Goal: Information Seeking & Learning: Learn about a topic

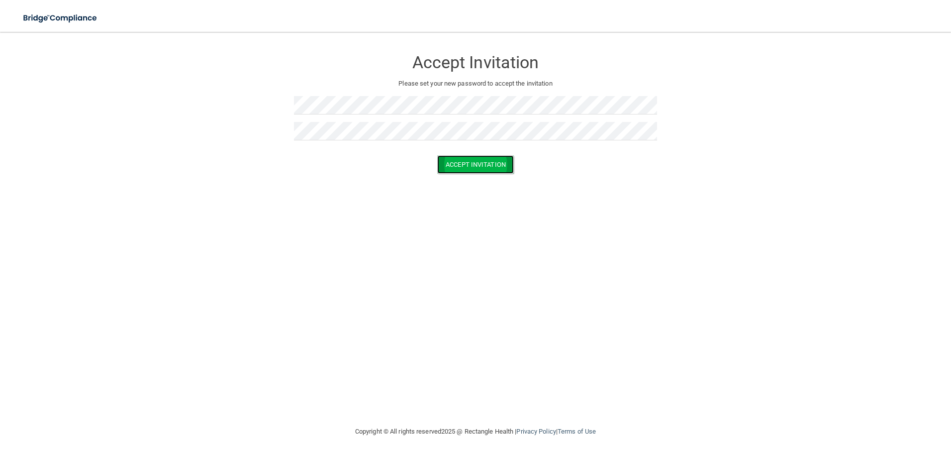
click at [494, 162] on button "Accept Invitation" at bounding box center [475, 164] width 77 height 18
click at [473, 177] on button "Accept Invitation" at bounding box center [475, 179] width 77 height 18
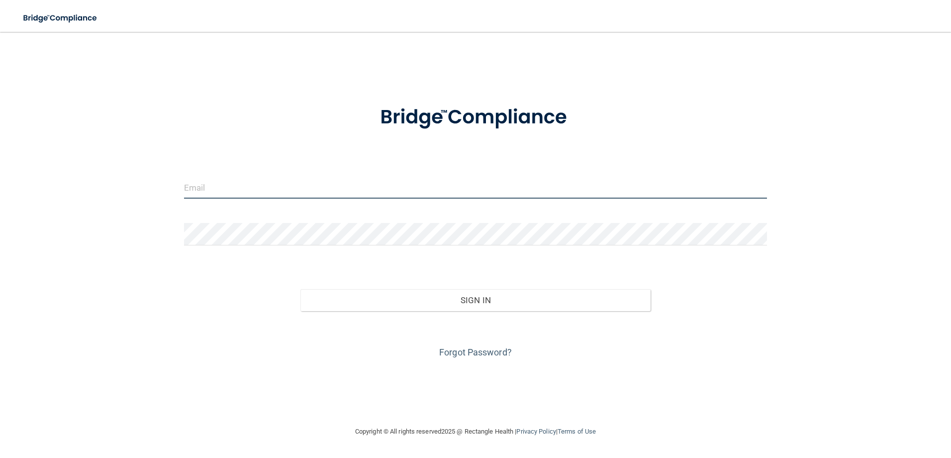
drag, startPoint x: 223, startPoint y: 172, endPoint x: 227, endPoint y: 177, distance: 7.1
click at [227, 177] on input "email" at bounding box center [476, 187] width 584 height 22
type input "[EMAIL_ADDRESS][DOMAIN_NAME]"
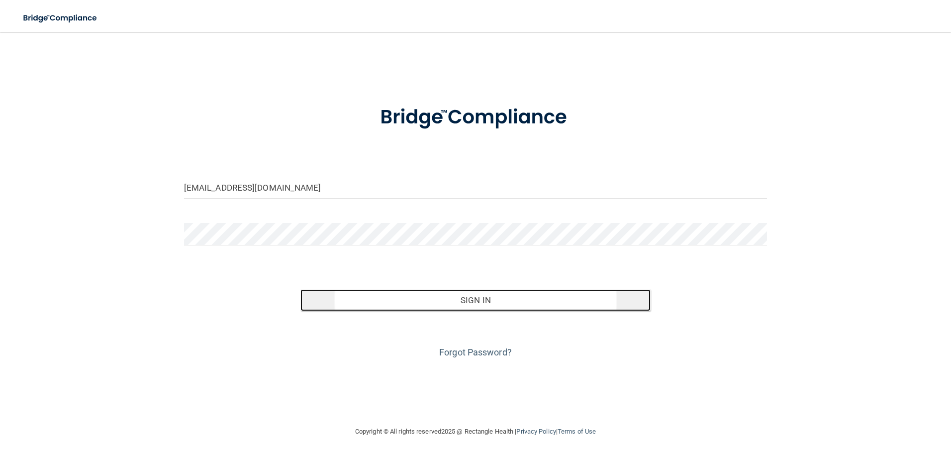
click at [460, 289] on button "Sign In" at bounding box center [475, 300] width 350 height 22
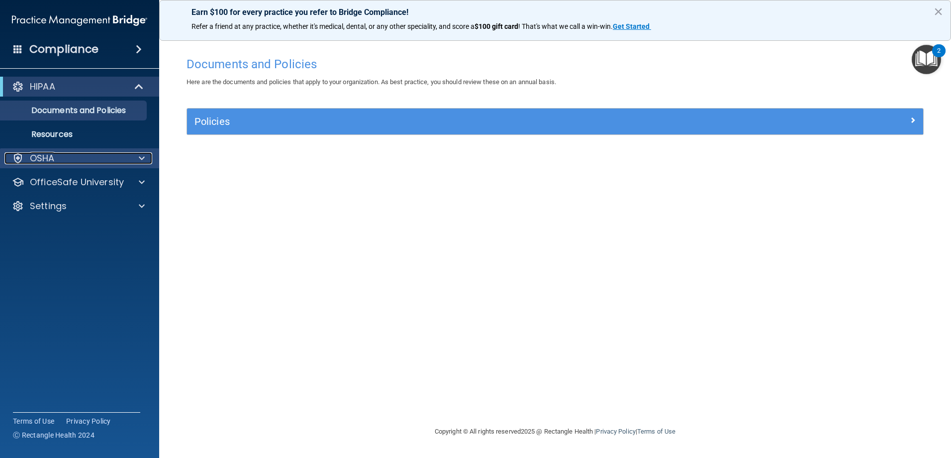
click at [144, 157] on span at bounding box center [142, 158] width 6 height 12
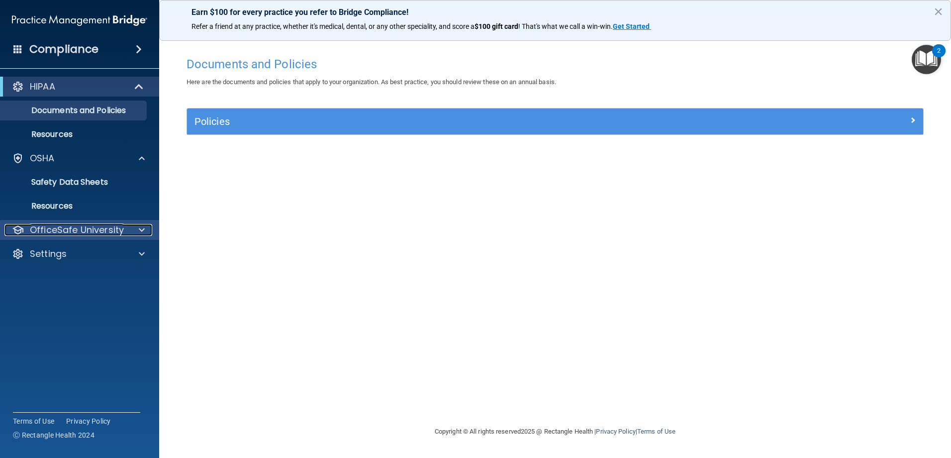
click at [143, 227] on span at bounding box center [142, 230] width 6 height 12
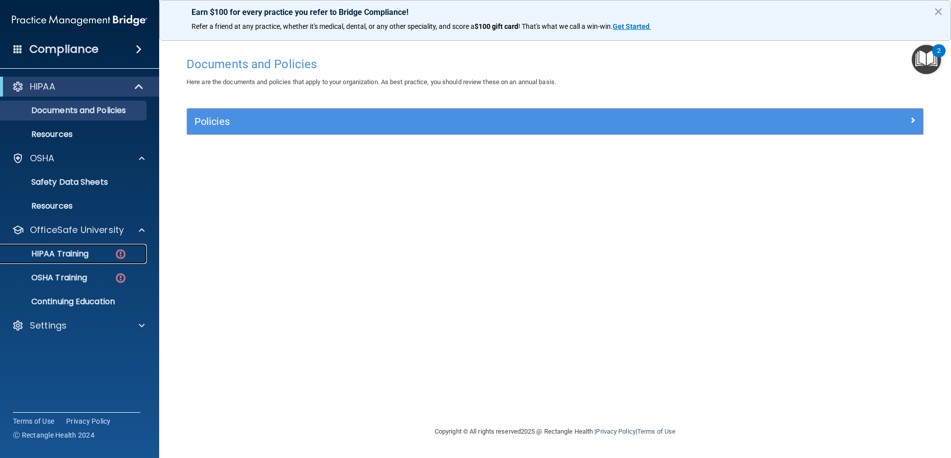
click at [77, 256] on p "HIPAA Training" at bounding box center [47, 254] width 82 height 10
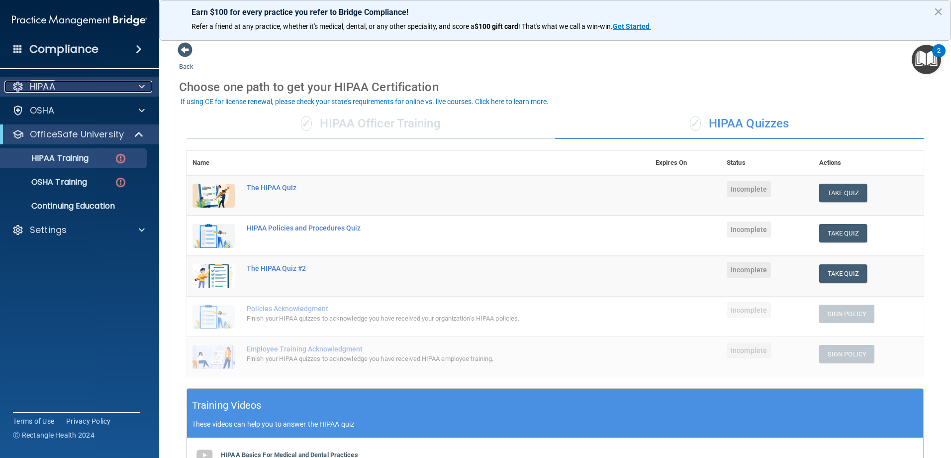
click at [124, 84] on div "HIPAA" at bounding box center [65, 87] width 123 height 12
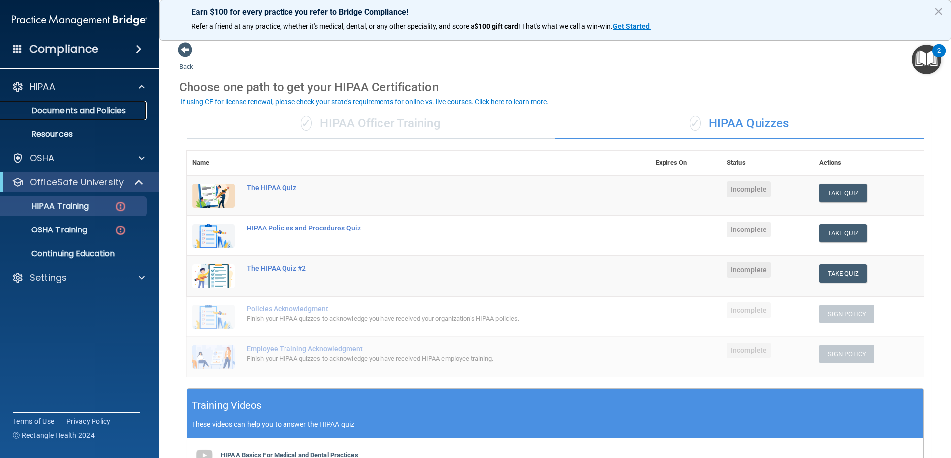
click at [77, 105] on p "Documents and Policies" at bounding box center [74, 110] width 136 height 10
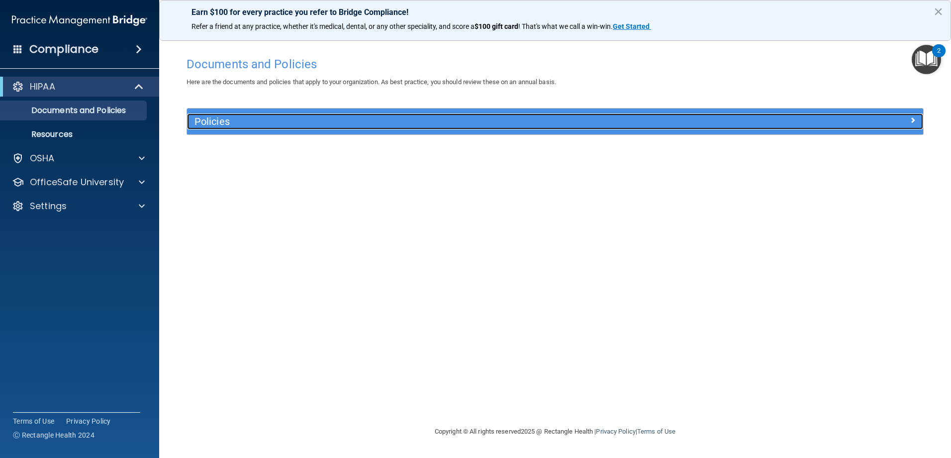
click at [219, 119] on h5 "Policies" at bounding box center [463, 121] width 537 height 11
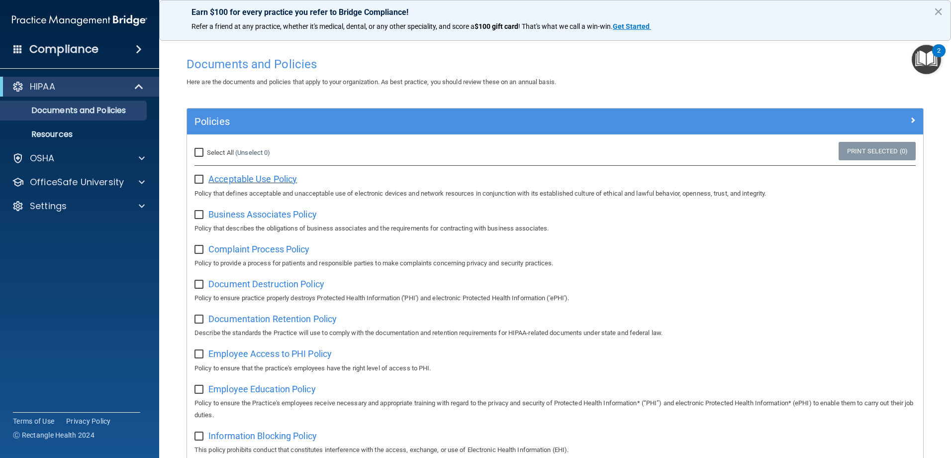
click at [265, 181] on span "Acceptable Use Policy" at bounding box center [252, 179] width 89 height 10
click at [134, 163] on div at bounding box center [140, 158] width 25 height 12
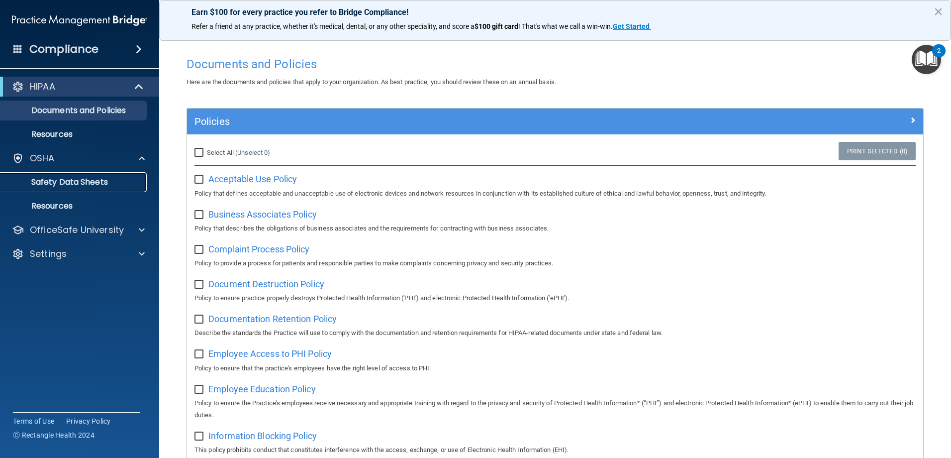
click at [90, 185] on p "Safety Data Sheets" at bounding box center [74, 182] width 136 height 10
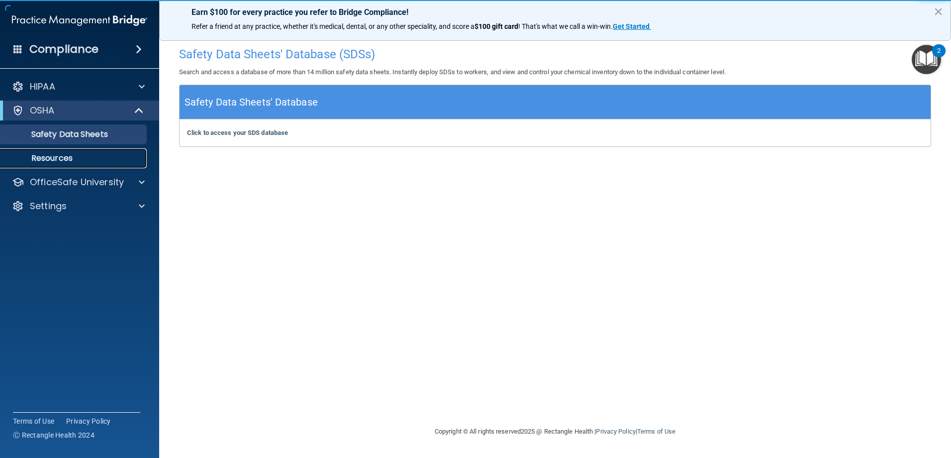
click at [65, 160] on p "Resources" at bounding box center [74, 158] width 136 height 10
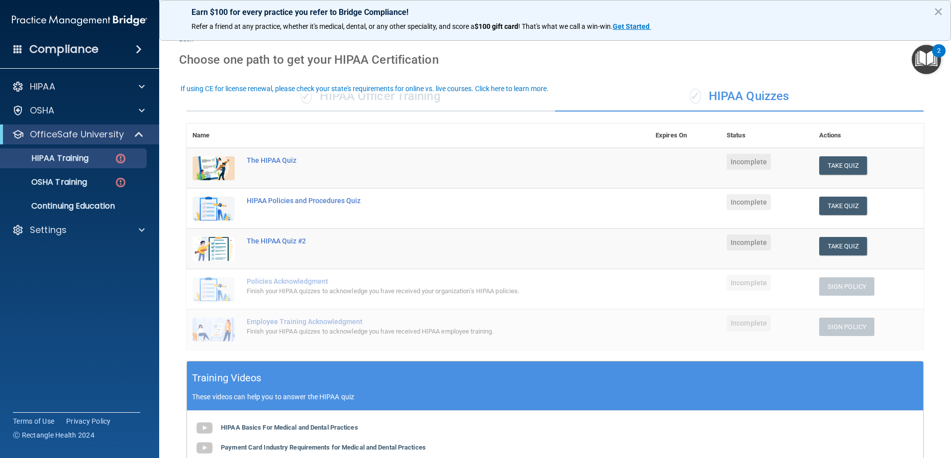
scroll to position [50, 0]
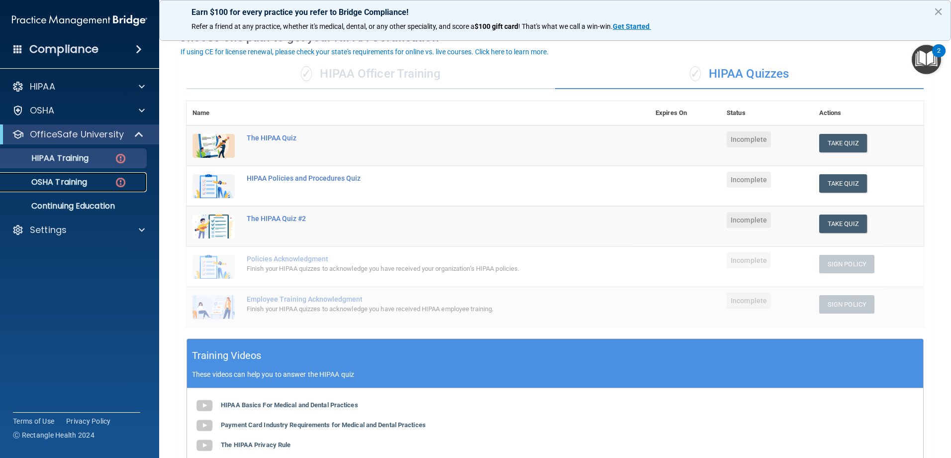
click at [67, 184] on p "OSHA Training" at bounding box center [46, 182] width 81 height 10
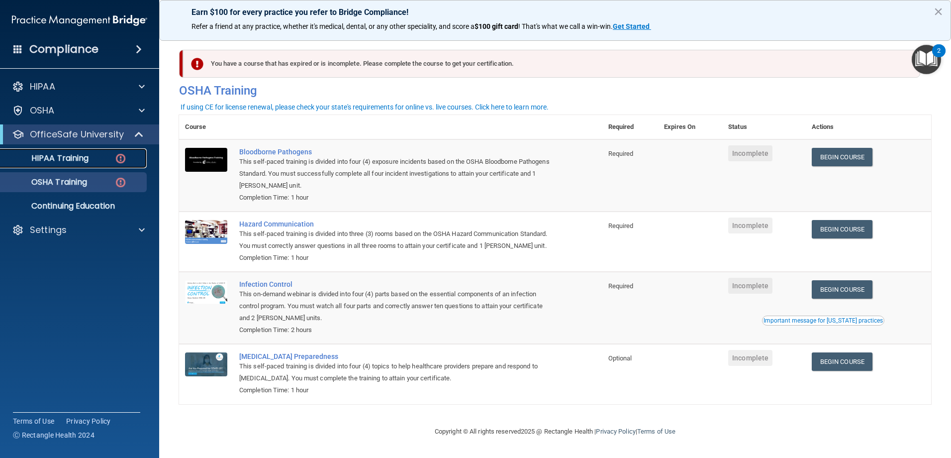
click at [71, 160] on p "HIPAA Training" at bounding box center [47, 158] width 82 height 10
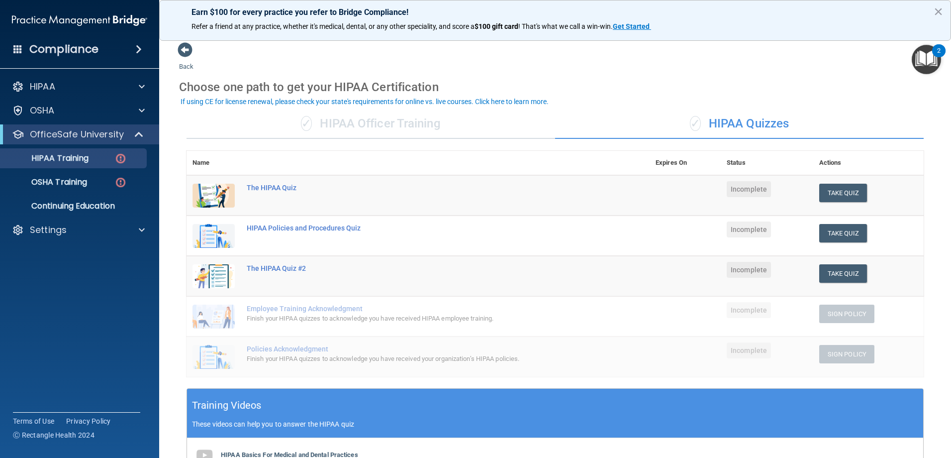
click at [925, 55] on img "Open Resource Center, 2 new notifications" at bounding box center [926, 59] width 29 height 29
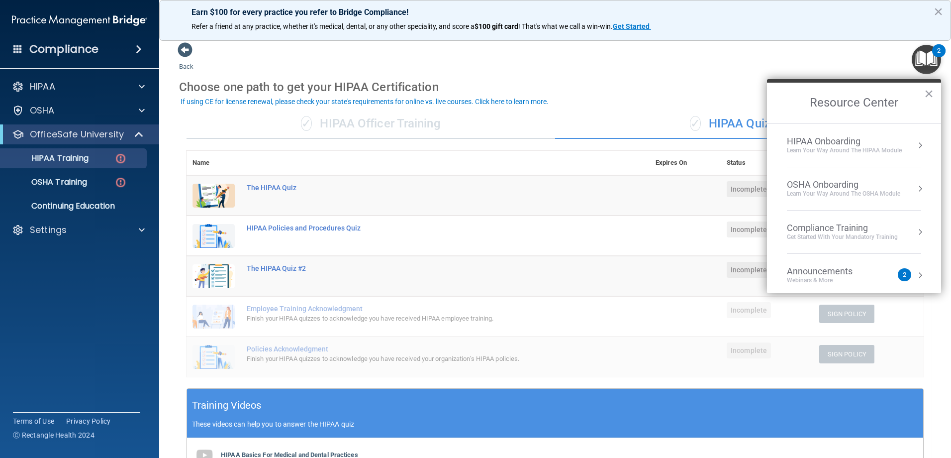
click at [915, 276] on button "Resource Center" at bounding box center [920, 275] width 10 height 10
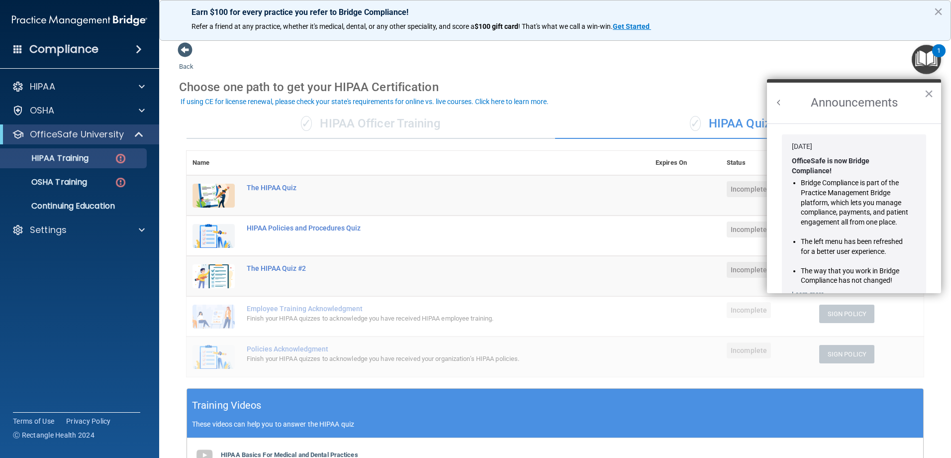
click at [775, 102] on button "Back to Resource Center Home" at bounding box center [779, 103] width 10 height 10
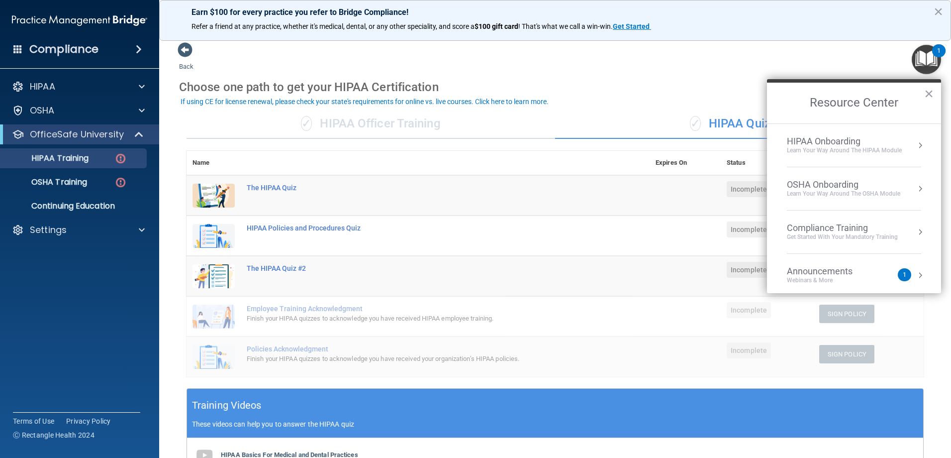
click at [900, 149] on div "Learn Your Way around the HIPAA module" at bounding box center [844, 150] width 115 height 8
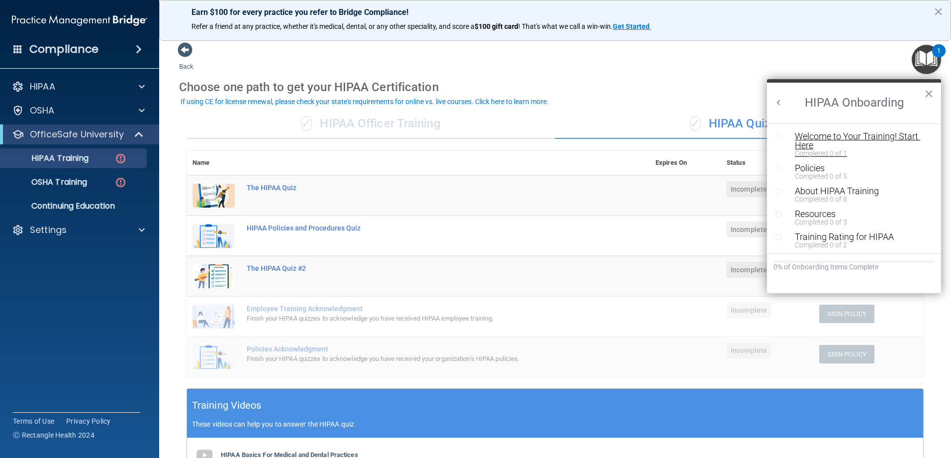
click at [807, 138] on div "Welcome to Your Training! Start Here" at bounding box center [858, 141] width 126 height 18
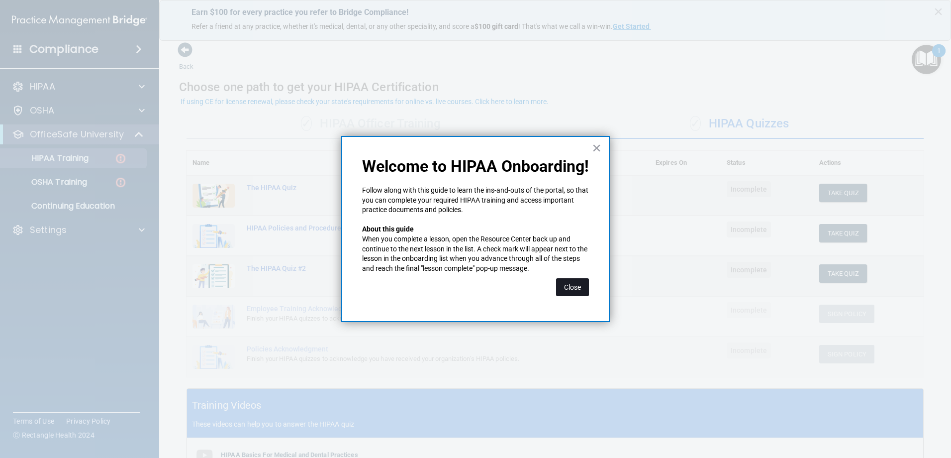
click at [571, 289] on button "Close" at bounding box center [572, 287] width 33 height 18
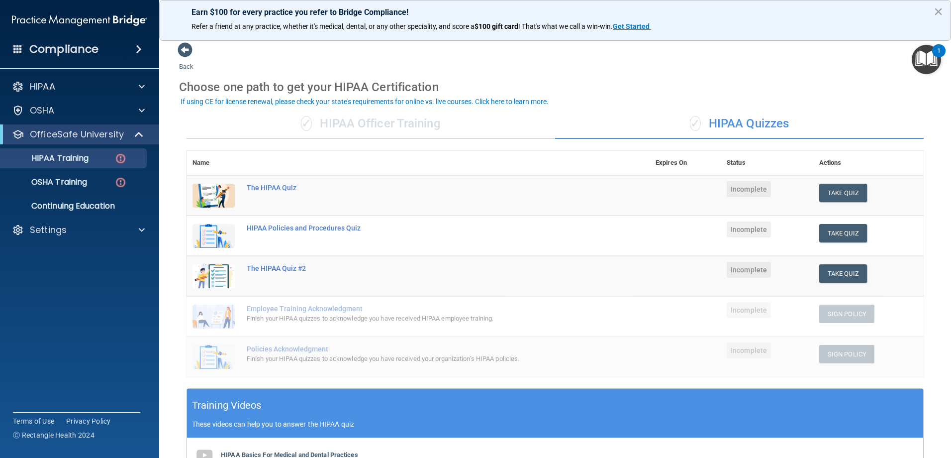
click at [387, 127] on div "✓ HIPAA Officer Training" at bounding box center [371, 124] width 369 height 30
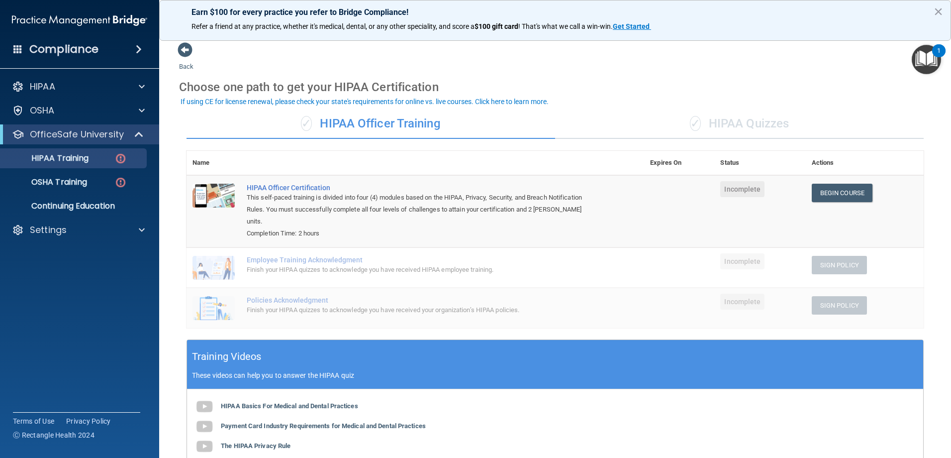
click at [760, 124] on div "✓ HIPAA Quizzes" at bounding box center [739, 124] width 369 height 30
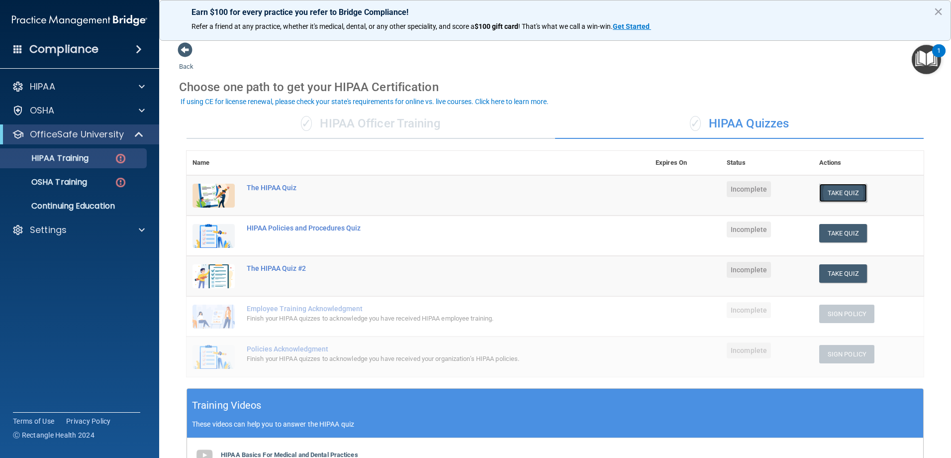
click at [840, 194] on button "Take Quiz" at bounding box center [843, 193] width 48 height 18
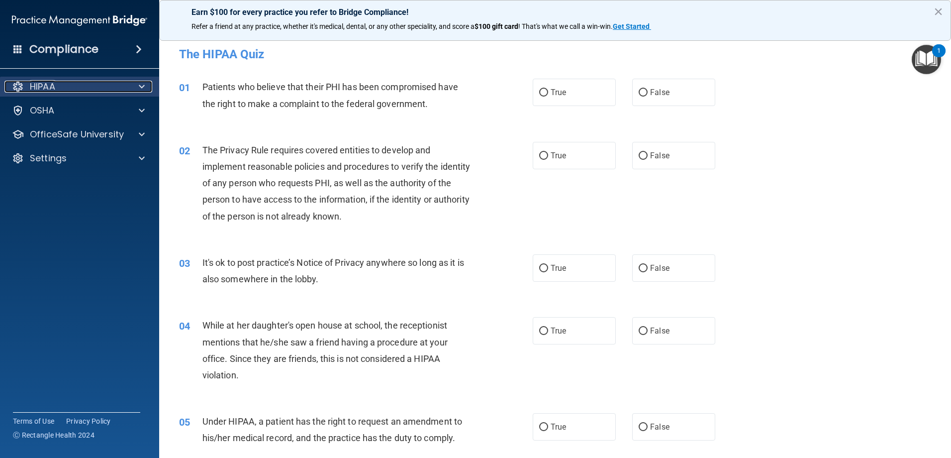
click at [114, 85] on div "HIPAA" at bounding box center [65, 87] width 123 height 12
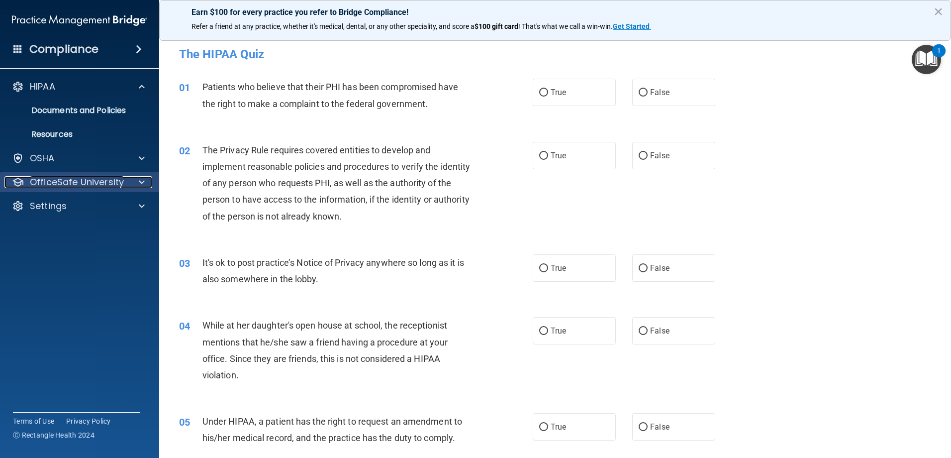
click at [109, 182] on p "OfficeSafe University" at bounding box center [77, 182] width 94 height 12
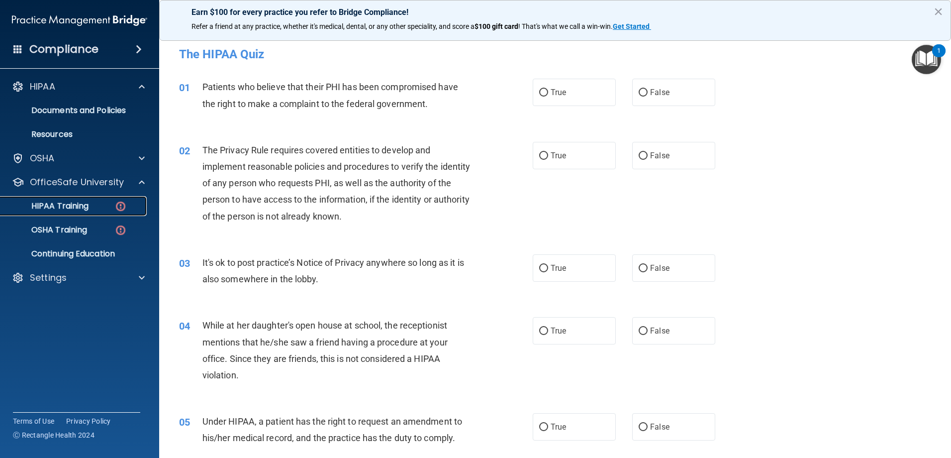
click at [64, 204] on p "HIPAA Training" at bounding box center [47, 206] width 82 height 10
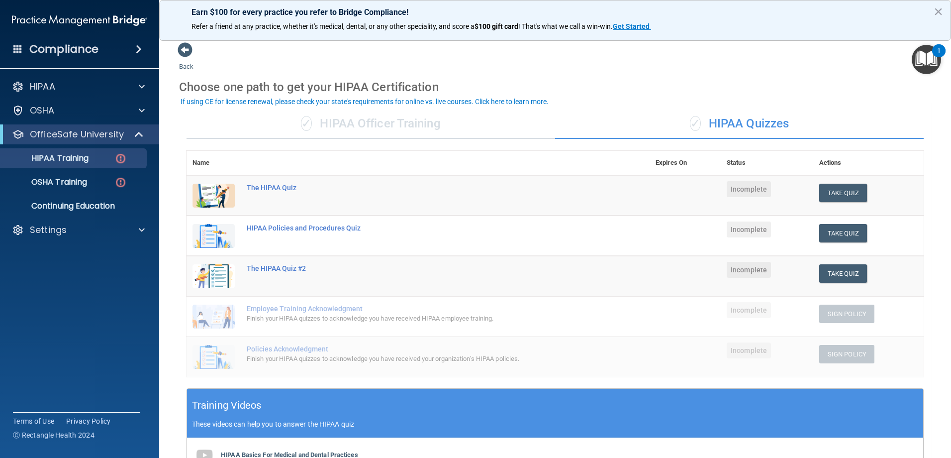
click at [931, 63] on img "Open Resource Center, 1 new notification" at bounding box center [926, 59] width 29 height 29
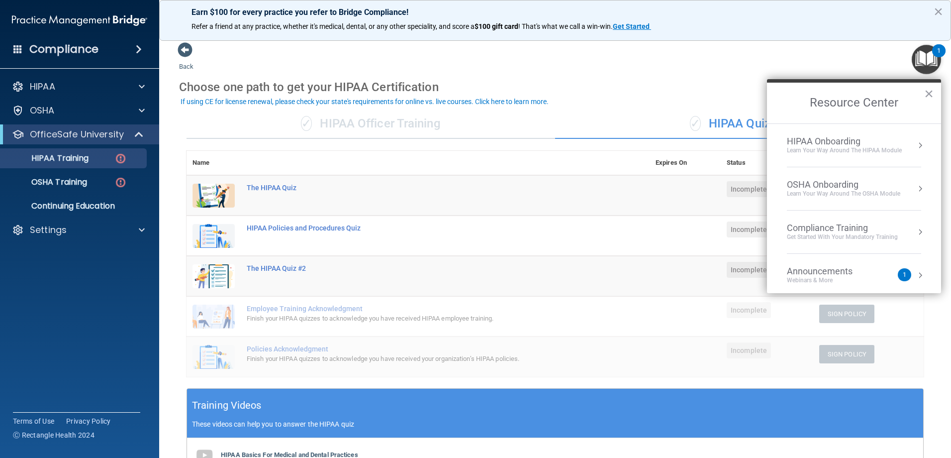
click at [848, 185] on div "OSHA Onboarding" at bounding box center [843, 184] width 113 height 11
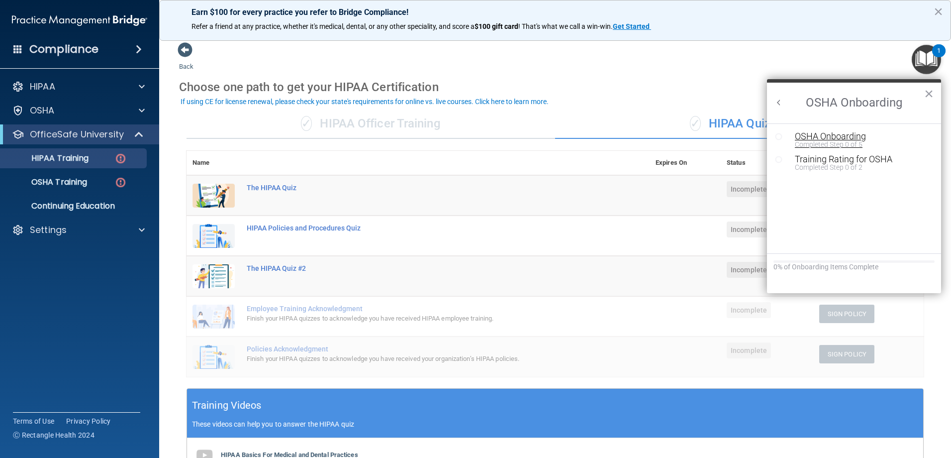
click at [810, 138] on div "OSHA Onboarding" at bounding box center [861, 136] width 133 height 9
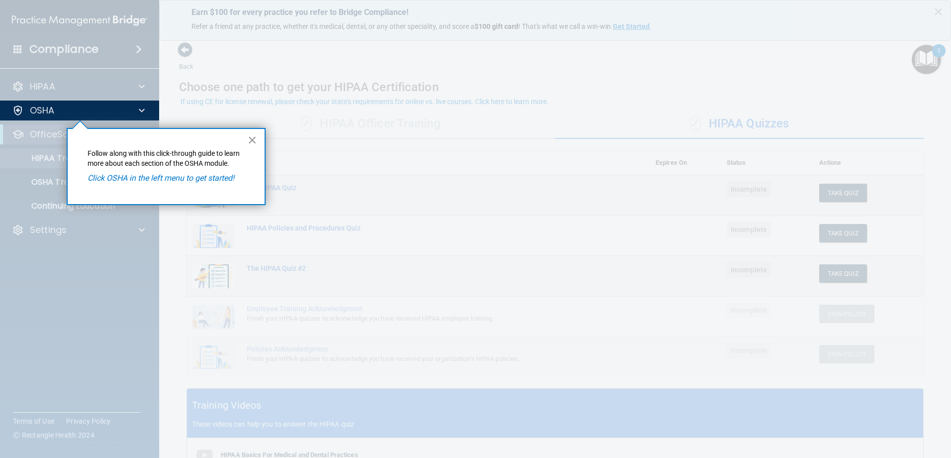
click at [251, 140] on button "×" at bounding box center [252, 140] width 9 height 16
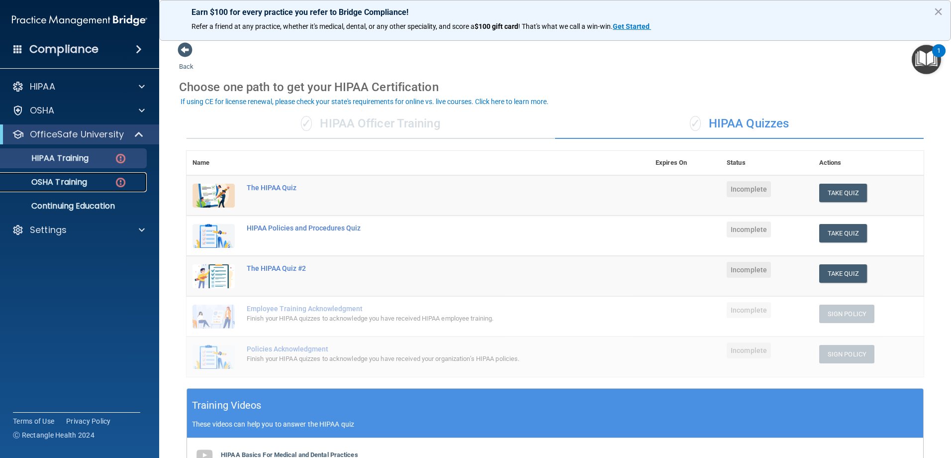
click at [78, 183] on p "OSHA Training" at bounding box center [46, 182] width 81 height 10
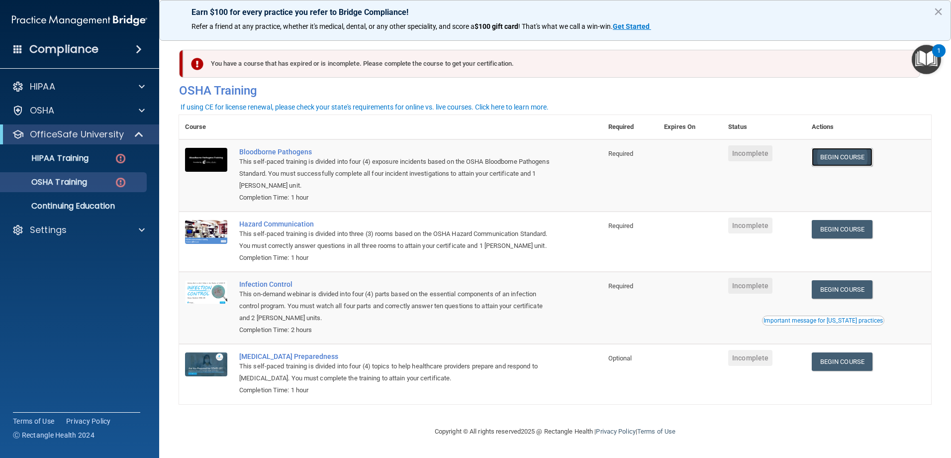
click at [858, 148] on link "Begin Course" at bounding box center [842, 157] width 61 height 18
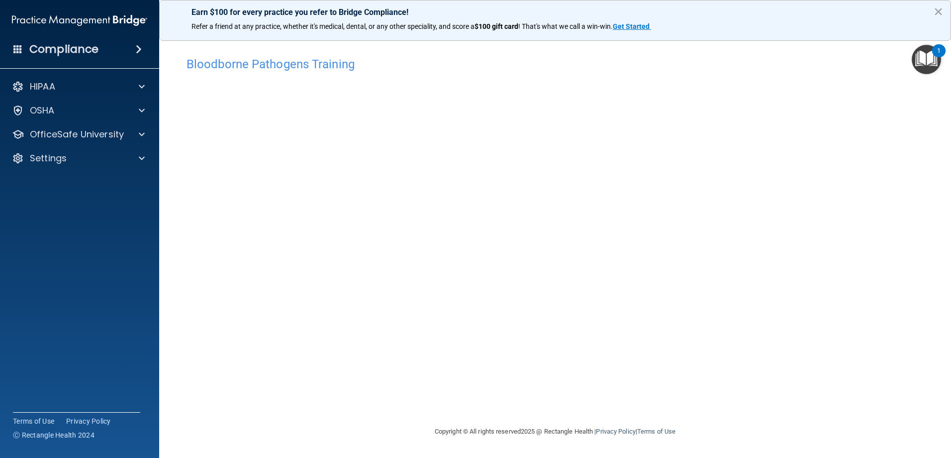
click at [754, 413] on div "Bloodborne Pathogens Training This course doesn’t expire until . Are you sure y…" at bounding box center [555, 239] width 752 height 374
click at [324, 65] on h4 "Bloodborne Pathogens Training" at bounding box center [555, 64] width 737 height 13
click at [928, 210] on div "Bloodborne Pathogens Training This course doesn’t expire until . Are you sure y…" at bounding box center [555, 239] width 752 height 374
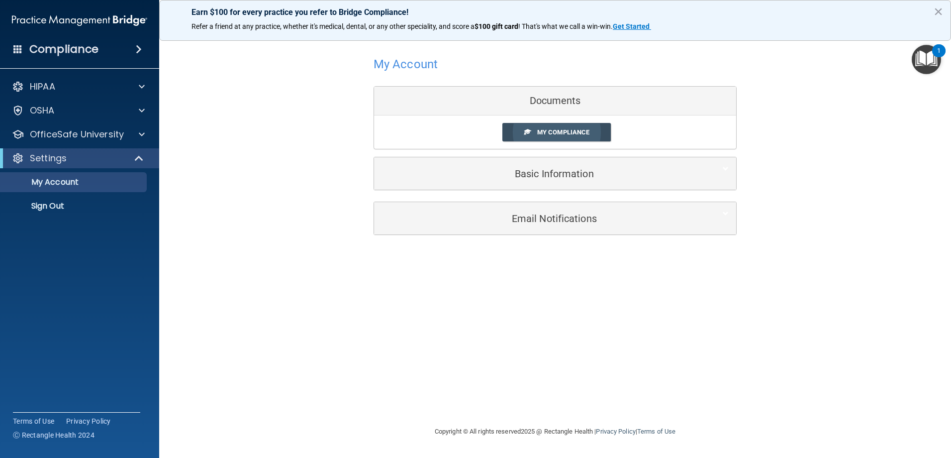
click at [572, 133] on span "My Compliance" at bounding box center [563, 131] width 52 height 7
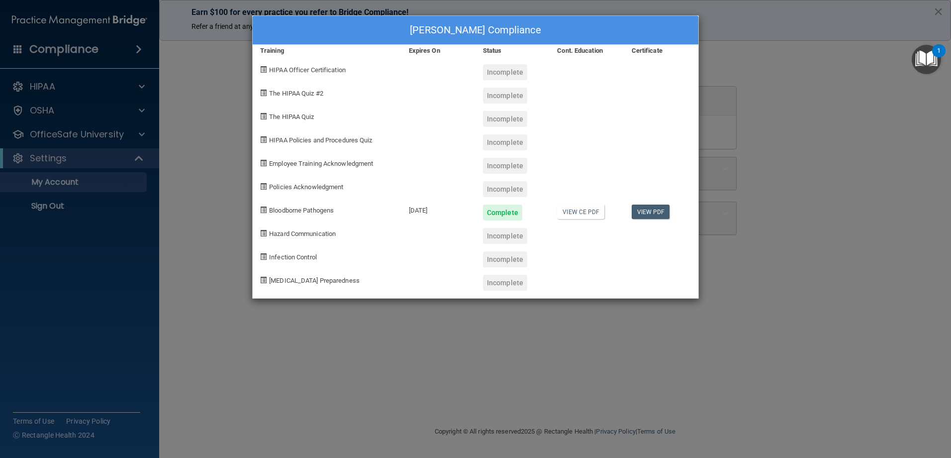
click at [932, 58] on img "Open Resource Center, 1 new notification" at bounding box center [926, 59] width 29 height 29
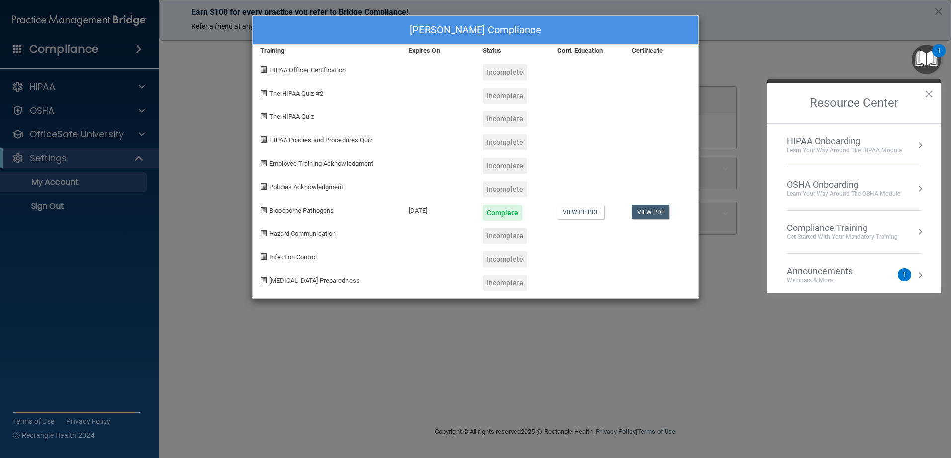
click at [869, 144] on div "HIPAA Onboarding" at bounding box center [844, 141] width 115 height 11
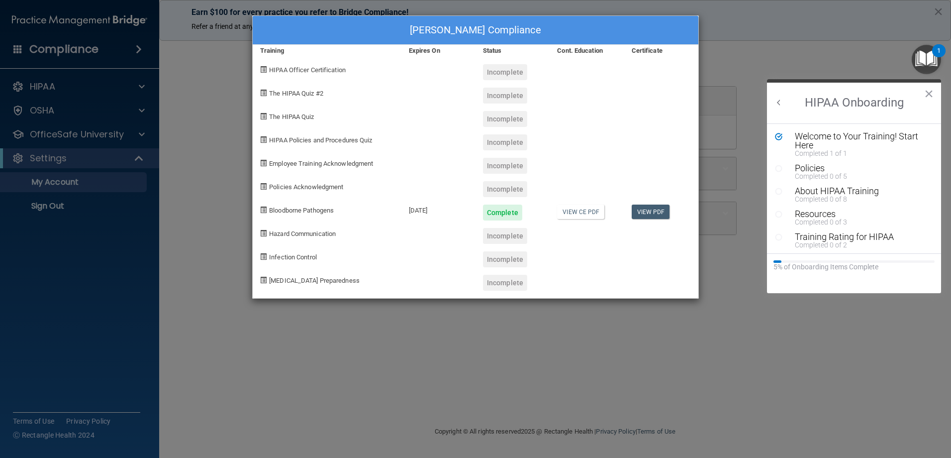
click at [780, 167] on icon "Resource Center" at bounding box center [778, 168] width 7 height 7
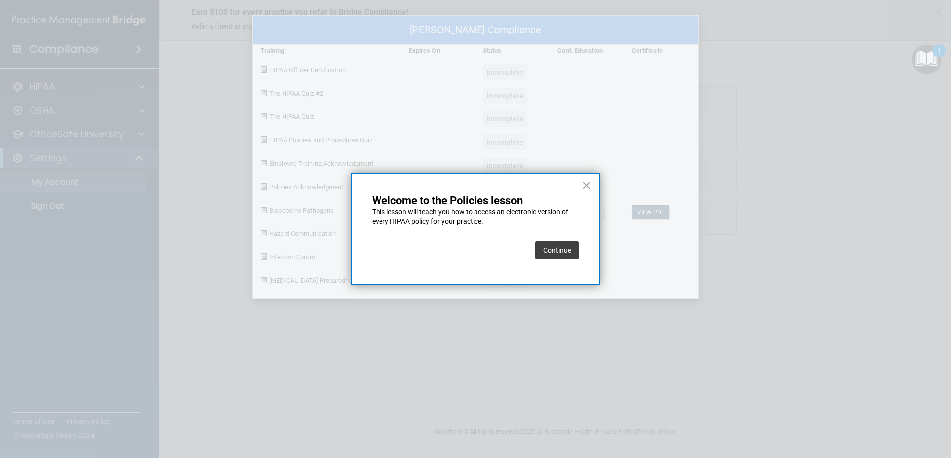
drag, startPoint x: 575, startPoint y: 248, endPoint x: 574, endPoint y: 243, distance: 5.1
click at [575, 245] on button "Continue" at bounding box center [557, 250] width 44 height 18
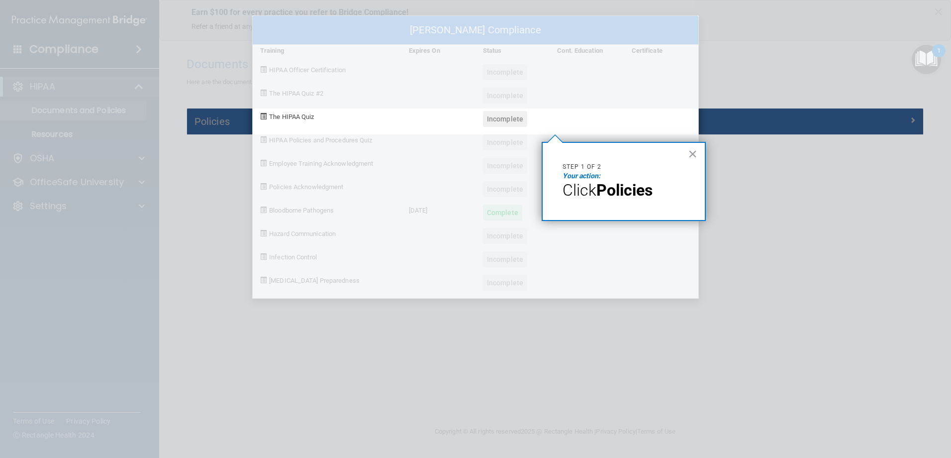
drag, startPoint x: 941, startPoint y: 62, endPoint x: 933, endPoint y: 61, distance: 8.1
click at [933, 61] on div at bounding box center [937, 229] width 28 height 458
click at [694, 154] on div "× Step 1 of 2 Your action: Click Policies" at bounding box center [624, 181] width 164 height 79
click at [695, 152] on button "×" at bounding box center [692, 154] width 9 height 16
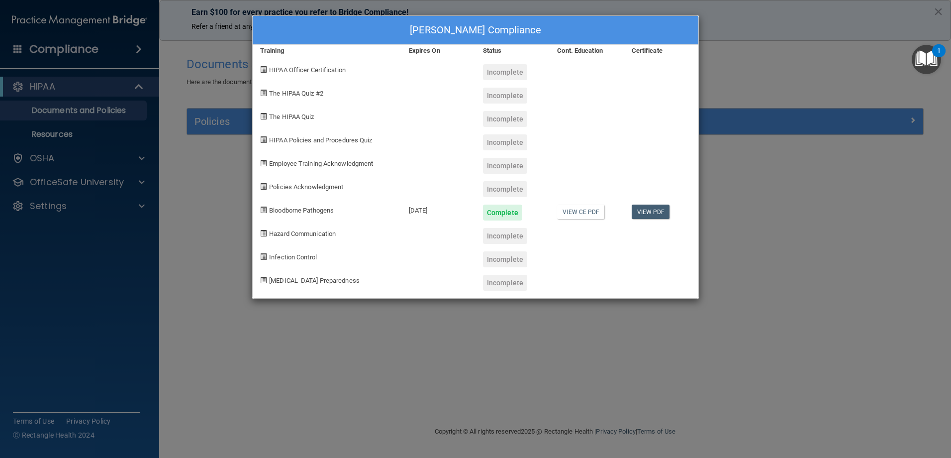
click at [940, 51] on div "1" at bounding box center [938, 57] width 3 height 13
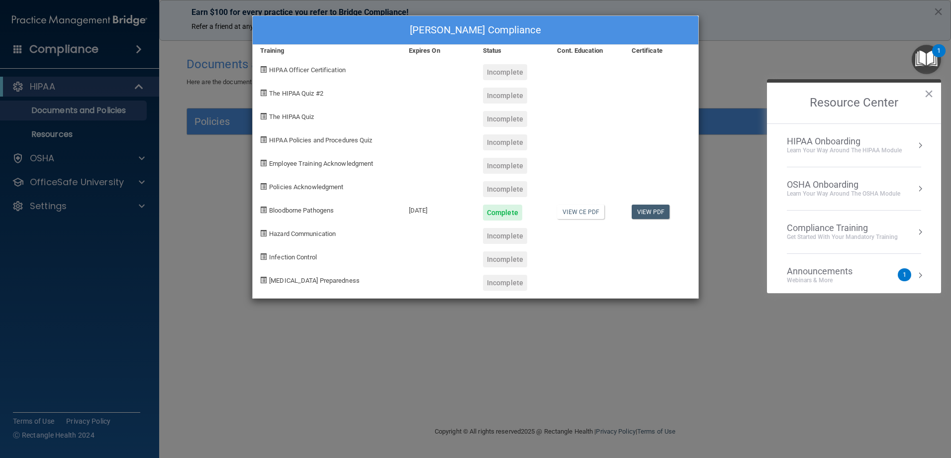
click at [880, 277] on div "Announcements Webinars & More" at bounding box center [839, 275] width 105 height 19
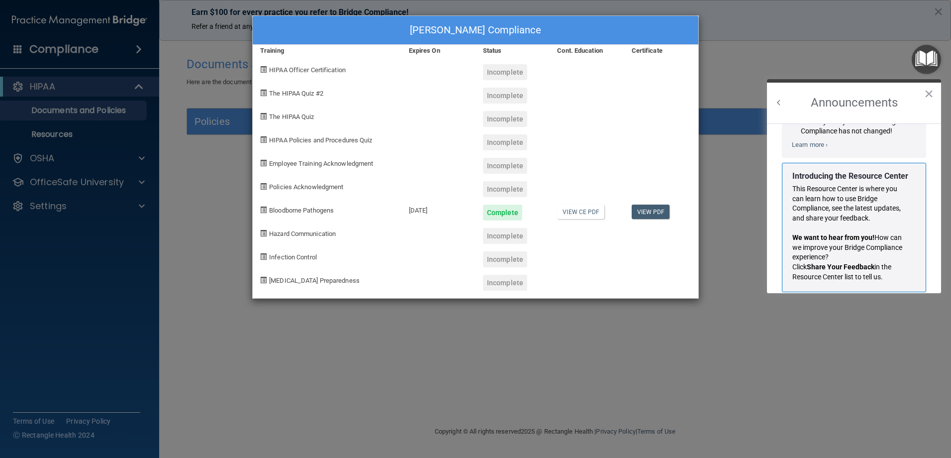
scroll to position [175, 0]
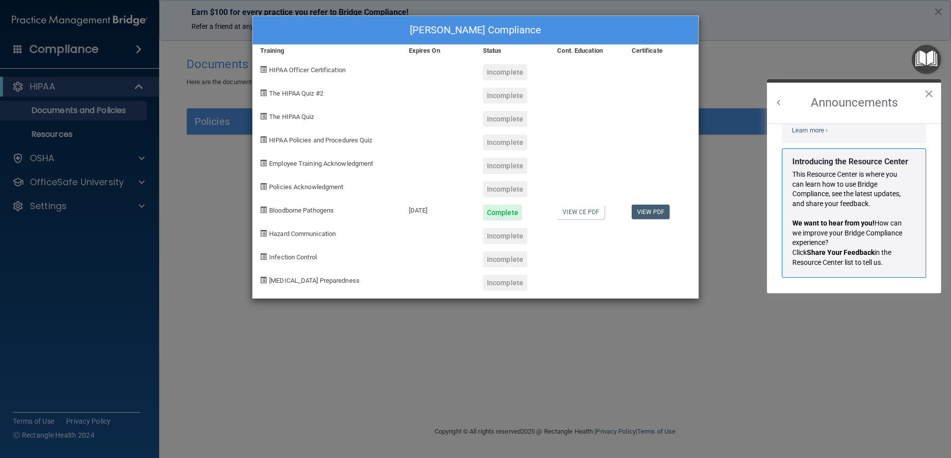
click at [930, 90] on button "×" at bounding box center [928, 94] width 9 height 16
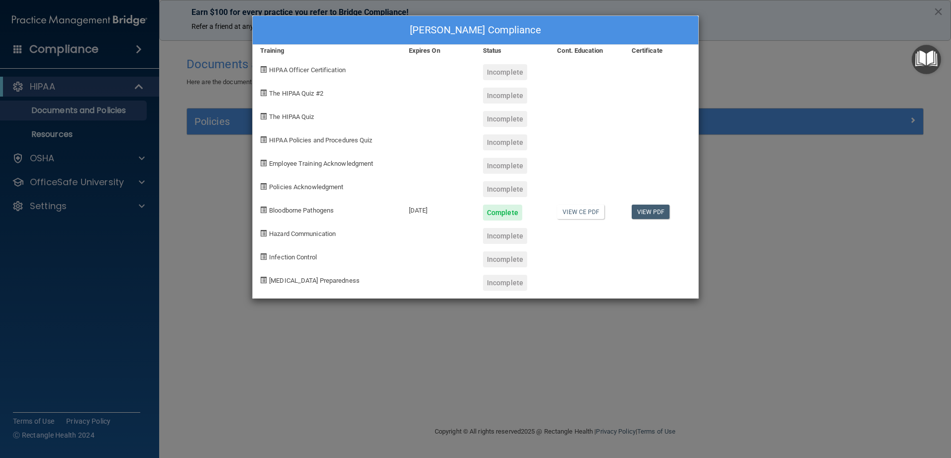
click at [331, 74] on div "HIPAA Officer Certification" at bounding box center [327, 68] width 149 height 23
click at [328, 68] on span "HIPAA Officer Certification" at bounding box center [307, 69] width 77 height 7
click at [277, 68] on span "HIPAA Officer Certification" at bounding box center [307, 69] width 77 height 7
click at [313, 237] on div "Hazard Communication" at bounding box center [327, 231] width 149 height 23
click at [314, 235] on span "Hazard Communication" at bounding box center [302, 233] width 67 height 7
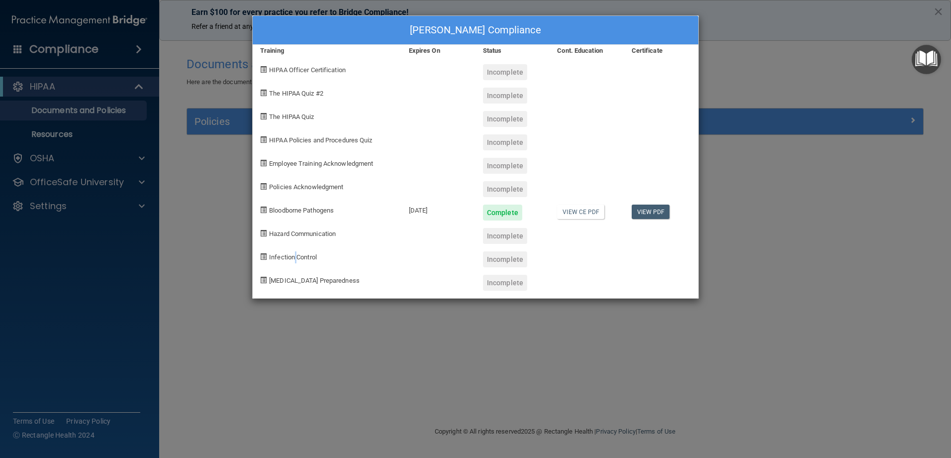
click at [297, 261] on div "Infection Control" at bounding box center [327, 255] width 149 height 23
click at [293, 277] on span "[MEDICAL_DATA] Preparedness" at bounding box center [314, 280] width 91 height 7
click at [311, 91] on span "The HIPAA Quiz #2" at bounding box center [296, 93] width 54 height 7
drag, startPoint x: 198, startPoint y: 171, endPoint x: 209, endPoint y: 162, distance: 13.8
click at [205, 165] on div "Heather Berry's Compliance Training Expires On Status Cont. Education Certifica…" at bounding box center [475, 229] width 951 height 458
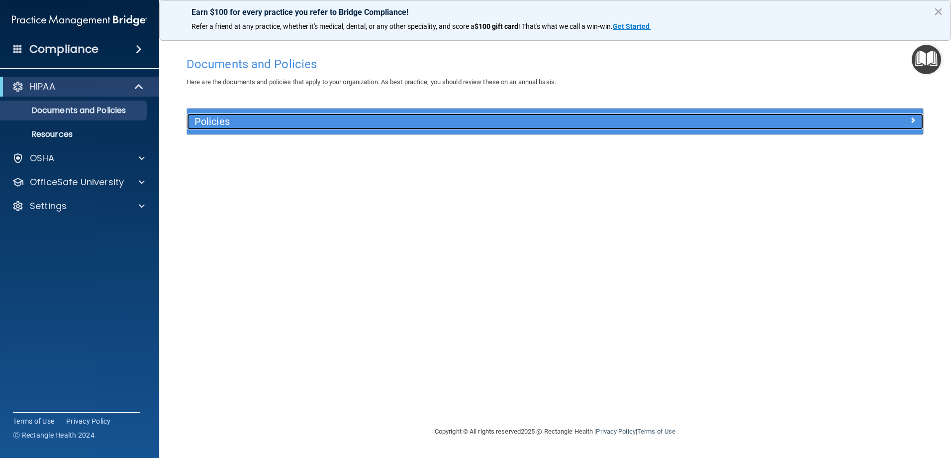
click at [912, 119] on span at bounding box center [913, 120] width 6 height 12
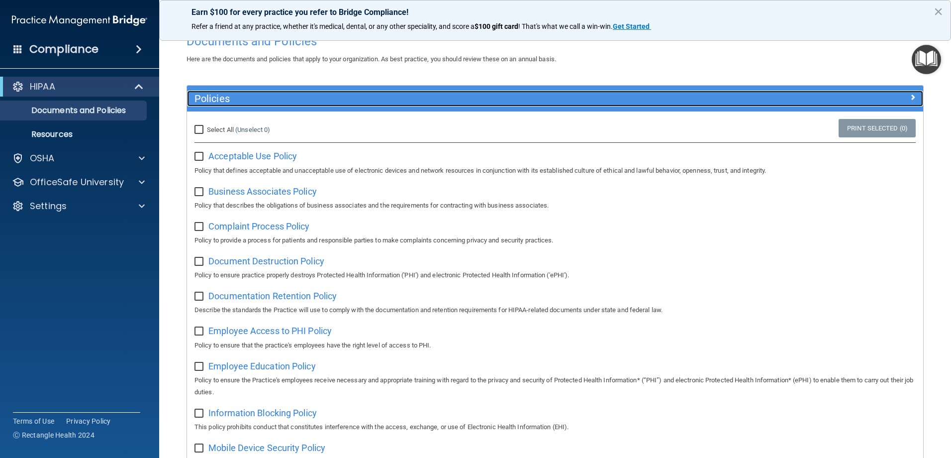
scroll to position [0, 0]
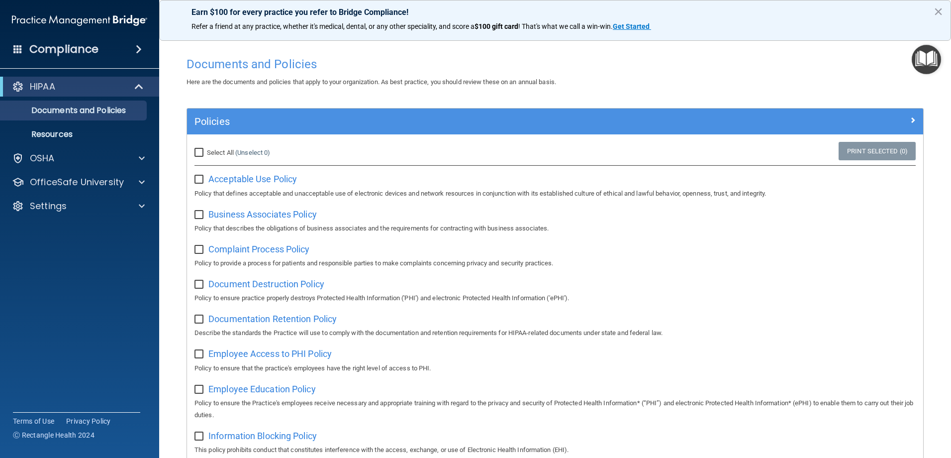
drag, startPoint x: 776, startPoint y: 83, endPoint x: 773, endPoint y: 74, distance: 9.1
click at [773, 74] on div "Documents and Policies Here are the documents and policies that apply to your o…" at bounding box center [555, 70] width 752 height 36
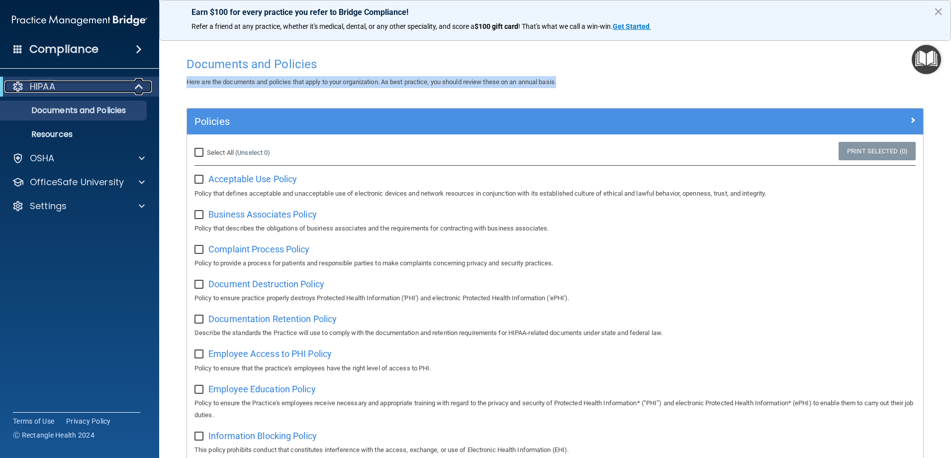
click at [60, 88] on div "HIPAA" at bounding box center [65, 87] width 123 height 12
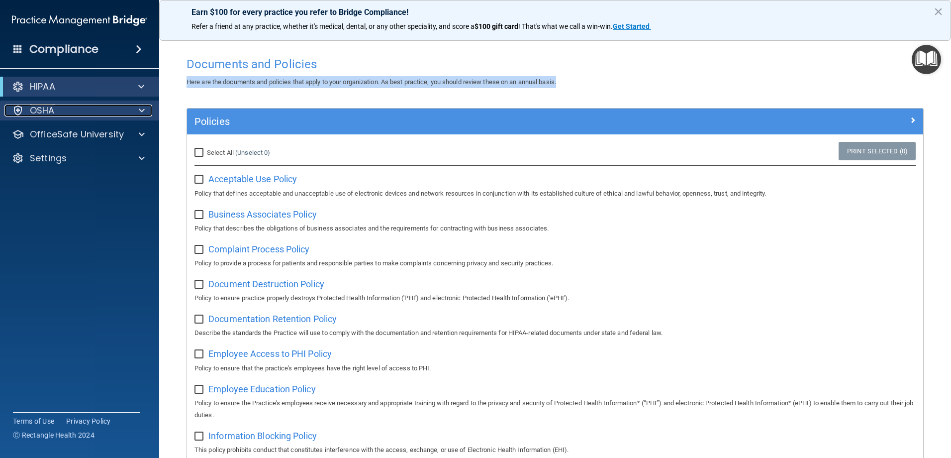
click at [103, 110] on div "OSHA" at bounding box center [65, 110] width 123 height 12
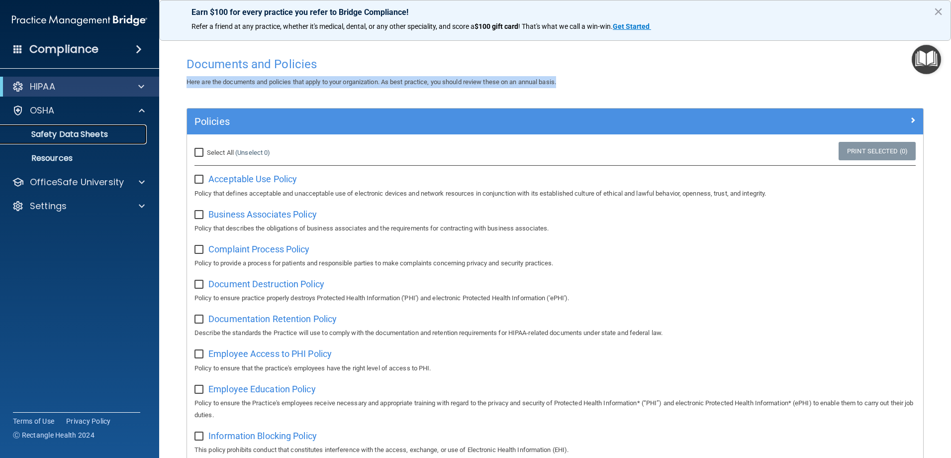
click at [99, 130] on p "Safety Data Sheets" at bounding box center [74, 134] width 136 height 10
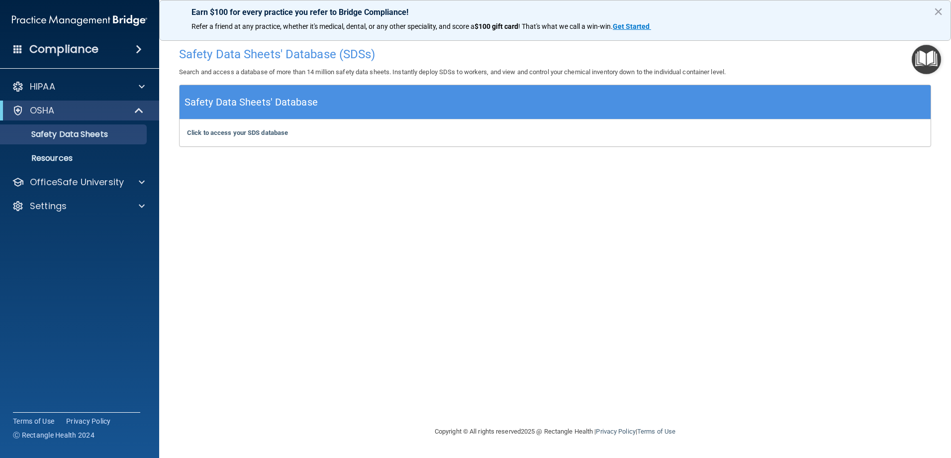
click at [199, 137] on div "Click to access your SDS database Click to access your SDS database" at bounding box center [555, 132] width 751 height 27
click at [200, 133] on b "Click to access your SDS database" at bounding box center [237, 132] width 101 height 7
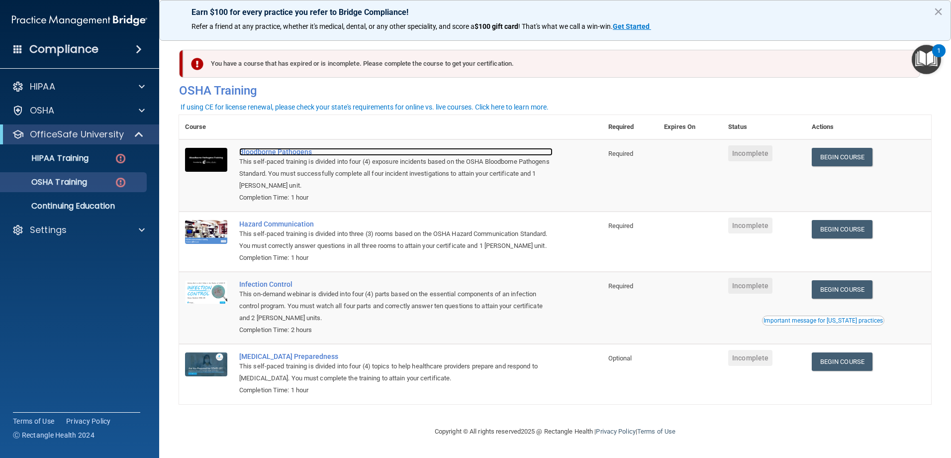
click at [276, 149] on div "Bloodborne Pathogens" at bounding box center [395, 152] width 313 height 8
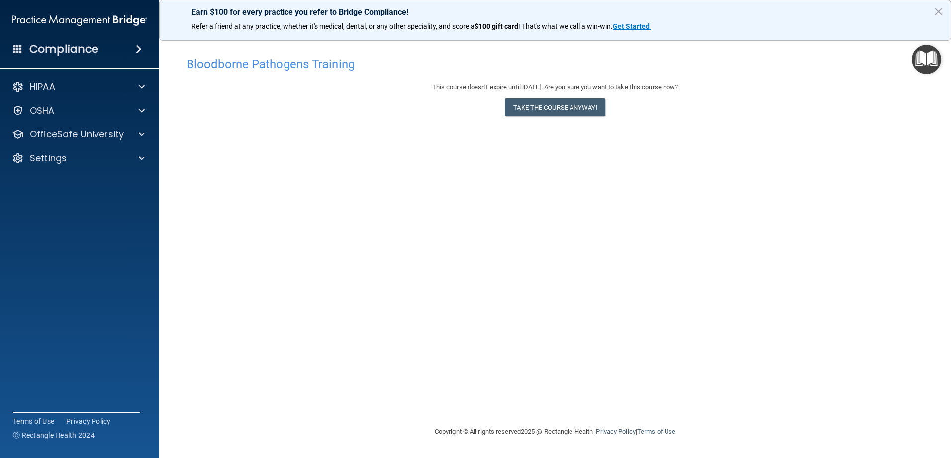
click at [68, 255] on accordion "HIPAA Documents and Policies Report an Incident Business Associates Emergency P…" at bounding box center [80, 201] width 160 height 256
click at [91, 81] on div "HIPAA" at bounding box center [65, 87] width 123 height 12
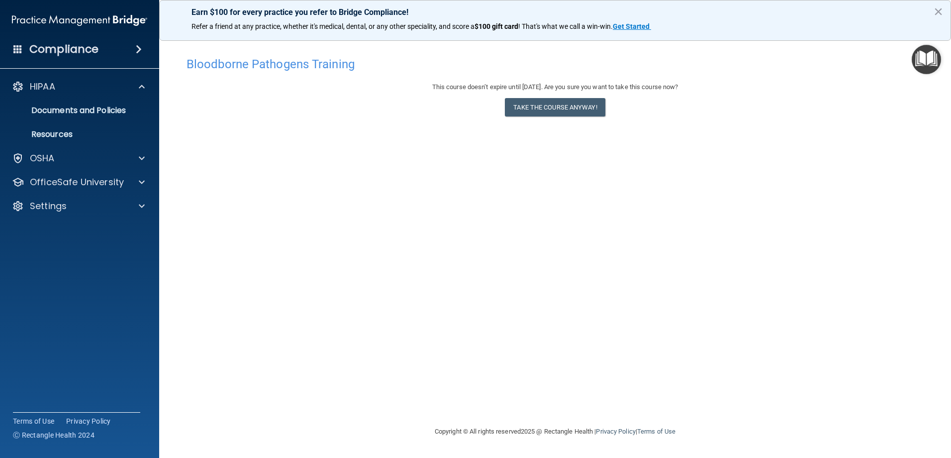
click at [486, 193] on div "Bloodborne Pathogens Training This course doesn’t expire until [DATE]. Are you …" at bounding box center [555, 239] width 752 height 374
click at [54, 77] on div "HIPAA" at bounding box center [80, 87] width 160 height 20
click at [68, 48] on h4 "Compliance" at bounding box center [63, 49] width 69 height 14
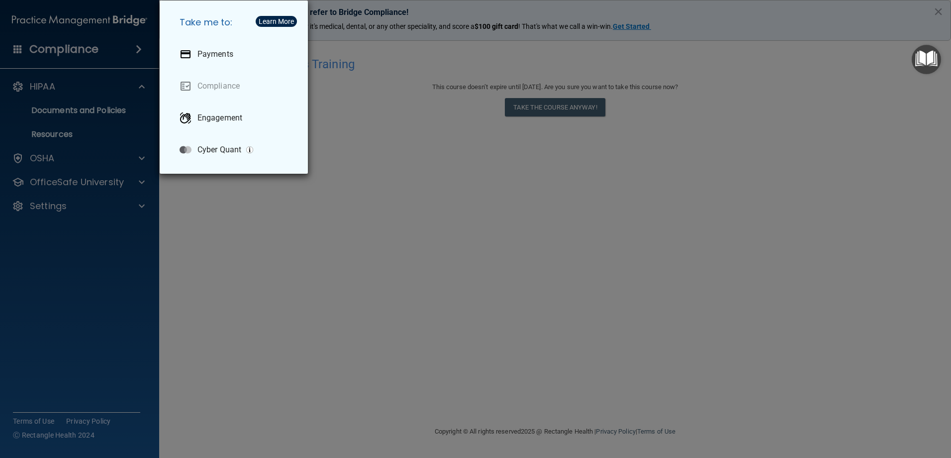
click at [309, 264] on div "Take me to: Payments Compliance Engagement Cyber Quant" at bounding box center [475, 229] width 951 height 458
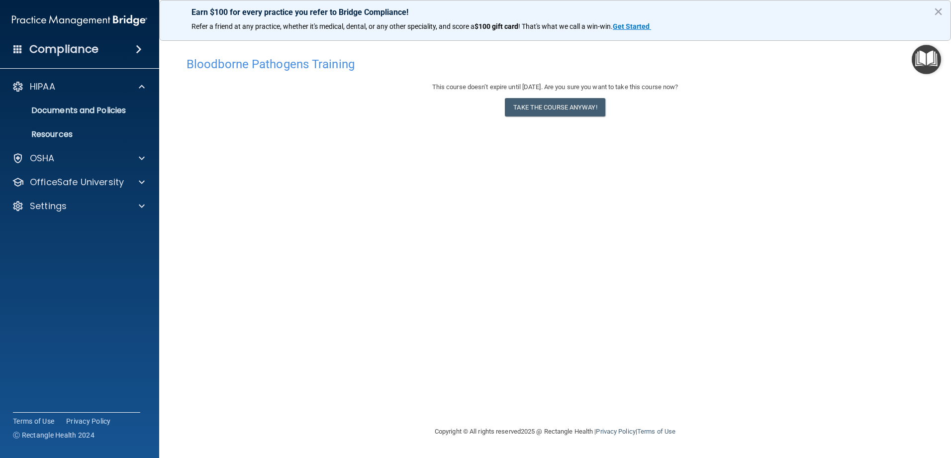
click at [142, 47] on span at bounding box center [139, 49] width 6 height 12
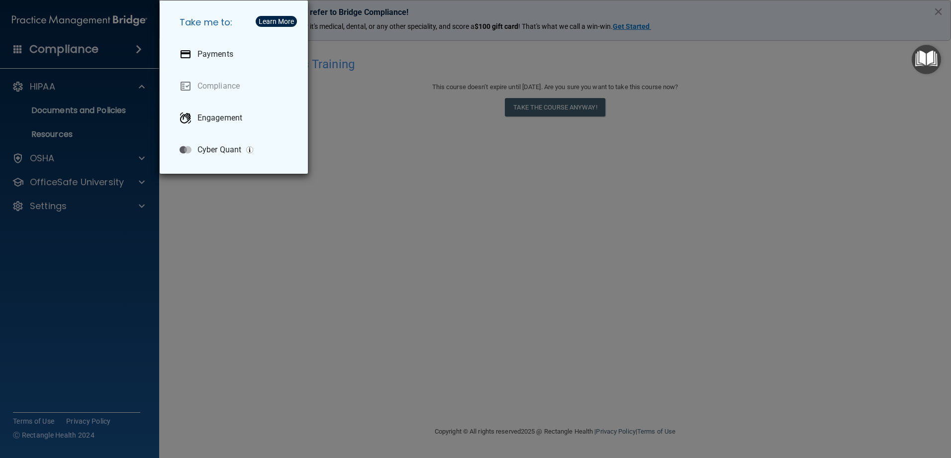
click at [369, 186] on div "Take me to: Payments Compliance Engagement Cyber Quant" at bounding box center [475, 229] width 951 height 458
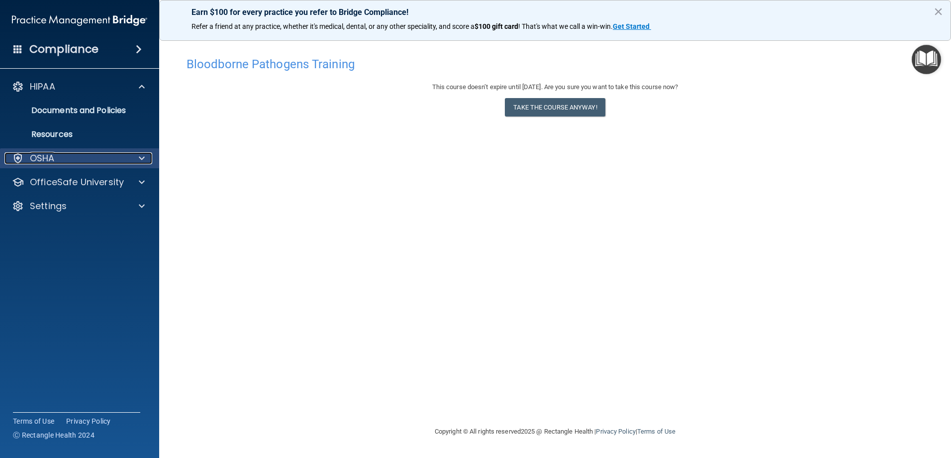
click at [108, 162] on div "OSHA" at bounding box center [65, 158] width 123 height 12
click at [140, 155] on span at bounding box center [142, 158] width 6 height 12
click at [918, 63] on img "Open Resource Center" at bounding box center [926, 59] width 29 height 29
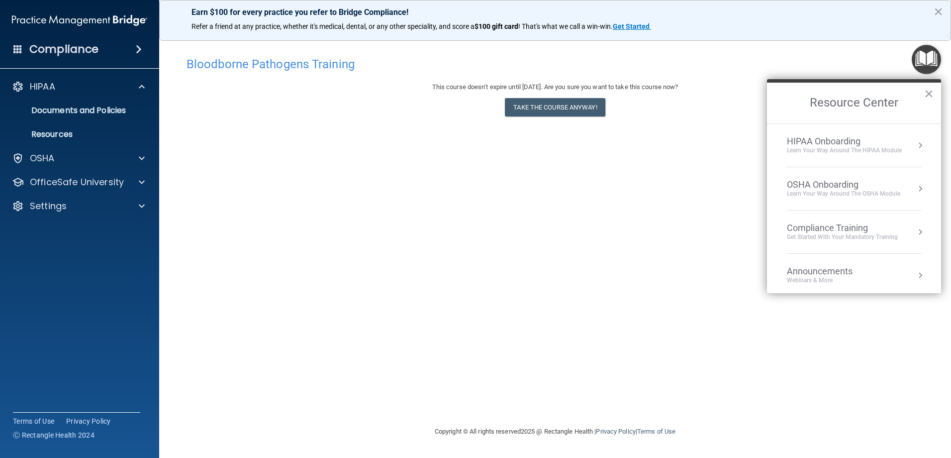
click at [895, 146] on div "Learn Your Way around the HIPAA module" at bounding box center [844, 150] width 115 height 8
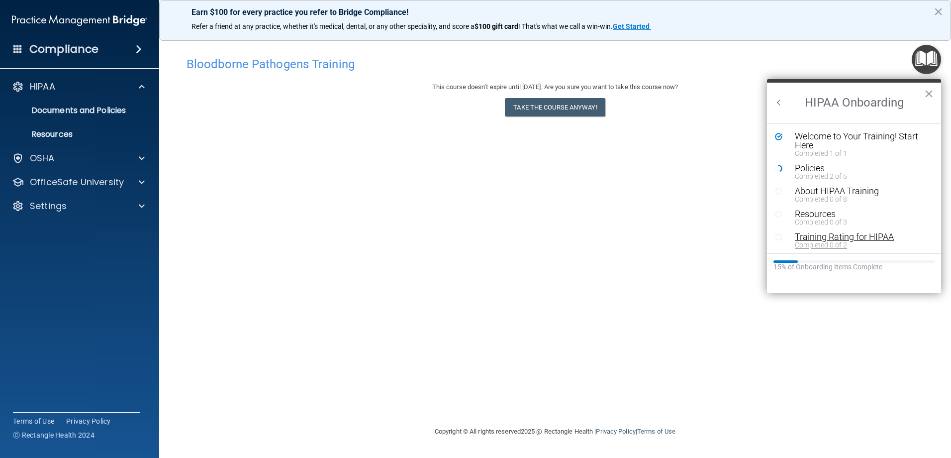
click at [820, 241] on div "Completed 0 of 2" at bounding box center [858, 244] width 126 height 7
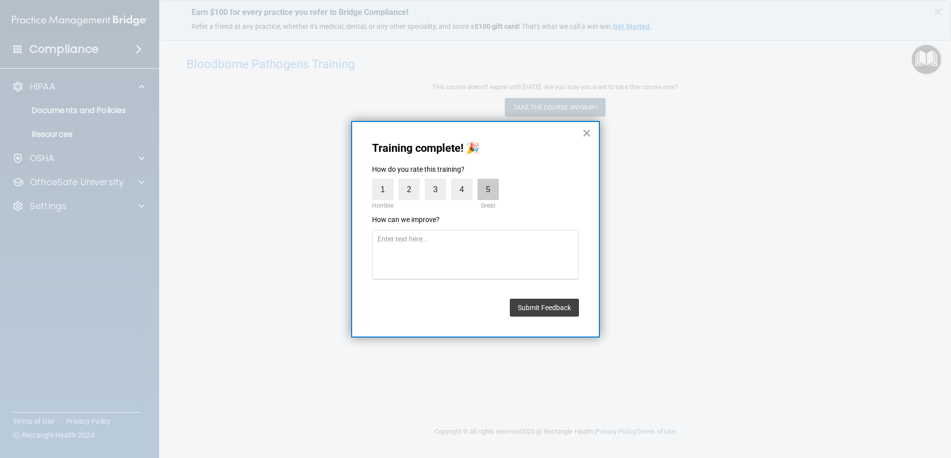
click at [494, 191] on label "5" at bounding box center [488, 189] width 21 height 21
click at [465, 181] on input "5" at bounding box center [465, 181] width 0 height 0
click at [518, 306] on button "Submit Feedback" at bounding box center [544, 307] width 69 height 18
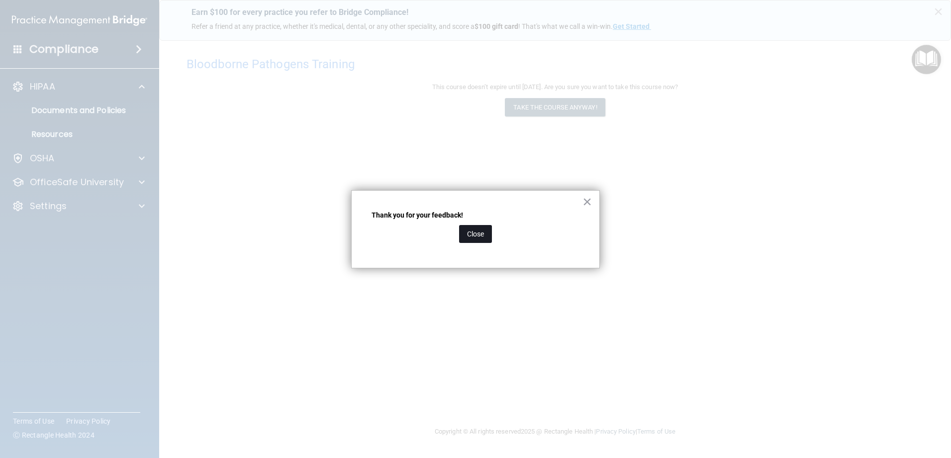
click at [482, 234] on button "Close" at bounding box center [475, 234] width 33 height 18
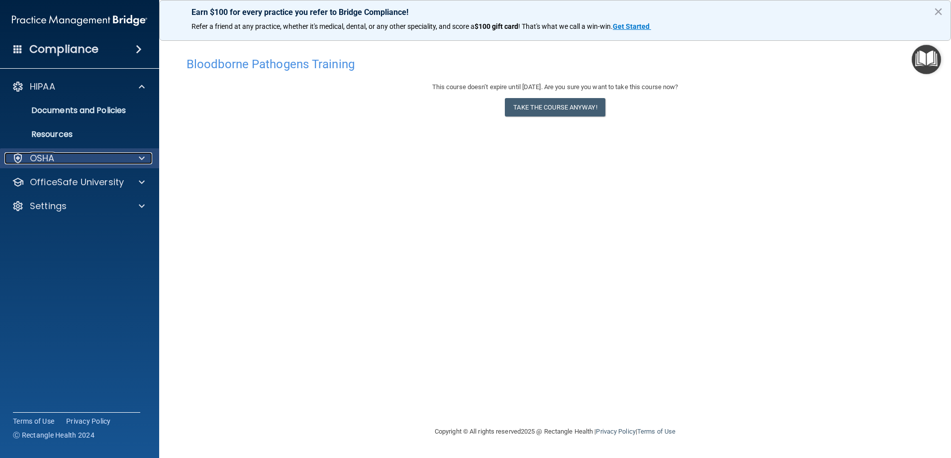
click at [32, 154] on p "OSHA" at bounding box center [42, 158] width 25 height 12
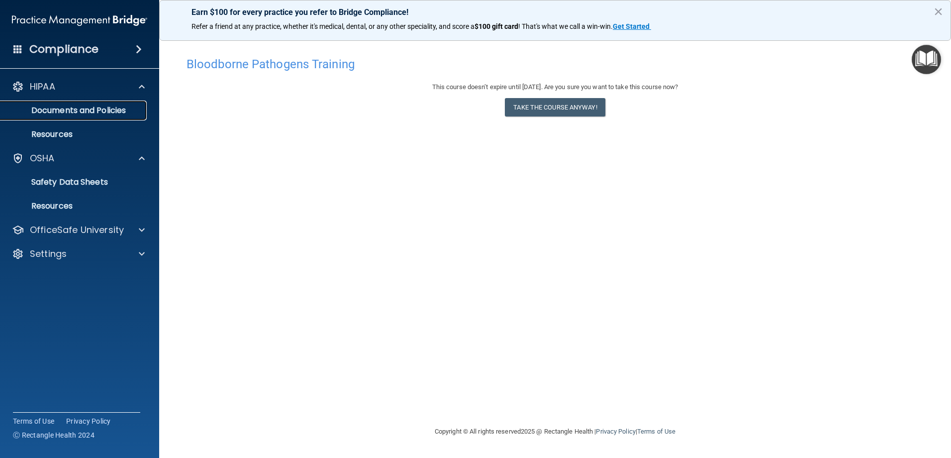
click at [101, 111] on p "Documents and Policies" at bounding box center [74, 110] width 136 height 10
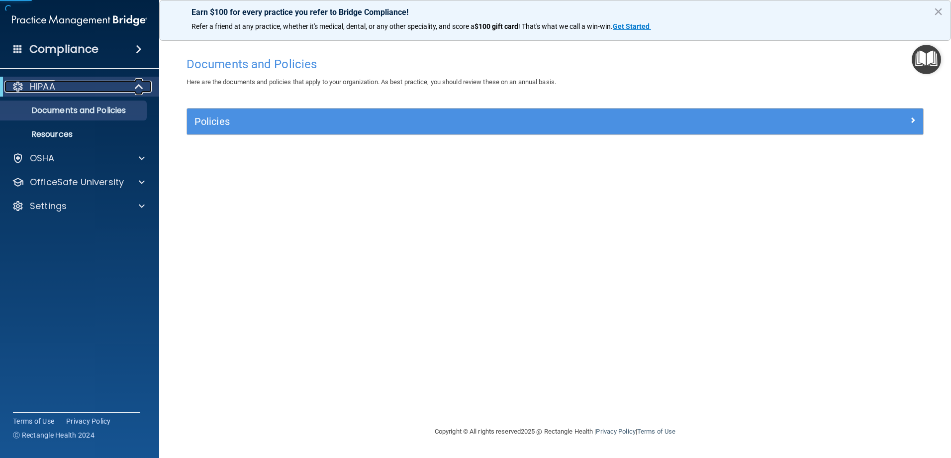
click at [130, 87] on div at bounding box center [139, 87] width 24 height 12
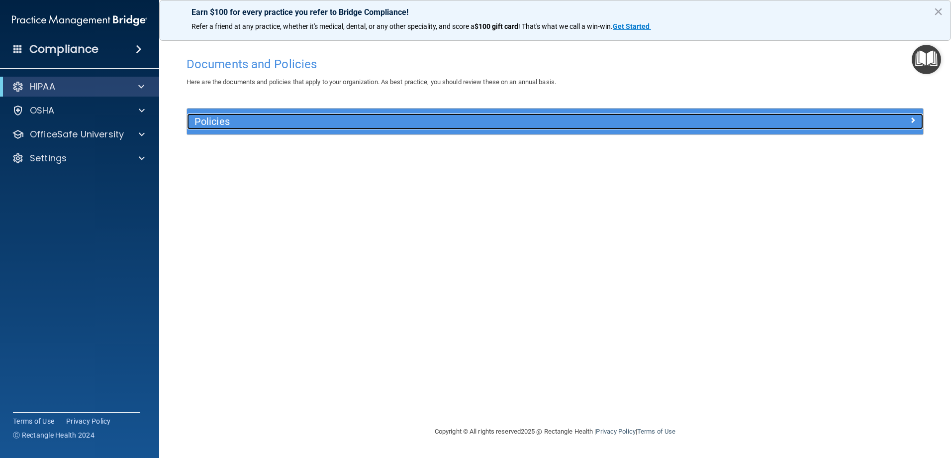
click at [910, 117] on span at bounding box center [913, 120] width 6 height 12
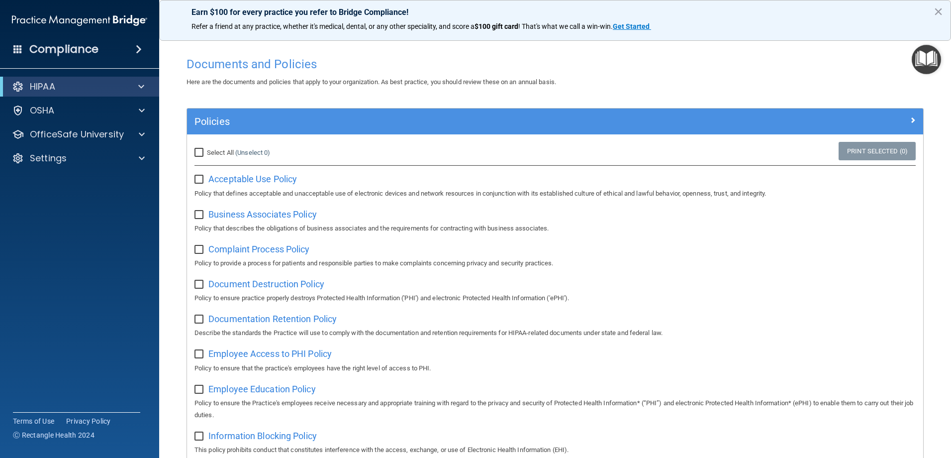
click at [849, 53] on div "Documents and Policies" at bounding box center [555, 64] width 752 height 24
click at [921, 60] on img "Open Resource Center" at bounding box center [926, 59] width 29 height 29
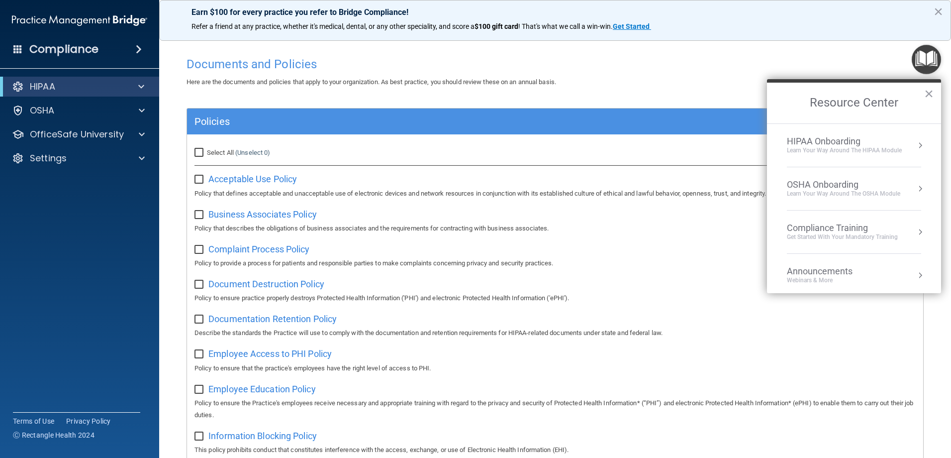
click at [921, 60] on img "Open Resource Center" at bounding box center [926, 59] width 29 height 29
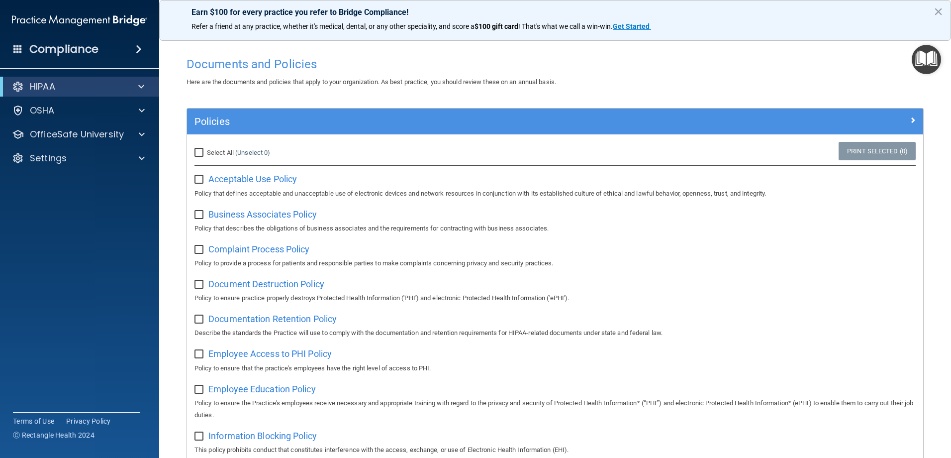
click at [921, 60] on img "Open Resource Center" at bounding box center [926, 59] width 29 height 29
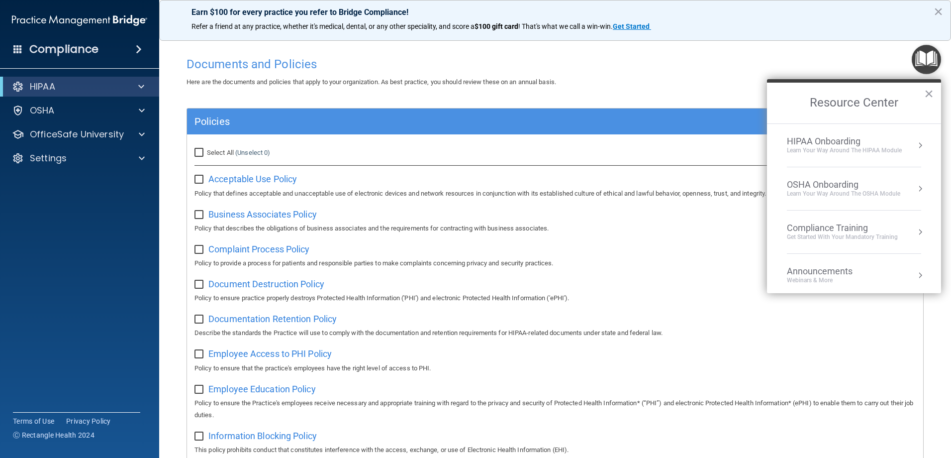
click at [864, 185] on div "OSHA Onboarding" at bounding box center [843, 184] width 113 height 11
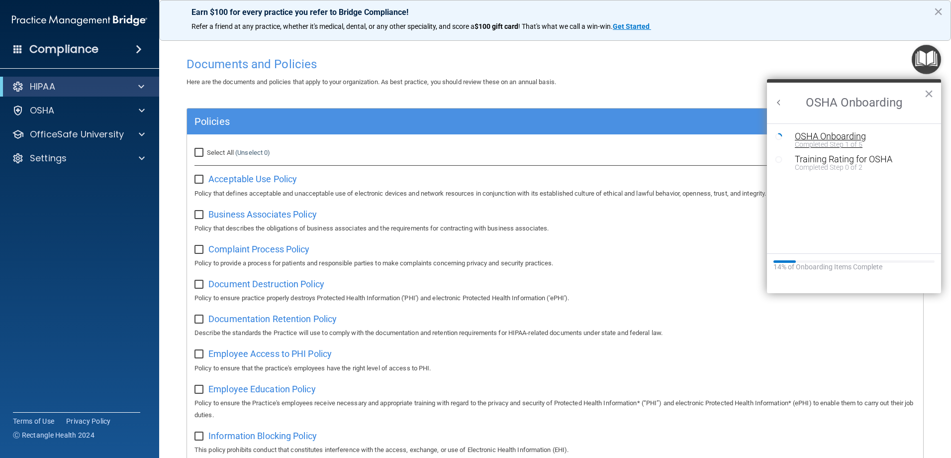
click at [831, 141] on div "Completed Step 1 of 5" at bounding box center [861, 144] width 133 height 7
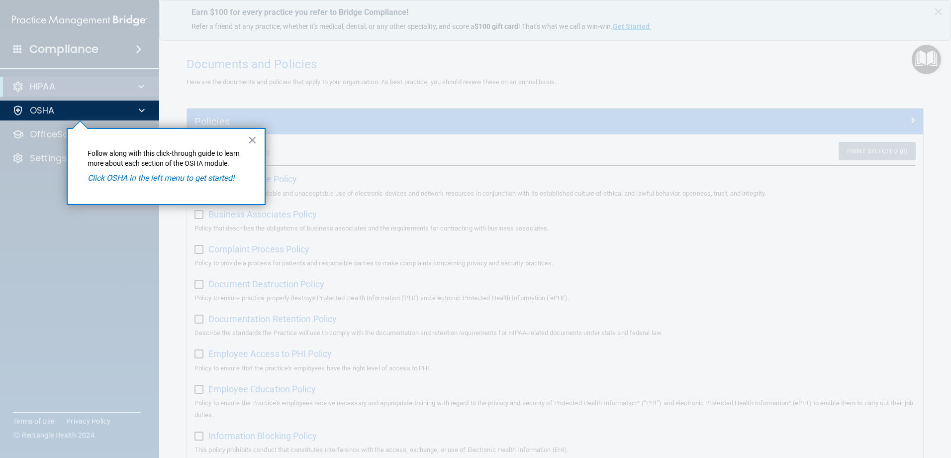
click at [254, 124] on div at bounding box center [555, 229] width 791 height 458
click at [256, 137] on button "×" at bounding box center [252, 140] width 9 height 16
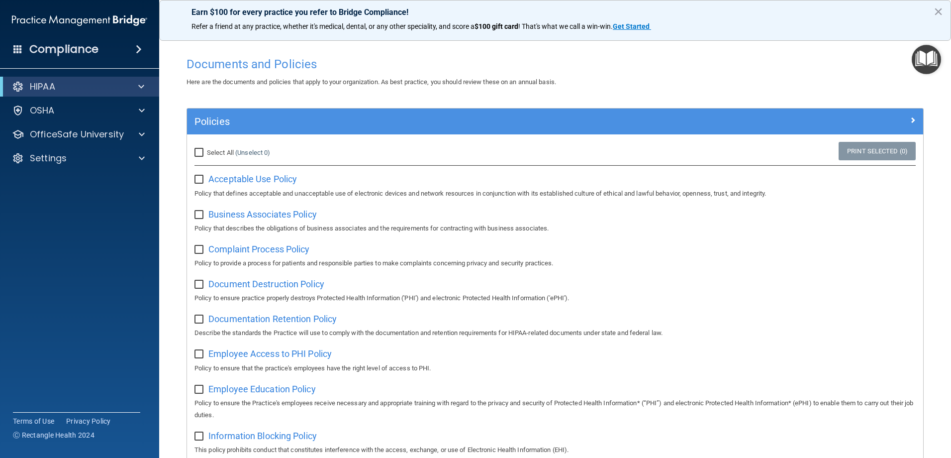
click at [204, 182] on input "checkbox" at bounding box center [200, 180] width 11 height 8
click at [199, 179] on input "checkbox" at bounding box center [200, 180] width 11 height 8
checkbox input "false"
click at [146, 109] on div at bounding box center [140, 110] width 25 height 12
drag, startPoint x: 198, startPoint y: 153, endPoint x: 204, endPoint y: 153, distance: 6.0
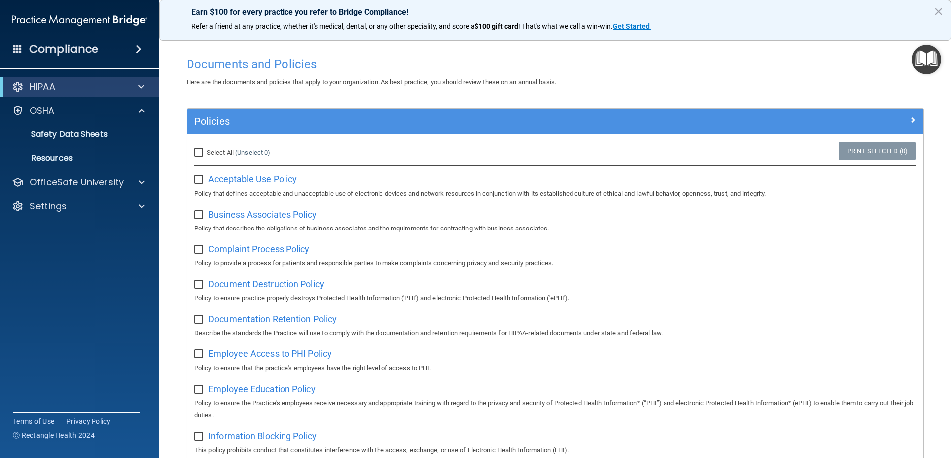
click at [199, 153] on input "Select All (Unselect 0) Unselect All" at bounding box center [200, 153] width 11 height 8
checkbox input "true"
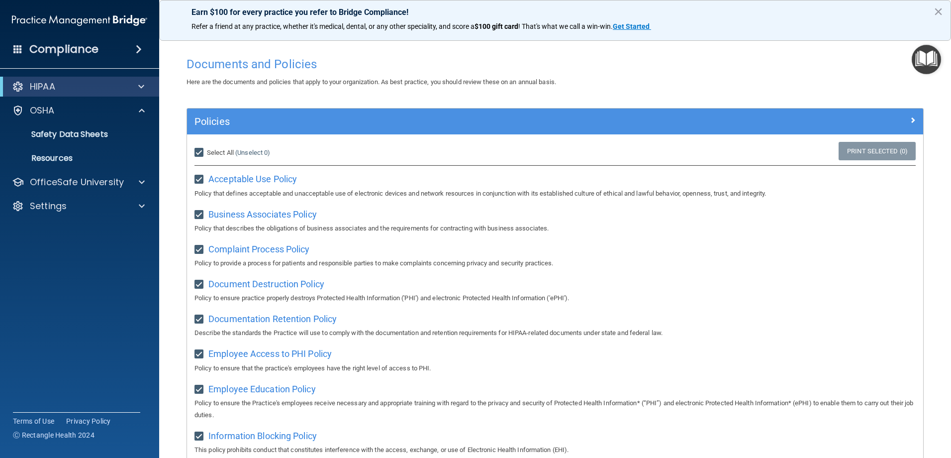
checkbox input "true"
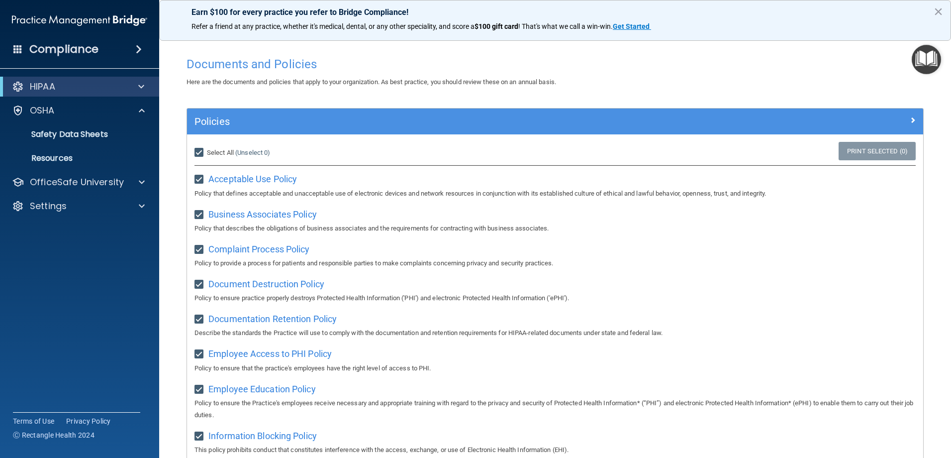
checkbox input "true"
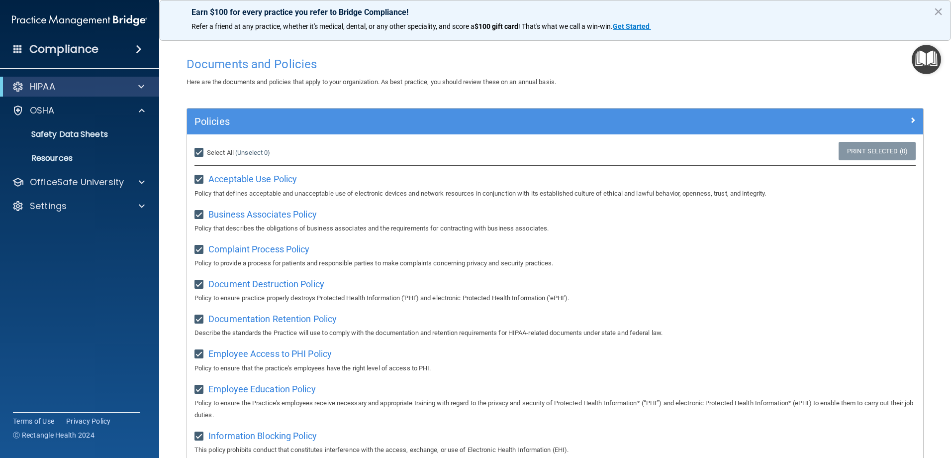
checkbox input "true"
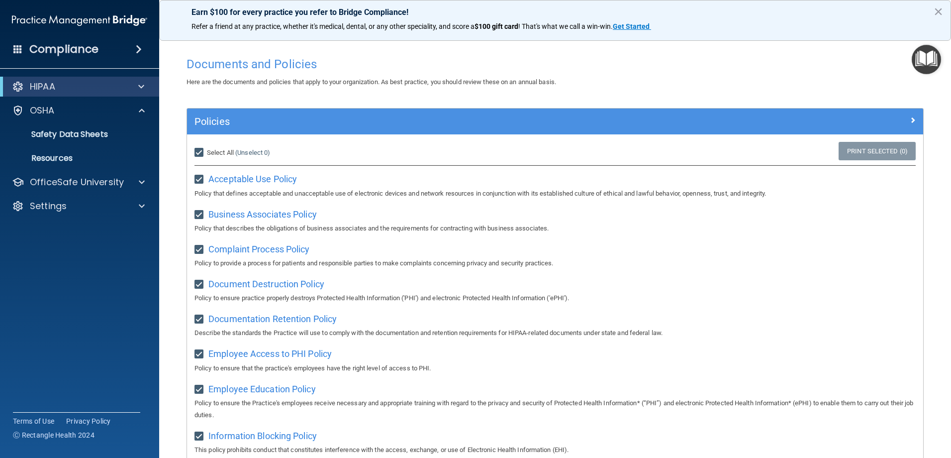
checkbox input "true"
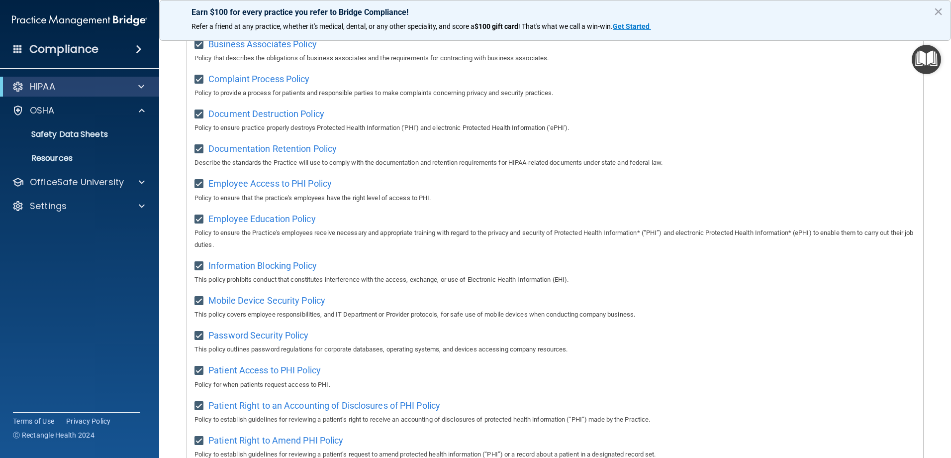
scroll to position [43, 0]
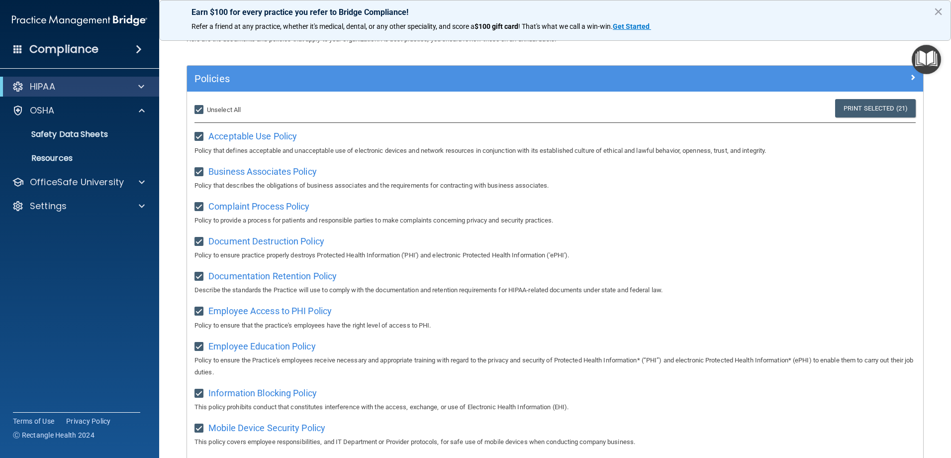
click at [201, 109] on input "Select All (Unselect 21) Unselect All" at bounding box center [200, 110] width 11 height 8
checkbox input "false"
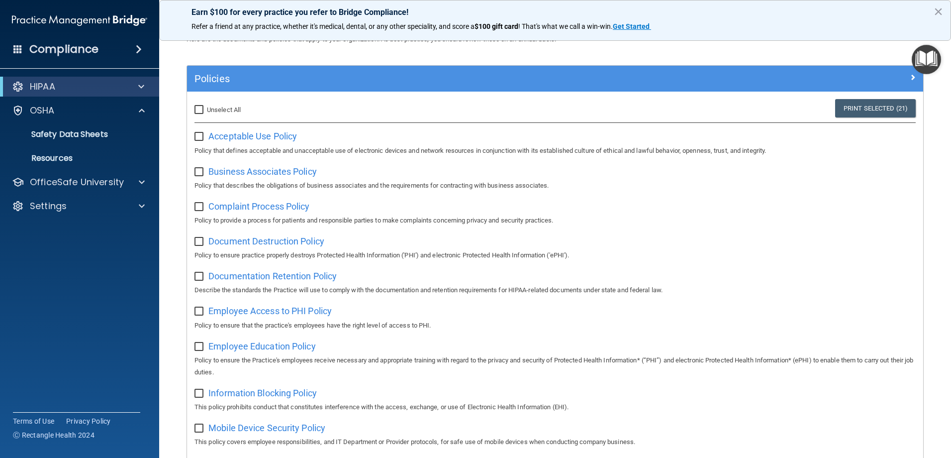
checkbox input "false"
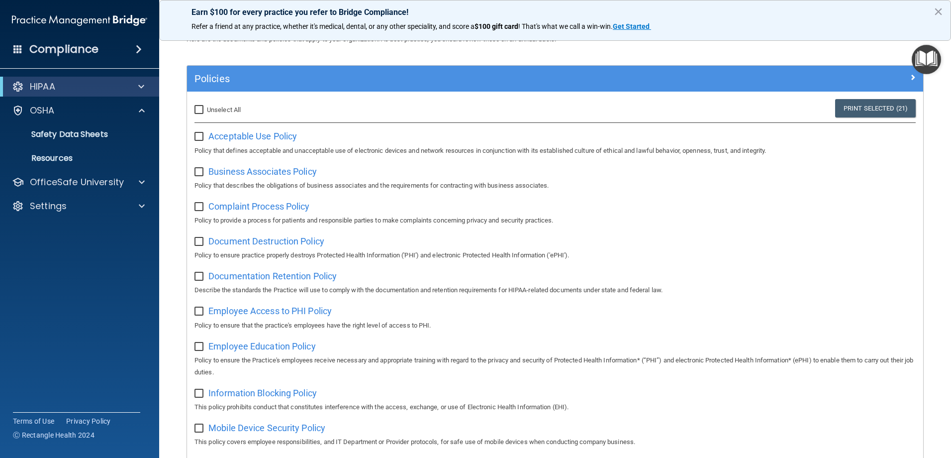
checkbox input "false"
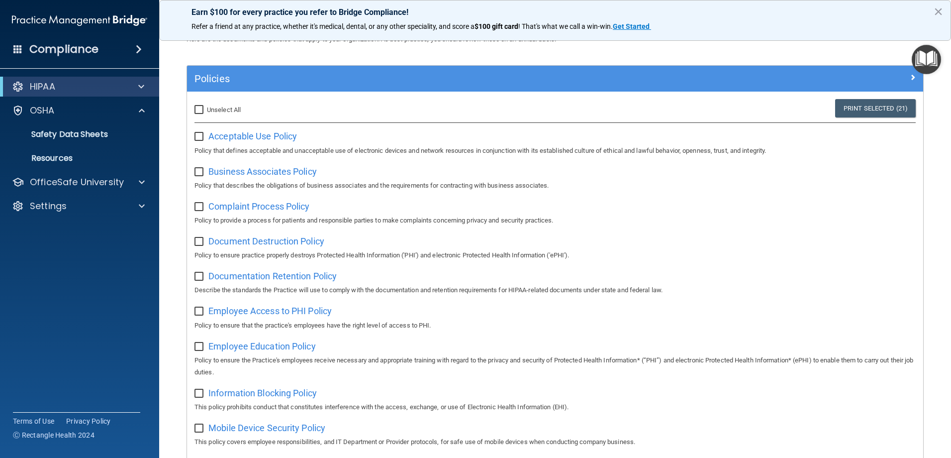
checkbox input "false"
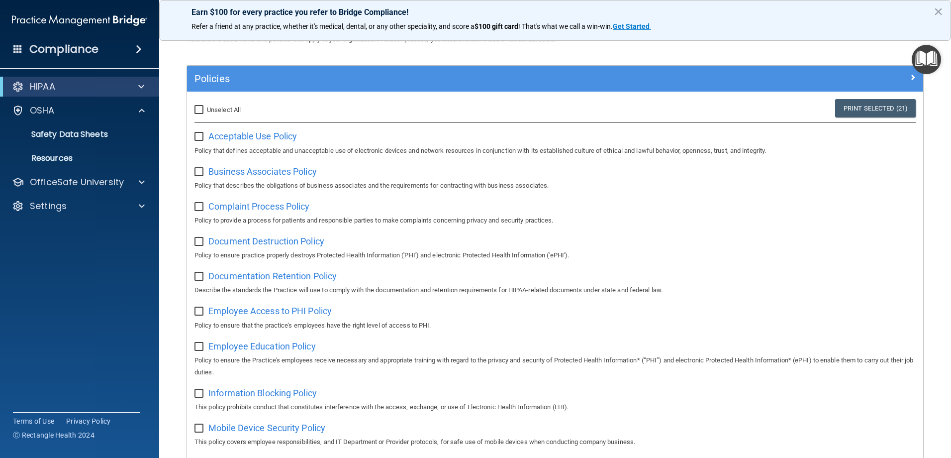
checkbox input "false"
click at [66, 102] on div "OSHA" at bounding box center [80, 110] width 160 height 20
click at [463, 52] on div "Documents and Policies Here are the documents and policies that apply to your o…" at bounding box center [555, 462] width 752 height 906
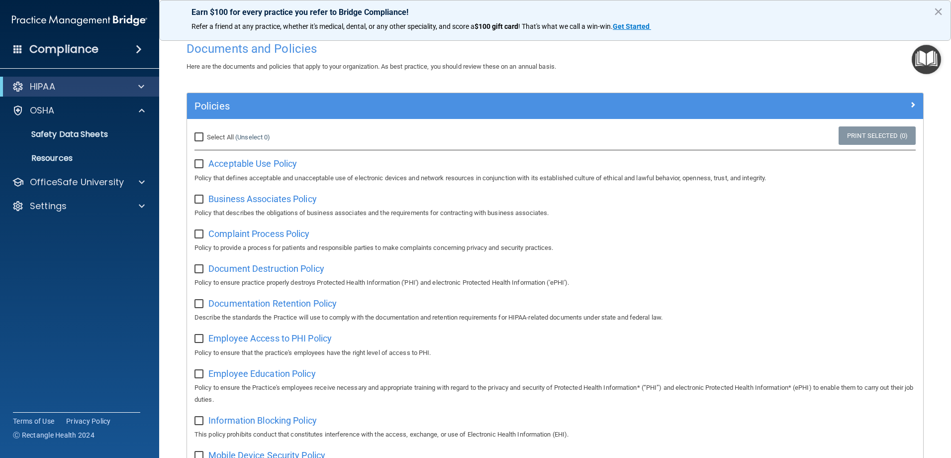
scroll to position [0, 0]
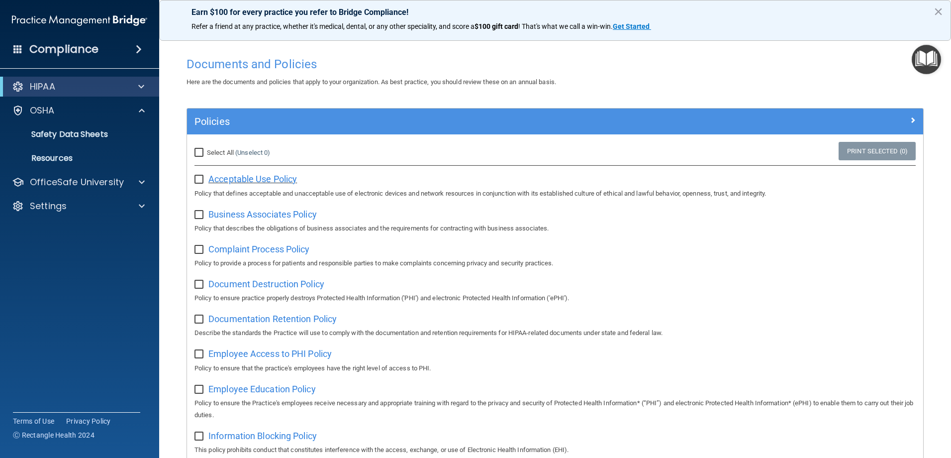
click at [245, 180] on span "Acceptable Use Policy" at bounding box center [252, 179] width 89 height 10
click at [360, 183] on div "Acceptable Use Policy Policy that defines acceptable and unacceptable use of el…" at bounding box center [555, 185] width 721 height 28
drag, startPoint x: 196, startPoint y: 182, endPoint x: 195, endPoint y: 177, distance: 5.2
click at [195, 178] on input "checkbox" at bounding box center [200, 180] width 11 height 8
checkbox input "true"
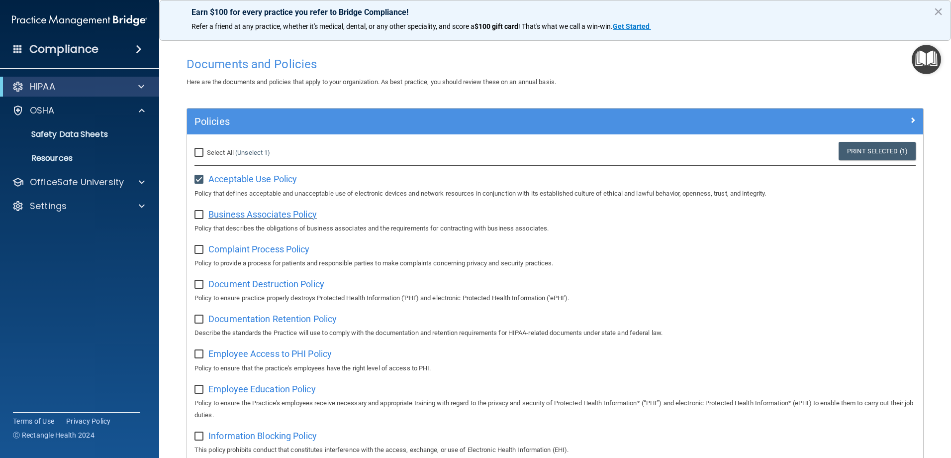
click at [227, 218] on span "Business Associates Policy" at bounding box center [262, 214] width 108 height 10
click at [201, 208] on label at bounding box center [201, 211] width 12 height 11
click at [201, 211] on input "checkbox" at bounding box center [200, 215] width 11 height 8
checkbox input "true"
click at [201, 249] on input "checkbox" at bounding box center [200, 250] width 11 height 8
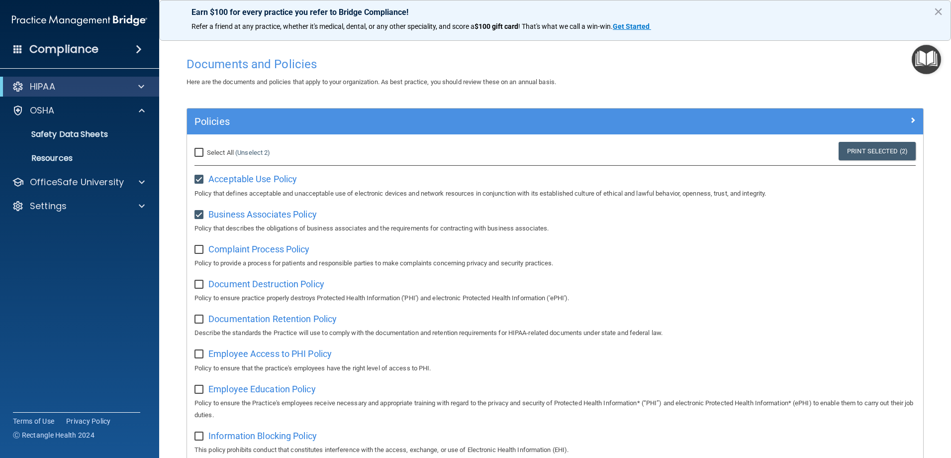
checkbox input "true"
click at [227, 252] on span "Complaint Process Policy" at bounding box center [258, 249] width 101 height 10
click at [231, 284] on span "Document Destruction Policy" at bounding box center [266, 284] width 116 height 10
click at [205, 283] on input "checkbox" at bounding box center [200, 285] width 11 height 8
checkbox input "true"
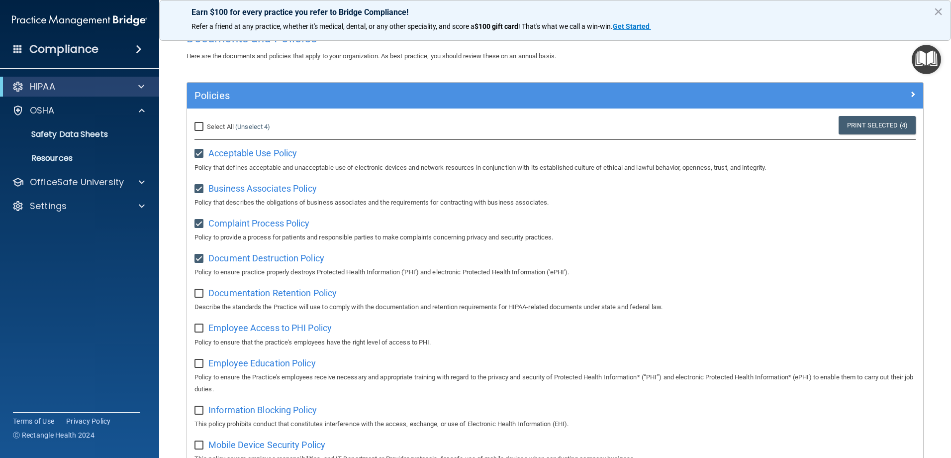
scroll to position [99, 0]
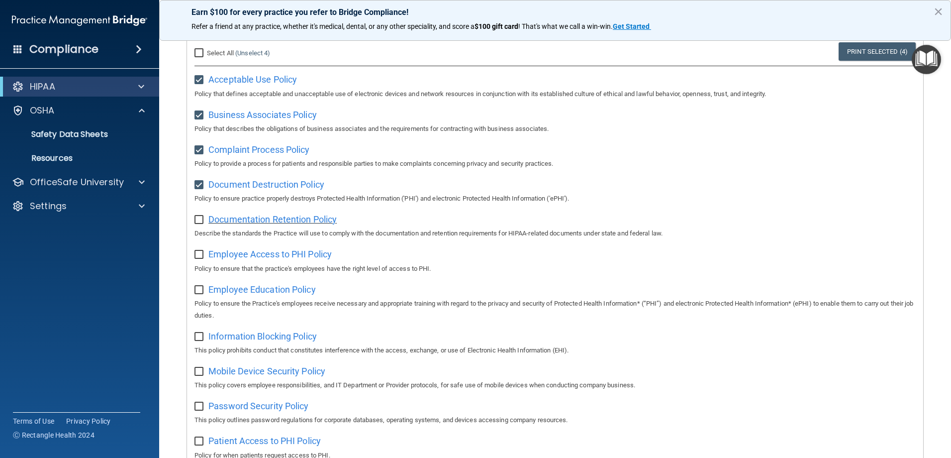
click at [221, 218] on span "Documentation Retention Policy" at bounding box center [272, 219] width 128 height 10
click at [236, 207] on div "Select All (Unselect 4) Unselect All Print Selected (4) Acceptable Use Policy P…" at bounding box center [555, 435] width 736 height 801
click at [194, 220] on div "Select All (Unselect 4) Unselect All Print Selected (4) Acceptable Use Policy P…" at bounding box center [555, 435] width 736 height 801
click at [195, 219] on input "checkbox" at bounding box center [200, 220] width 11 height 8
checkbox input "true"
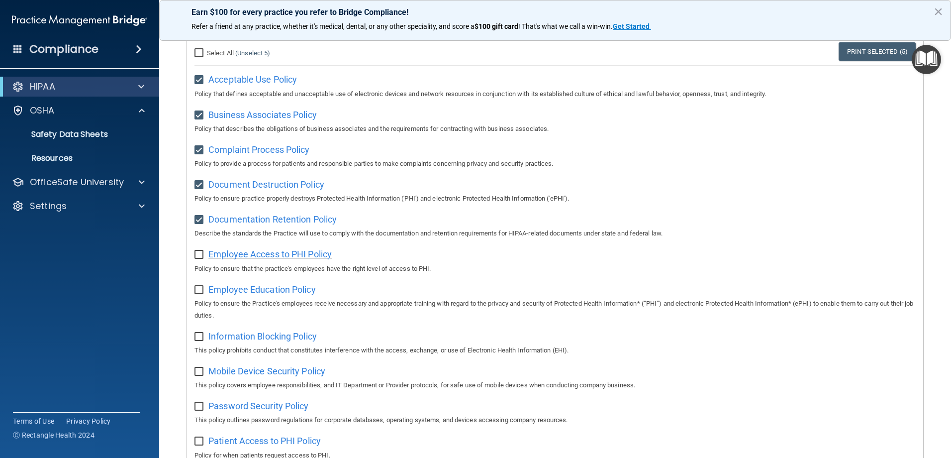
click at [228, 258] on span "Employee Access to PHI Policy" at bounding box center [269, 254] width 123 height 10
click at [200, 259] on input "checkbox" at bounding box center [200, 255] width 11 height 8
checkbox input "true"
click at [233, 291] on span "Employee Education Policy" at bounding box center [261, 289] width 107 height 10
click at [240, 292] on span "Employee Education Policy" at bounding box center [261, 289] width 107 height 10
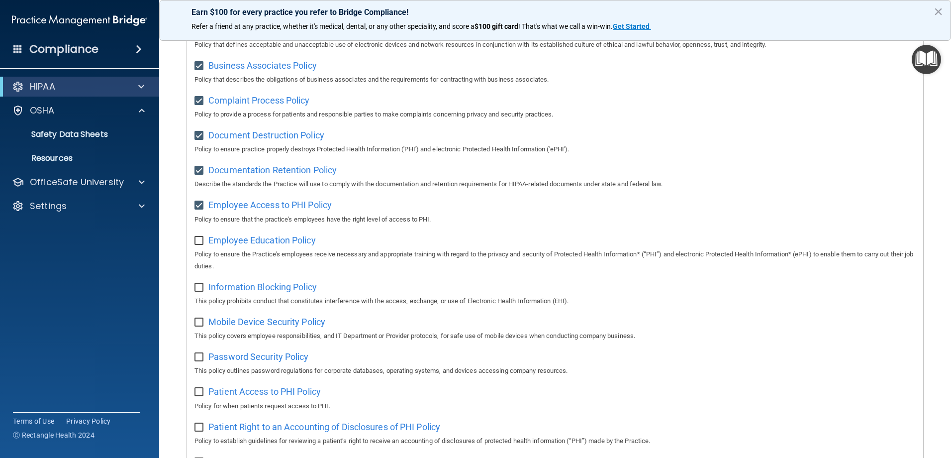
scroll to position [142, 0]
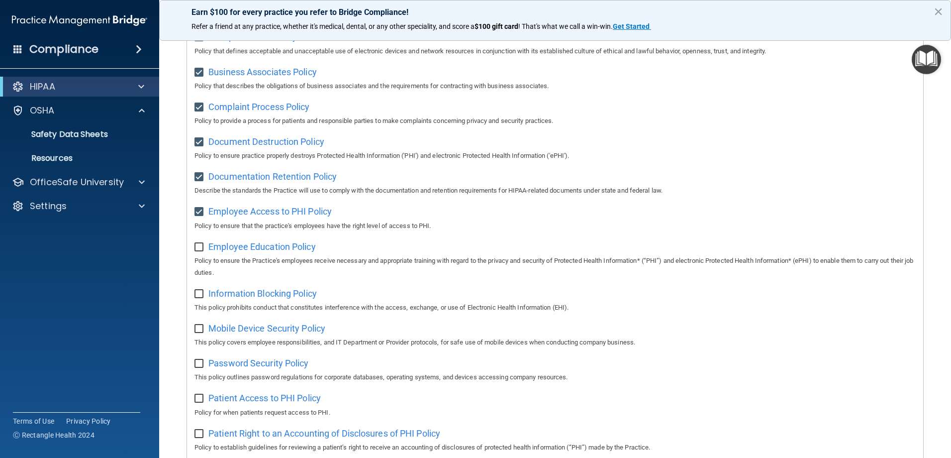
click at [203, 251] on input "checkbox" at bounding box center [200, 247] width 11 height 8
checkbox input "true"
click at [231, 252] on span "Employee Education Policy" at bounding box center [261, 246] width 107 height 10
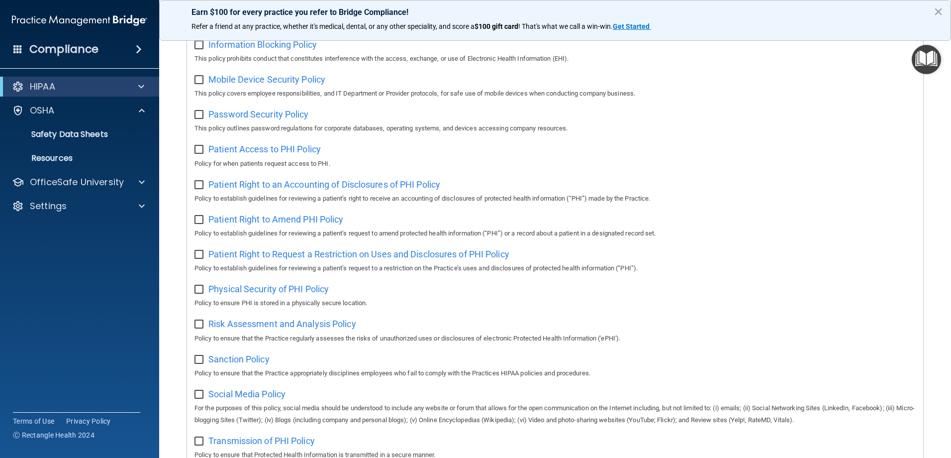
scroll to position [341, 0]
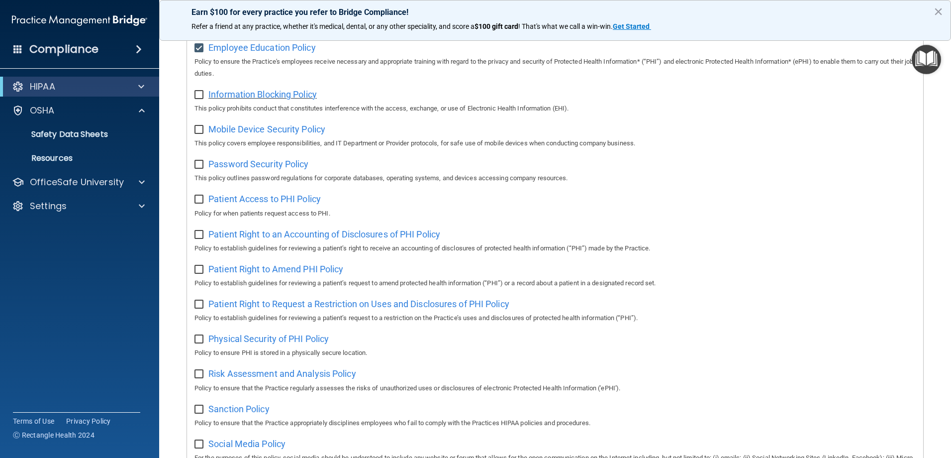
click at [231, 97] on span "Information Blocking Policy" at bounding box center [262, 94] width 108 height 10
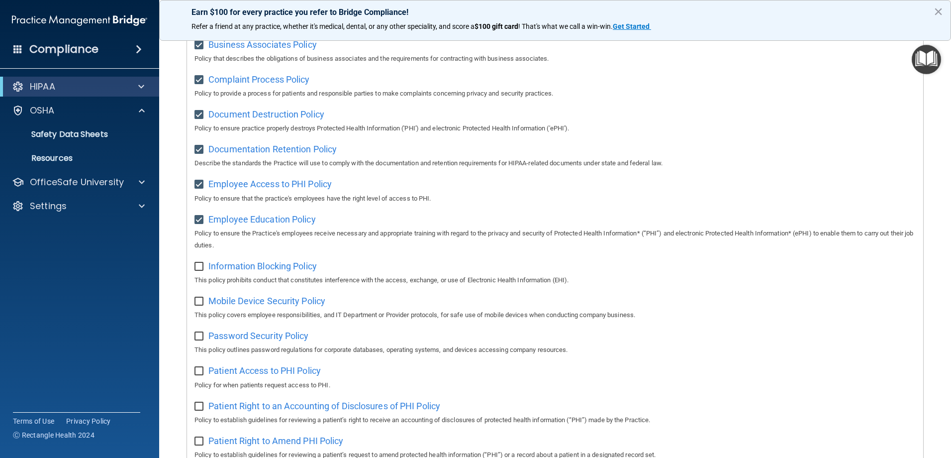
scroll to position [298, 0]
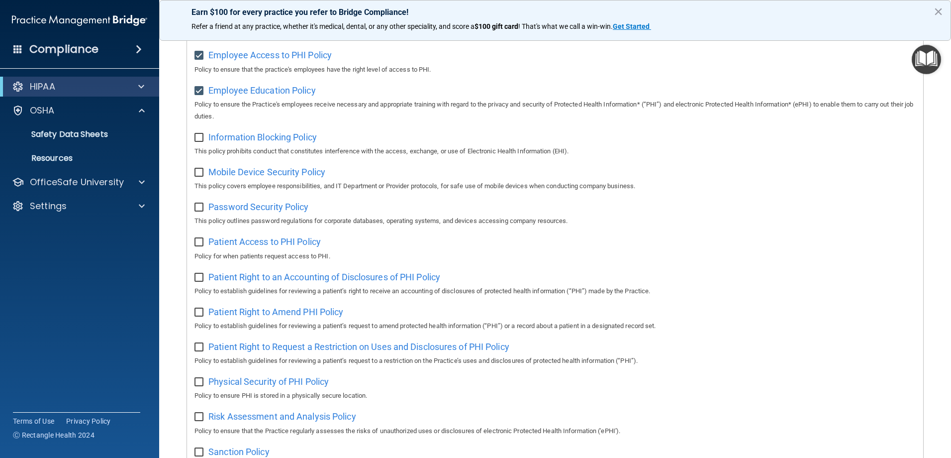
click at [196, 142] on input "checkbox" at bounding box center [200, 138] width 11 height 8
checkbox input "true"
click at [232, 177] on span "Mobile Device Security Policy" at bounding box center [266, 172] width 117 height 10
click at [203, 177] on input "checkbox" at bounding box center [200, 173] width 11 height 8
checkbox input "true"
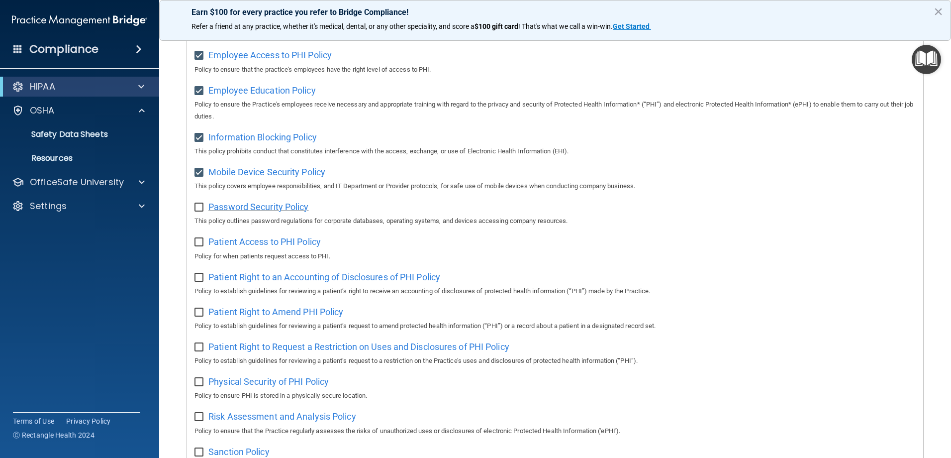
click at [220, 212] on span "Password Security Policy" at bounding box center [258, 206] width 100 height 10
click at [202, 211] on input "checkbox" at bounding box center [200, 207] width 11 height 8
checkbox input "true"
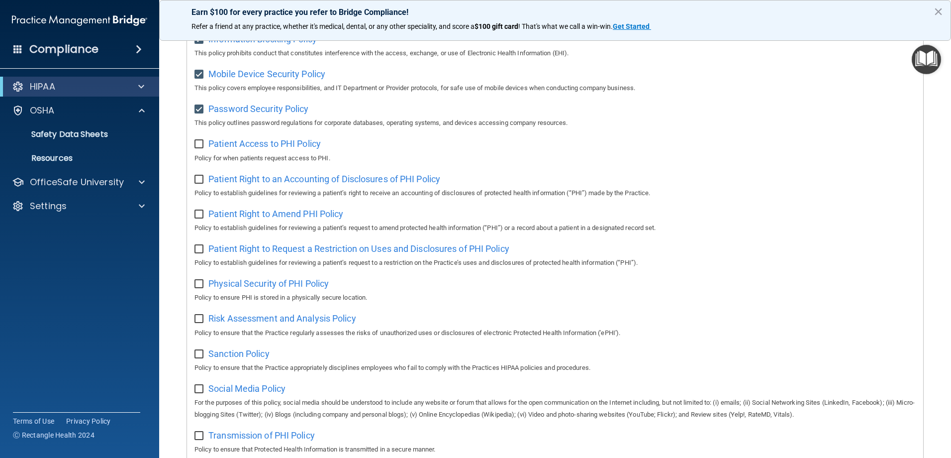
scroll to position [341, 0]
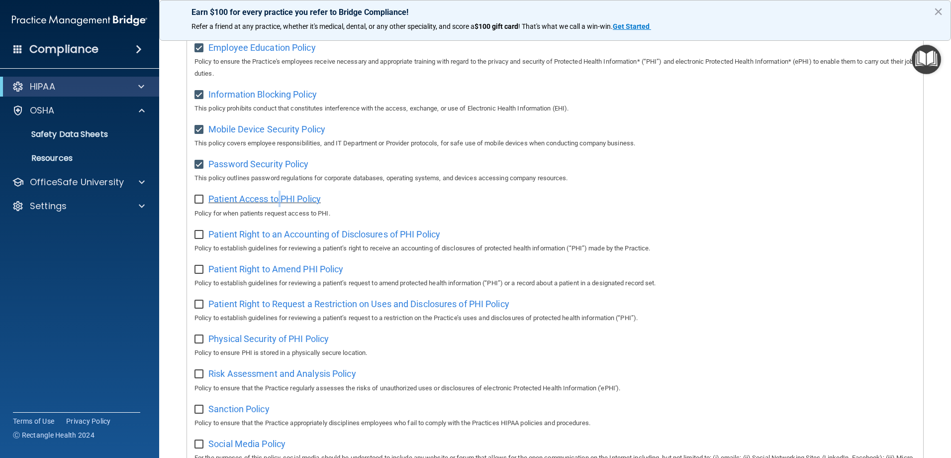
click at [281, 203] on span "Patient Access to PHI Policy" at bounding box center [264, 199] width 112 height 10
click at [199, 207] on div "Patient Access to PHI Policy Policy for when patients request access to PHI." at bounding box center [555, 205] width 721 height 28
click at [202, 203] on input "checkbox" at bounding box center [200, 200] width 11 height 8
checkbox input "true"
click at [222, 239] on span "Patient Right to an Accounting of Disclosures of PHI Policy" at bounding box center [324, 234] width 232 height 10
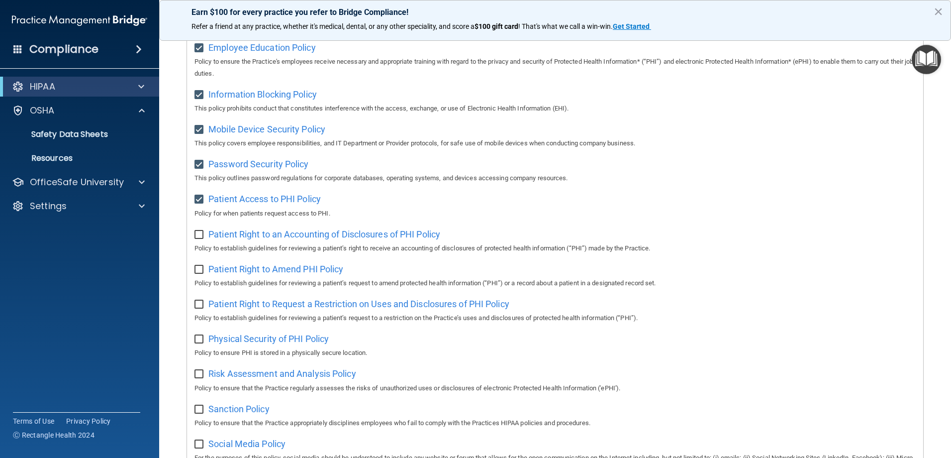
click at [206, 237] on label at bounding box center [201, 231] width 12 height 11
click at [206, 239] on input "checkbox" at bounding box center [200, 235] width 11 height 8
checkbox input "true"
click at [199, 274] on input "checkbox" at bounding box center [200, 270] width 11 height 8
checkbox input "true"
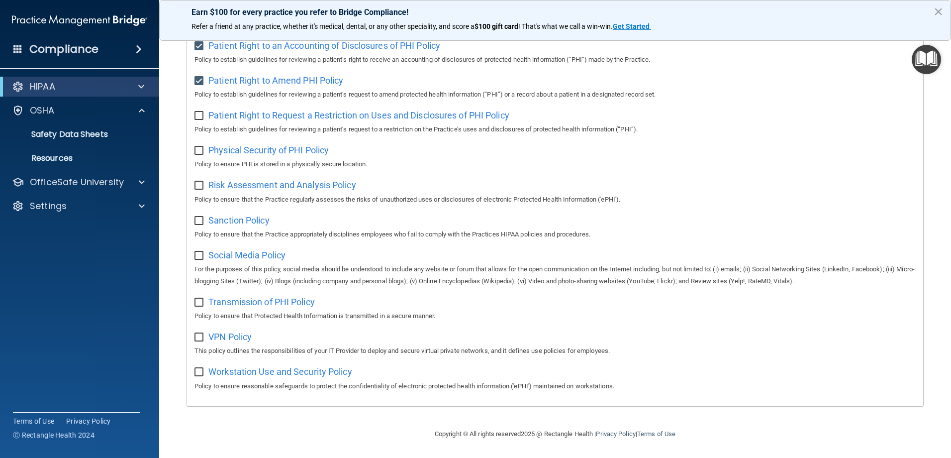
scroll to position [540, 0]
click at [203, 112] on input "checkbox" at bounding box center [200, 116] width 11 height 8
checkbox input "true"
click at [230, 128] on p "Policy to establish guidelines for reviewing a patient’s request to a restricti…" at bounding box center [555, 129] width 721 height 12
click at [232, 145] on span "Physical Security of PHI Policy" at bounding box center [268, 150] width 120 height 10
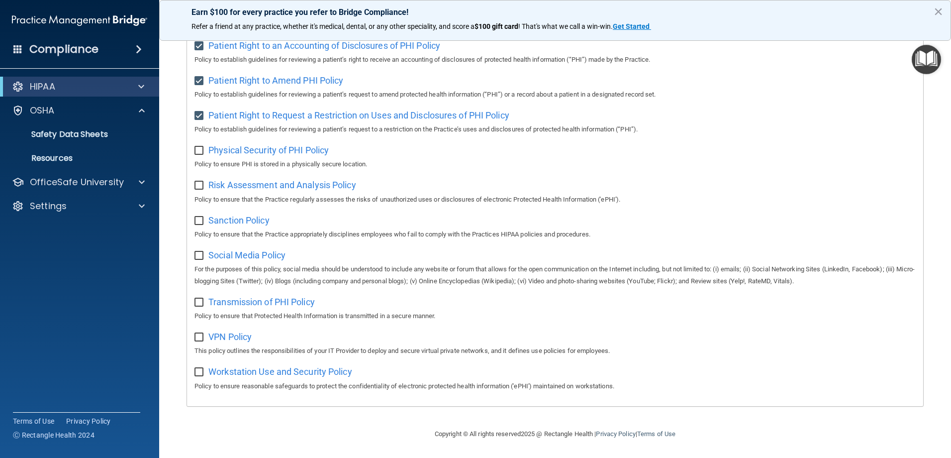
click at [202, 148] on input "checkbox" at bounding box center [200, 151] width 11 height 8
checkbox input "true"
click at [218, 182] on span "Risk Assessment and Analysis Policy" at bounding box center [282, 185] width 148 height 10
click at [200, 182] on input "checkbox" at bounding box center [200, 186] width 11 height 8
checkbox input "true"
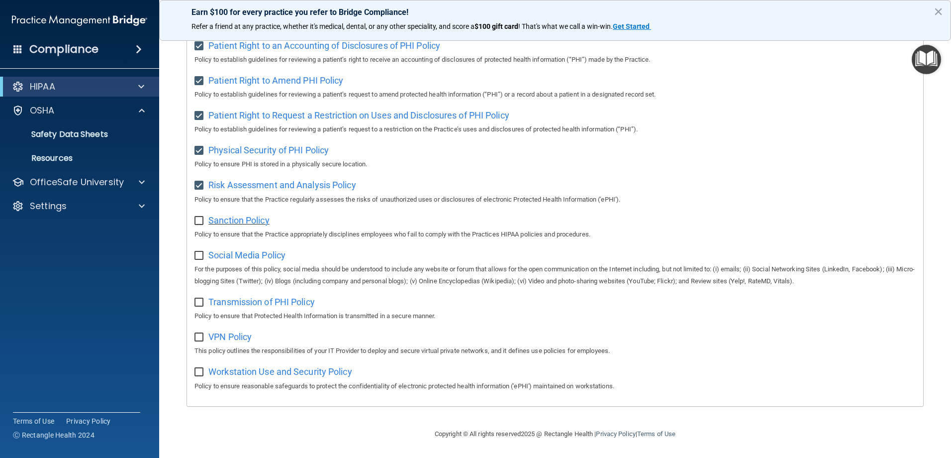
click at [225, 215] on span "Sanction Policy" at bounding box center [238, 220] width 61 height 10
click at [200, 217] on input "checkbox" at bounding box center [200, 221] width 11 height 8
checkbox input "true"
click at [242, 254] on span "Social Media Policy" at bounding box center [246, 255] width 77 height 10
click at [207, 253] on div "Social Media Policy For the purposes of this policy, social media should be und…" at bounding box center [555, 267] width 721 height 40
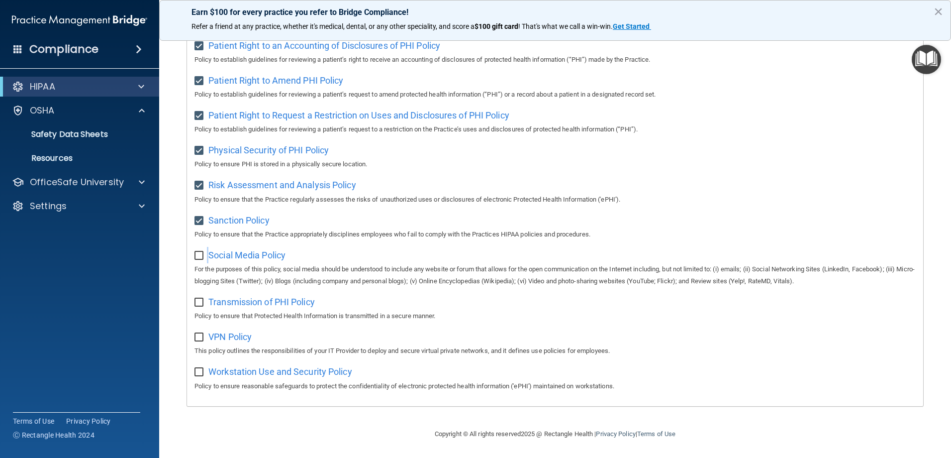
click at [200, 252] on input "checkbox" at bounding box center [200, 256] width 11 height 8
checkbox input "true"
drag, startPoint x: 335, startPoint y: 233, endPoint x: 331, endPoint y: 240, distance: 7.9
click at [331, 240] on div "Select All (Unselect 18) Unselect All Print Selected (18) Acceptable Use Policy…" at bounding box center [555, 5] width 736 height 801
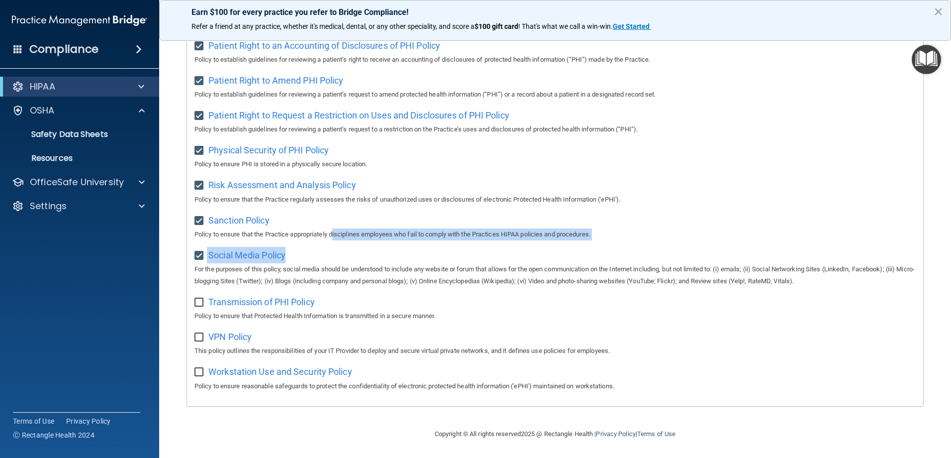
drag, startPoint x: 331, startPoint y: 240, endPoint x: 417, endPoint y: 248, distance: 87.0
click at [417, 248] on div "Social Media Policy For the purposes of this policy, social media should be und…" at bounding box center [555, 267] width 721 height 40
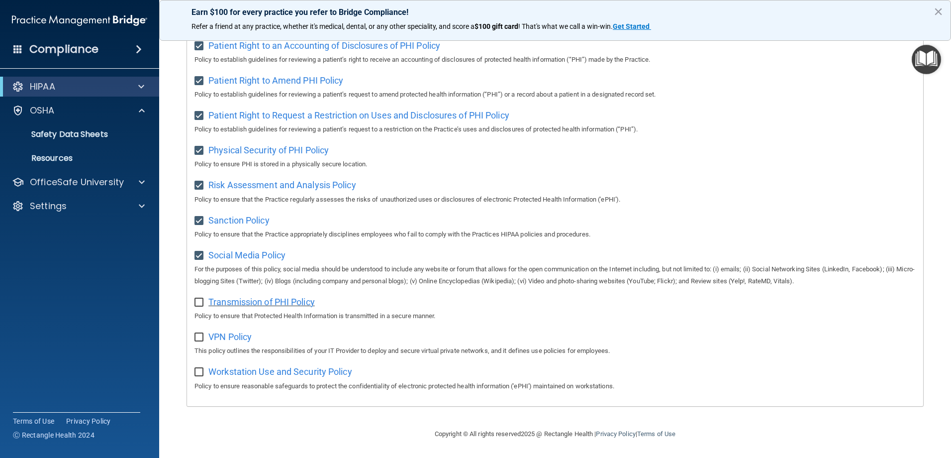
click at [246, 302] on span "Transmission of PHI Policy" at bounding box center [261, 301] width 106 height 10
click at [211, 296] on span "Transmission of PHI Policy" at bounding box center [261, 301] width 106 height 10
click at [205, 303] on div "Transmission of PHI Policy Policy to ensure that Protected Health Information i…" at bounding box center [555, 308] width 721 height 28
drag, startPoint x: 205, startPoint y: 303, endPoint x: 196, endPoint y: 302, distance: 9.0
click at [196, 302] on input "checkbox" at bounding box center [200, 302] width 11 height 8
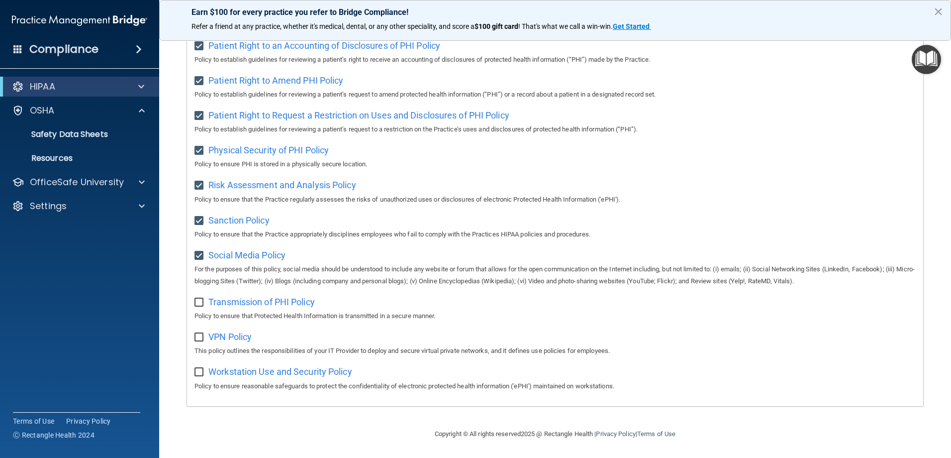
checkbox input "true"
click at [214, 336] on span "VPN Policy" at bounding box center [229, 336] width 43 height 10
click at [231, 342] on div "VPN Policy This policy outlines the responsibilities of your IT Provider to dep…" at bounding box center [555, 342] width 721 height 28
click at [233, 337] on span "VPN Policy" at bounding box center [229, 336] width 43 height 10
click at [205, 335] on input "checkbox" at bounding box center [200, 337] width 11 height 8
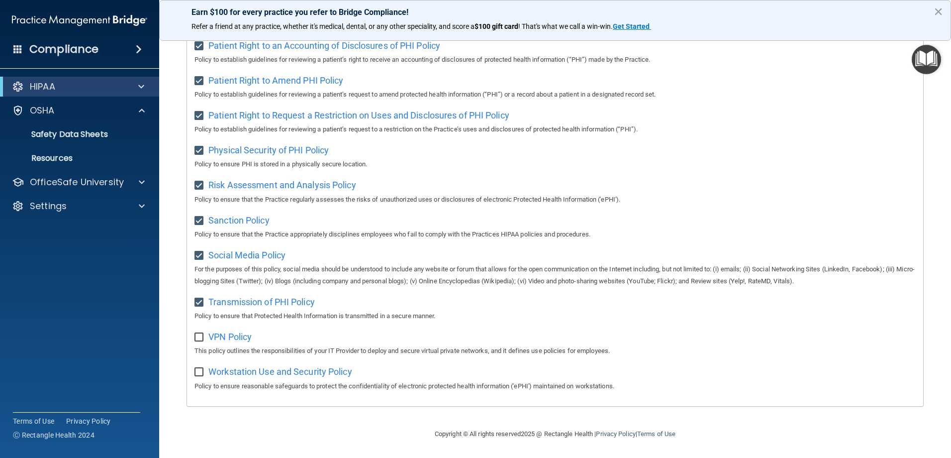
checkbox input "true"
click at [228, 371] on span "Workstation Use and Security Policy" at bounding box center [280, 371] width 144 height 10
click at [64, 102] on div "OSHA" at bounding box center [80, 110] width 160 height 20
click at [51, 155] on p "Resources" at bounding box center [74, 158] width 136 height 10
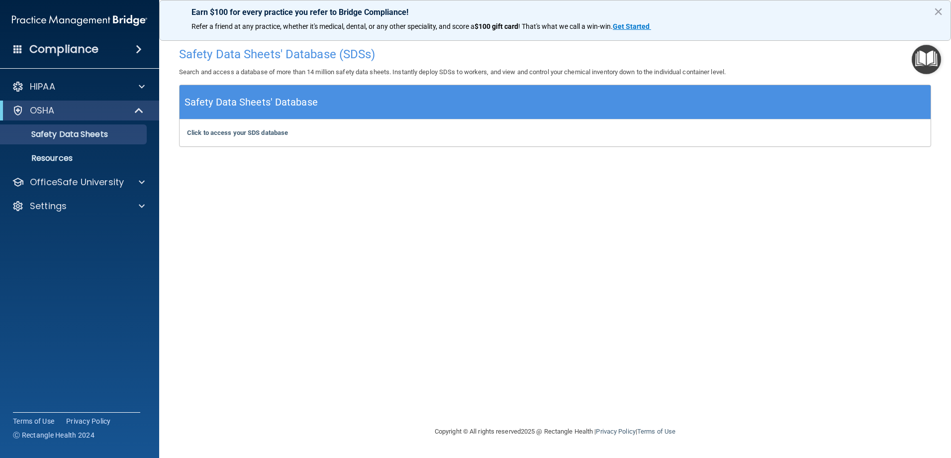
click at [932, 13] on div "Earn $100 for every practice you refer to Bridge Compliance! Refer a friend at …" at bounding box center [555, 20] width 792 height 41
drag, startPoint x: 290, startPoint y: 229, endPoint x: 289, endPoint y: 221, distance: 7.5
click at [289, 221] on div "Safety Data Sheets' Database (SDSs) Search and access a database of more than 1…" at bounding box center [555, 229] width 752 height 374
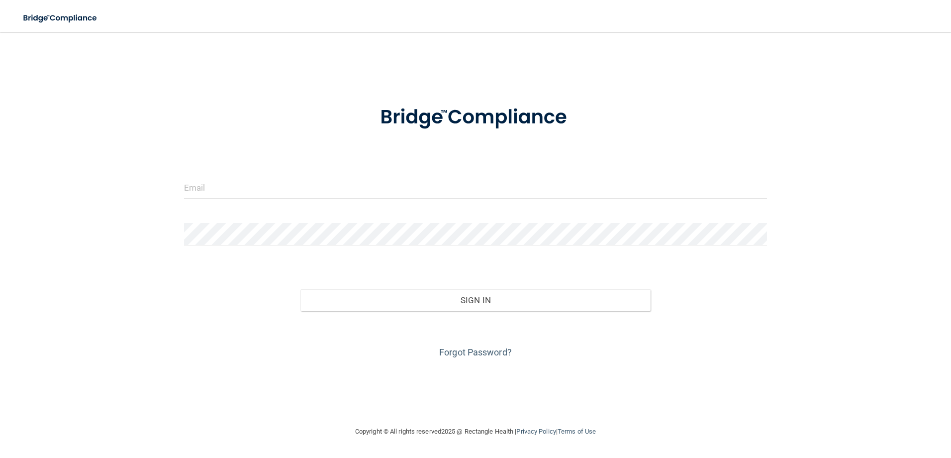
click at [212, 344] on div "Invalid email/password. You don't have permission to access that page. Sign In …" at bounding box center [475, 229] width 911 height 374
click at [270, 179] on input "email" at bounding box center [476, 187] width 584 height 22
type input "[EMAIL_ADDRESS][DOMAIN_NAME]"
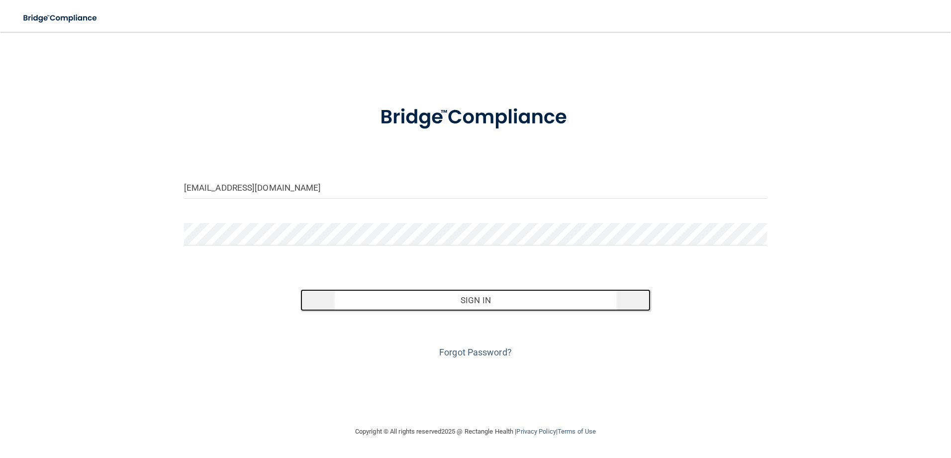
click at [436, 289] on button "Sign In" at bounding box center [475, 300] width 350 height 22
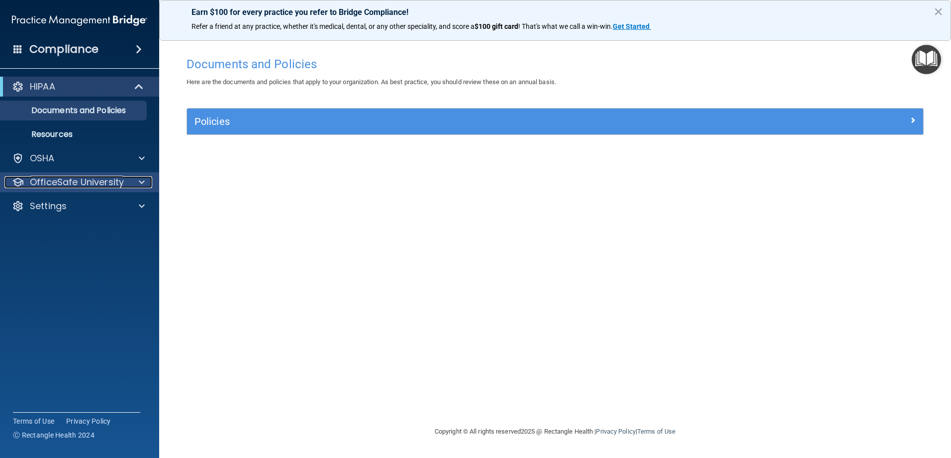
click at [139, 182] on span at bounding box center [142, 182] width 6 height 12
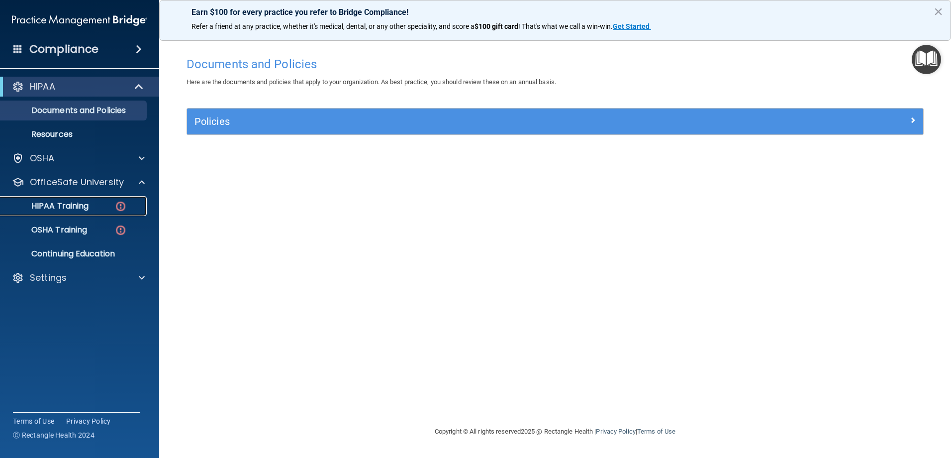
click at [115, 204] on img at bounding box center [120, 206] width 12 height 12
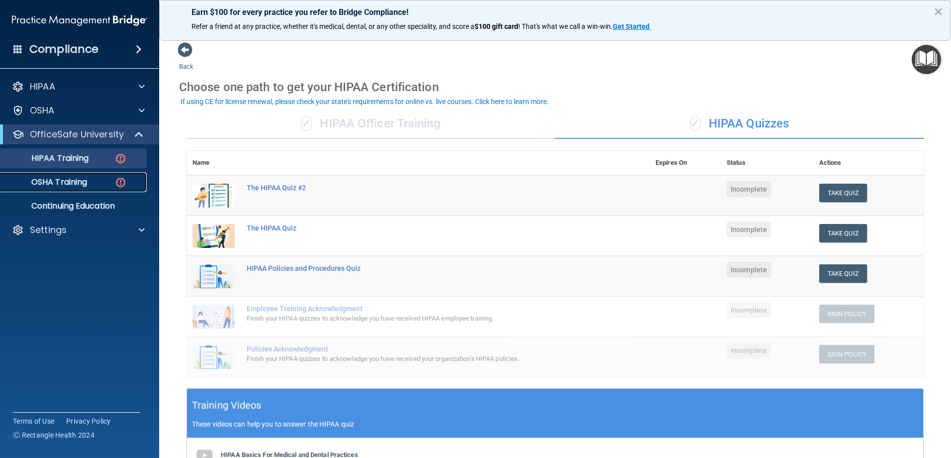
click at [47, 186] on p "OSHA Training" at bounding box center [46, 182] width 81 height 10
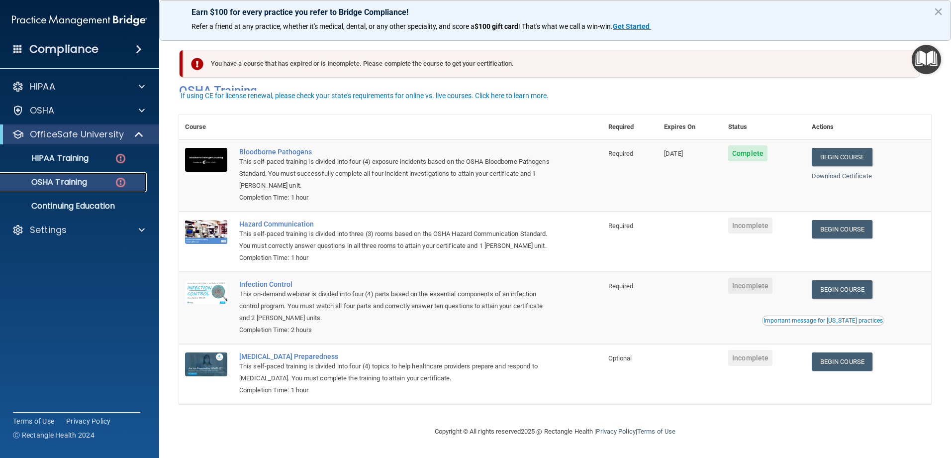
scroll to position [12, 0]
click at [832, 220] on link "Begin Course" at bounding box center [842, 229] width 61 height 18
click at [282, 220] on div "Hazard Communication" at bounding box center [395, 224] width 313 height 8
click at [80, 158] on p "HIPAA Training" at bounding box center [47, 158] width 82 height 10
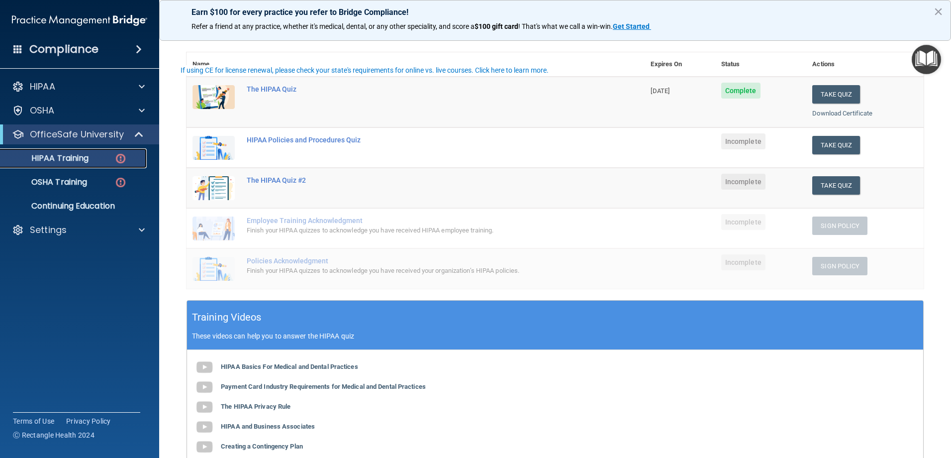
scroll to position [99, 0]
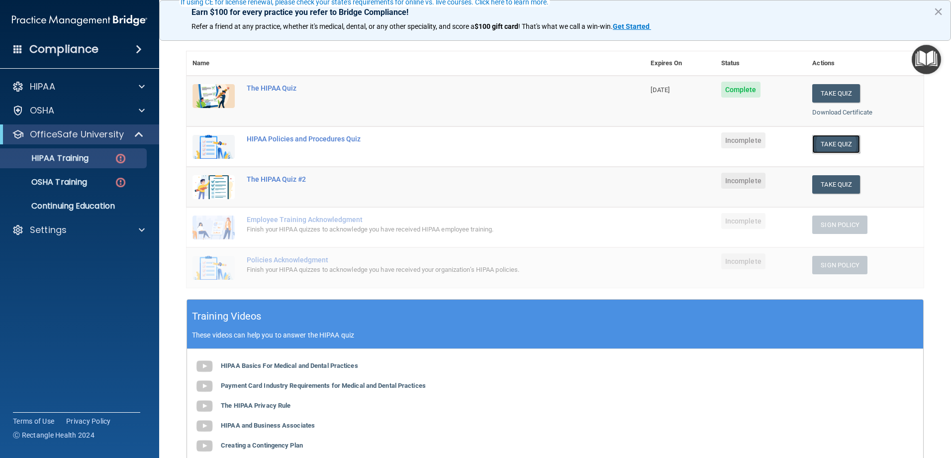
click at [826, 148] on button "Take Quiz" at bounding box center [836, 144] width 48 height 18
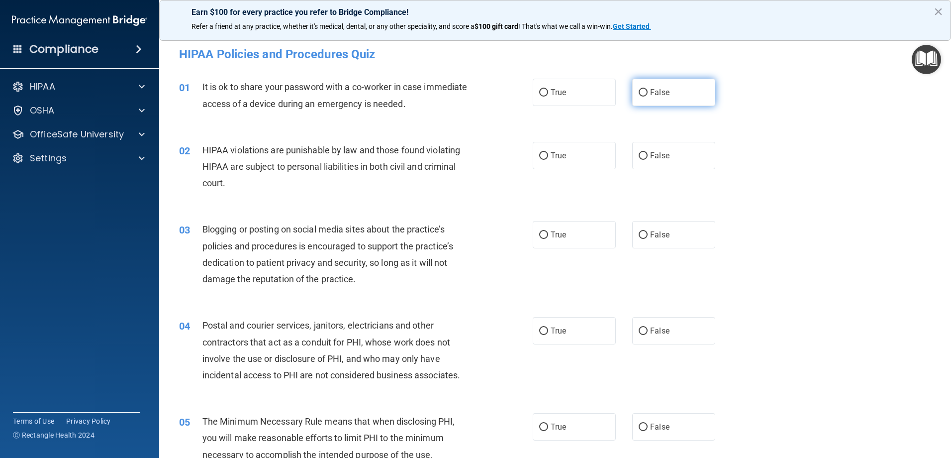
click at [639, 95] on input "False" at bounding box center [643, 92] width 9 height 7
radio input "true"
click at [542, 152] on label "True" at bounding box center [574, 155] width 83 height 27
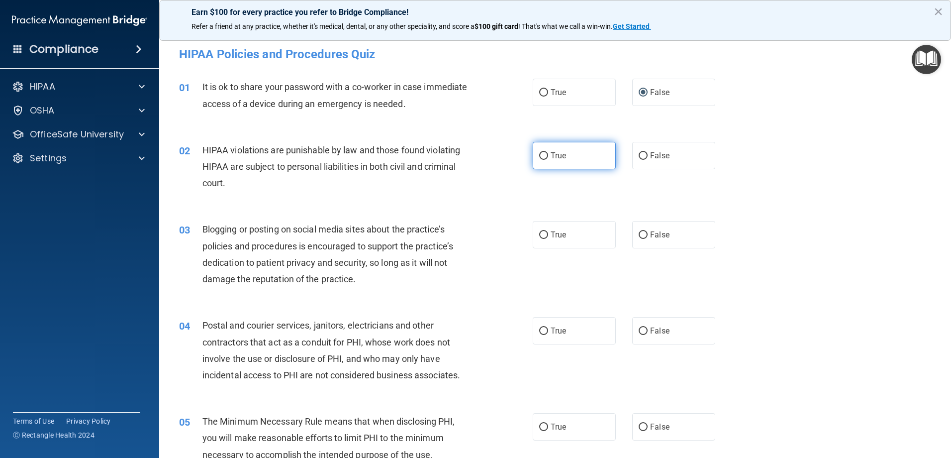
click at [540, 152] on input "True" at bounding box center [543, 155] width 9 height 7
radio input "true"
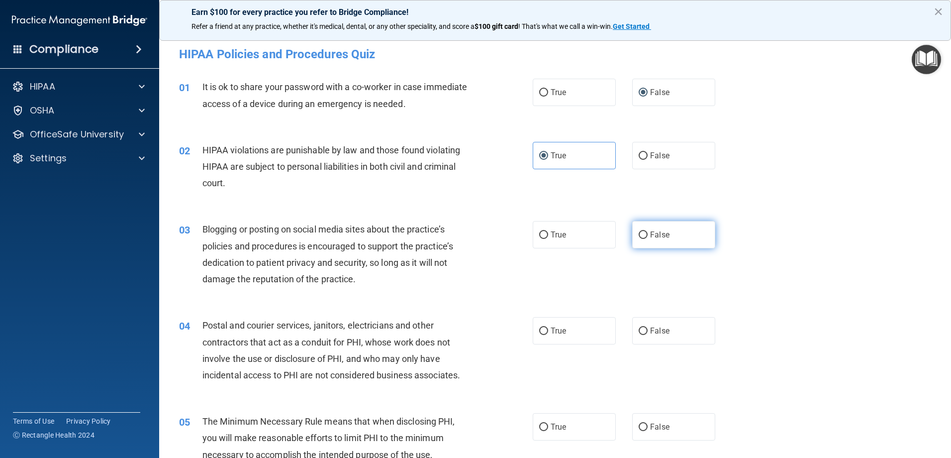
click at [645, 231] on label "False" at bounding box center [673, 234] width 83 height 27
click at [645, 231] on input "False" at bounding box center [643, 234] width 9 height 7
radio input "true"
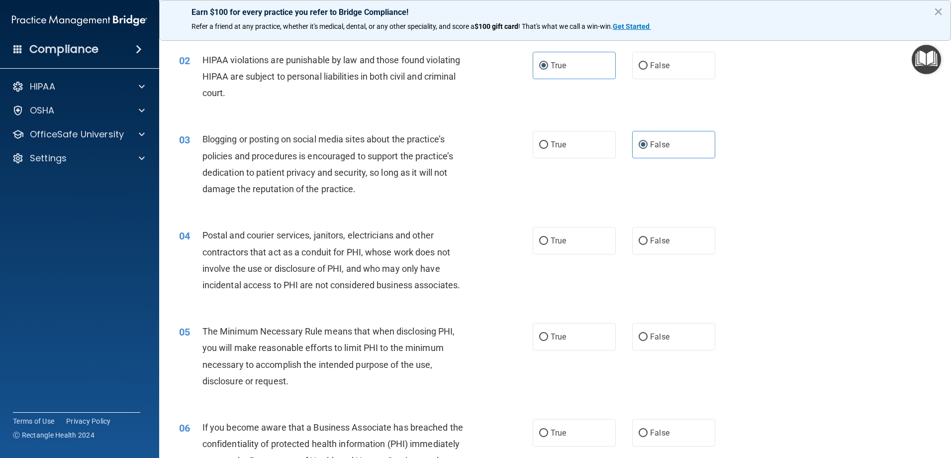
scroll to position [99, 0]
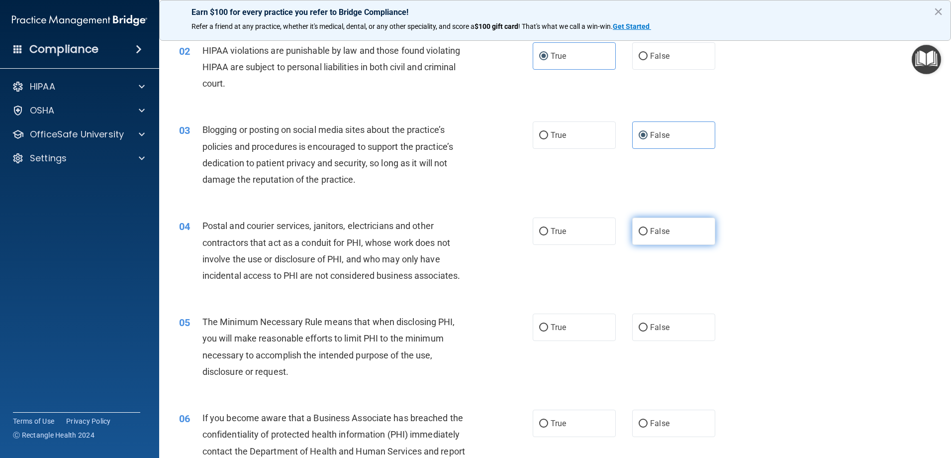
click at [639, 235] on input "False" at bounding box center [643, 231] width 9 height 7
radio input "true"
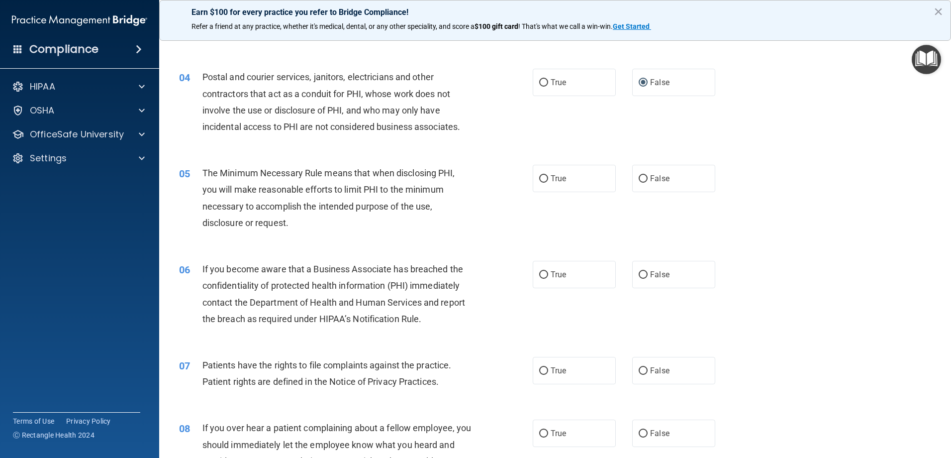
scroll to position [249, 0]
click at [534, 179] on label "True" at bounding box center [574, 177] width 83 height 27
click at [539, 179] on input "True" at bounding box center [543, 178] width 9 height 7
radio input "true"
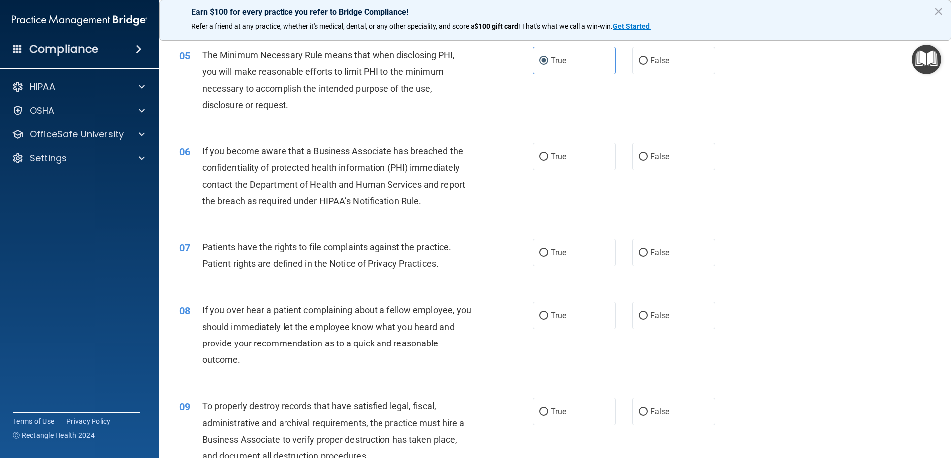
scroll to position [348, 0]
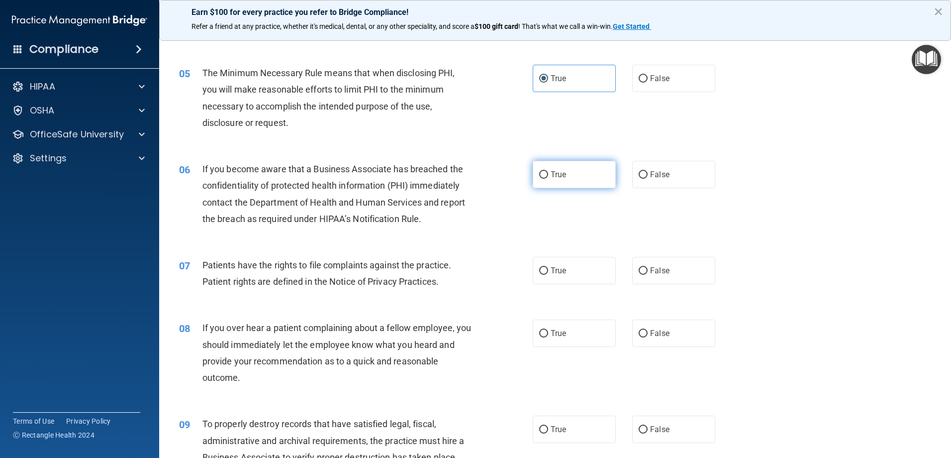
click at [559, 176] on span "True" at bounding box center [558, 174] width 15 height 9
click at [548, 176] on input "True" at bounding box center [543, 174] width 9 height 7
radio input "true"
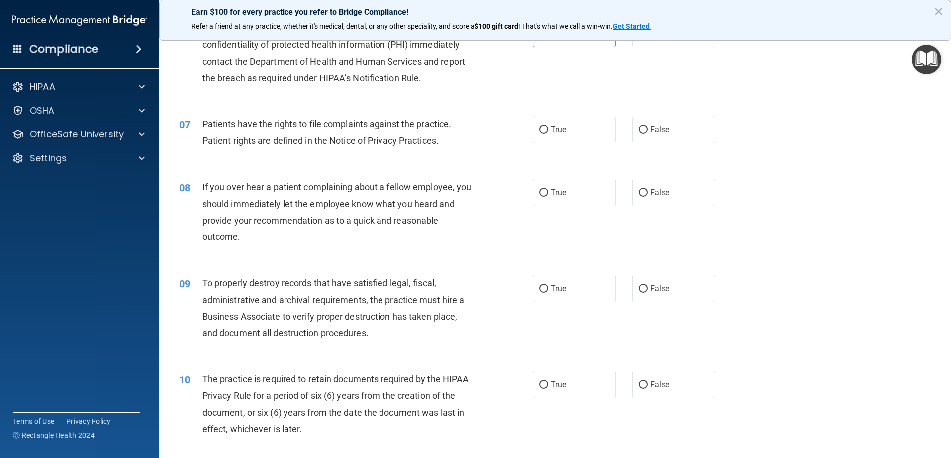
scroll to position [497, 0]
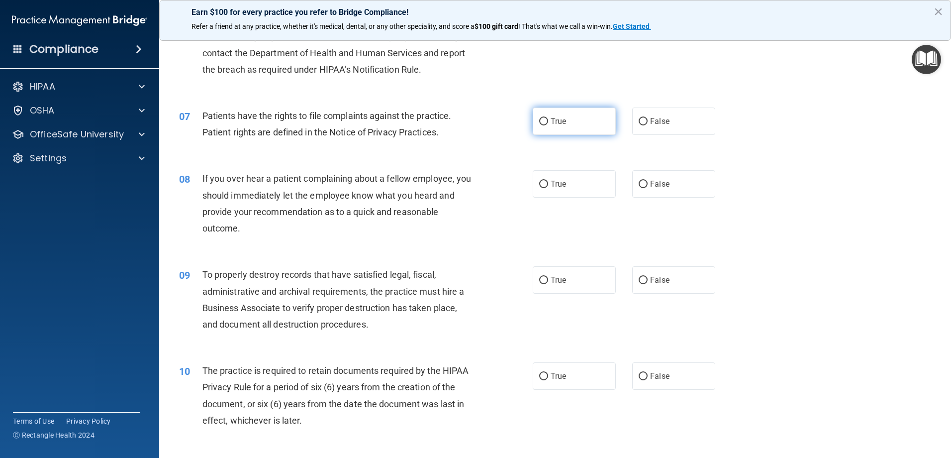
click at [552, 124] on span "True" at bounding box center [558, 120] width 15 height 9
click at [548, 124] on input "True" at bounding box center [543, 121] width 9 height 7
radio input "true"
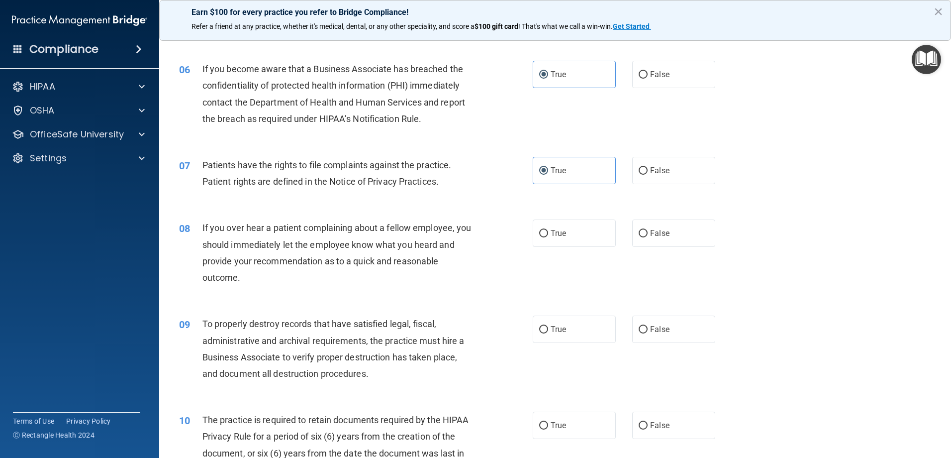
scroll to position [448, 0]
click at [639, 233] on input "False" at bounding box center [643, 233] width 9 height 7
radio input "true"
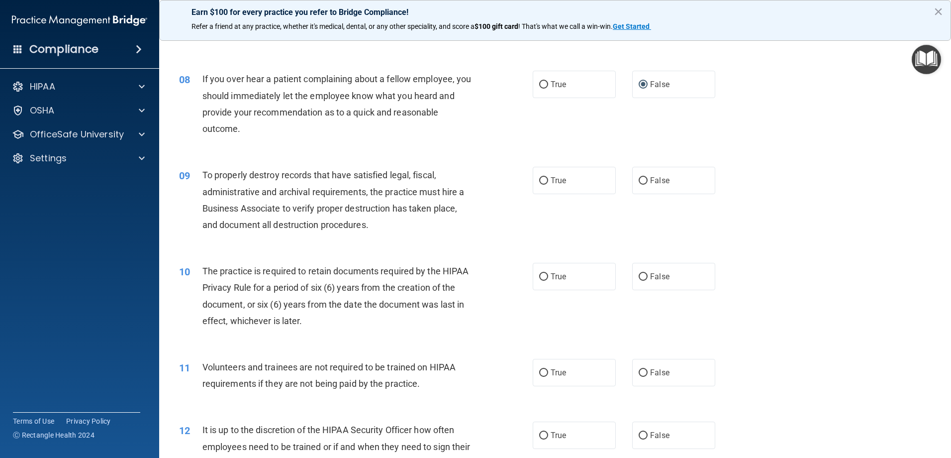
scroll to position [547, 0]
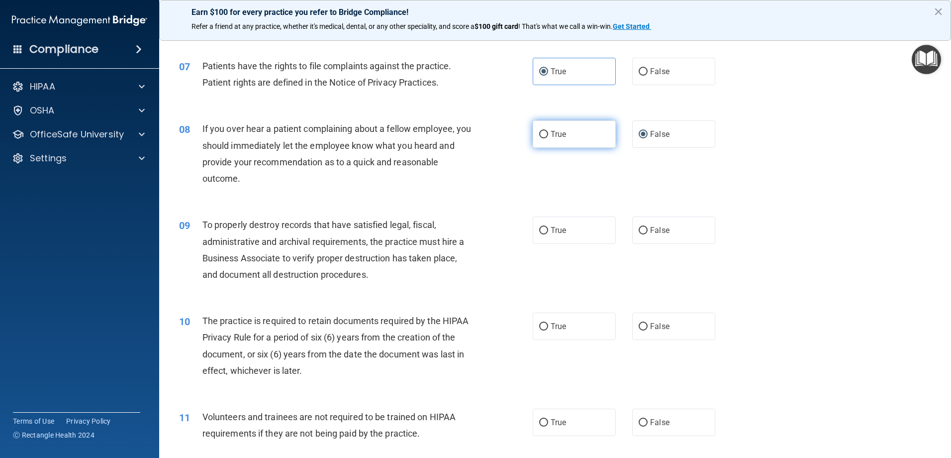
click at [548, 131] on label "True" at bounding box center [574, 133] width 83 height 27
click at [548, 131] on input "True" at bounding box center [543, 134] width 9 height 7
radio input "true"
radio input "false"
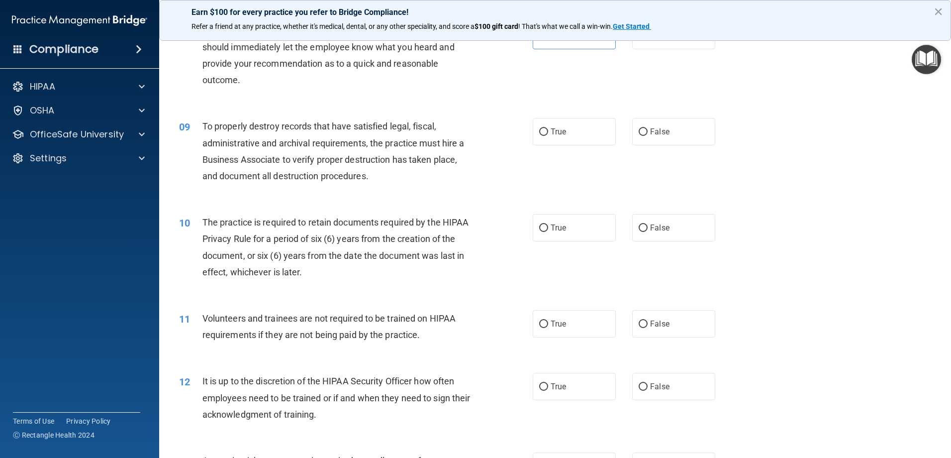
scroll to position [647, 0]
click at [533, 133] on label "True" at bounding box center [574, 130] width 83 height 27
click at [539, 133] on input "True" at bounding box center [543, 130] width 9 height 7
radio input "true"
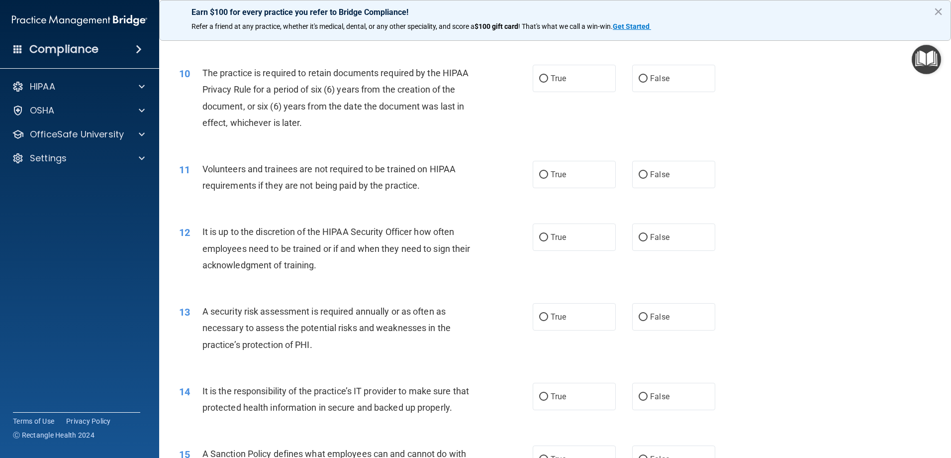
scroll to position [796, 0]
click at [545, 75] on label "True" at bounding box center [574, 77] width 83 height 27
click at [545, 75] on input "True" at bounding box center [543, 77] width 9 height 7
radio input "true"
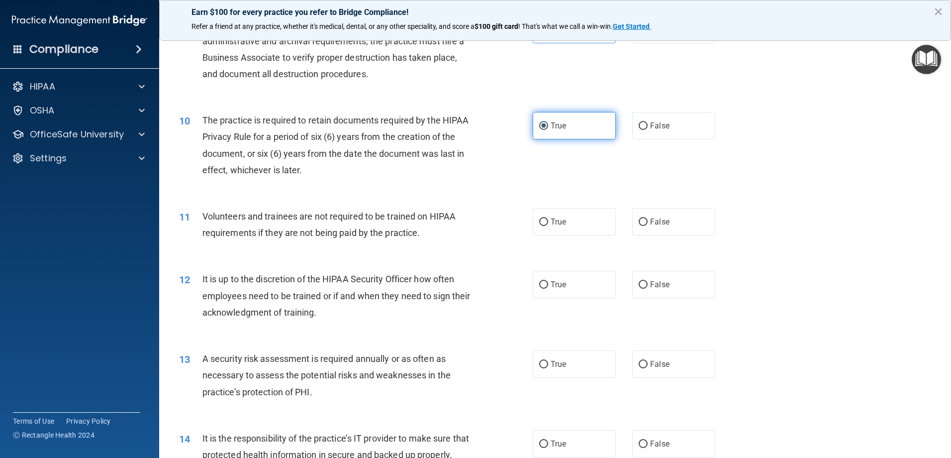
scroll to position [746, 0]
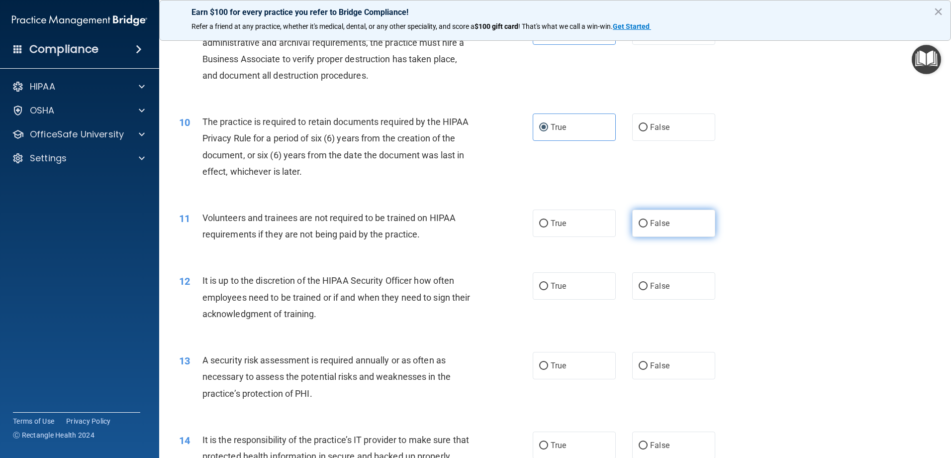
click at [639, 220] on input "False" at bounding box center [643, 223] width 9 height 7
radio input "true"
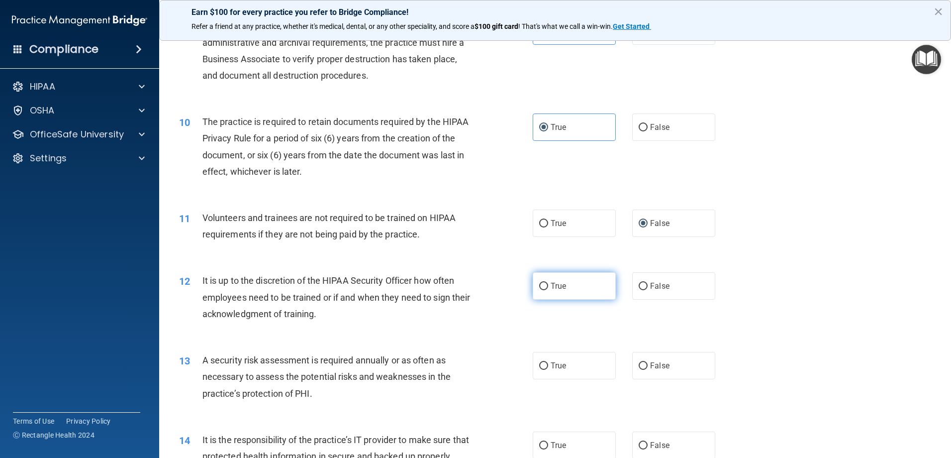
drag, startPoint x: 530, startPoint y: 288, endPoint x: 537, endPoint y: 285, distance: 7.1
click at [537, 285] on label "True" at bounding box center [574, 285] width 83 height 27
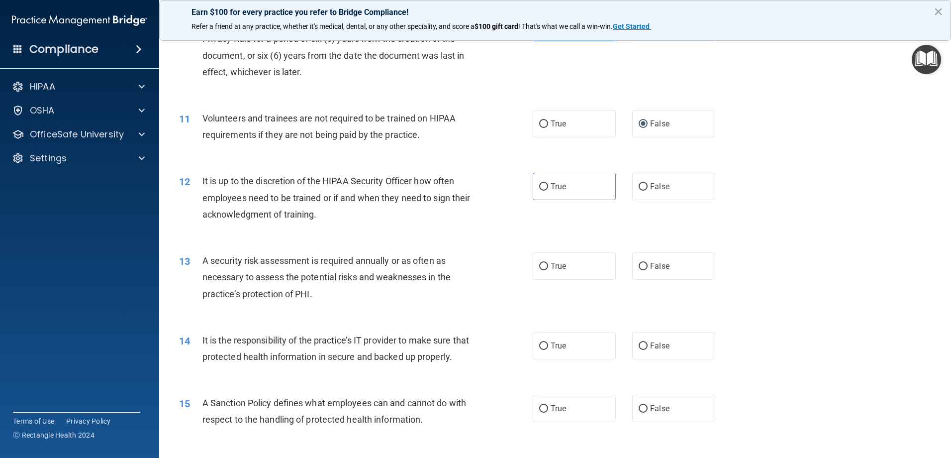
scroll to position [895, 0]
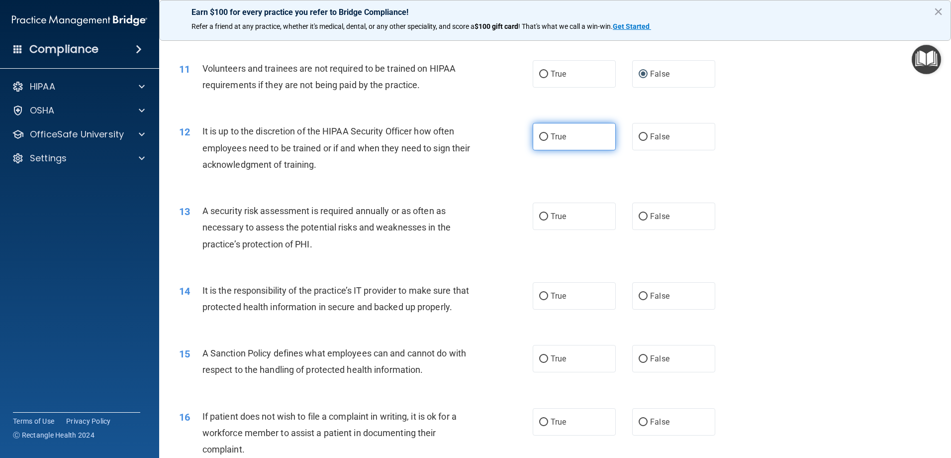
click at [540, 133] on input "True" at bounding box center [543, 136] width 9 height 7
radio input "true"
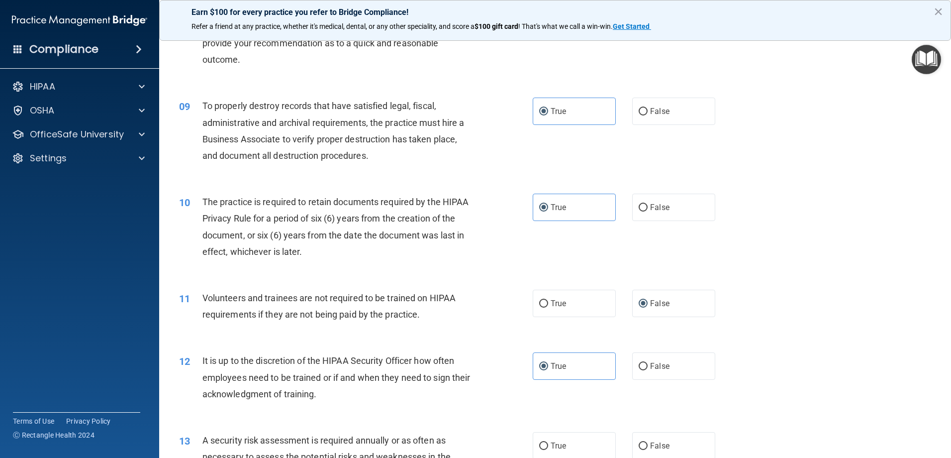
scroll to position [647, 0]
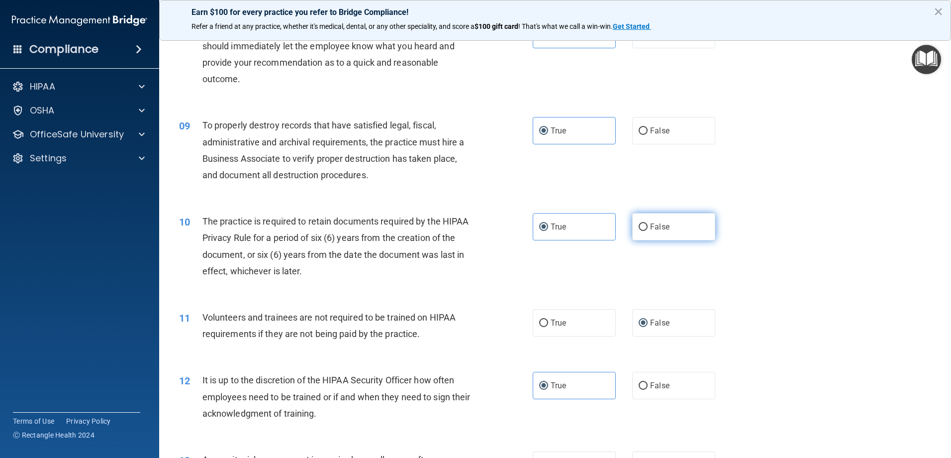
click at [640, 228] on input "False" at bounding box center [643, 226] width 9 height 7
radio input "true"
radio input "false"
click at [639, 130] on input "False" at bounding box center [643, 130] width 9 height 7
radio input "true"
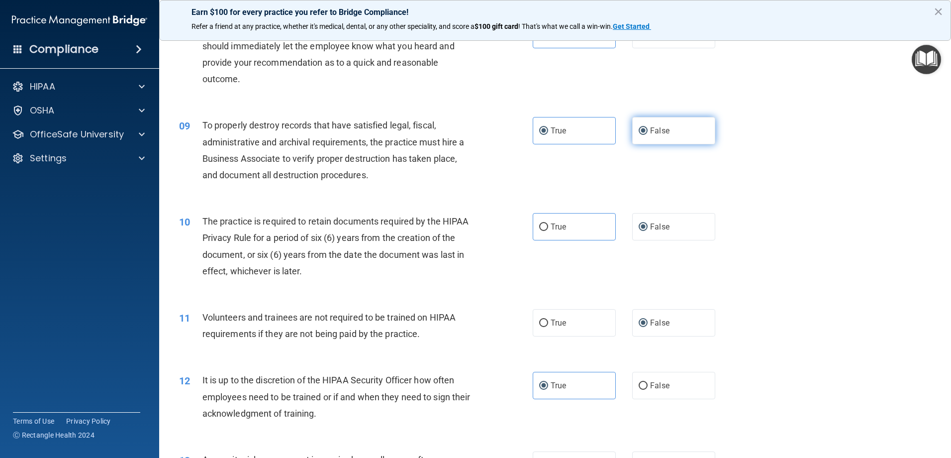
radio input "false"
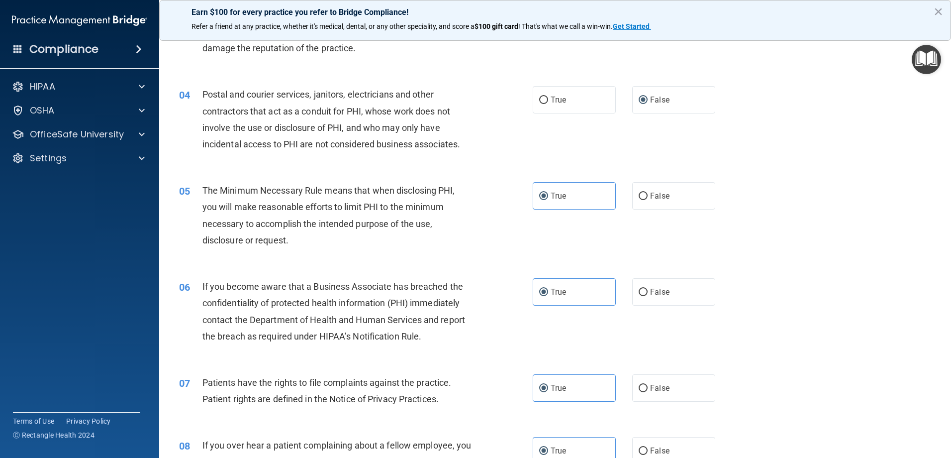
scroll to position [0, 0]
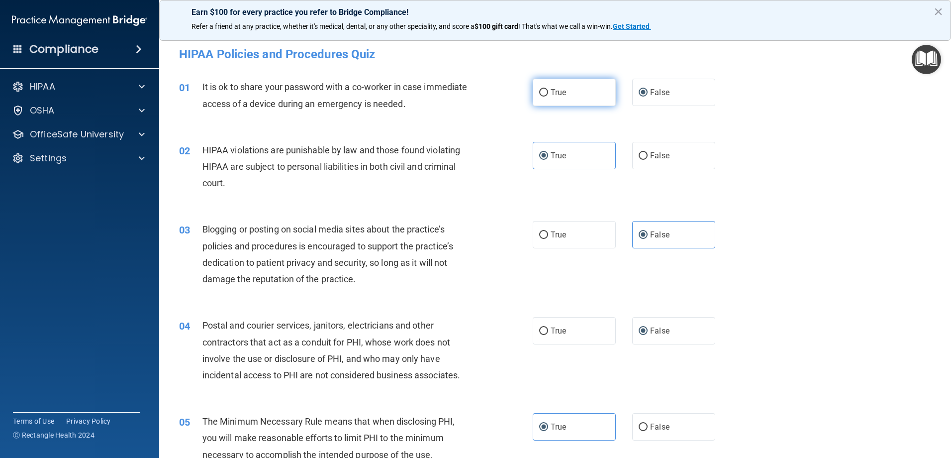
click at [539, 90] on input "True" at bounding box center [543, 92] width 9 height 7
radio input "true"
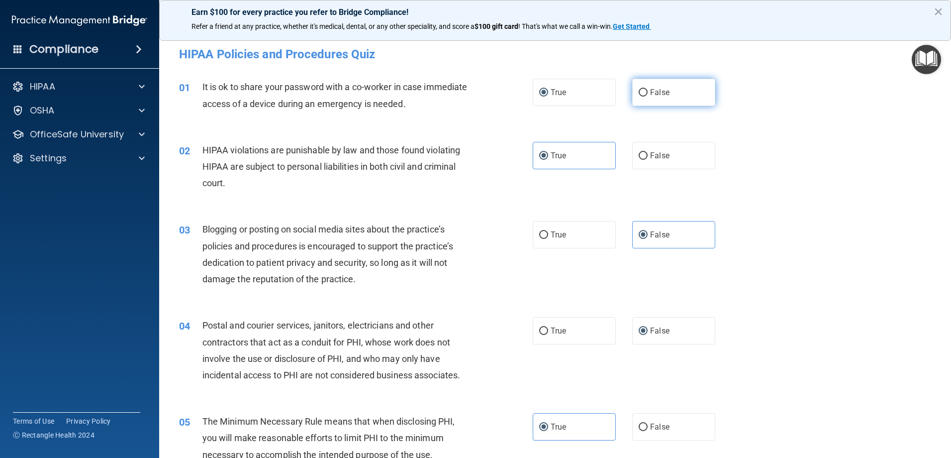
click at [639, 93] on input "False" at bounding box center [643, 92] width 9 height 7
radio input "true"
radio input "false"
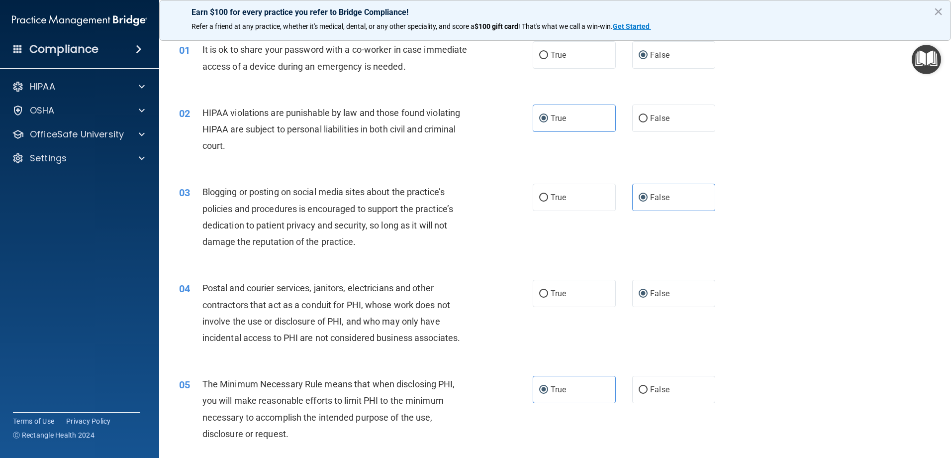
scroll to position [99, 0]
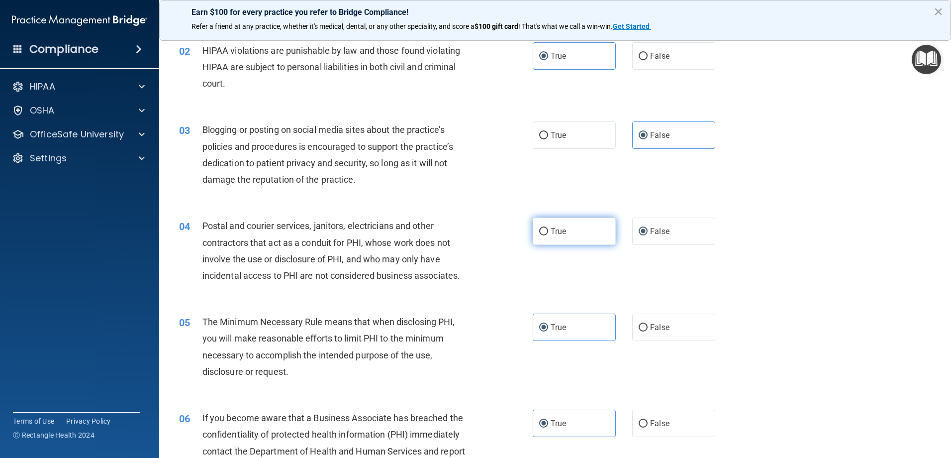
click at [539, 230] on input "True" at bounding box center [543, 231] width 9 height 7
radio input "true"
radio input "false"
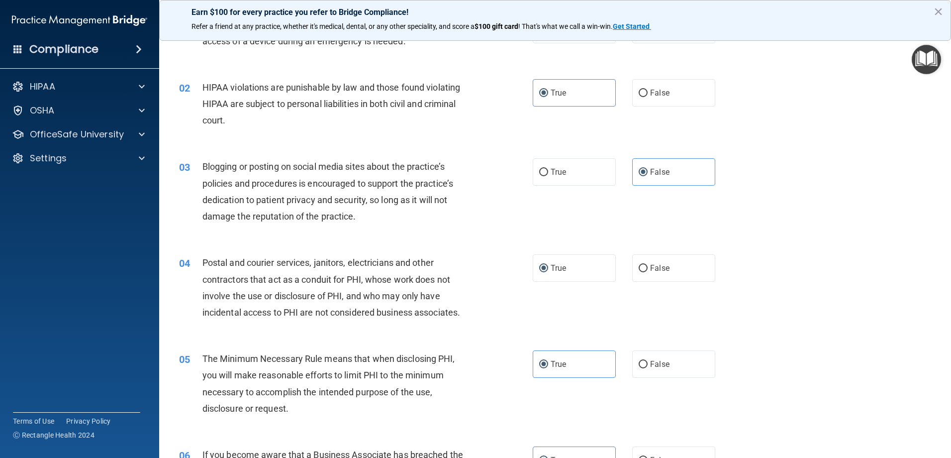
scroll to position [0, 0]
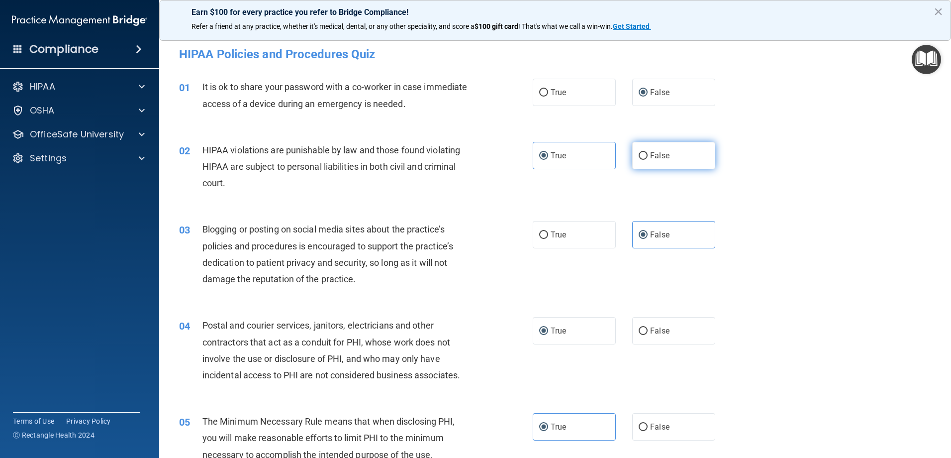
click at [639, 155] on input "False" at bounding box center [643, 155] width 9 height 7
radio input "true"
click at [544, 155] on input "True" at bounding box center [543, 155] width 9 height 7
radio input "true"
radio input "false"
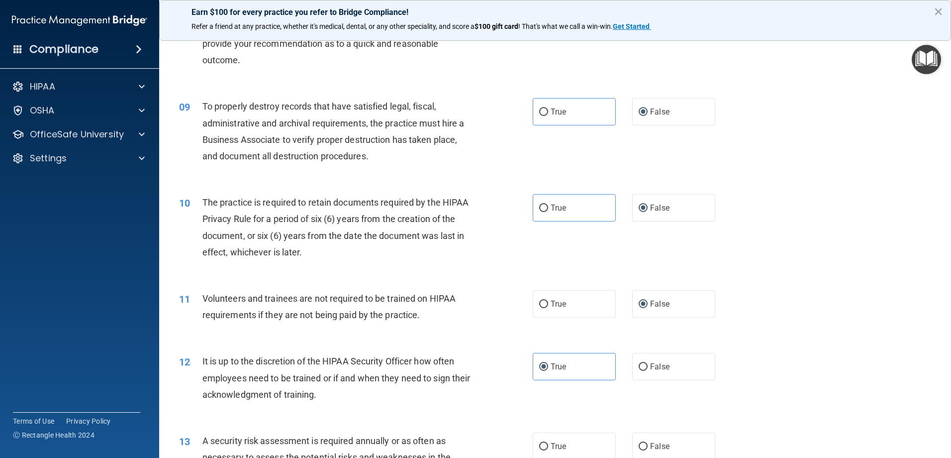
scroll to position [796, 0]
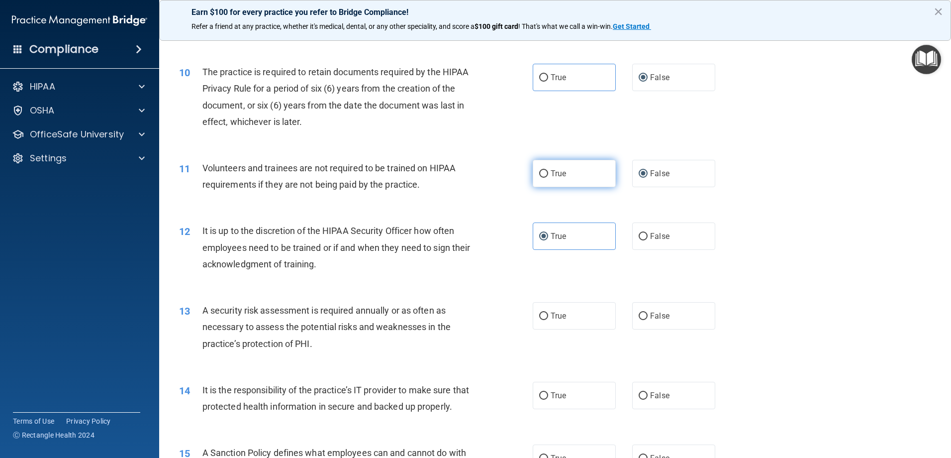
click at [541, 175] on label "True" at bounding box center [574, 173] width 83 height 27
drag, startPoint x: 541, startPoint y: 175, endPoint x: 522, endPoint y: 128, distance: 51.1
click at [522, 128] on div "10 The practice is required to retain documents required by the HIPAA Privacy R…" at bounding box center [356, 99] width 384 height 71
click at [539, 174] on input "True" at bounding box center [543, 173] width 9 height 7
radio input "true"
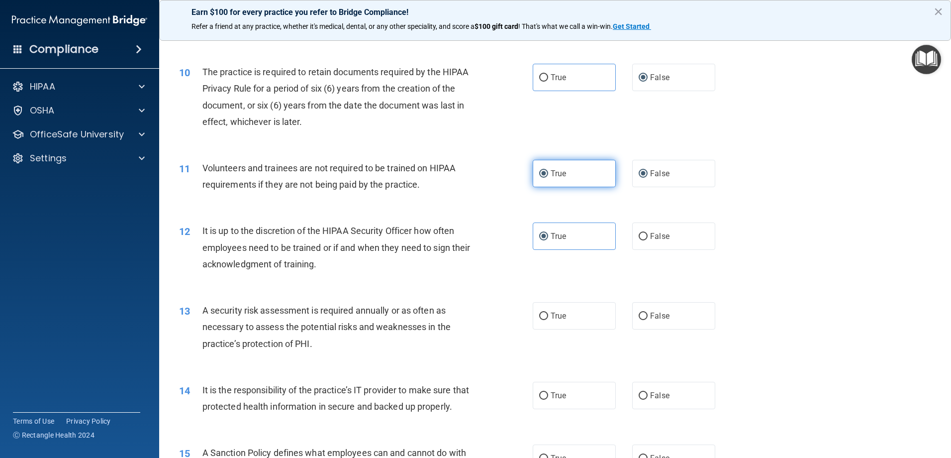
radio input "false"
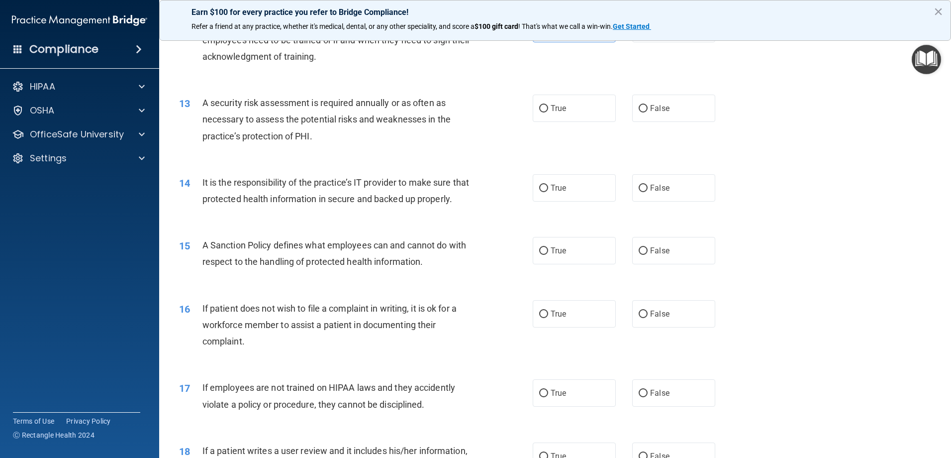
scroll to position [945, 0]
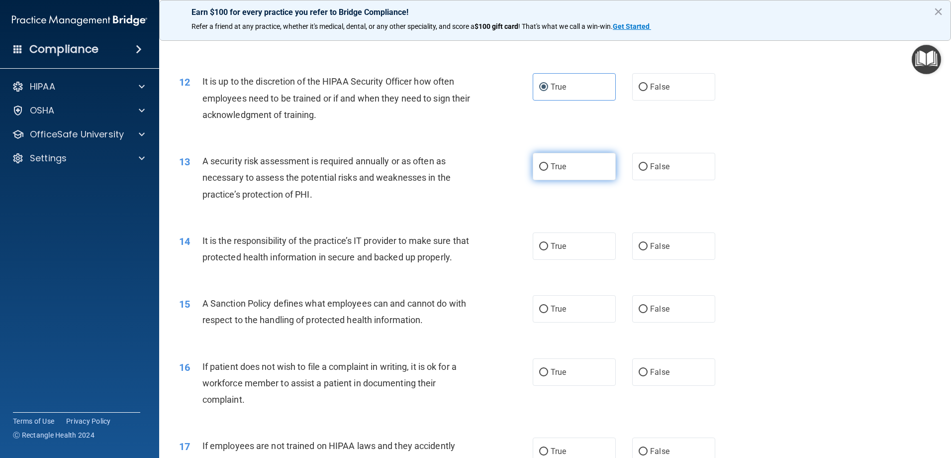
click at [540, 169] on input "True" at bounding box center [543, 166] width 9 height 7
radio input "true"
click at [540, 247] on input "True" at bounding box center [543, 246] width 9 height 7
radio input "true"
click at [639, 313] on input "False" at bounding box center [643, 308] width 9 height 7
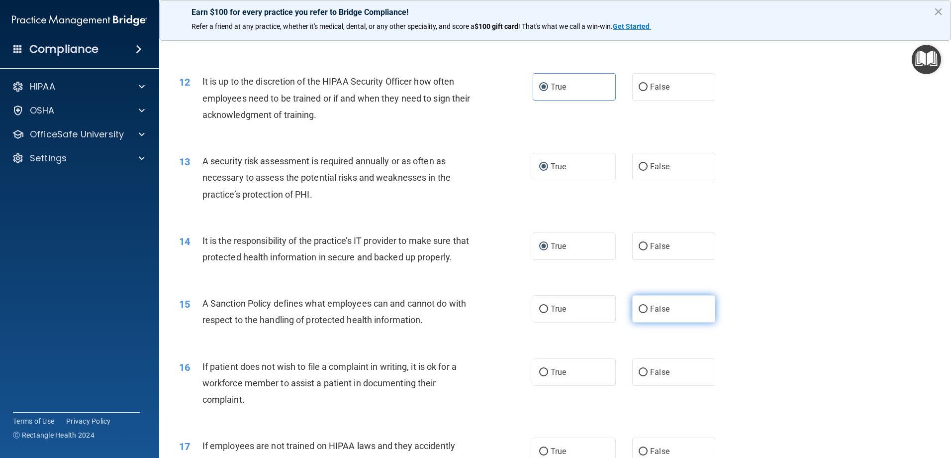
radio input "true"
click at [539, 313] on input "True" at bounding box center [543, 308] width 9 height 7
radio input "true"
click at [642, 313] on input "False" at bounding box center [643, 308] width 9 height 7
radio input "true"
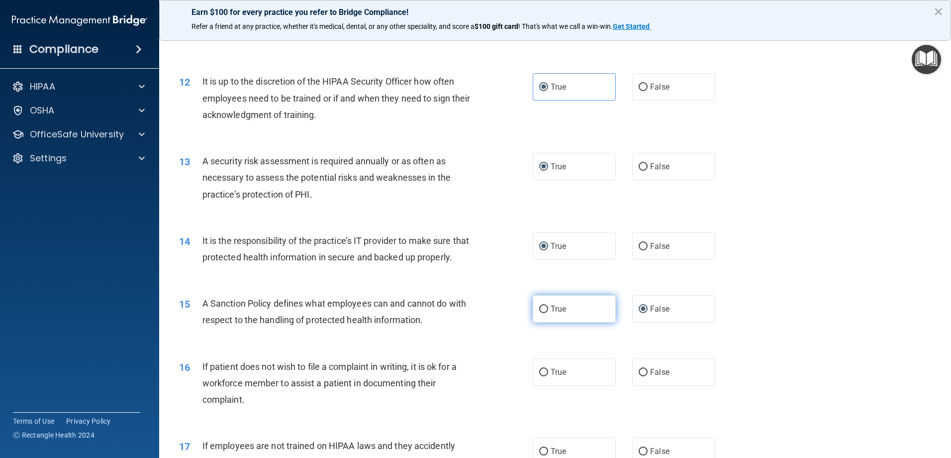
click at [544, 322] on label "True" at bounding box center [574, 308] width 83 height 27
click at [544, 313] on input "True" at bounding box center [543, 308] width 9 height 7
radio input "true"
radio input "false"
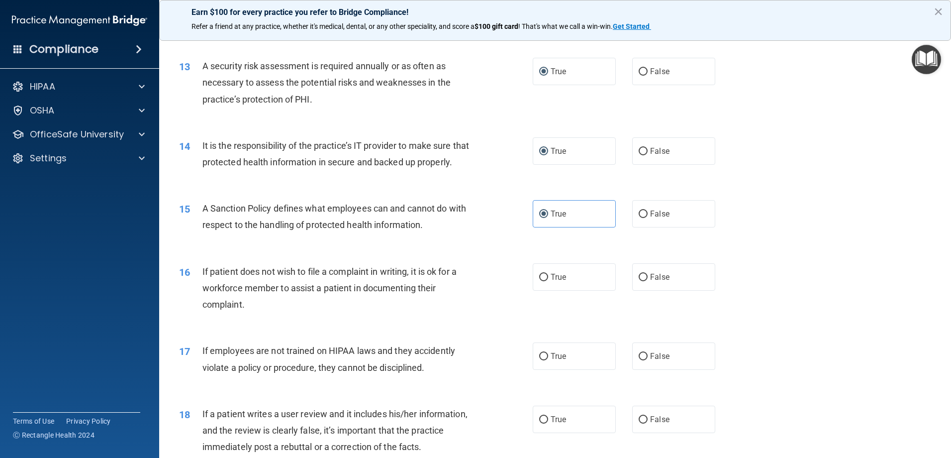
scroll to position [1045, 0]
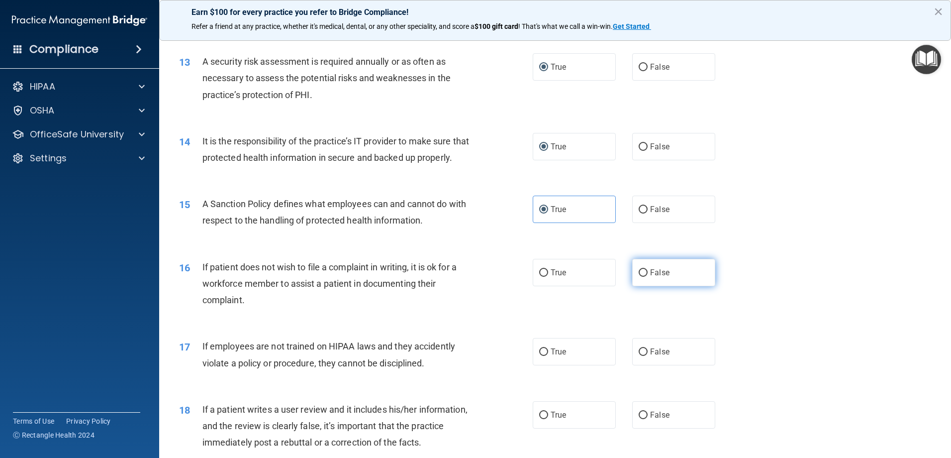
click at [639, 277] on input "False" at bounding box center [643, 272] width 9 height 7
radio input "true"
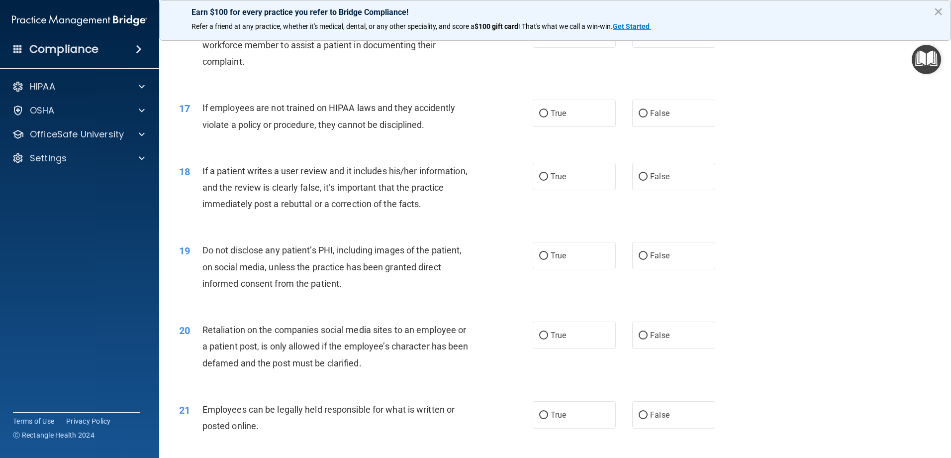
scroll to position [1144, 0]
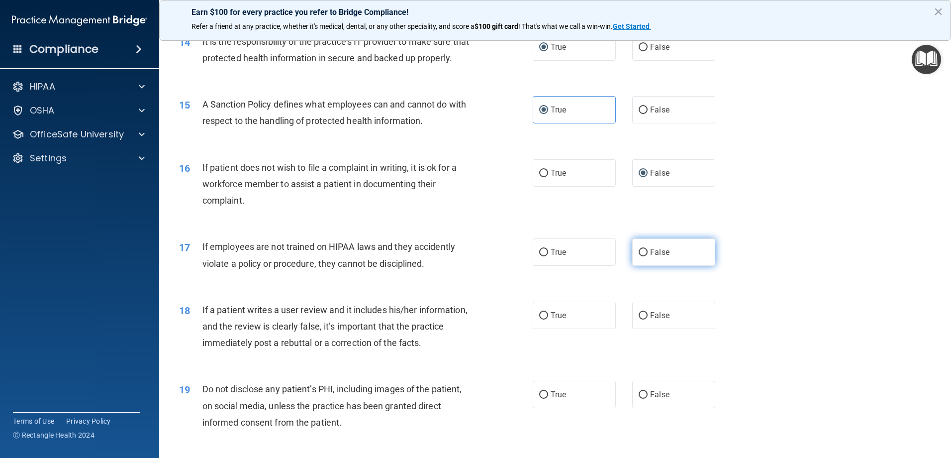
click at [643, 256] on input "False" at bounding box center [643, 252] width 9 height 7
radio input "true"
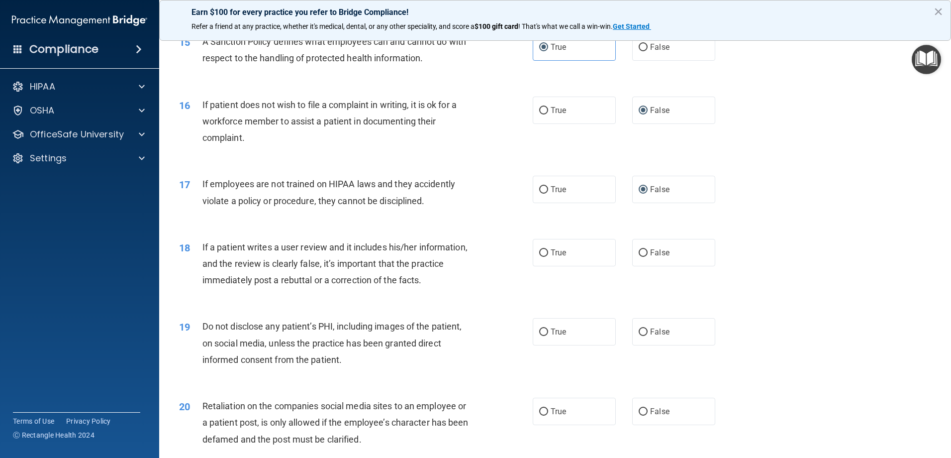
scroll to position [995, 0]
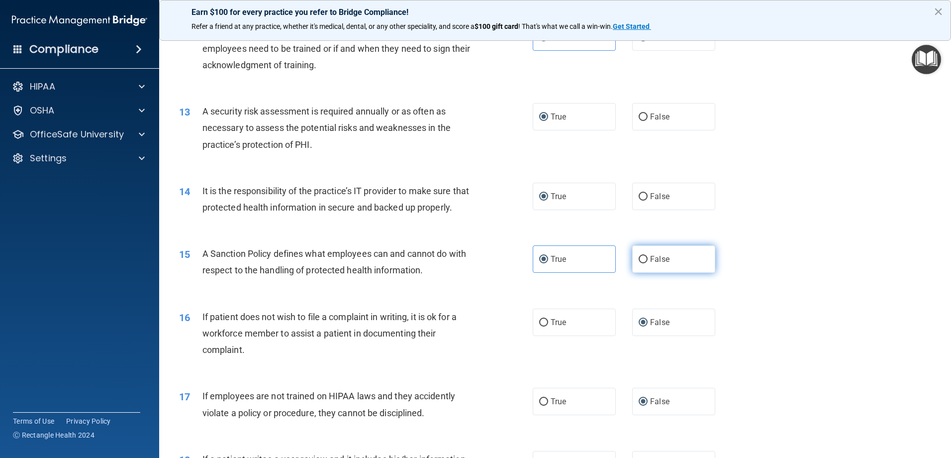
click at [642, 273] on label "False" at bounding box center [673, 258] width 83 height 27
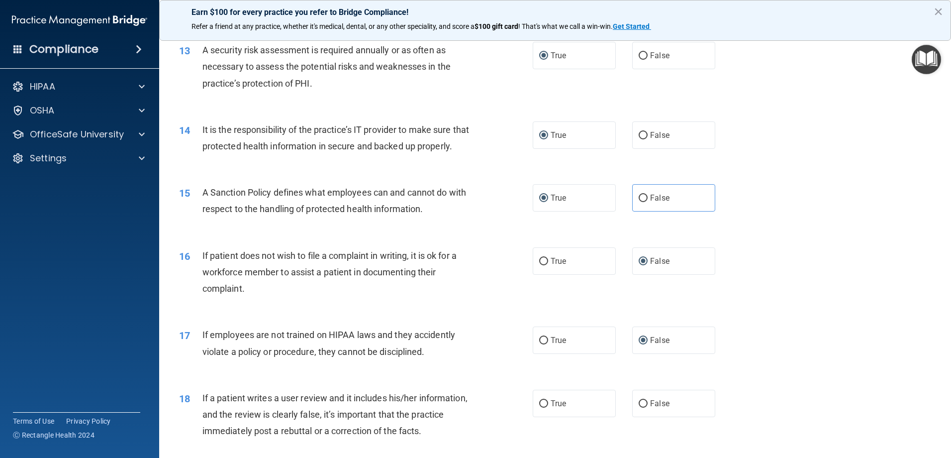
scroll to position [1144, 0]
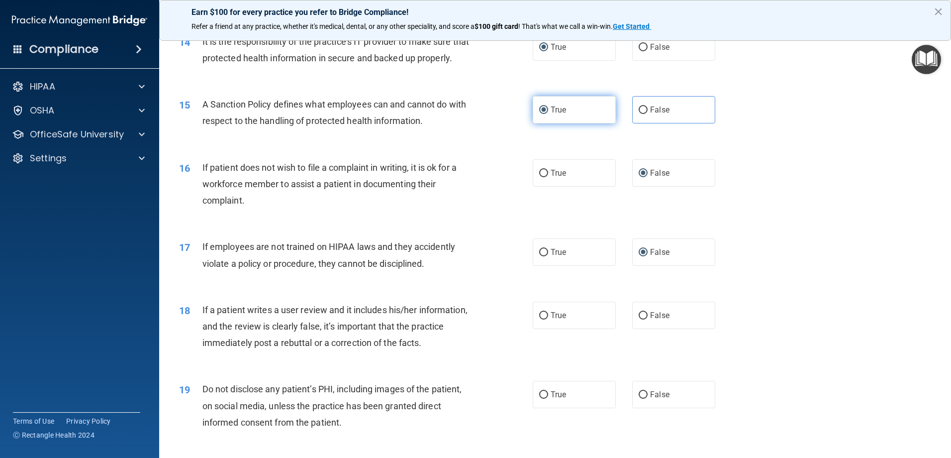
click at [536, 123] on label "True" at bounding box center [574, 109] width 83 height 27
click at [539, 114] on input "True" at bounding box center [543, 109] width 9 height 7
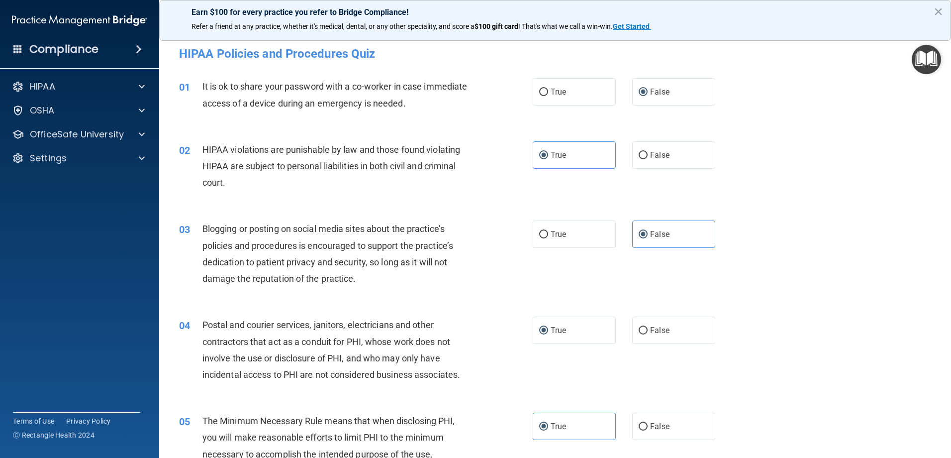
scroll to position [0, 0]
click at [641, 334] on input "False" at bounding box center [643, 330] width 9 height 7
radio input "true"
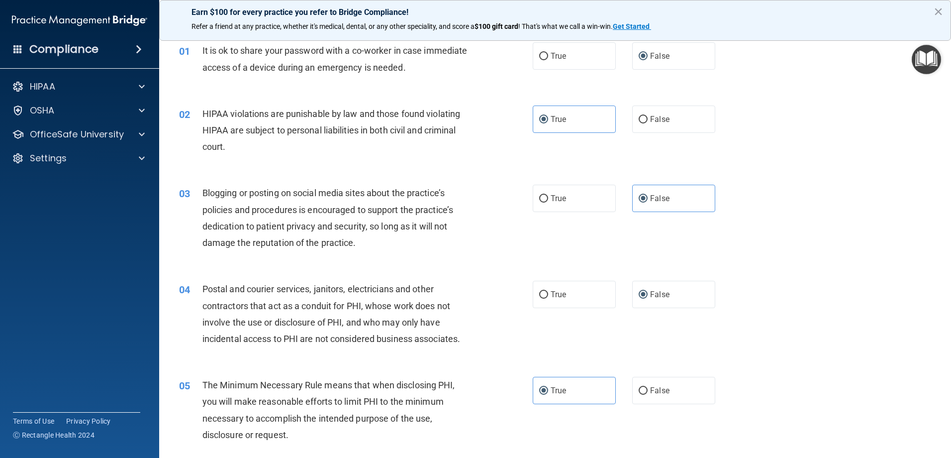
scroll to position [149, 0]
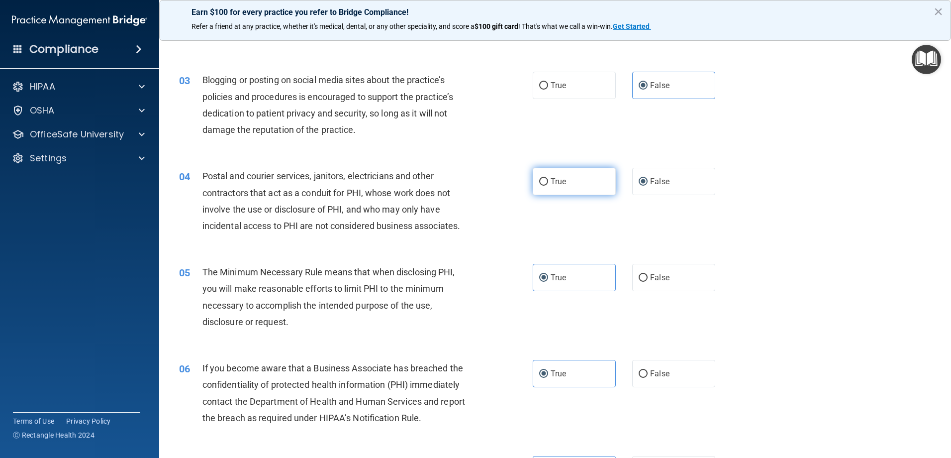
click at [540, 182] on input "True" at bounding box center [543, 181] width 9 height 7
radio input "true"
radio input "false"
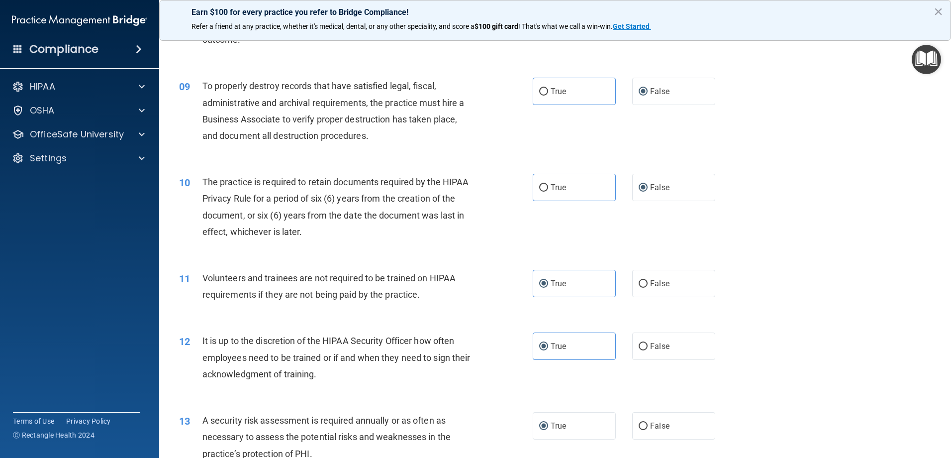
scroll to position [597, 0]
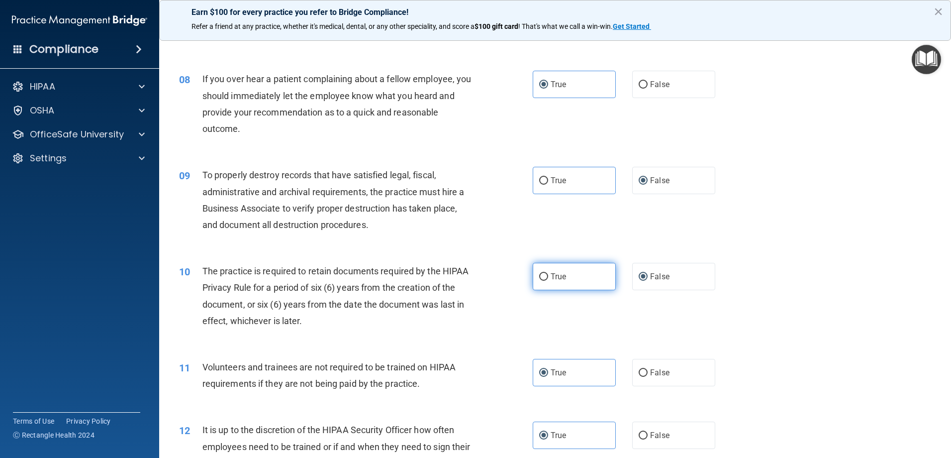
click at [541, 274] on input "True" at bounding box center [543, 276] width 9 height 7
radio input "true"
radio input "false"
click at [539, 180] on input "True" at bounding box center [543, 180] width 9 height 7
radio input "true"
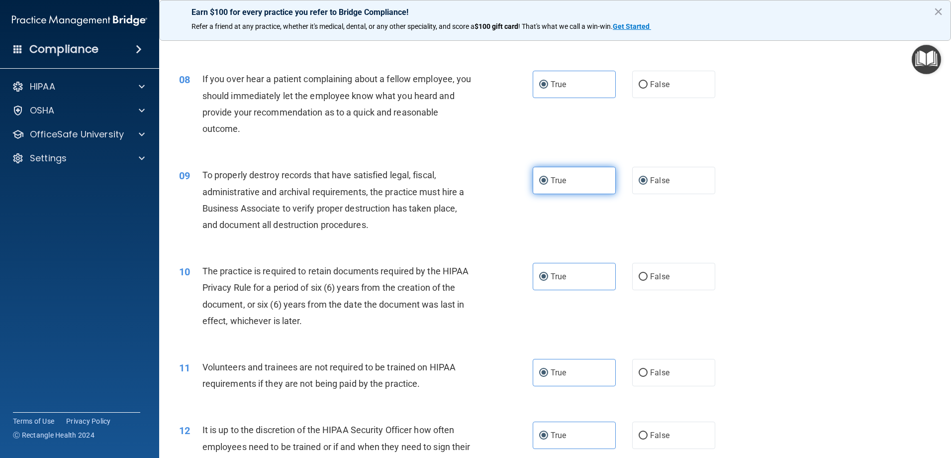
radio input "false"
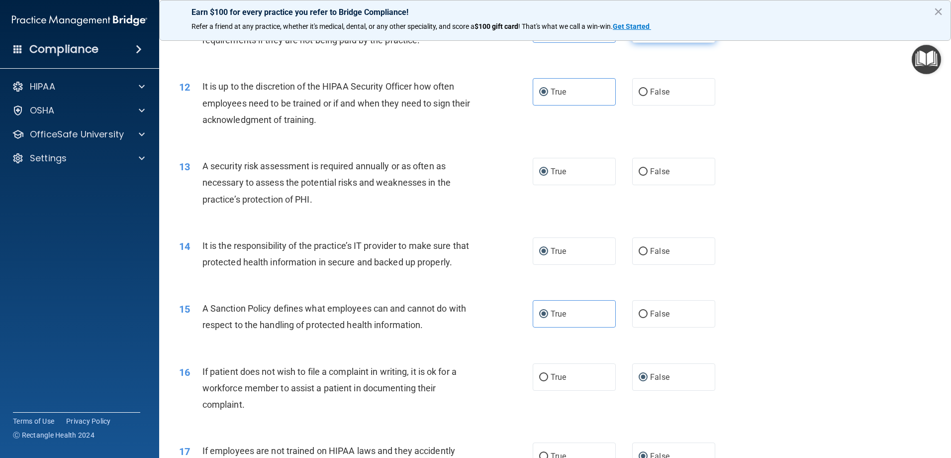
scroll to position [945, 0]
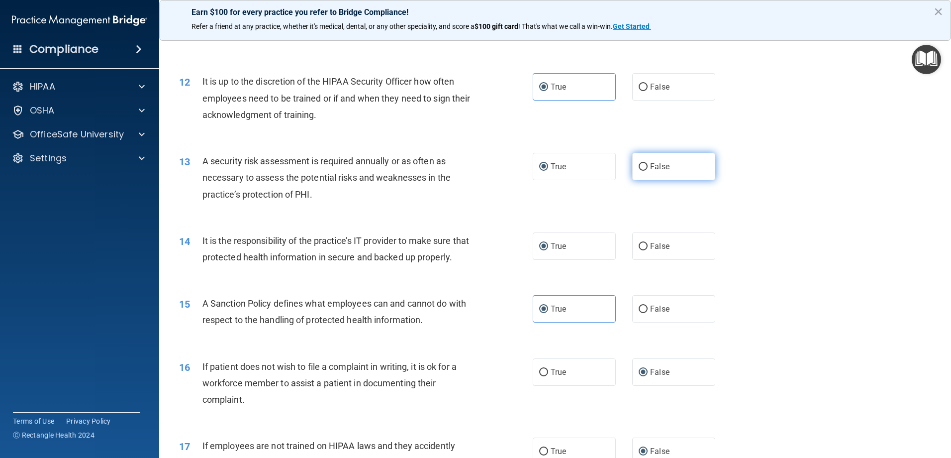
click at [642, 164] on input "False" at bounding box center [643, 166] width 9 height 7
radio input "true"
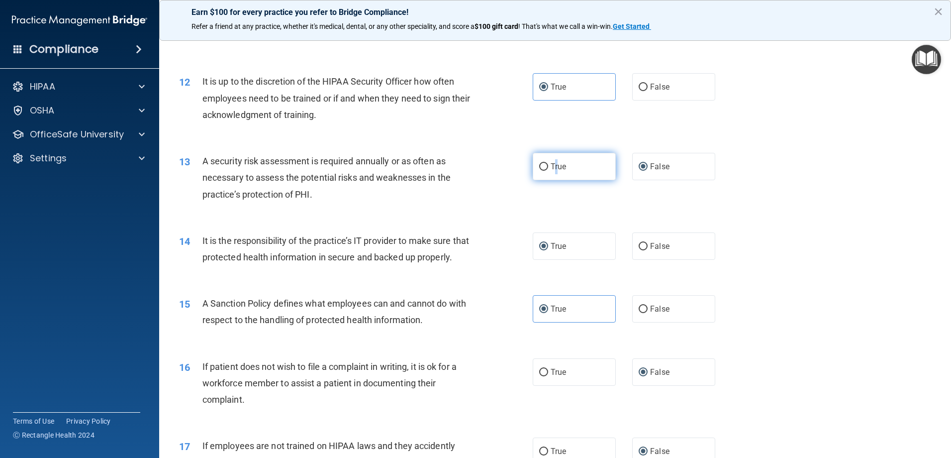
click at [555, 170] on span "True" at bounding box center [558, 166] width 15 height 9
click at [540, 164] on input "True" at bounding box center [543, 166] width 9 height 7
radio input "true"
radio input "false"
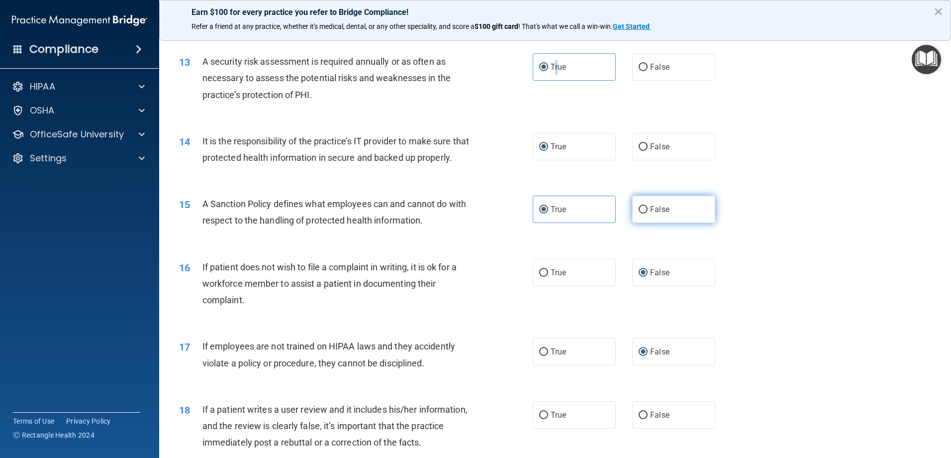
click at [641, 213] on input "False" at bounding box center [643, 209] width 9 height 7
radio input "true"
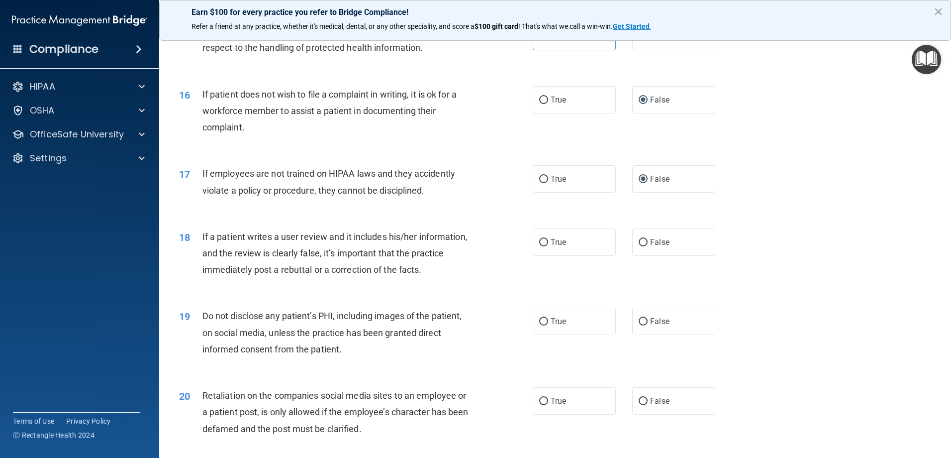
scroll to position [1094, 0]
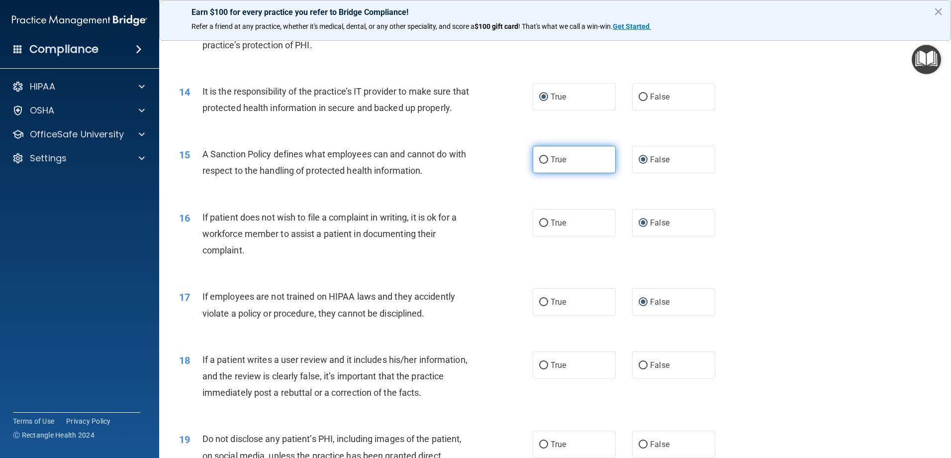
click at [538, 173] on label "True" at bounding box center [574, 159] width 83 height 27
drag, startPoint x: 537, startPoint y: 176, endPoint x: 542, endPoint y: 174, distance: 5.4
click at [539, 164] on input "True" at bounding box center [543, 159] width 9 height 7
radio input "true"
radio input "false"
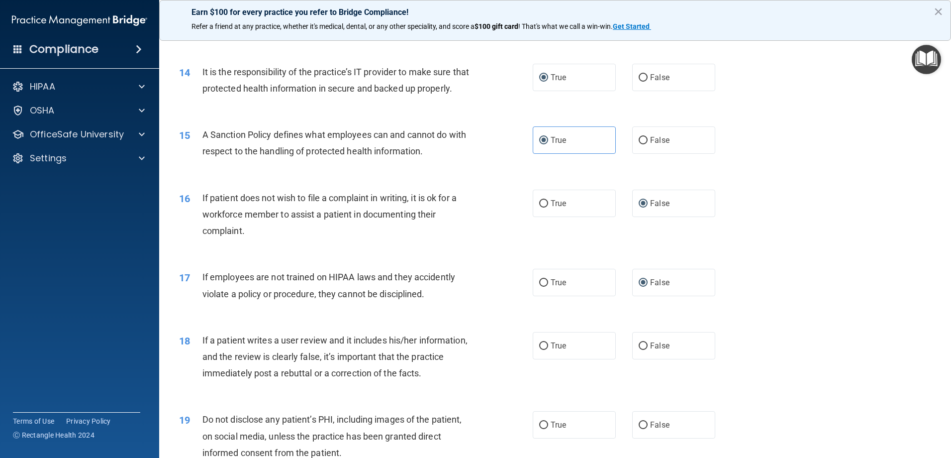
scroll to position [1144, 0]
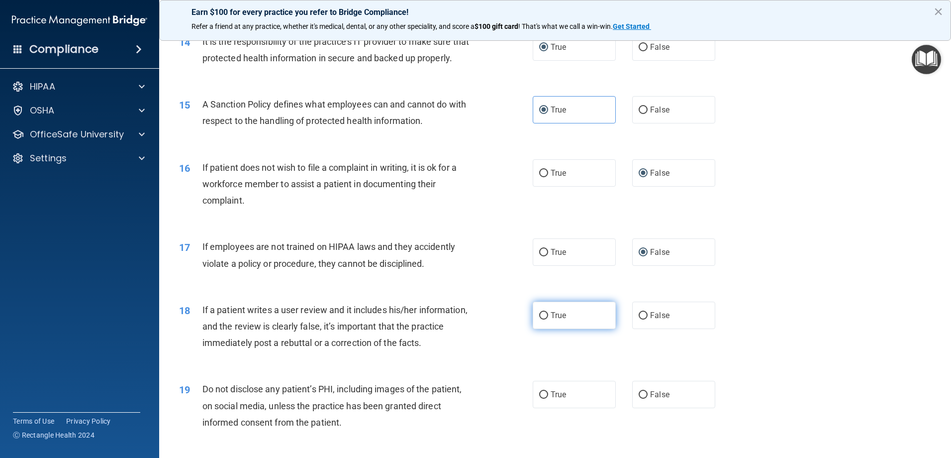
click at [545, 329] on label "True" at bounding box center [574, 314] width 83 height 27
click at [545, 319] on input "True" at bounding box center [543, 315] width 9 height 7
radio input "true"
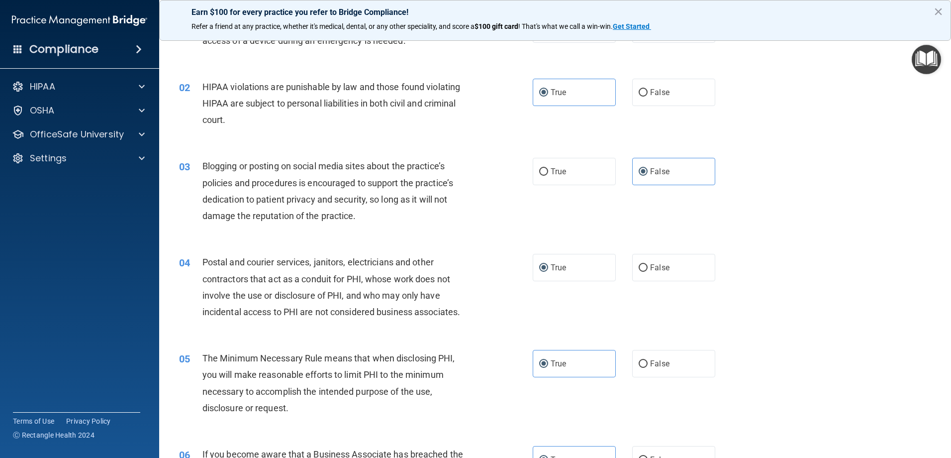
scroll to position [50, 0]
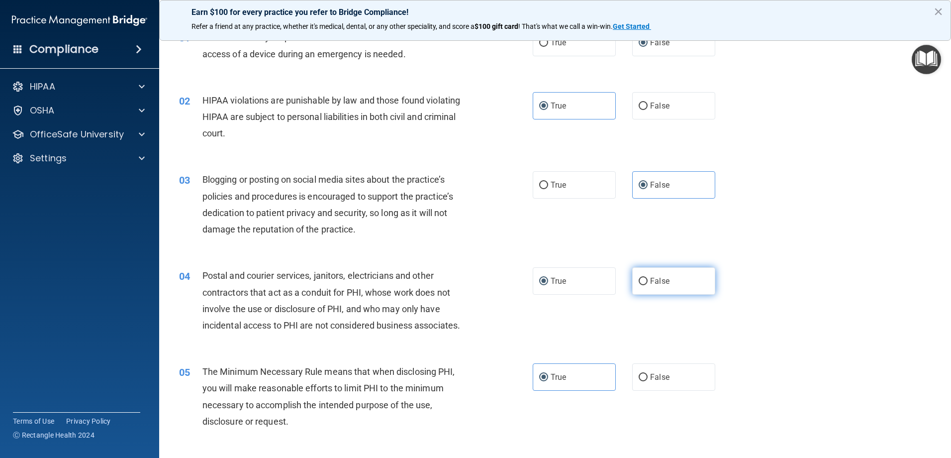
click at [645, 283] on label "False" at bounding box center [673, 280] width 83 height 27
click at [645, 283] on input "False" at bounding box center [643, 281] width 9 height 7
radio input "true"
radio input "false"
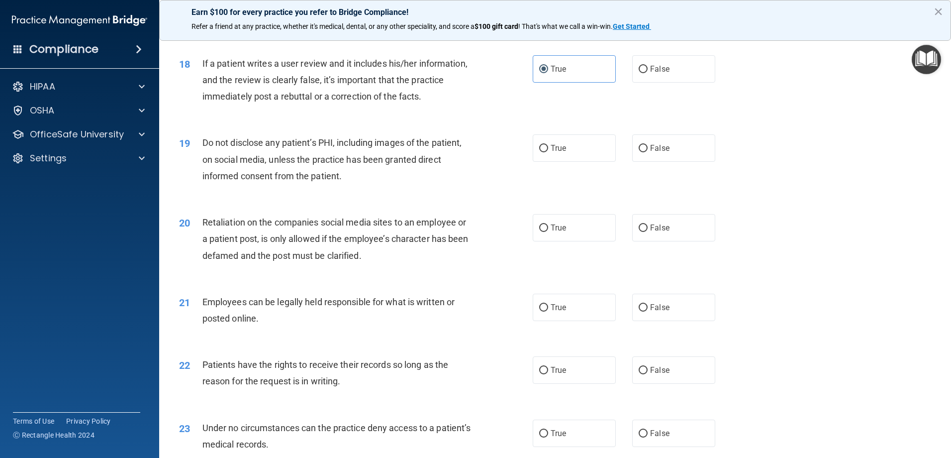
scroll to position [1393, 0]
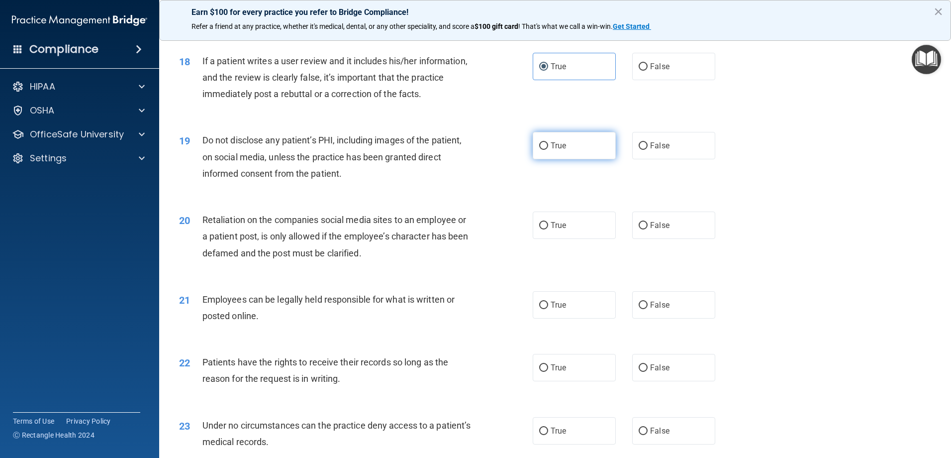
click at [539, 150] on input "True" at bounding box center [543, 145] width 9 height 7
radio input "true"
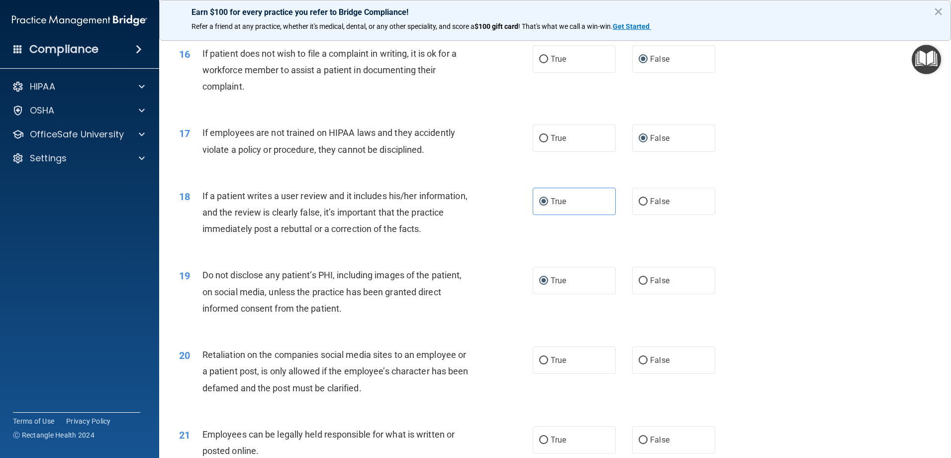
scroll to position [1244, 0]
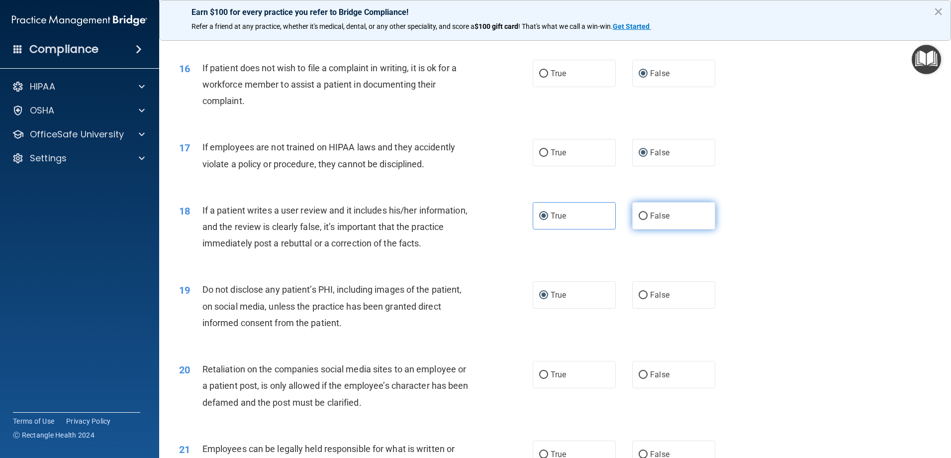
drag, startPoint x: 643, startPoint y: 233, endPoint x: 647, endPoint y: 228, distance: 6.7
click at [646, 229] on label "False" at bounding box center [673, 215] width 83 height 27
click at [646, 220] on input "False" at bounding box center [643, 215] width 9 height 7
radio input "true"
radio input "false"
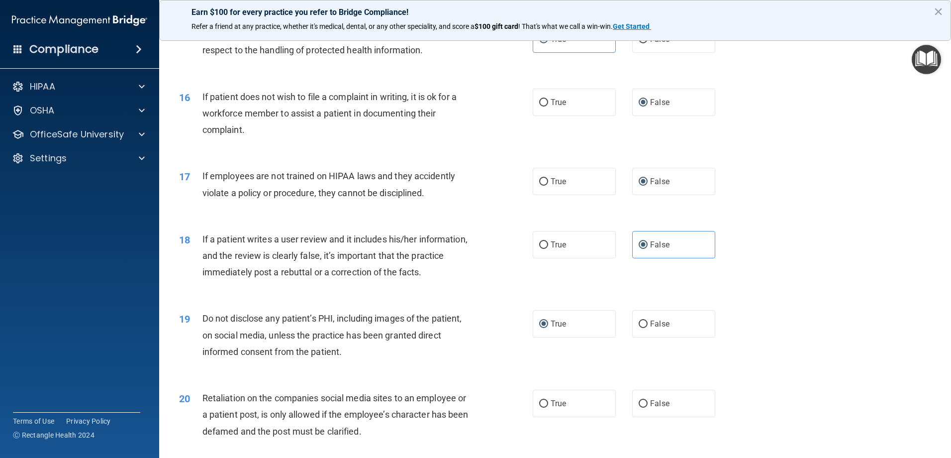
scroll to position [1343, 0]
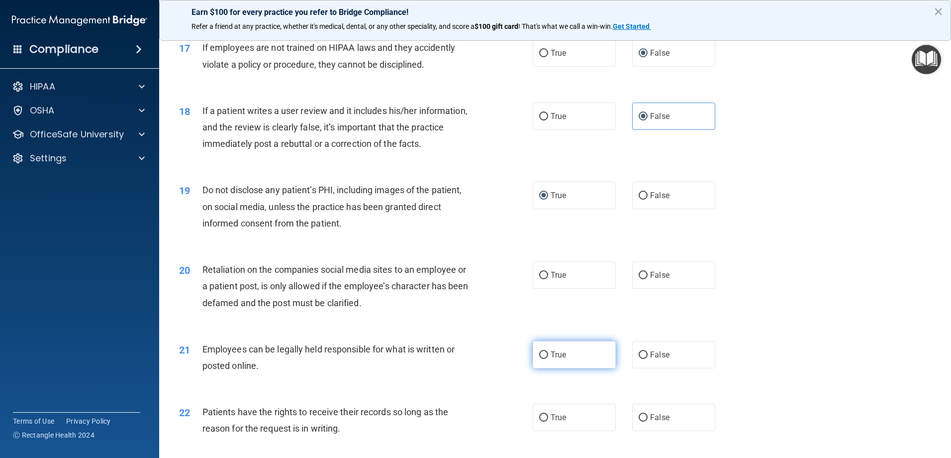
click at [540, 359] on input "True" at bounding box center [543, 354] width 9 height 7
radio input "true"
click at [558, 289] on label "True" at bounding box center [574, 274] width 83 height 27
click at [548, 279] on input "True" at bounding box center [543, 275] width 9 height 7
radio input "true"
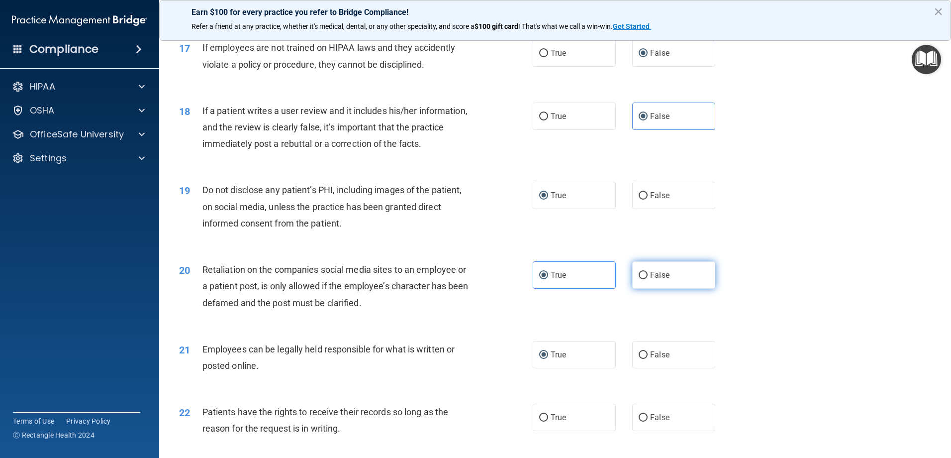
click at [639, 279] on input "False" at bounding box center [643, 275] width 9 height 7
radio input "true"
radio input "false"
click at [551, 121] on span "True" at bounding box center [558, 115] width 15 height 9
click at [548, 120] on input "True" at bounding box center [543, 116] width 9 height 7
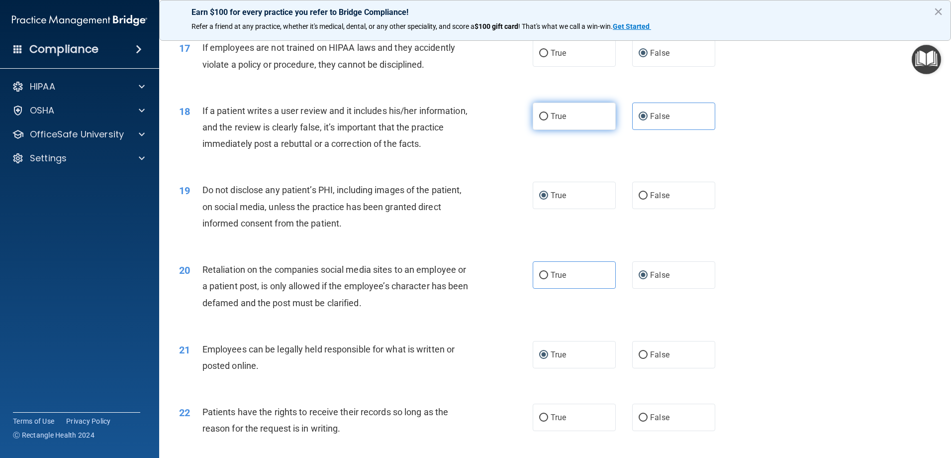
radio input "true"
click at [640, 120] on input "False" at bounding box center [643, 116] width 9 height 7
radio input "true"
radio input "false"
click at [541, 279] on input "True" at bounding box center [543, 275] width 9 height 7
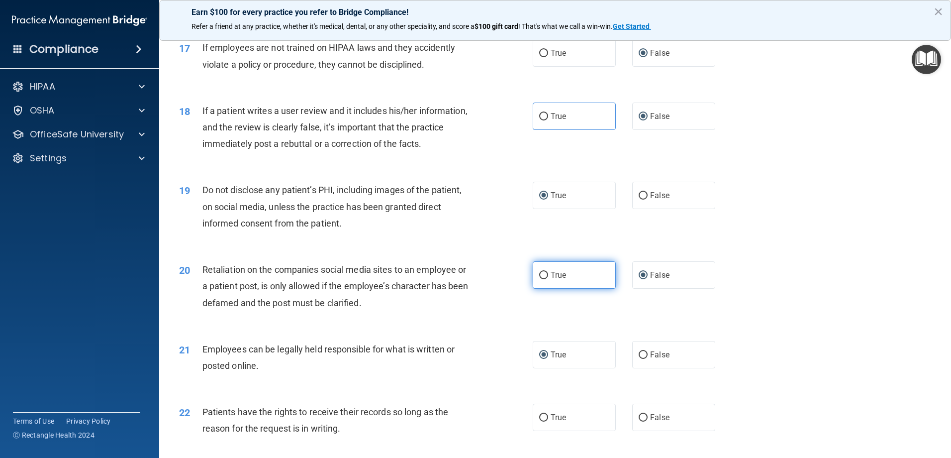
radio input "true"
radio input "false"
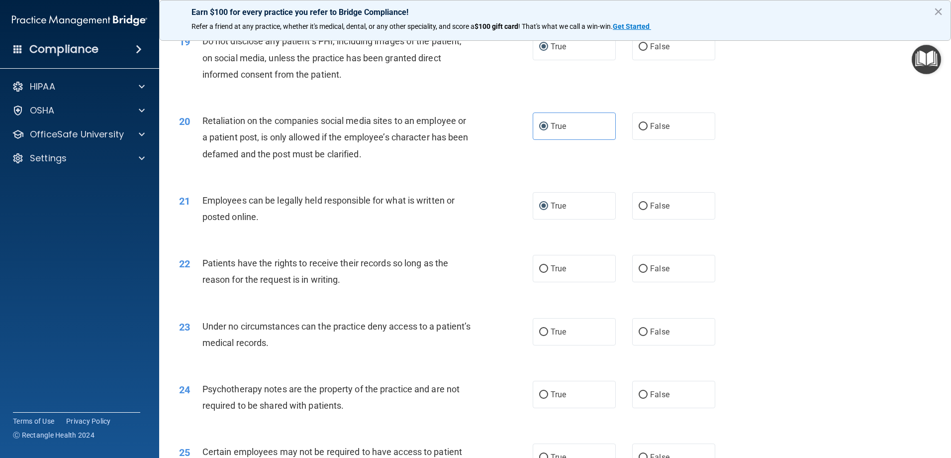
scroll to position [1492, 0]
click at [547, 282] on label "True" at bounding box center [574, 267] width 83 height 27
click at [547, 272] on input "True" at bounding box center [543, 268] width 9 height 7
radio input "true"
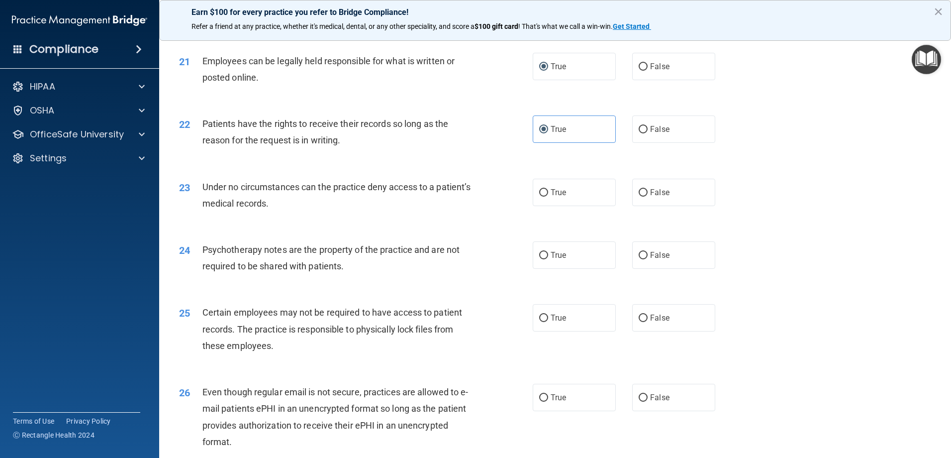
scroll to position [1691, 0]
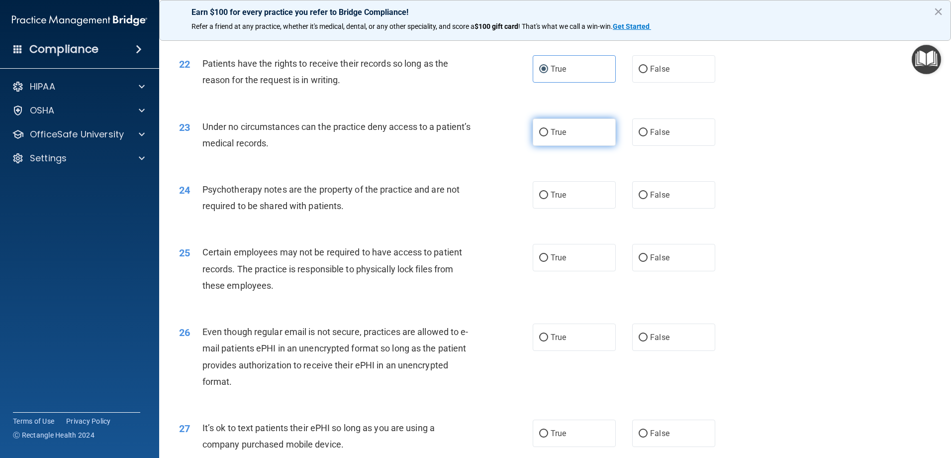
click at [551, 137] on span "True" at bounding box center [558, 131] width 15 height 9
click at [548, 136] on input "True" at bounding box center [543, 132] width 9 height 7
radio input "true"
click at [634, 146] on label "False" at bounding box center [673, 131] width 83 height 27
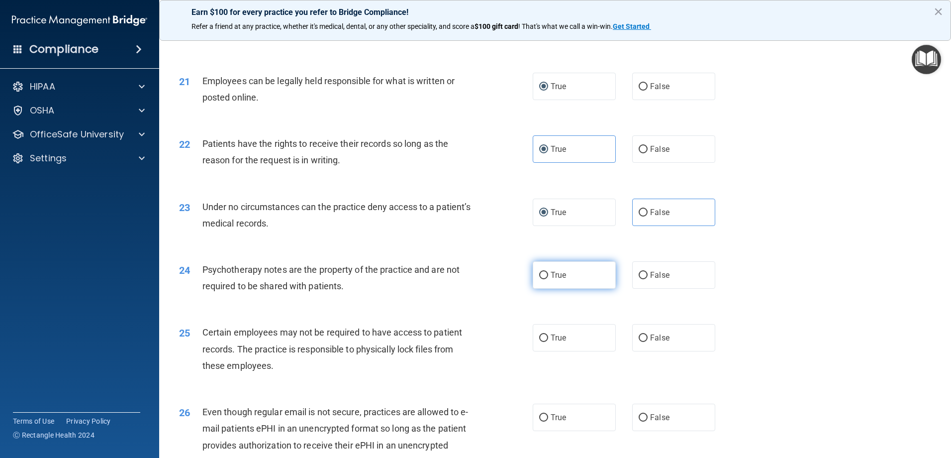
scroll to position [1642, 0]
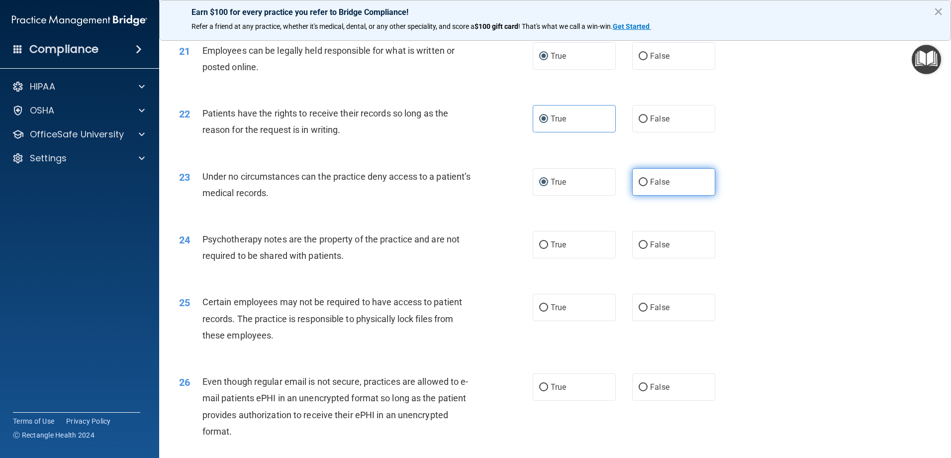
click at [639, 186] on input "False" at bounding box center [643, 182] width 9 height 7
radio input "true"
radio input "false"
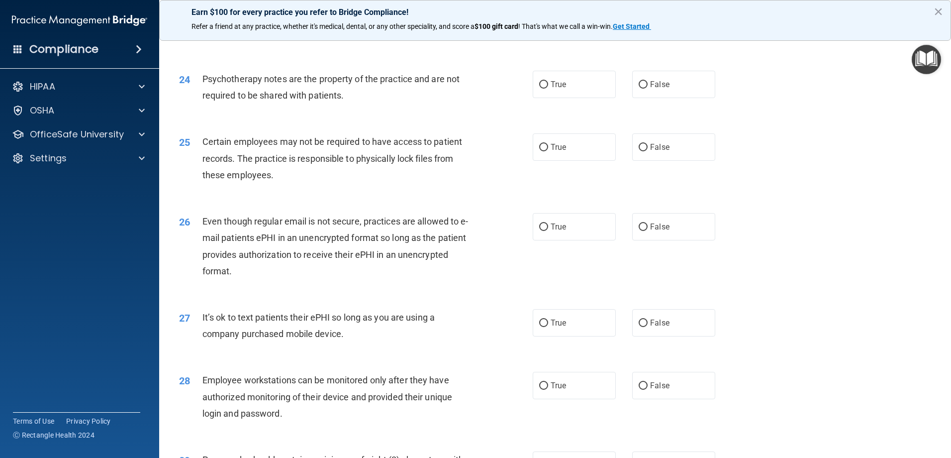
scroll to position [1841, 0]
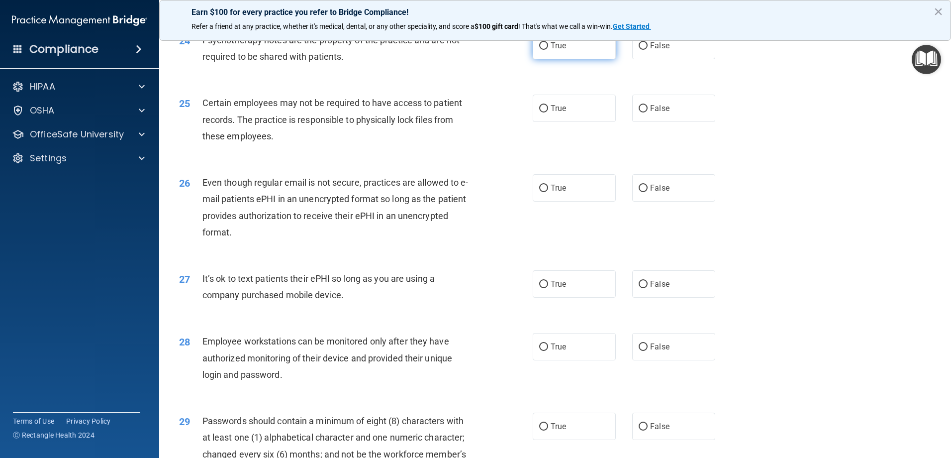
click at [535, 59] on label "True" at bounding box center [574, 45] width 83 height 27
click at [539, 50] on input "True" at bounding box center [543, 45] width 9 height 7
radio input "true"
click at [546, 297] on label "True" at bounding box center [574, 283] width 83 height 27
click at [546, 288] on input "True" at bounding box center [543, 284] width 9 height 7
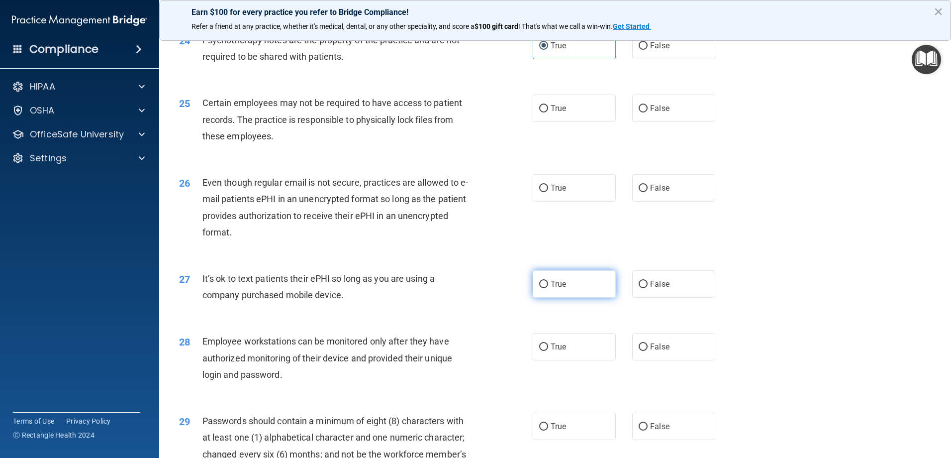
radio input "true"
click at [547, 201] on label "True" at bounding box center [574, 187] width 83 height 27
click at [547, 192] on input "True" at bounding box center [543, 188] width 9 height 7
radio input "true"
click at [544, 112] on input "True" at bounding box center [543, 108] width 9 height 7
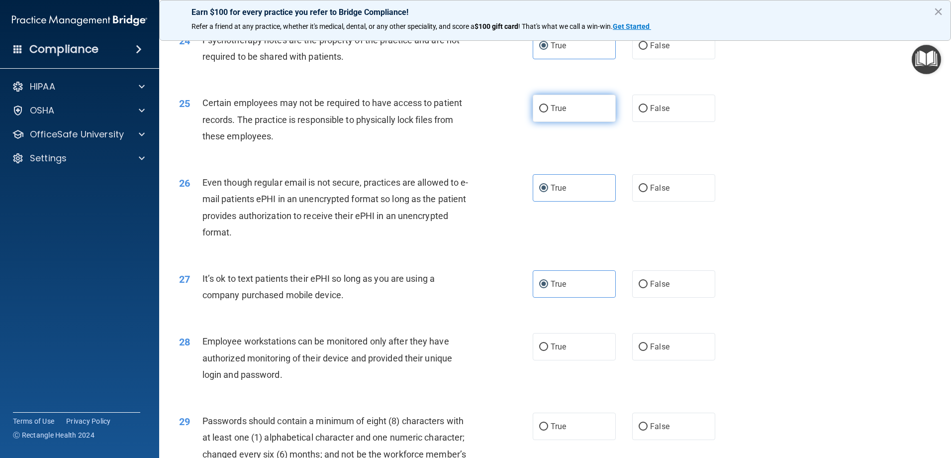
radio input "true"
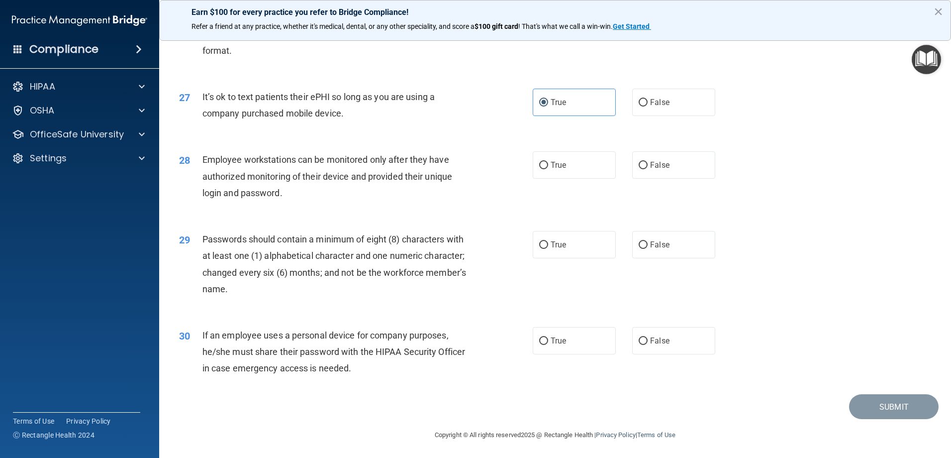
scroll to position [2040, 0]
click at [557, 341] on span "True" at bounding box center [558, 339] width 15 height 9
click at [548, 341] on input "True" at bounding box center [543, 339] width 9 height 7
radio input "true"
click at [540, 166] on input "True" at bounding box center [543, 164] width 9 height 7
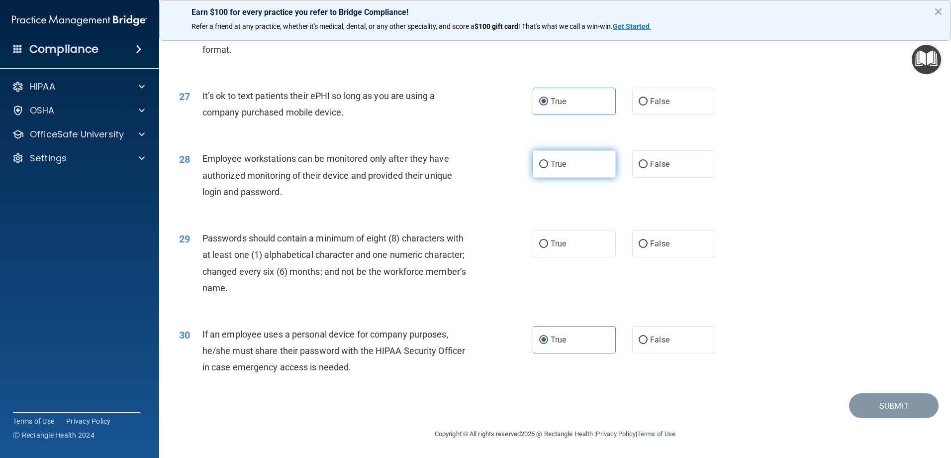
radio input "true"
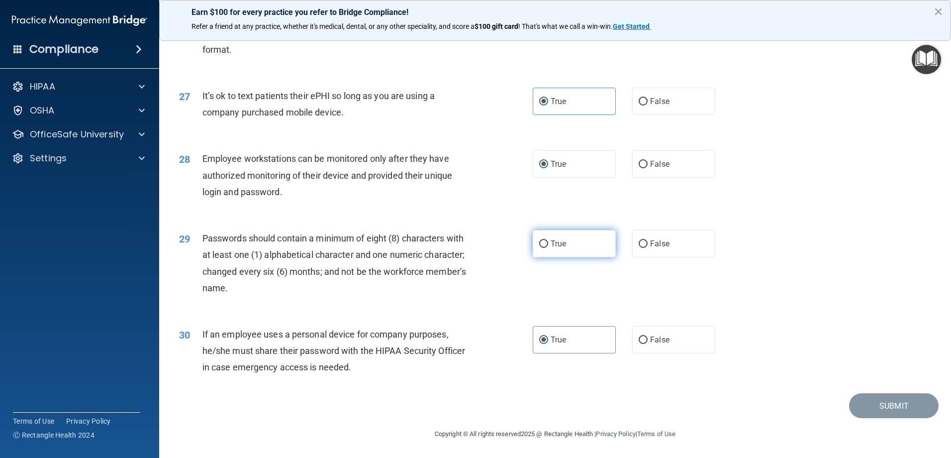
click at [539, 247] on input "True" at bounding box center [543, 243] width 9 height 7
radio input "true"
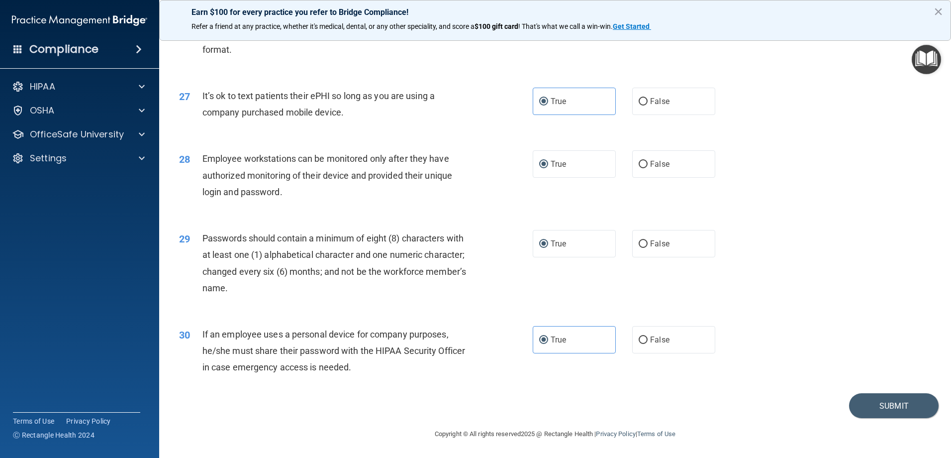
click at [897, 422] on footer "Copyright © All rights reserved 2025 @ Rectangle Health | Privacy Policy | Term…" at bounding box center [555, 433] width 752 height 30
click at [897, 411] on button "Submit" at bounding box center [894, 405] width 90 height 25
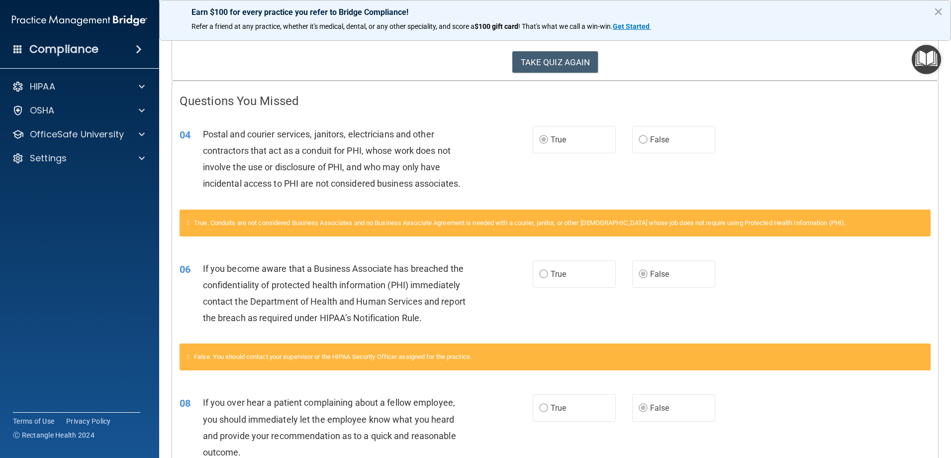
scroll to position [112, 0]
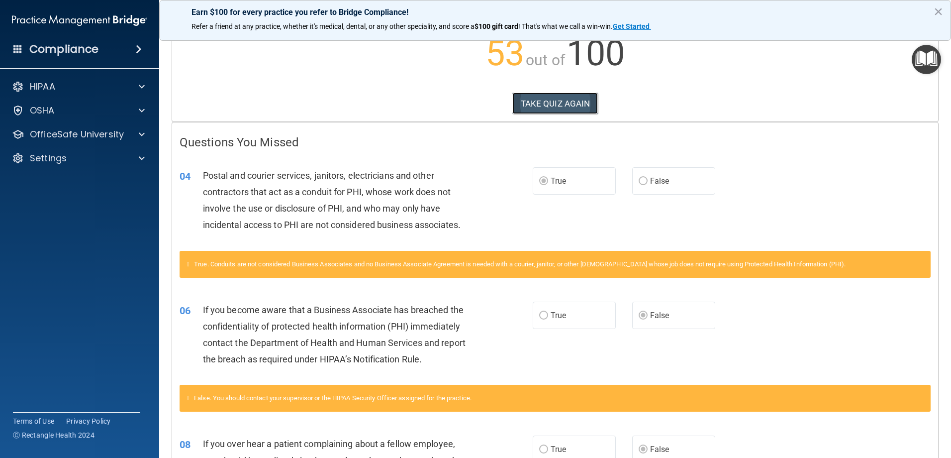
click at [542, 100] on button "TAKE QUIZ AGAIN" at bounding box center [555, 104] width 86 height 22
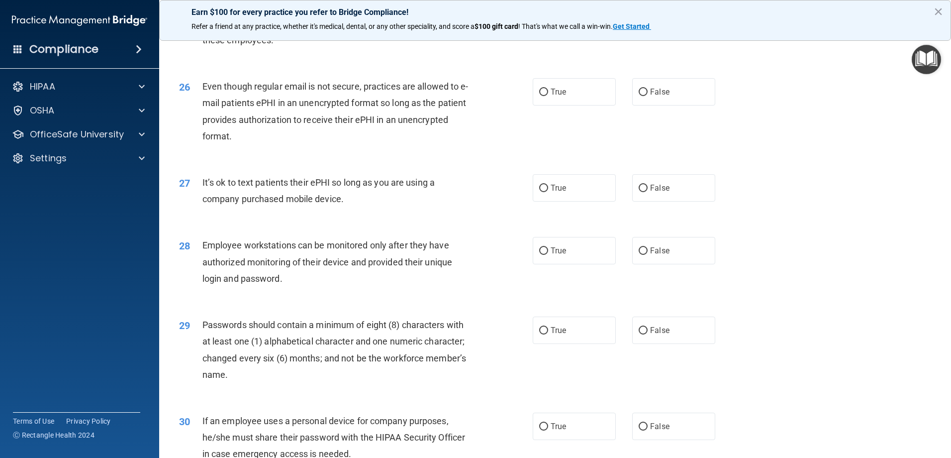
scroll to position [2040, 0]
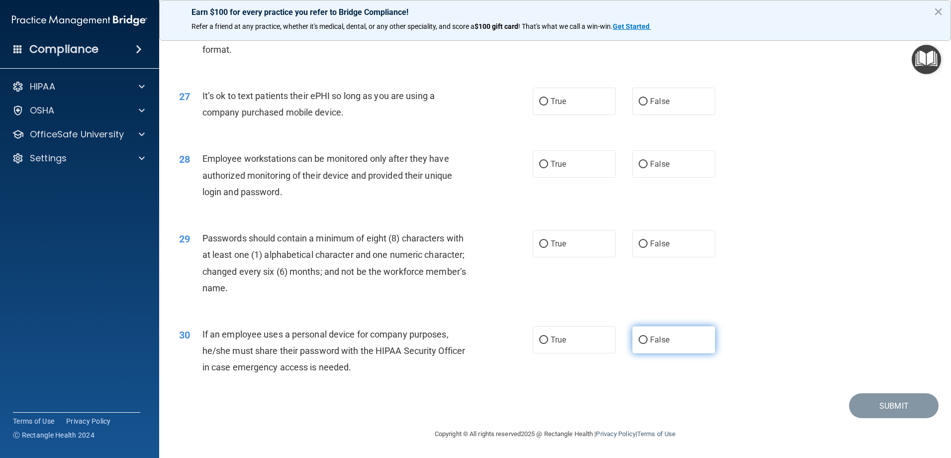
click at [650, 338] on span "False" at bounding box center [659, 339] width 19 height 9
click at [647, 338] on input "False" at bounding box center [643, 339] width 9 height 7
radio input "true"
click at [641, 161] on input "False" at bounding box center [643, 164] width 9 height 7
radio input "true"
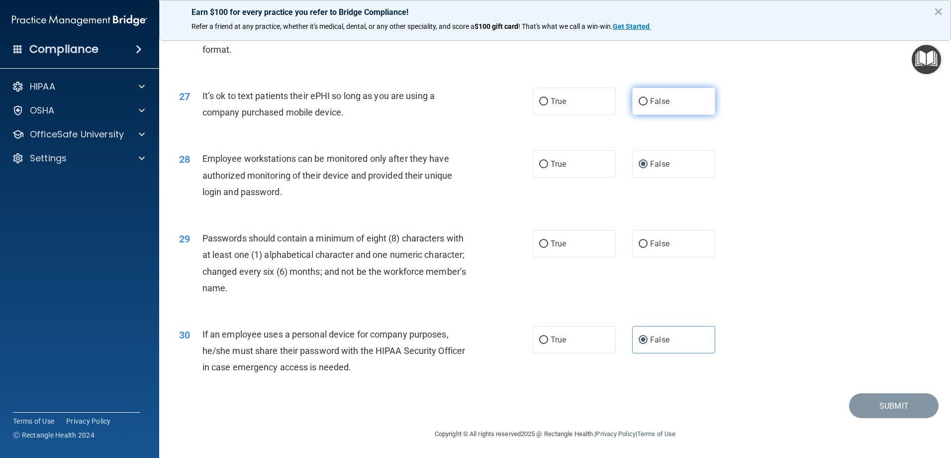
click at [641, 98] on input "False" at bounding box center [643, 101] width 9 height 7
radio input "true"
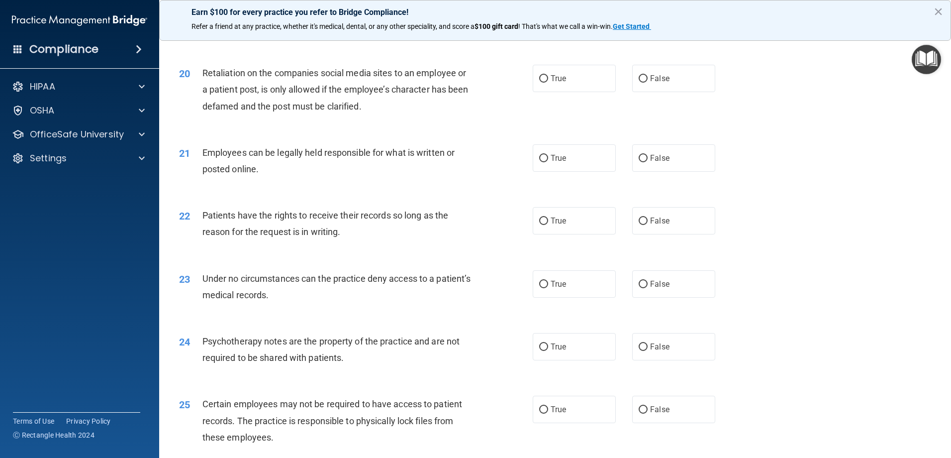
scroll to position [1443, 0]
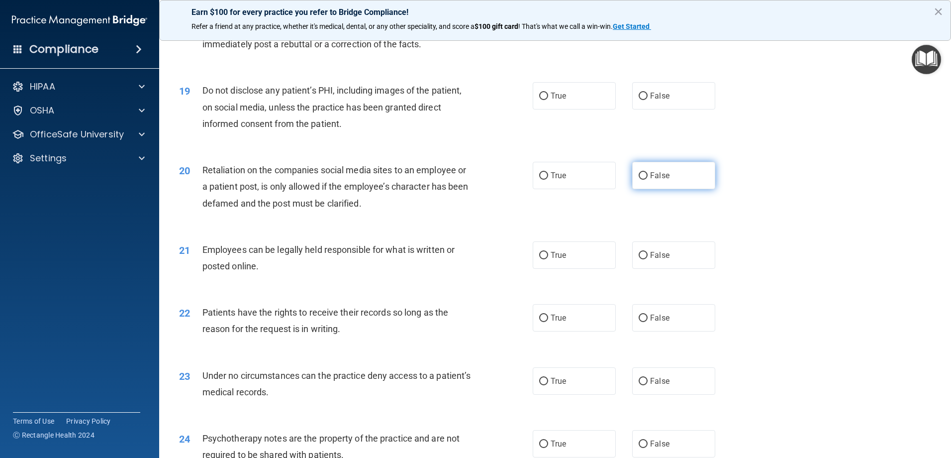
click at [650, 180] on span "False" at bounding box center [659, 175] width 19 height 9
click at [647, 180] on input "False" at bounding box center [643, 175] width 9 height 7
radio input "true"
drag, startPoint x: 637, startPoint y: 327, endPoint x: 638, endPoint y: 333, distance: 5.6
click at [638, 331] on label "False" at bounding box center [673, 317] width 83 height 27
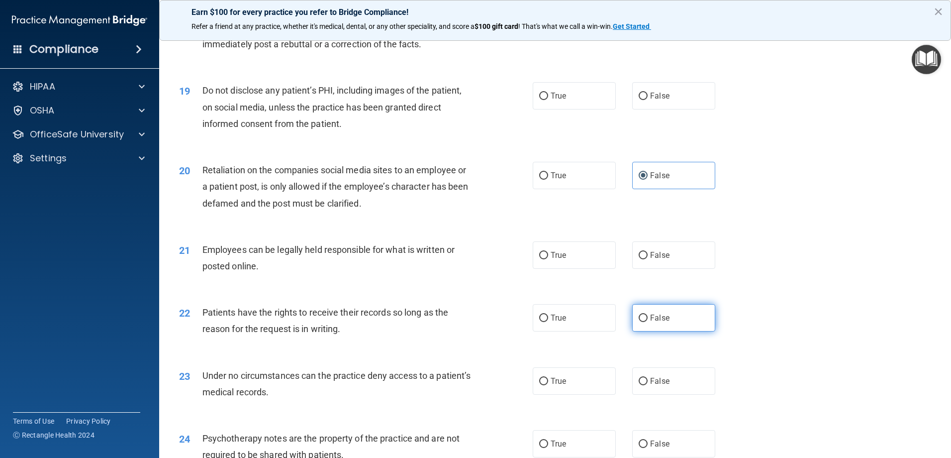
click at [639, 322] on input "False" at bounding box center [643, 317] width 9 height 7
radio input "true"
click at [544, 259] on input "True" at bounding box center [543, 255] width 9 height 7
radio input "true"
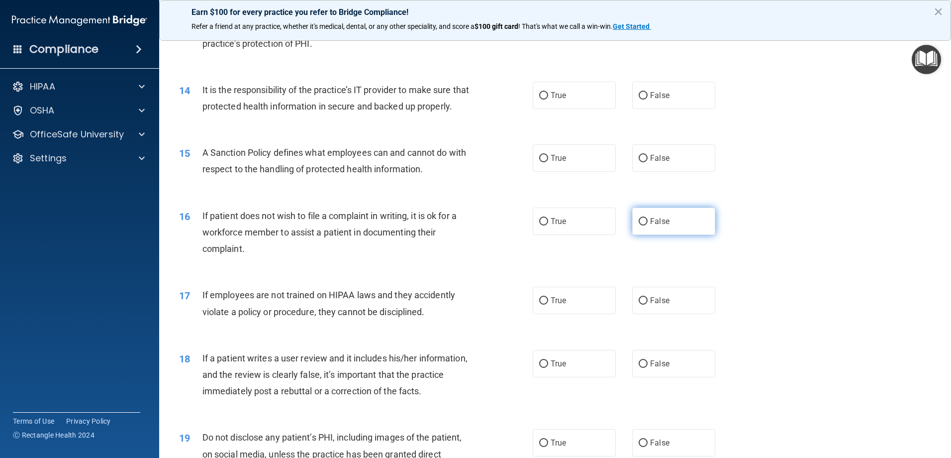
scroll to position [1094, 0]
click at [547, 234] on label "True" at bounding box center [574, 222] width 83 height 27
click at [642, 164] on input "False" at bounding box center [643, 159] width 9 height 7
radio input "true"
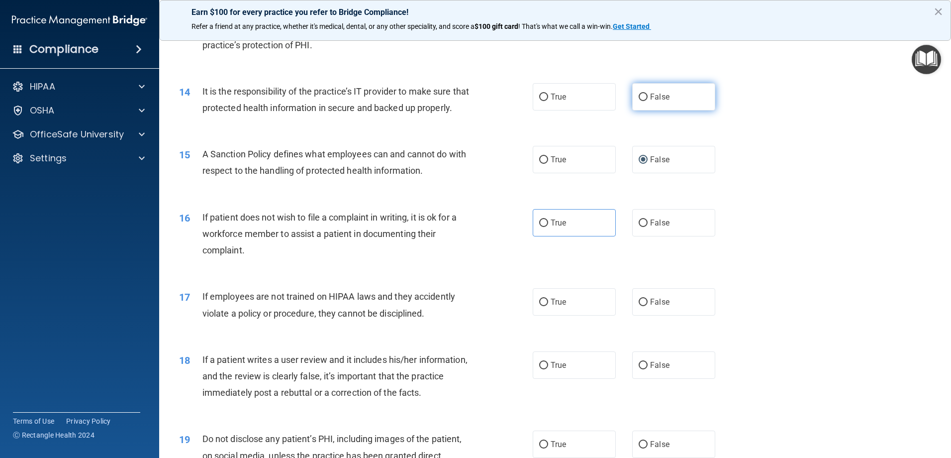
click at [642, 98] on input "False" at bounding box center [643, 97] width 9 height 7
radio input "true"
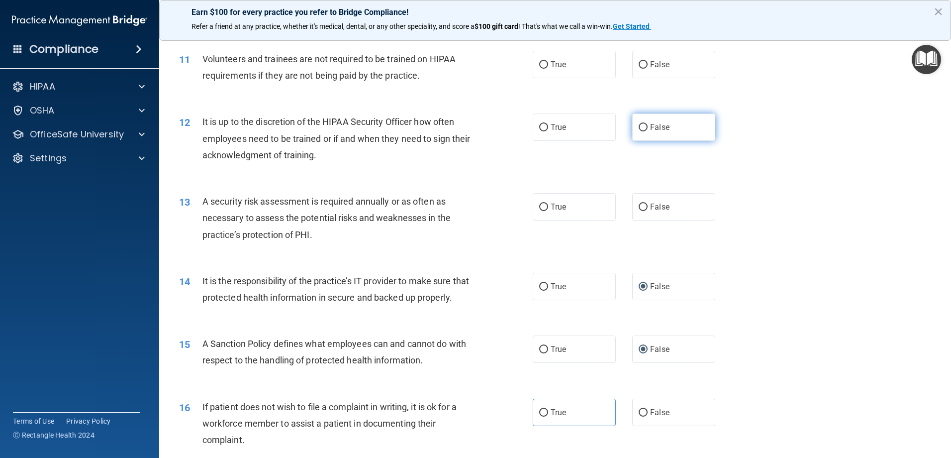
scroll to position [895, 0]
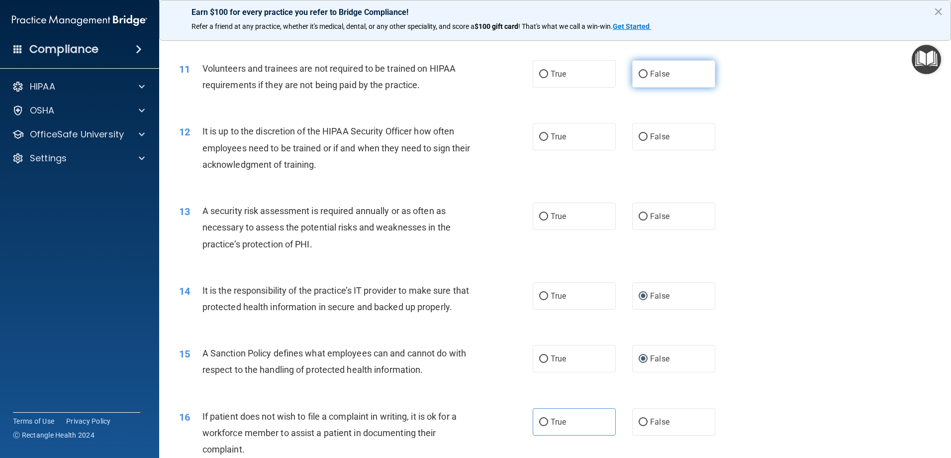
click at [634, 73] on label "False" at bounding box center [673, 73] width 83 height 27
click at [639, 77] on input "False" at bounding box center [643, 74] width 9 height 7
radio input "true"
click at [639, 137] on input "False" at bounding box center [643, 136] width 9 height 7
radio input "true"
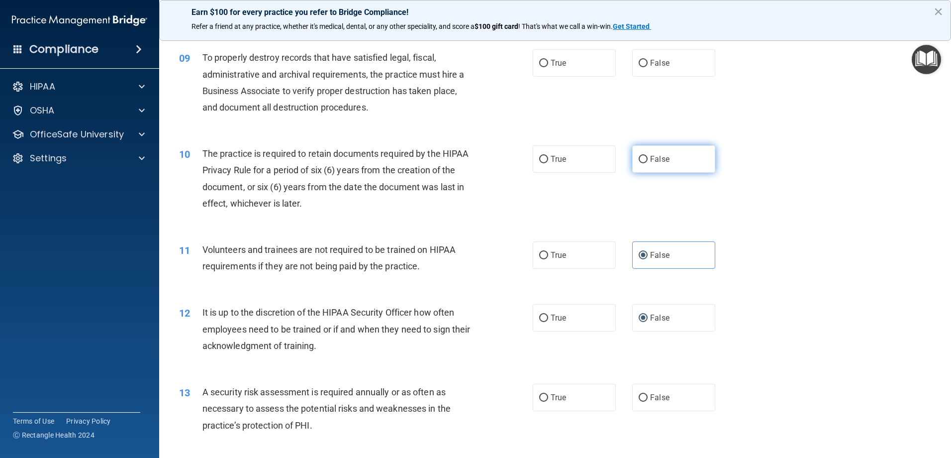
scroll to position [696, 0]
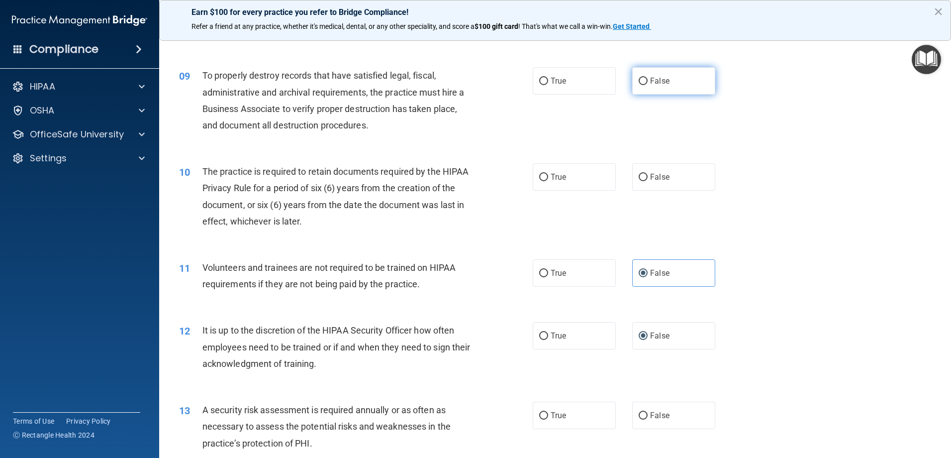
click at [646, 77] on label "False" at bounding box center [673, 80] width 83 height 27
click at [646, 78] on input "False" at bounding box center [643, 81] width 9 height 7
radio input "true"
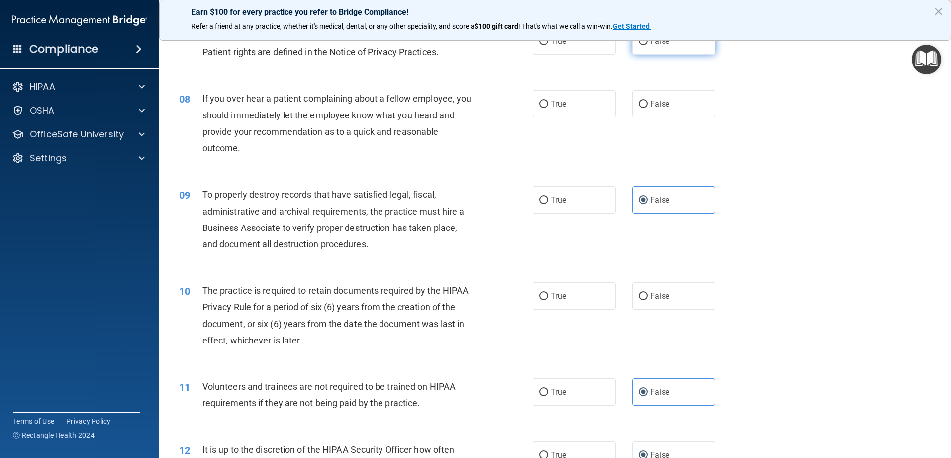
scroll to position [497, 0]
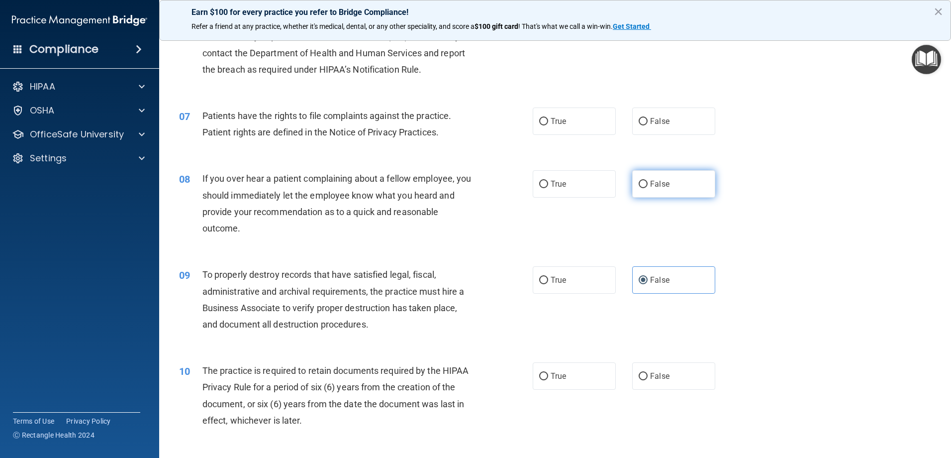
drag, startPoint x: 637, startPoint y: 185, endPoint x: 636, endPoint y: 179, distance: 6.1
click at [639, 181] on input "False" at bounding box center [643, 184] width 9 height 7
radio input "true"
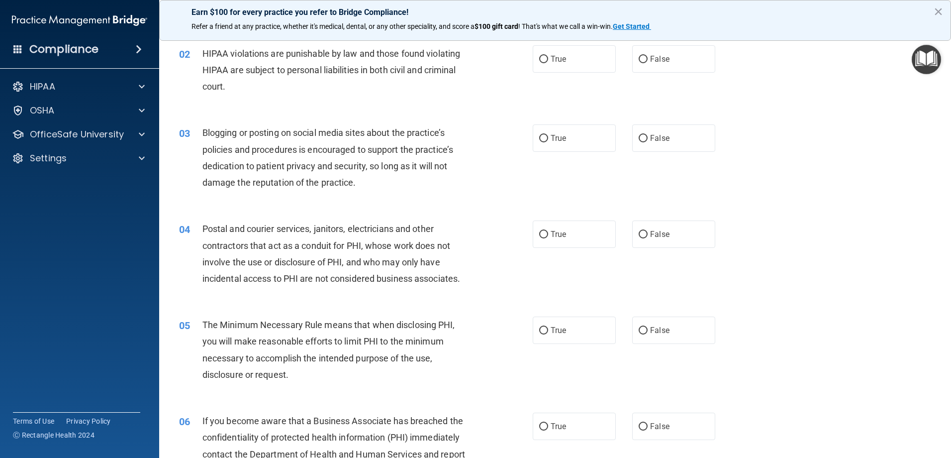
scroll to position [99, 0]
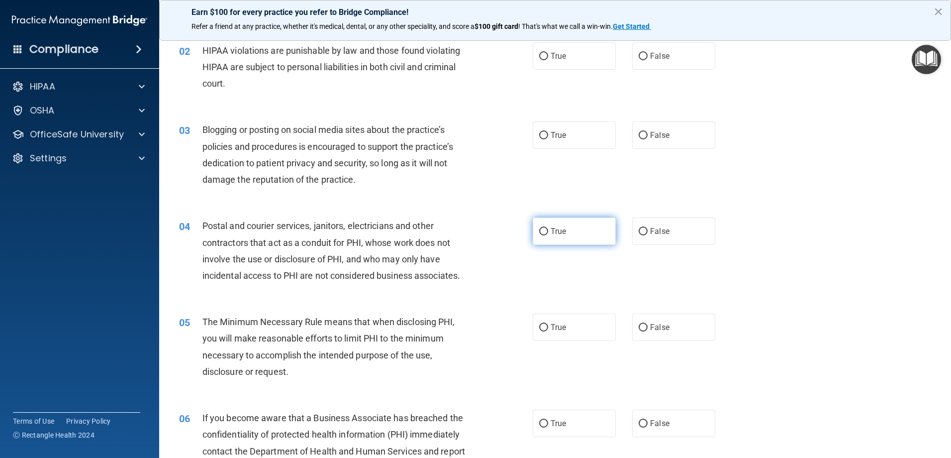
click at [551, 229] on span "True" at bounding box center [558, 230] width 15 height 9
click at [539, 230] on input "True" at bounding box center [543, 231] width 9 height 7
radio input "true"
click at [639, 420] on input "False" at bounding box center [643, 423] width 9 height 7
radio input "true"
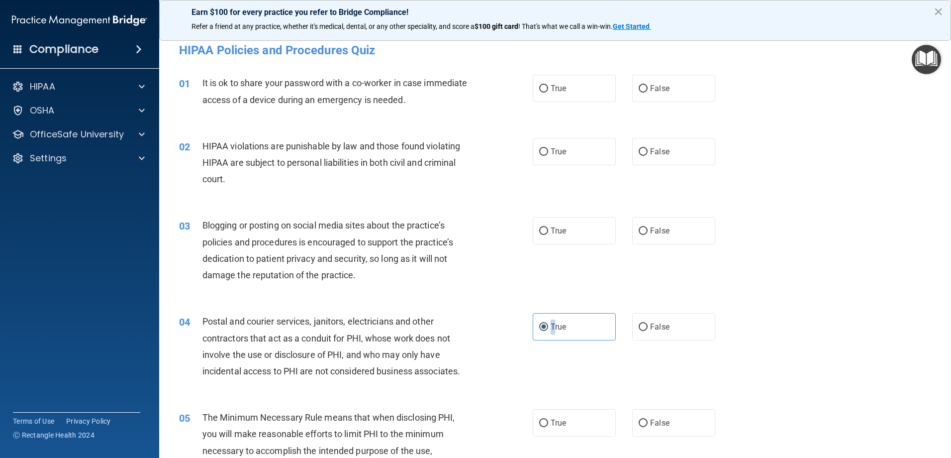
scroll to position [0, 0]
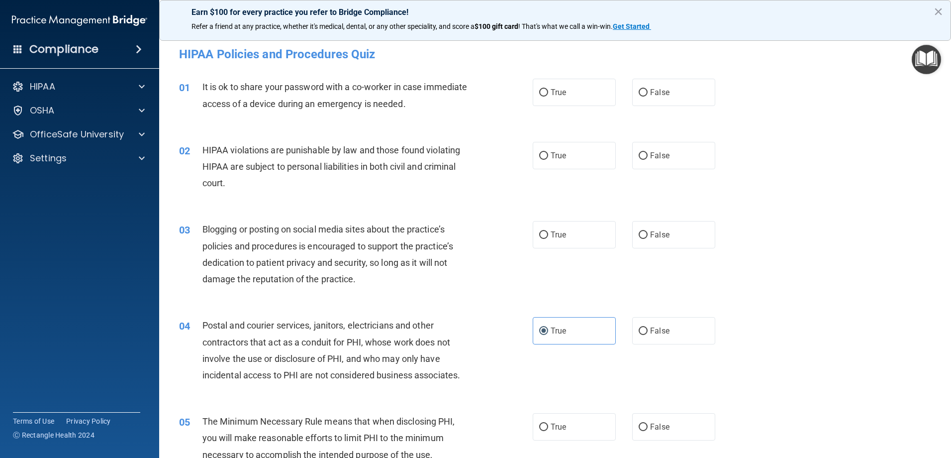
drag, startPoint x: 831, startPoint y: 286, endPoint x: 819, endPoint y: 287, distance: 12.0
click at [831, 281] on div "03 Blogging or posting on social media sites about the practice’s policies and …" at bounding box center [555, 256] width 767 height 96
click at [640, 89] on input "False" at bounding box center [643, 92] width 9 height 7
radio input "true"
click at [539, 157] on input "True" at bounding box center [543, 155] width 9 height 7
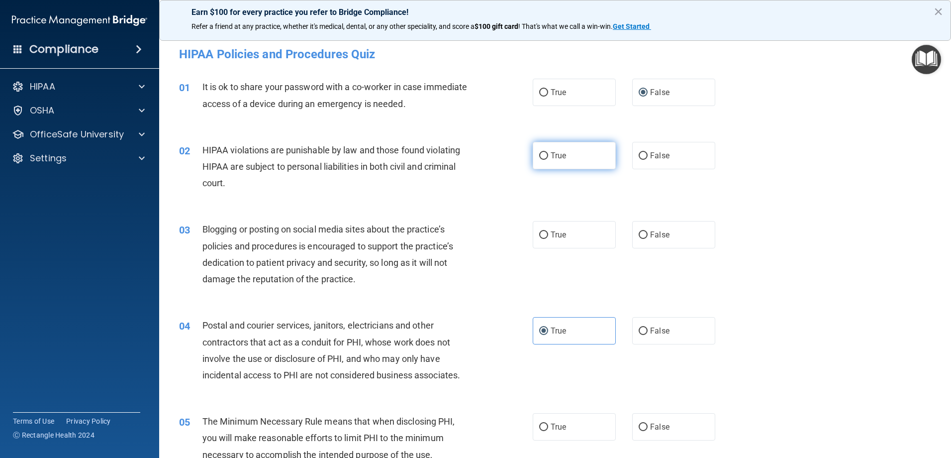
radio input "true"
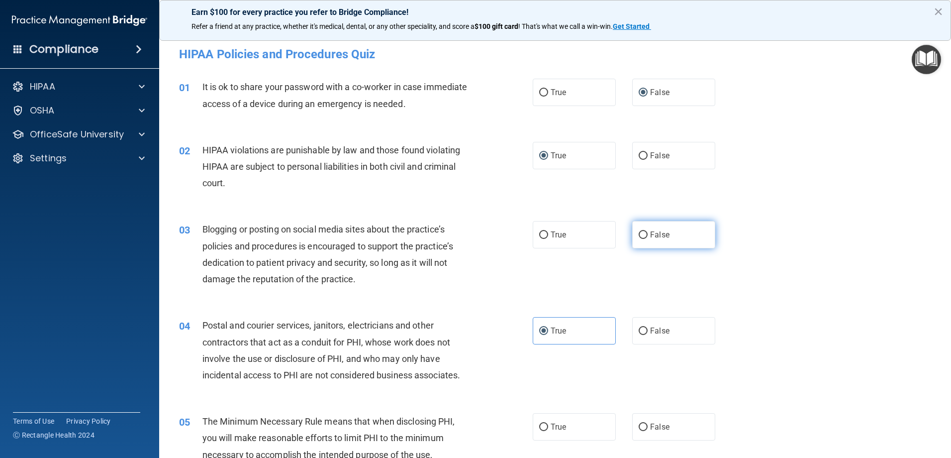
click at [641, 234] on input "False" at bounding box center [643, 234] width 9 height 7
radio input "true"
click at [541, 425] on input "True" at bounding box center [543, 426] width 9 height 7
radio input "true"
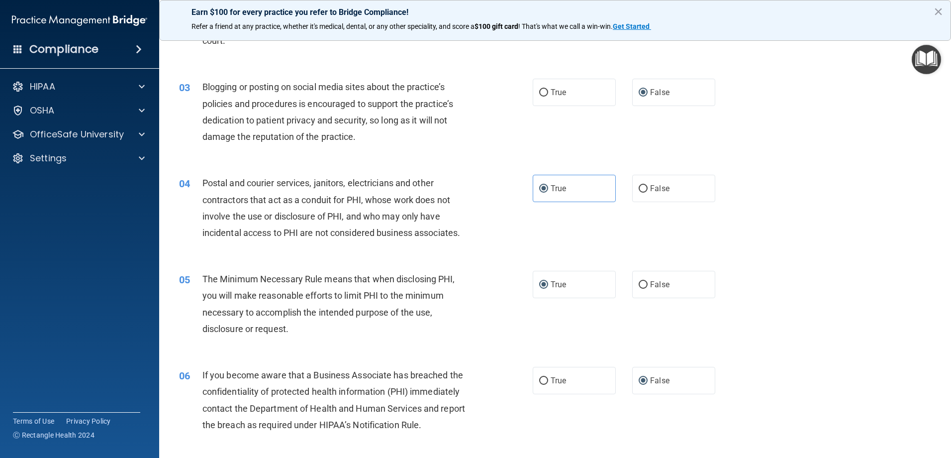
scroll to position [199, 0]
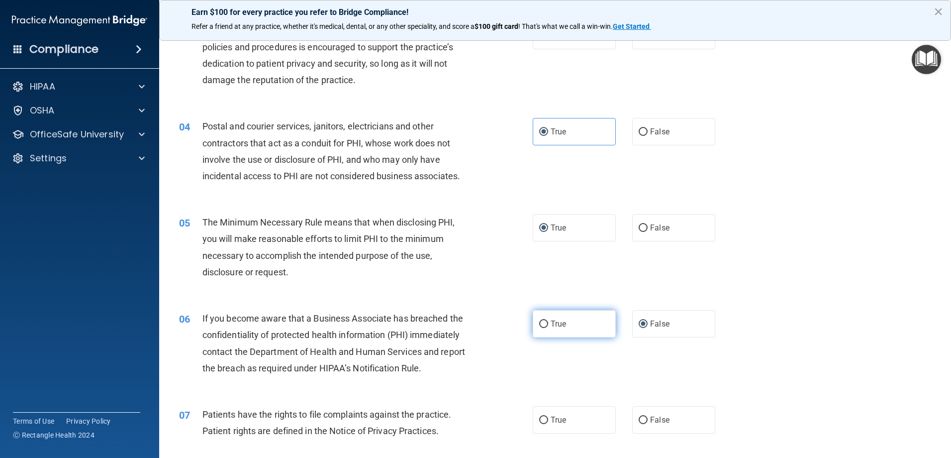
click at [540, 324] on input "True" at bounding box center [543, 323] width 9 height 7
radio input "true"
radio input "false"
click at [539, 416] on input "True" at bounding box center [543, 419] width 9 height 7
radio input "true"
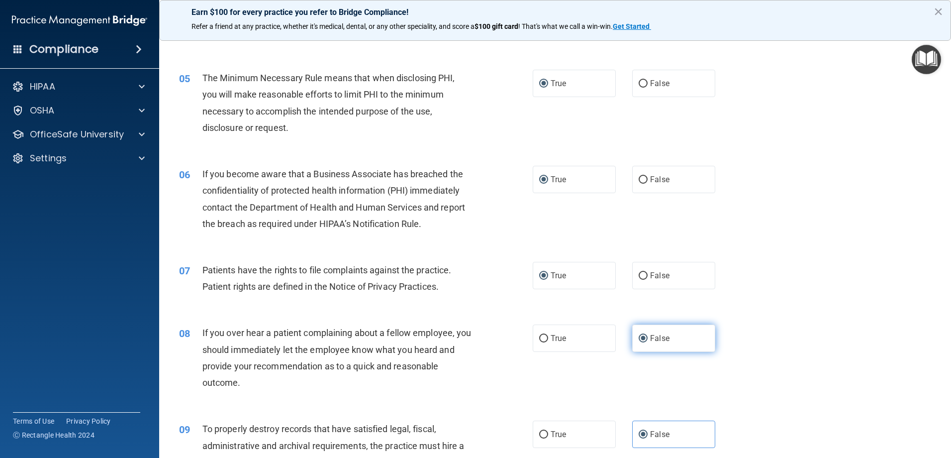
scroll to position [348, 0]
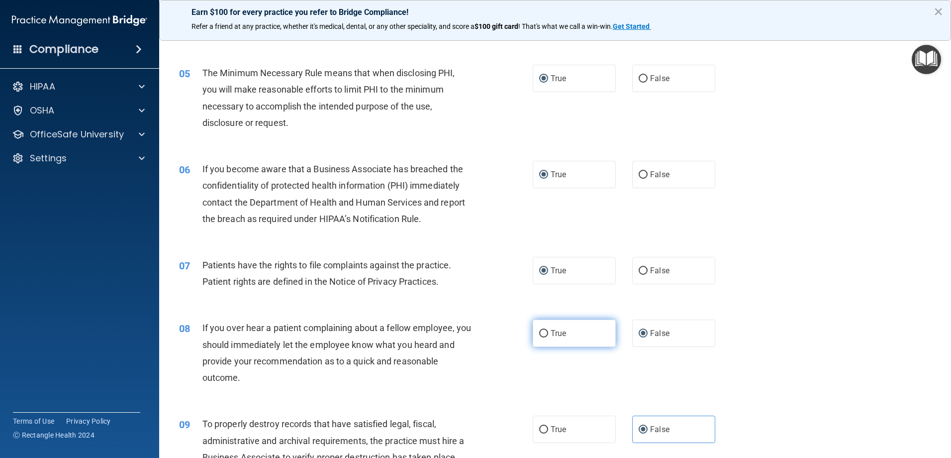
click at [543, 335] on input "True" at bounding box center [543, 333] width 9 height 7
radio input "true"
radio input "false"
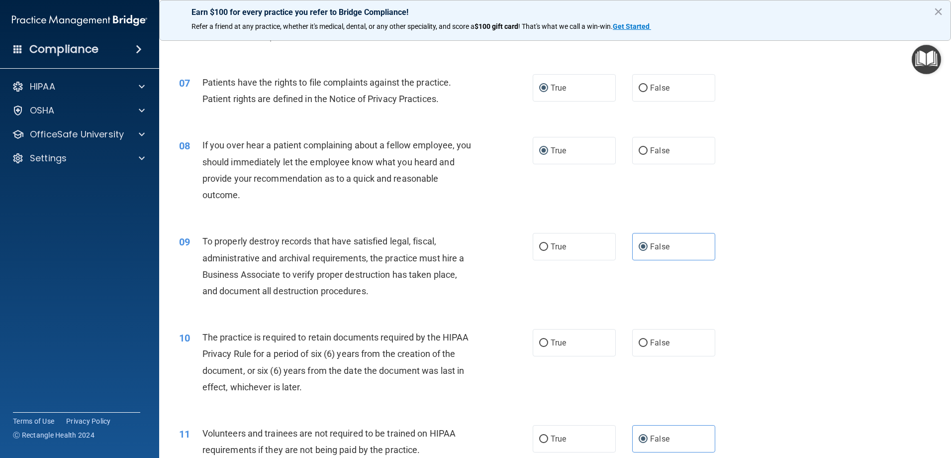
scroll to position [547, 0]
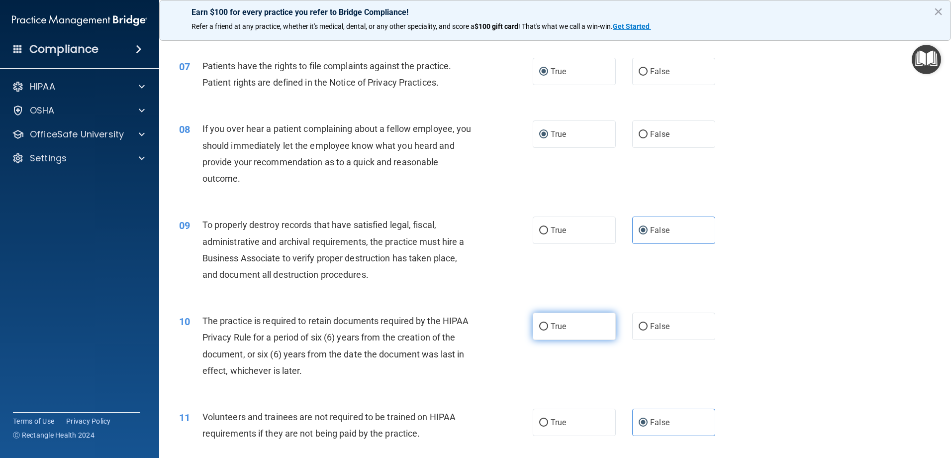
click at [544, 324] on input "True" at bounding box center [543, 326] width 9 height 7
radio input "true"
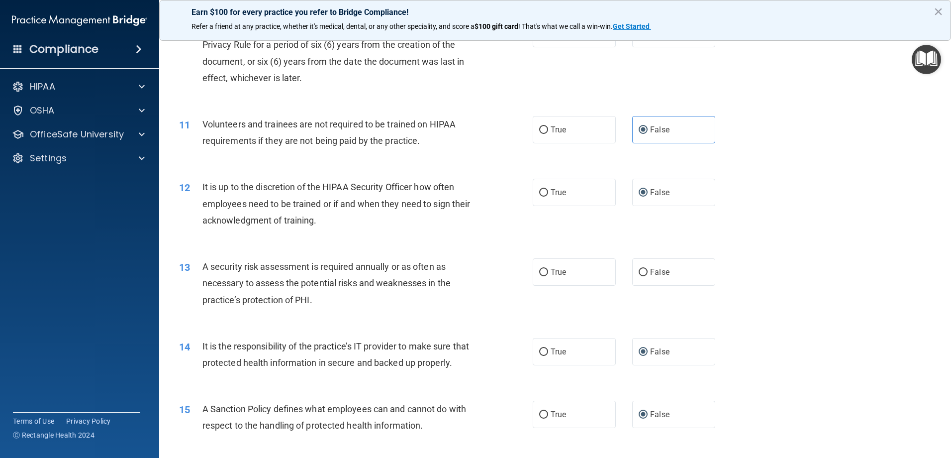
scroll to position [846, 0]
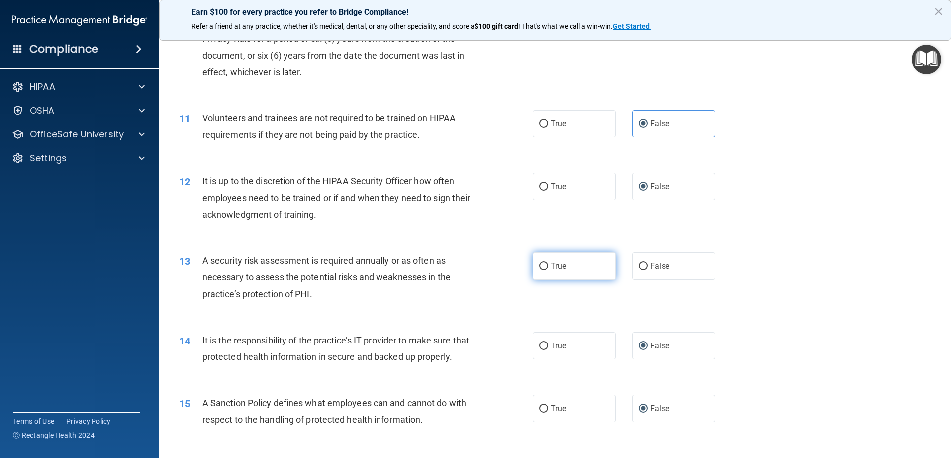
click at [541, 264] on input "True" at bounding box center [543, 266] width 9 height 7
radio input "true"
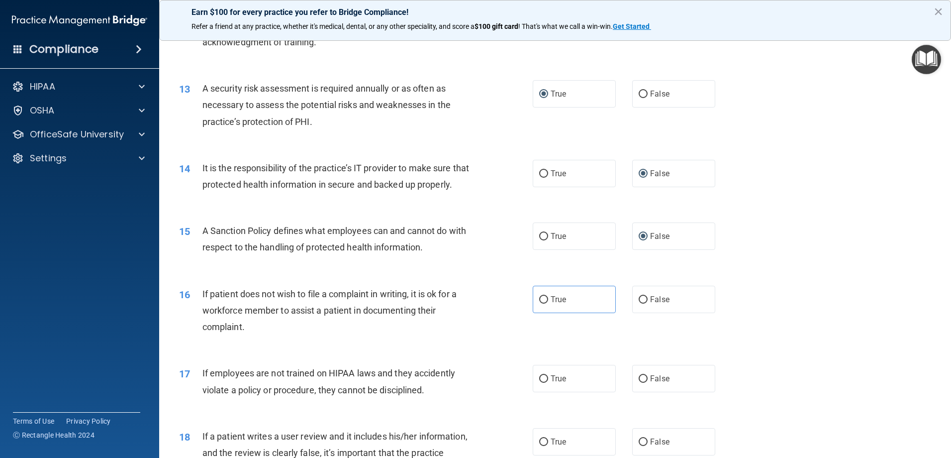
scroll to position [1045, 0]
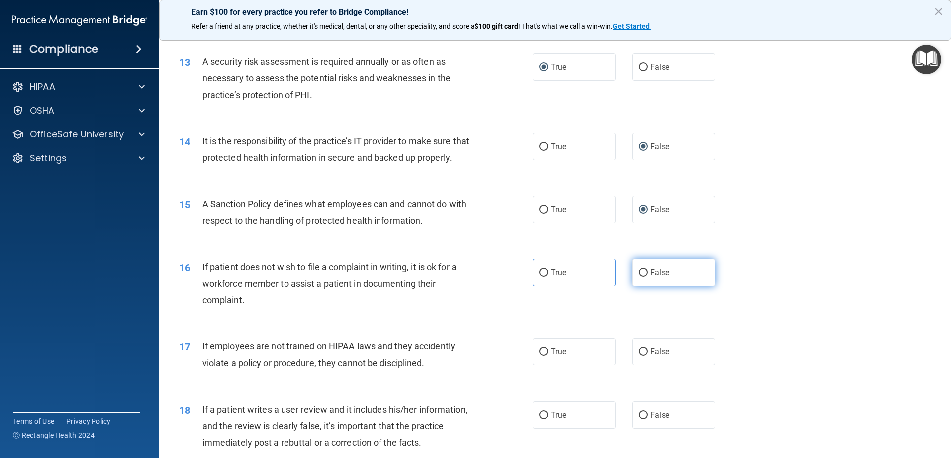
click at [639, 277] on input "False" at bounding box center [643, 272] width 9 height 7
radio input "true"
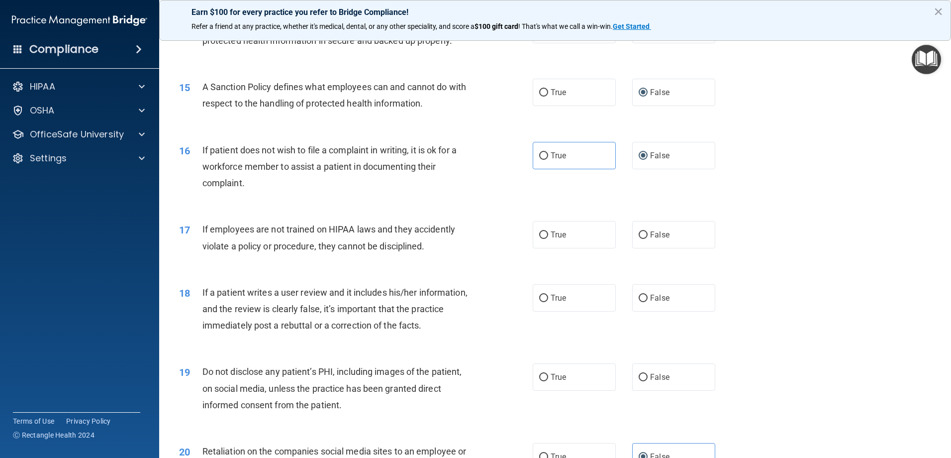
scroll to position [1194, 0]
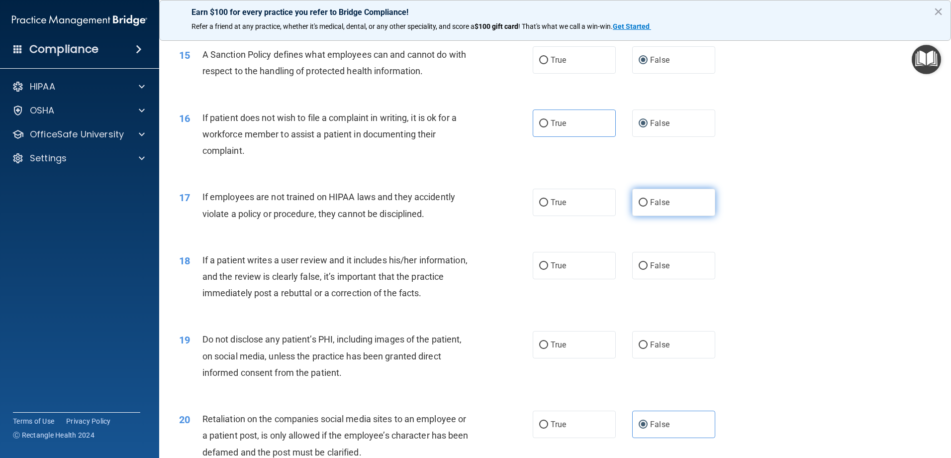
click at [644, 216] on label "False" at bounding box center [673, 202] width 83 height 27
click at [644, 206] on input "False" at bounding box center [643, 202] width 9 height 7
radio input "true"
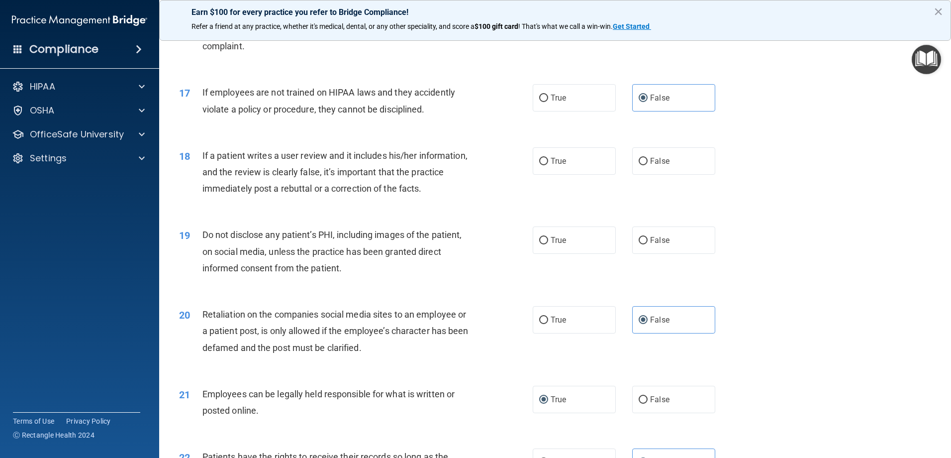
scroll to position [1293, 0]
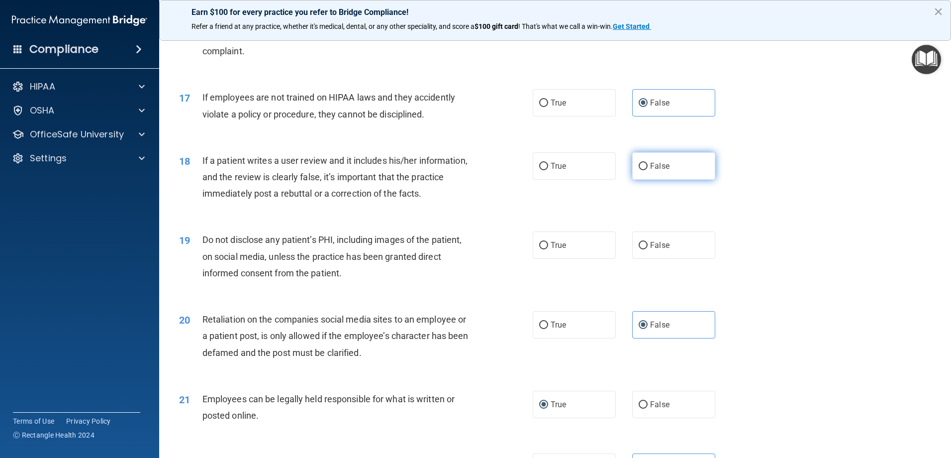
click at [640, 180] on label "False" at bounding box center [673, 165] width 83 height 27
click at [640, 170] on input "False" at bounding box center [643, 166] width 9 height 7
radio input "true"
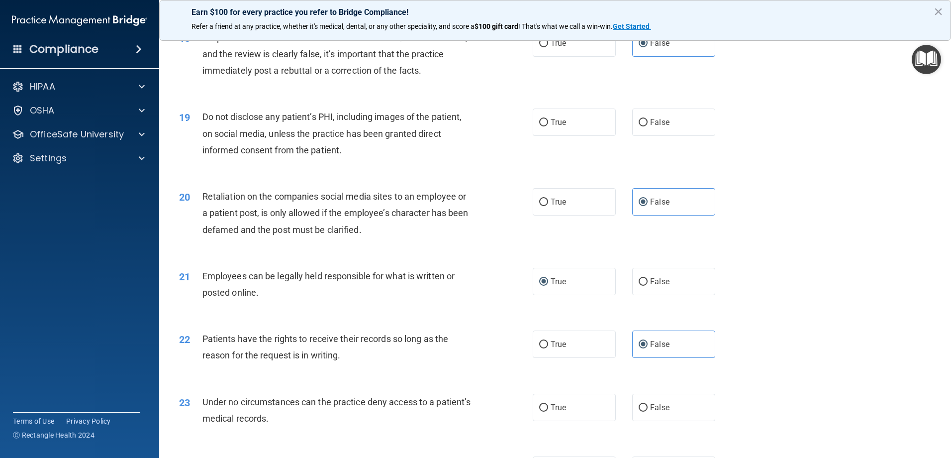
scroll to position [1443, 0]
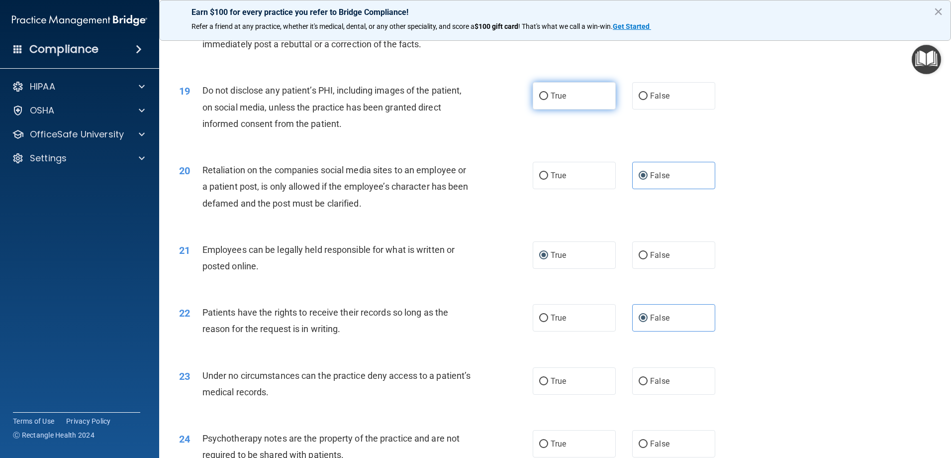
click at [537, 109] on label "True" at bounding box center [574, 95] width 83 height 27
drag, startPoint x: 537, startPoint y: 115, endPoint x: 546, endPoint y: 113, distance: 9.2
click at [544, 100] on input "True" at bounding box center [543, 96] width 9 height 7
radio input "true"
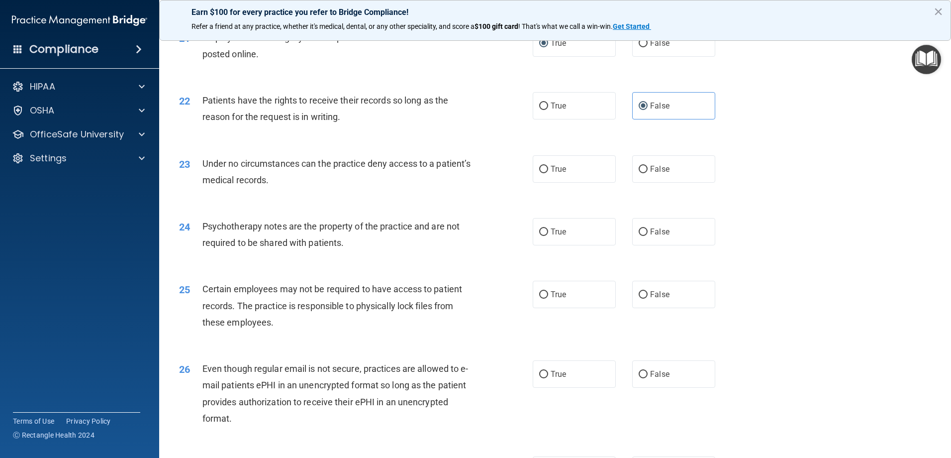
scroll to position [1691, 0]
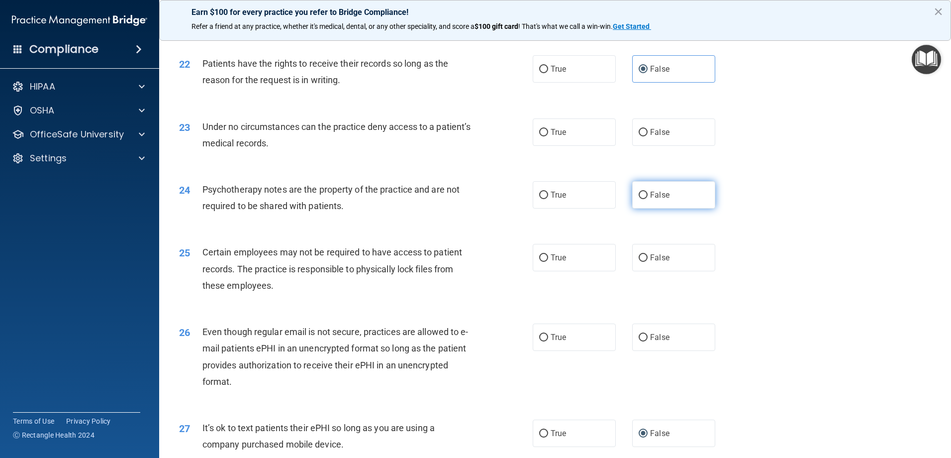
click at [642, 199] on input "False" at bounding box center [643, 195] width 9 height 7
radio input "true"
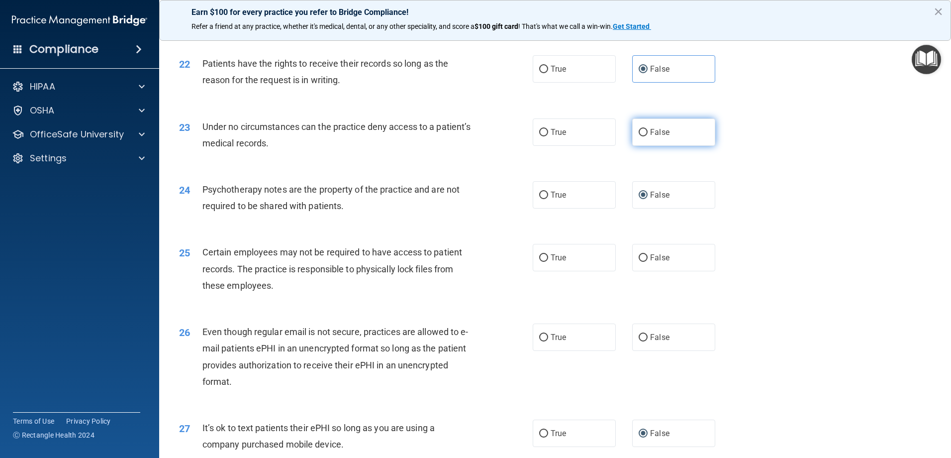
click at [639, 136] on input "False" at bounding box center [643, 132] width 9 height 7
radio input "true"
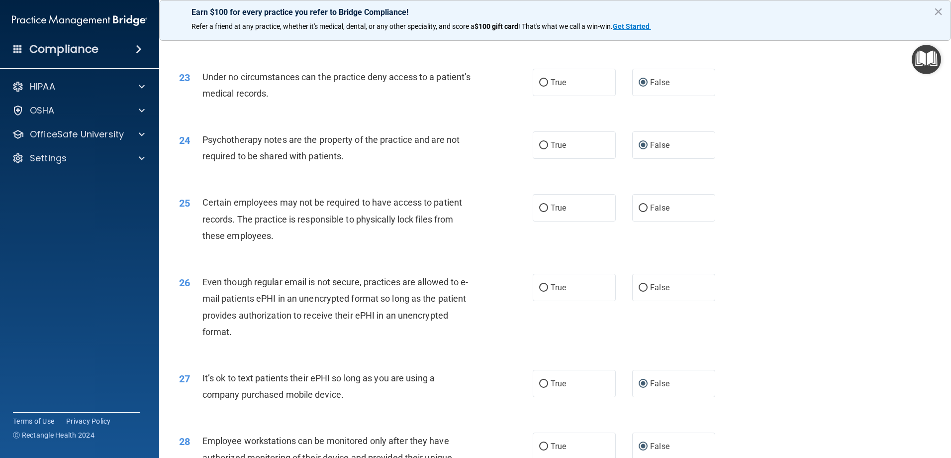
scroll to position [1791, 0]
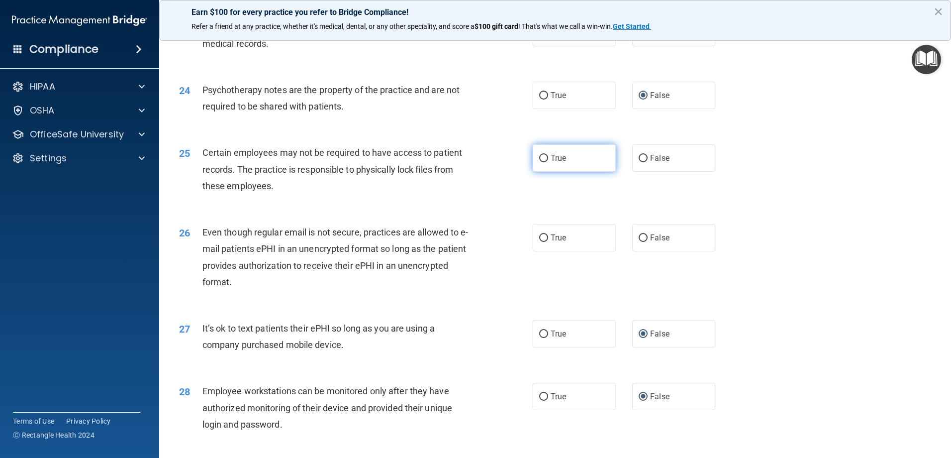
click at [551, 163] on span "True" at bounding box center [558, 157] width 15 height 9
click at [548, 162] on input "True" at bounding box center [543, 158] width 9 height 7
radio input "true"
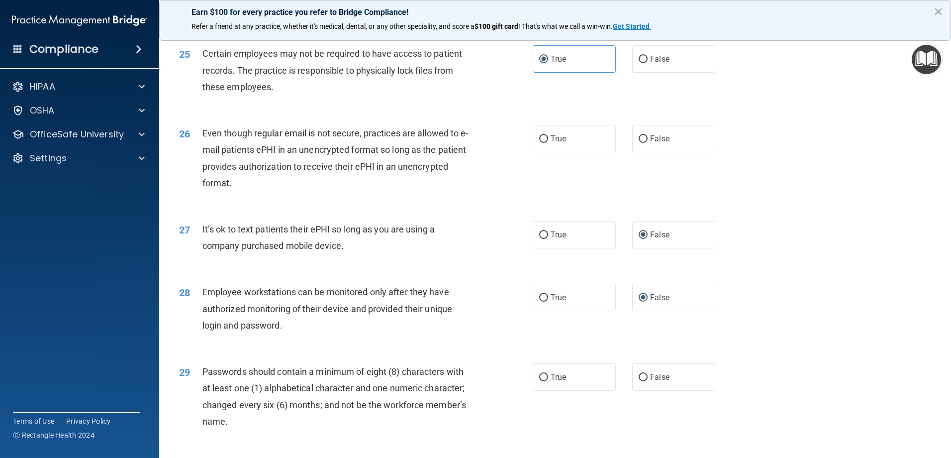
scroll to position [1890, 0]
click at [636, 152] on label "False" at bounding box center [673, 137] width 83 height 27
click at [639, 142] on input "False" at bounding box center [643, 138] width 9 height 7
radio input "true"
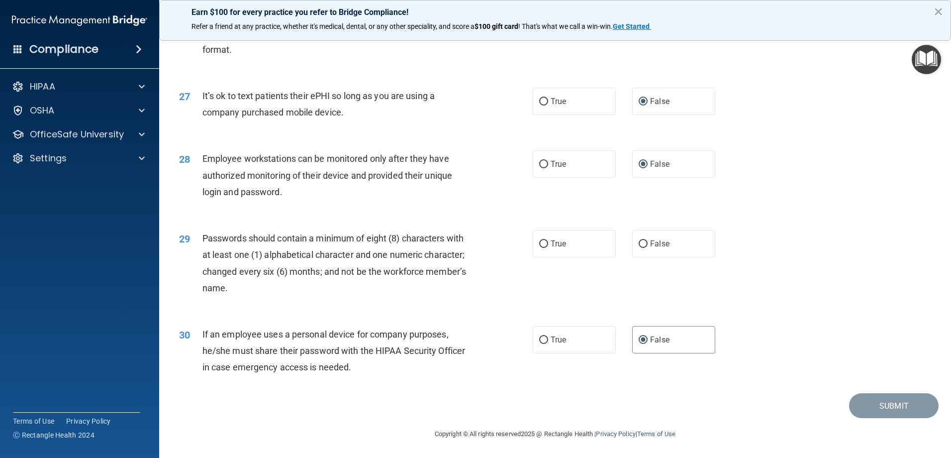
scroll to position [2040, 0]
click at [551, 240] on label "True" at bounding box center [574, 243] width 83 height 27
click at [548, 240] on input "True" at bounding box center [543, 243] width 9 height 7
radio input "true"
click at [866, 401] on button "Submit" at bounding box center [894, 405] width 90 height 25
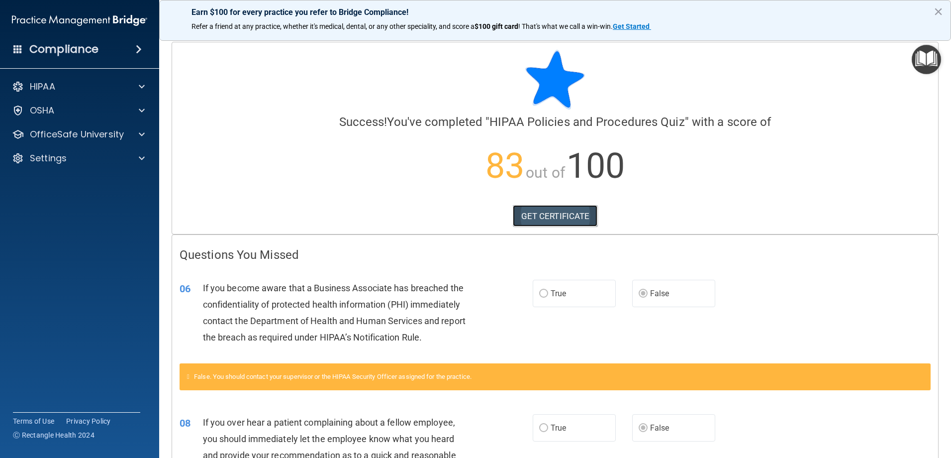
click at [534, 215] on link "GET CERTIFICATE" at bounding box center [555, 216] width 85 height 22
click at [62, 133] on p "OfficeSafe University" at bounding box center [77, 134] width 94 height 12
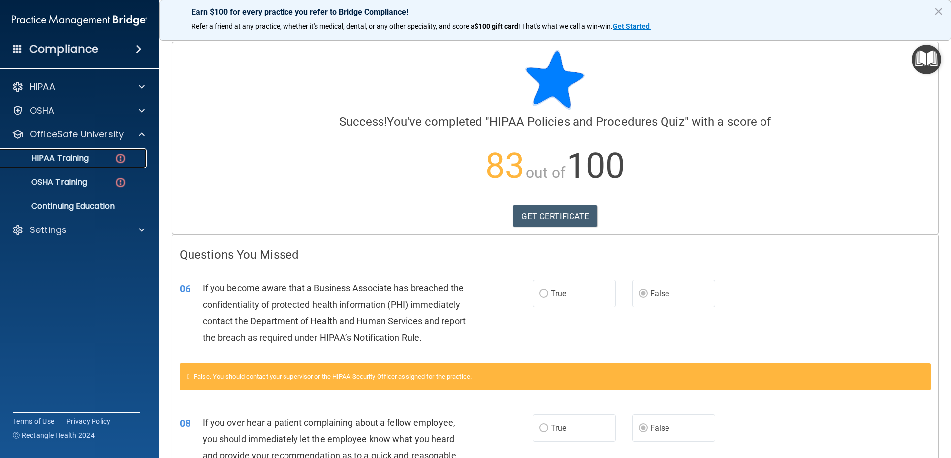
click at [89, 152] on link "HIPAA Training" at bounding box center [68, 158] width 157 height 20
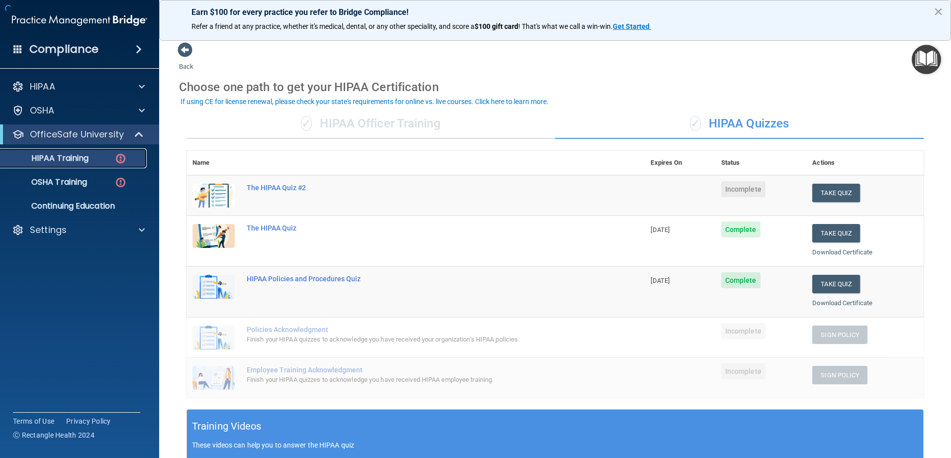
click at [97, 160] on div "HIPAA Training" at bounding box center [74, 158] width 136 height 10
click at [755, 188] on span "Incomplete" at bounding box center [743, 189] width 44 height 16
click at [828, 187] on button "Take Quiz" at bounding box center [836, 193] width 48 height 18
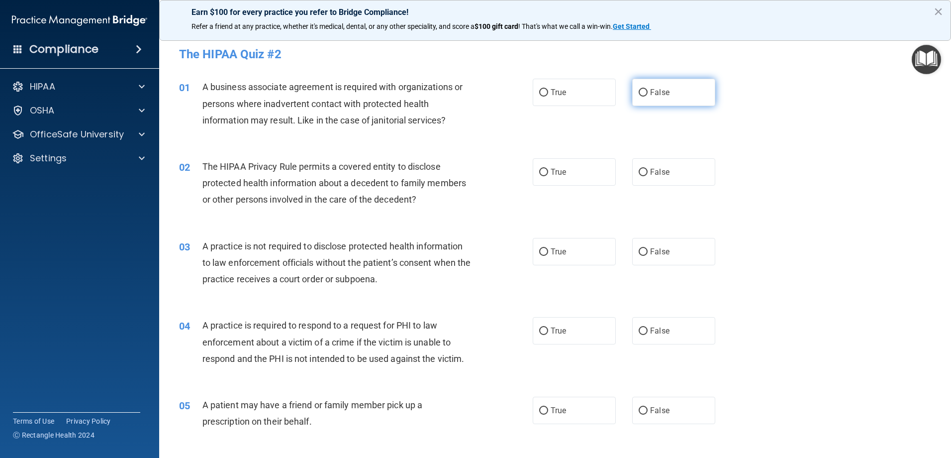
click at [645, 93] on label "False" at bounding box center [673, 92] width 83 height 27
click at [645, 93] on input "False" at bounding box center [643, 92] width 9 height 7
radio input "true"
click at [642, 176] on input "False" at bounding box center [643, 172] width 9 height 7
radio input "true"
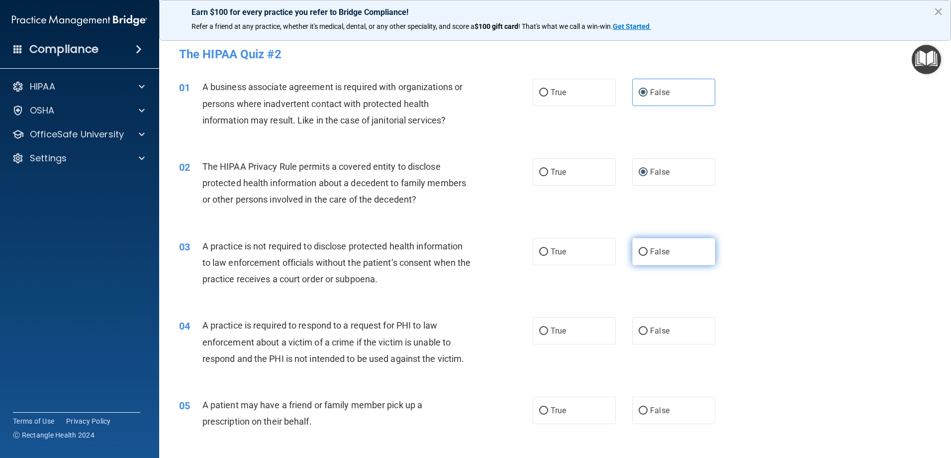
click at [659, 253] on span "False" at bounding box center [659, 251] width 19 height 9
click at [648, 253] on input "False" at bounding box center [643, 251] width 9 height 7
radio input "true"
click at [528, 251] on div "03 A practice is not required to disclose protected health information to law e…" at bounding box center [356, 265] width 384 height 55
click at [551, 248] on span "True" at bounding box center [558, 251] width 15 height 9
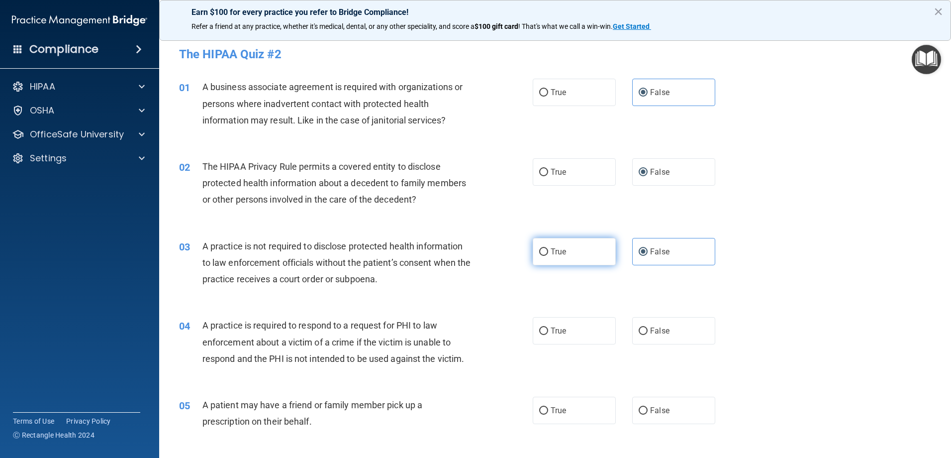
click at [548, 248] on input "True" at bounding box center [543, 251] width 9 height 7
radio input "true"
radio input "false"
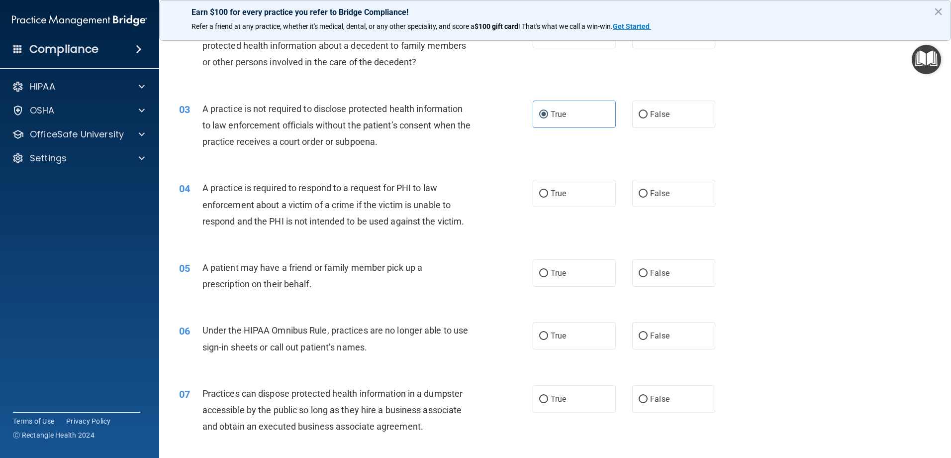
scroll to position [149, 0]
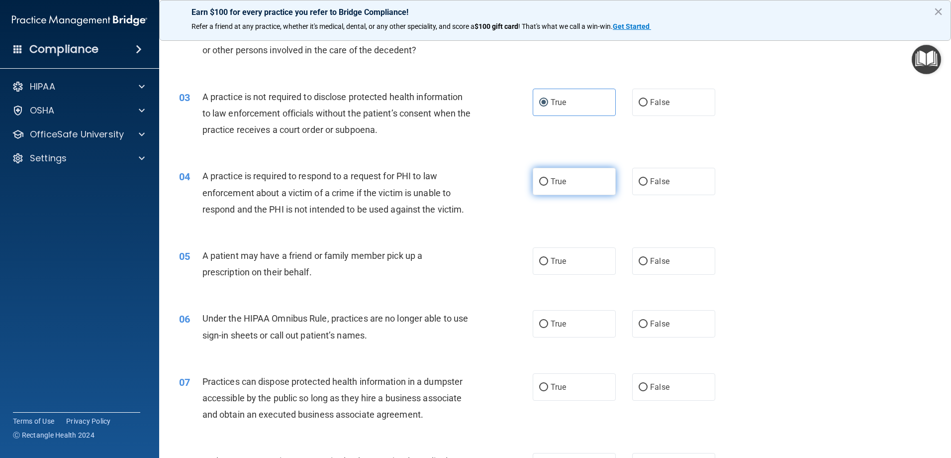
click at [547, 180] on label "True" at bounding box center [574, 181] width 83 height 27
click at [547, 180] on input "True" at bounding box center [543, 181] width 9 height 7
radio input "true"
click at [540, 261] on input "True" at bounding box center [543, 261] width 9 height 7
radio input "true"
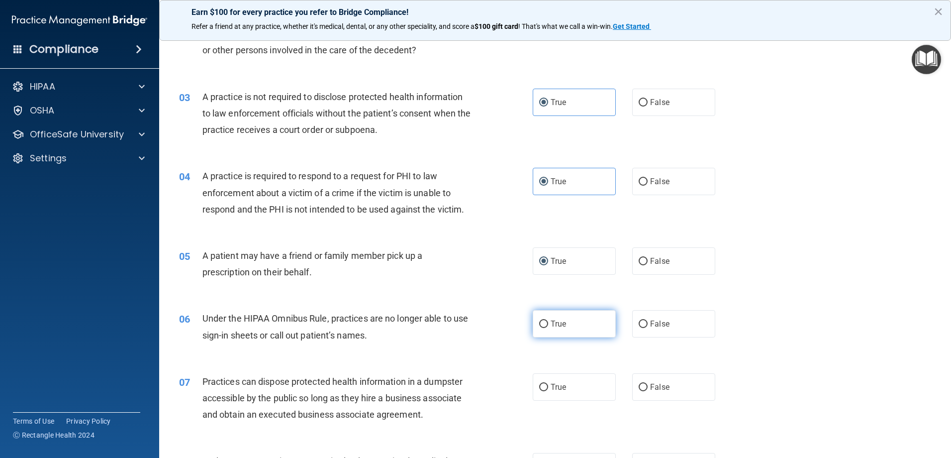
click at [540, 323] on input "True" at bounding box center [543, 323] width 9 height 7
radio input "true"
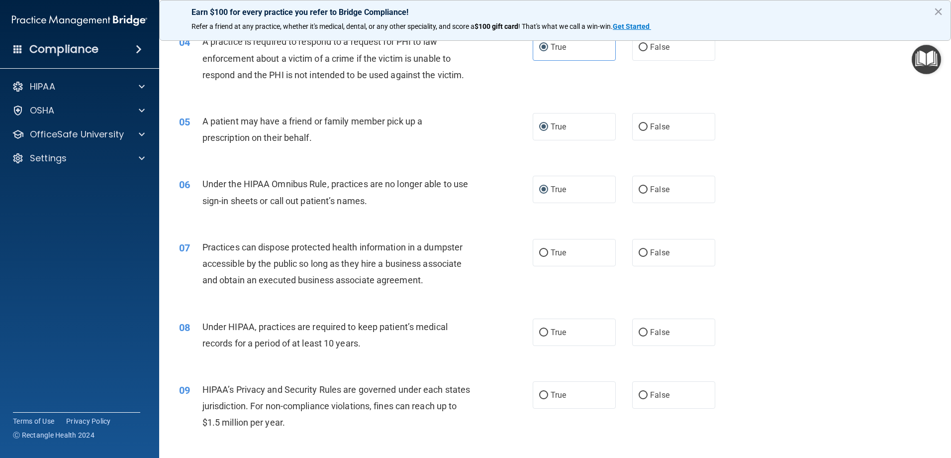
scroll to position [298, 0]
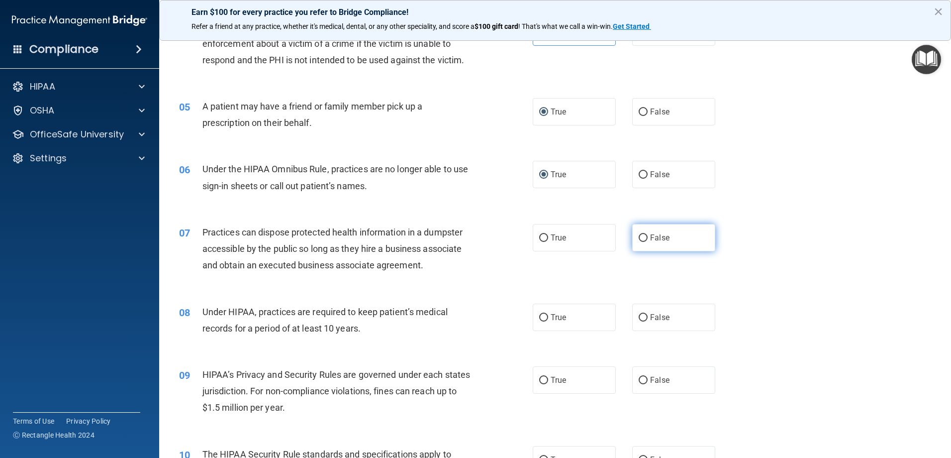
click at [650, 236] on span "False" at bounding box center [659, 237] width 19 height 9
drag, startPoint x: 649, startPoint y: 236, endPoint x: 637, endPoint y: 231, distance: 12.8
click at [637, 231] on label "False" at bounding box center [673, 237] width 83 height 27
click at [639, 234] on input "False" at bounding box center [643, 237] width 9 height 7
radio input "true"
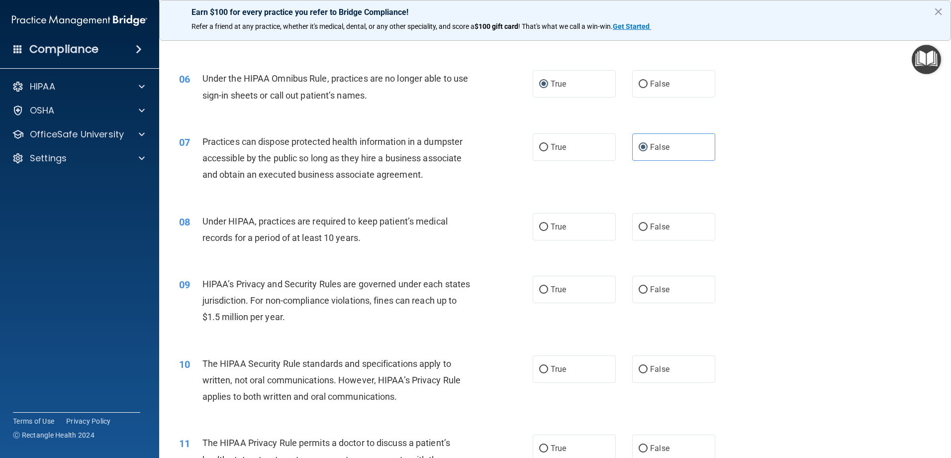
scroll to position [398, 0]
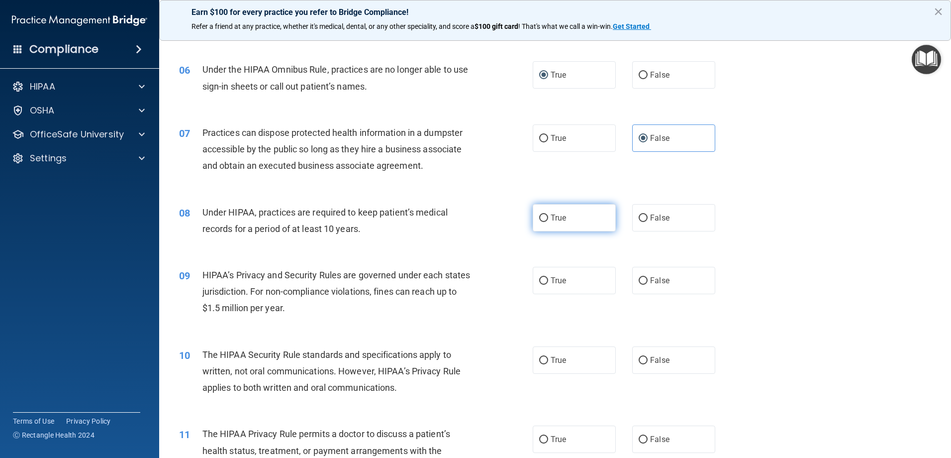
click at [539, 219] on input "True" at bounding box center [543, 217] width 9 height 7
radio input "true"
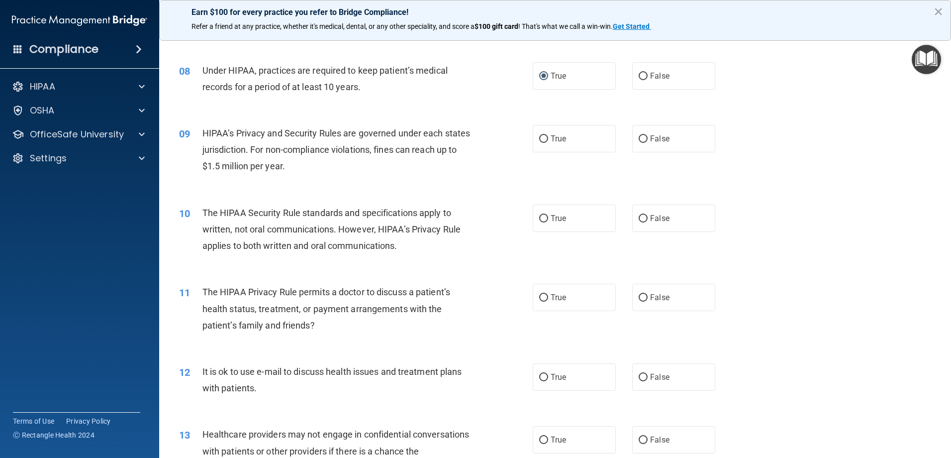
scroll to position [547, 0]
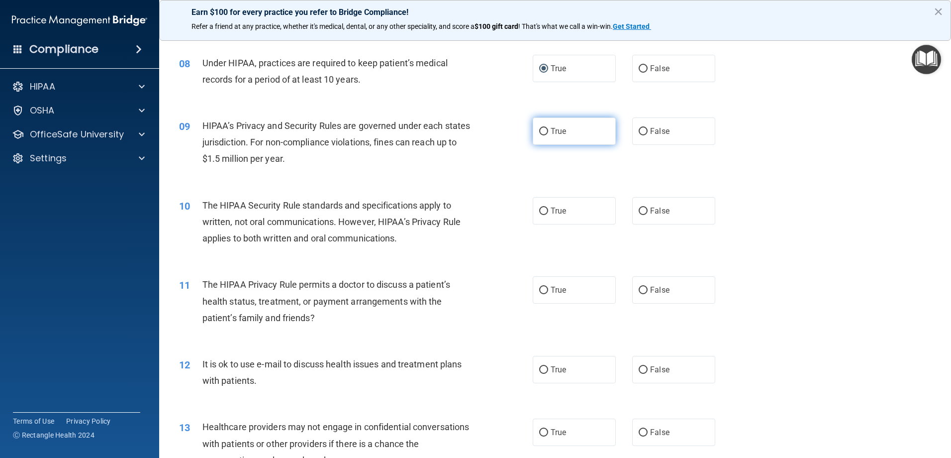
click at [538, 127] on label "True" at bounding box center [574, 130] width 83 height 27
drag, startPoint x: 538, startPoint y: 127, endPoint x: 544, endPoint y: 129, distance: 5.7
click at [544, 129] on label "True" at bounding box center [574, 130] width 83 height 27
click at [544, 129] on input "True" at bounding box center [543, 131] width 9 height 7
radio input "true"
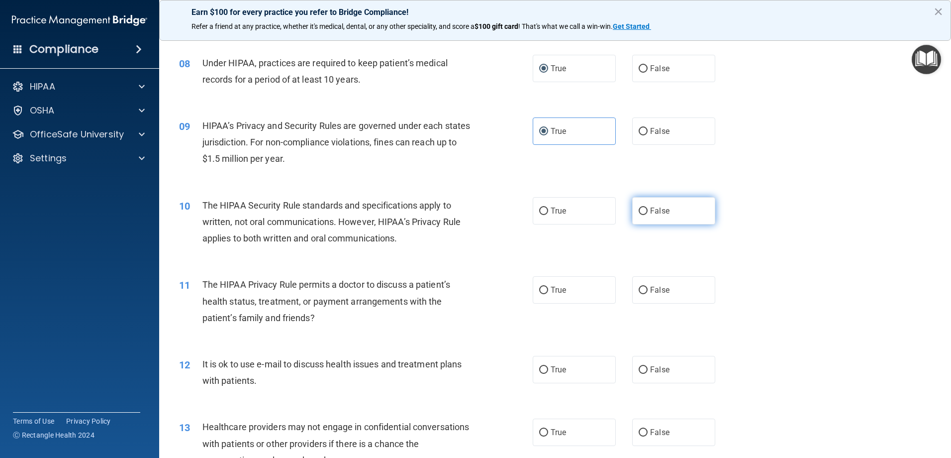
click at [639, 211] on input "False" at bounding box center [643, 210] width 9 height 7
radio input "true"
click at [650, 289] on span "False" at bounding box center [659, 289] width 19 height 9
click at [647, 289] on input "False" at bounding box center [643, 290] width 9 height 7
radio input "true"
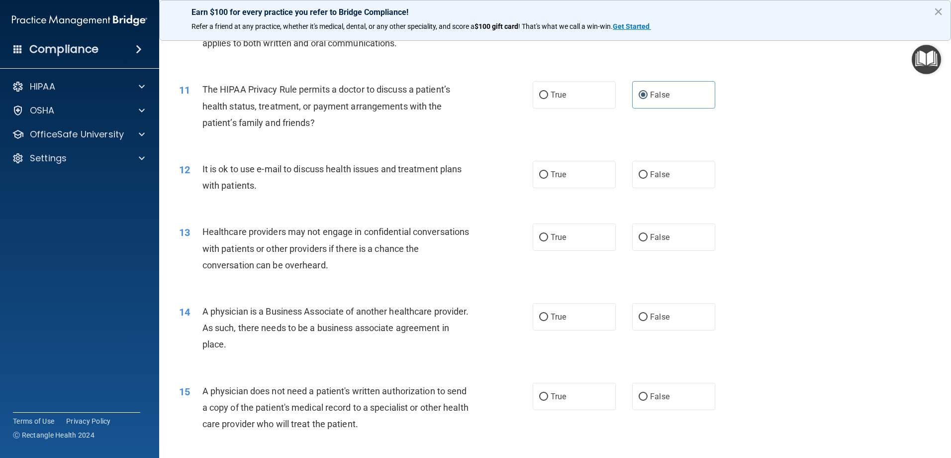
scroll to position [746, 0]
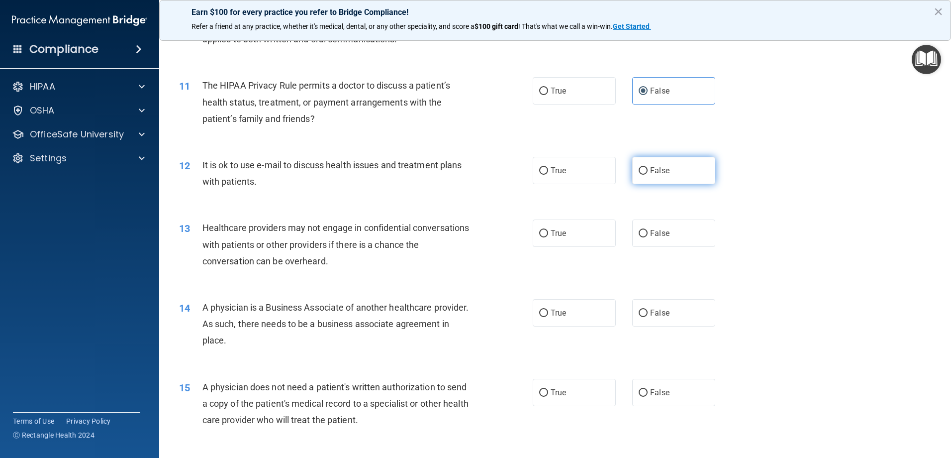
click at [645, 171] on label "False" at bounding box center [673, 170] width 83 height 27
click at [645, 171] on input "False" at bounding box center [643, 170] width 9 height 7
radio input "true"
click at [548, 235] on label "True" at bounding box center [574, 232] width 83 height 27
click at [548, 235] on input "True" at bounding box center [543, 233] width 9 height 7
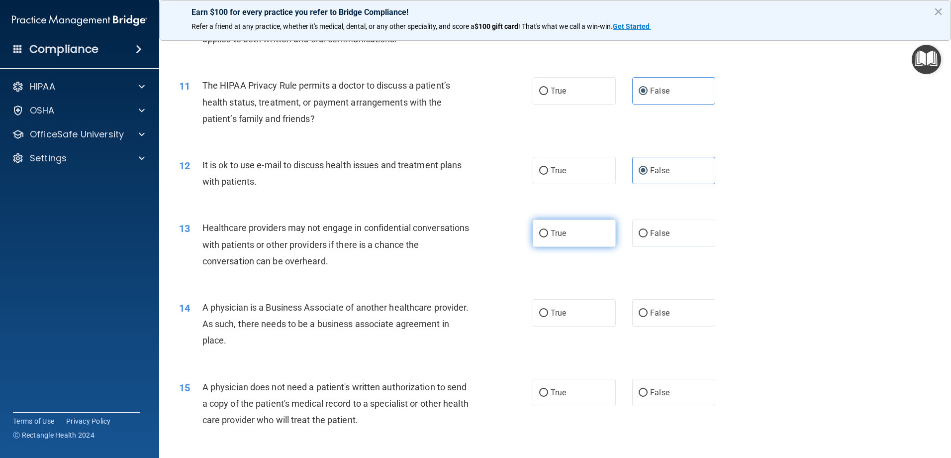
radio input "true"
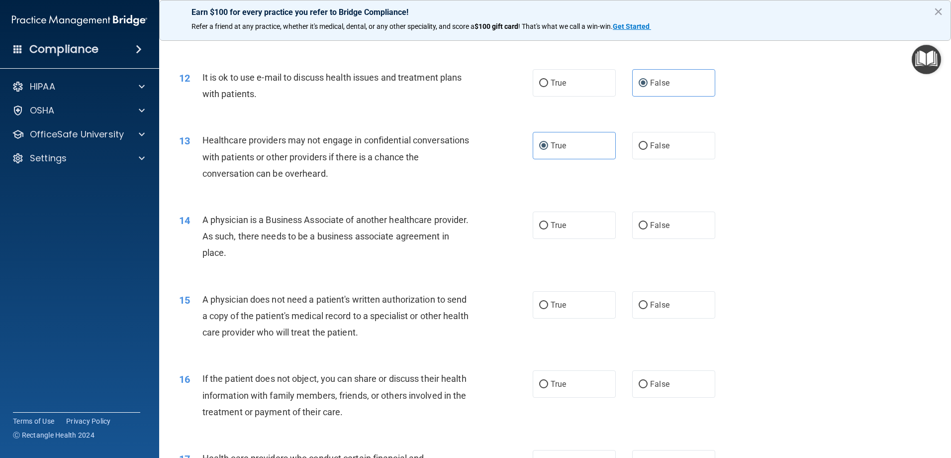
scroll to position [846, 0]
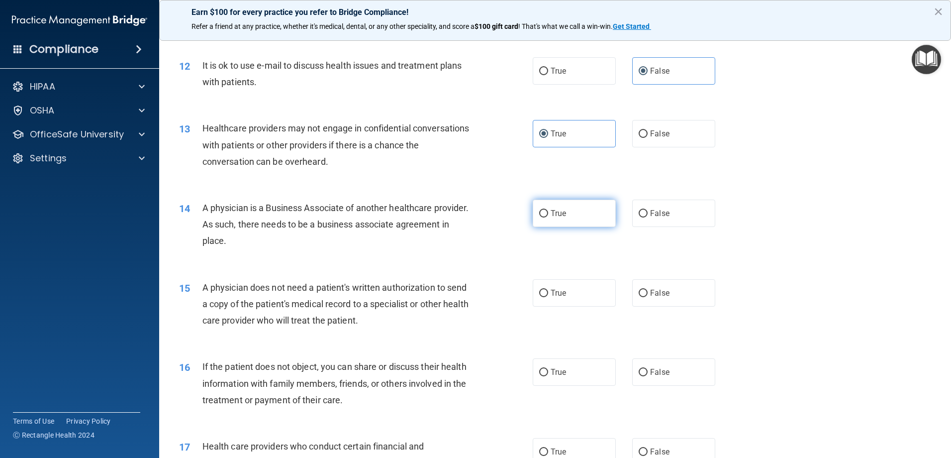
click at [534, 210] on label "True" at bounding box center [574, 212] width 83 height 27
click at [539, 210] on input "True" at bounding box center [543, 213] width 9 height 7
radio input "true"
click at [650, 291] on span "False" at bounding box center [659, 292] width 19 height 9
click at [648, 291] on input "False" at bounding box center [643, 293] width 9 height 7
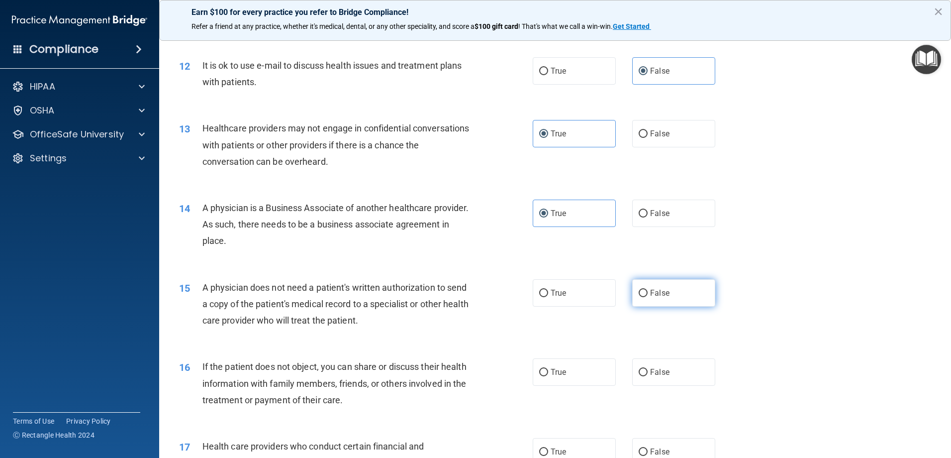
radio input "true"
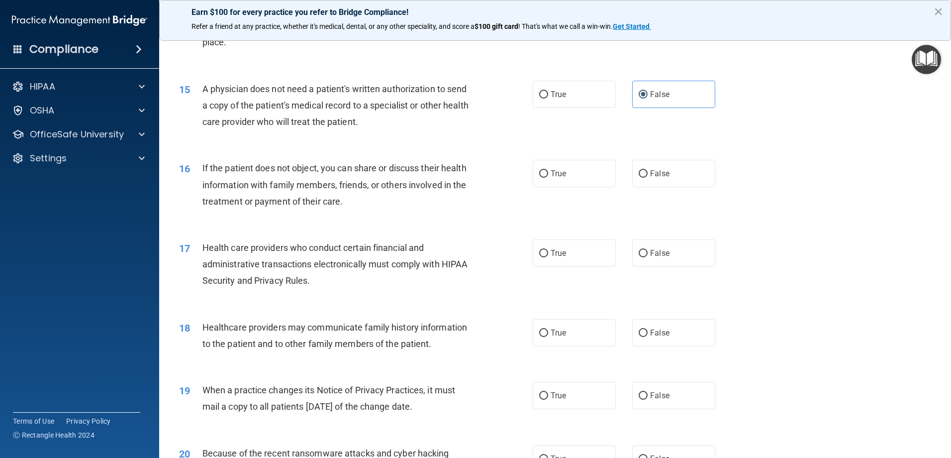
scroll to position [1045, 0]
click at [551, 171] on span "True" at bounding box center [558, 172] width 15 height 9
click at [548, 171] on input "True" at bounding box center [543, 173] width 9 height 7
radio input "true"
click at [559, 252] on span "True" at bounding box center [558, 252] width 15 height 9
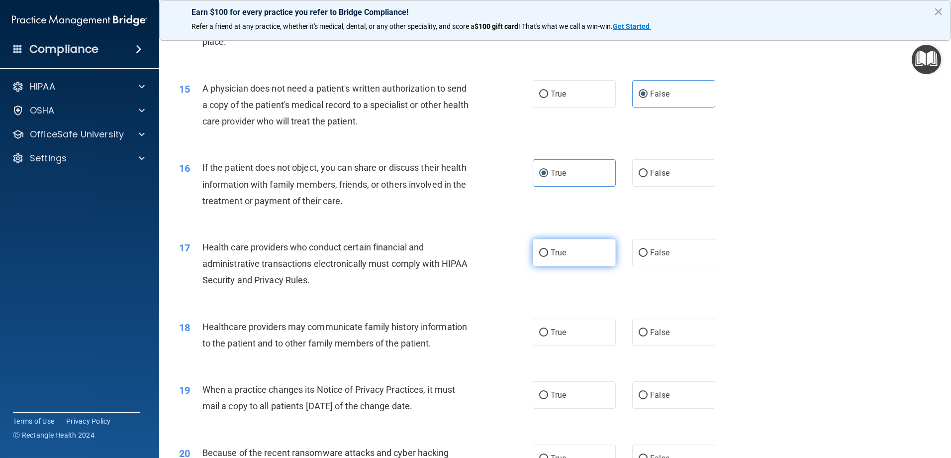
click at [548, 252] on input "True" at bounding box center [543, 252] width 9 height 7
radio input "true"
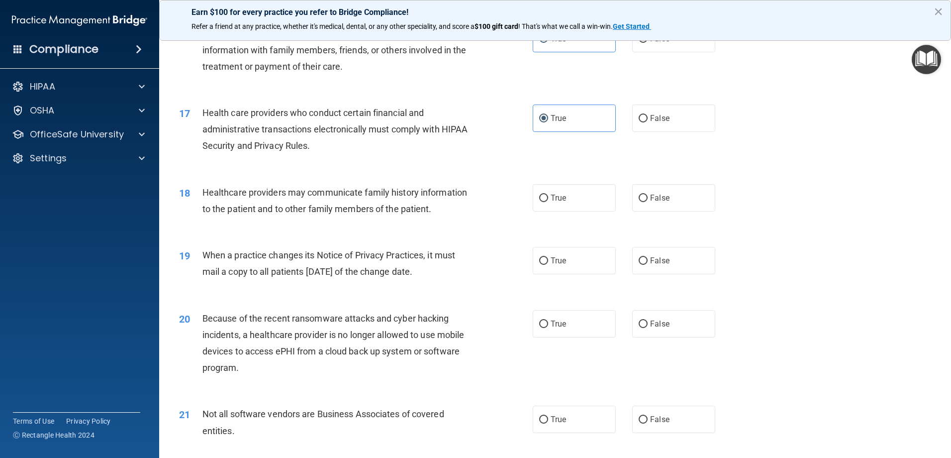
scroll to position [1194, 0]
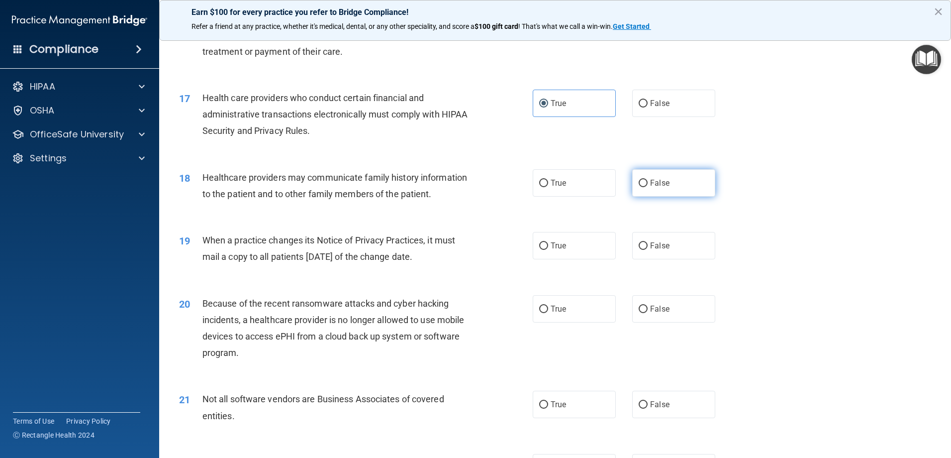
click at [639, 180] on input "False" at bounding box center [643, 183] width 9 height 7
radio input "true"
click at [539, 244] on input "True" at bounding box center [543, 245] width 9 height 7
radio input "true"
click at [554, 306] on span "True" at bounding box center [558, 308] width 15 height 9
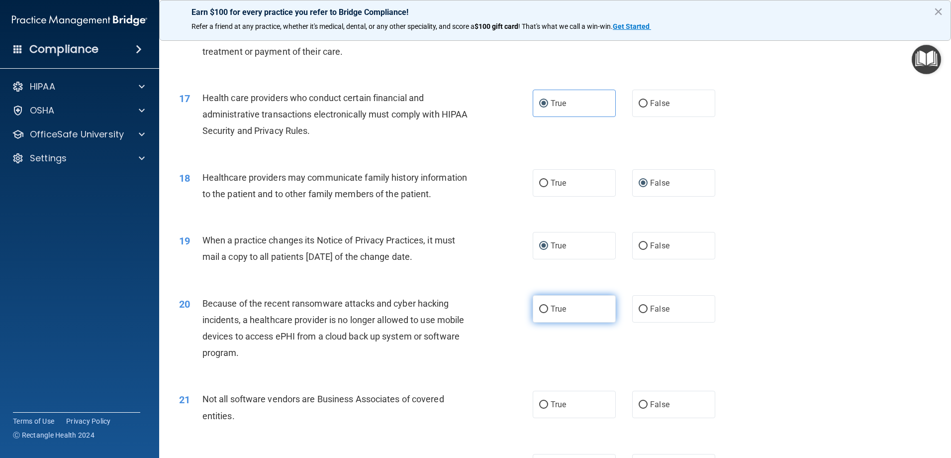
click at [548, 306] on input "True" at bounding box center [543, 308] width 9 height 7
radio input "true"
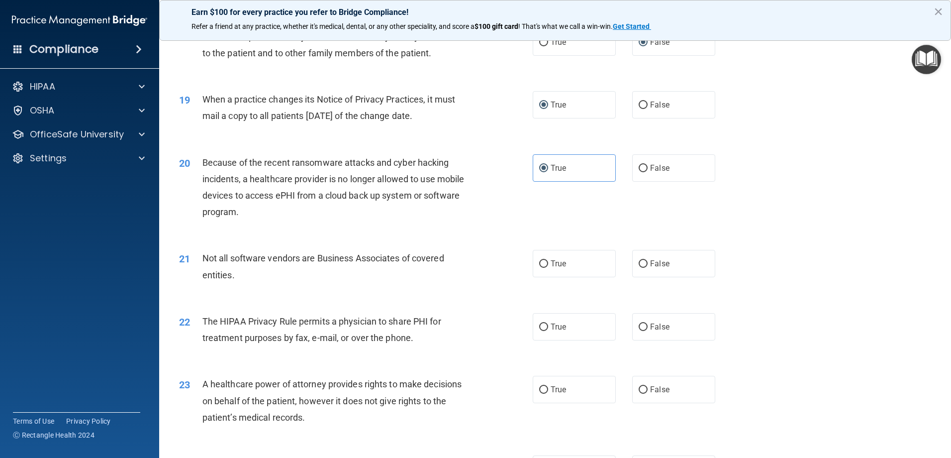
scroll to position [1343, 0]
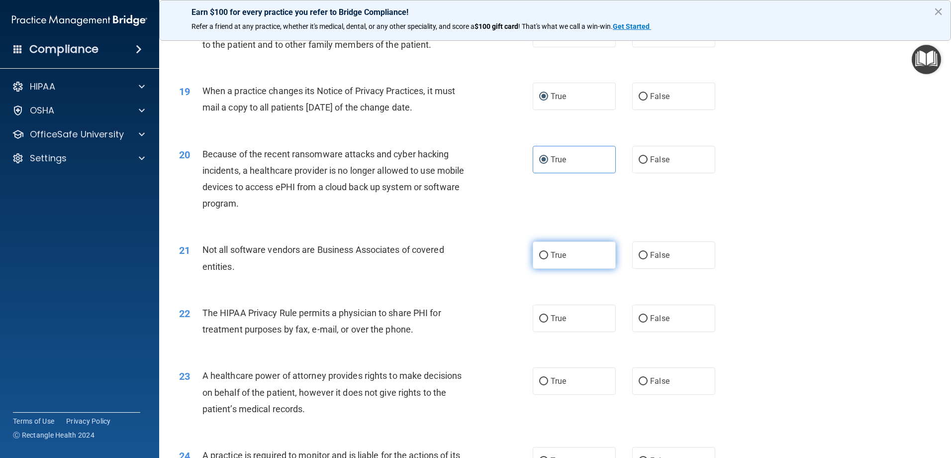
click at [542, 258] on input "True" at bounding box center [543, 255] width 9 height 7
radio input "true"
click at [551, 315] on span "True" at bounding box center [558, 317] width 15 height 9
click at [548, 315] on input "True" at bounding box center [543, 318] width 9 height 7
radio input "true"
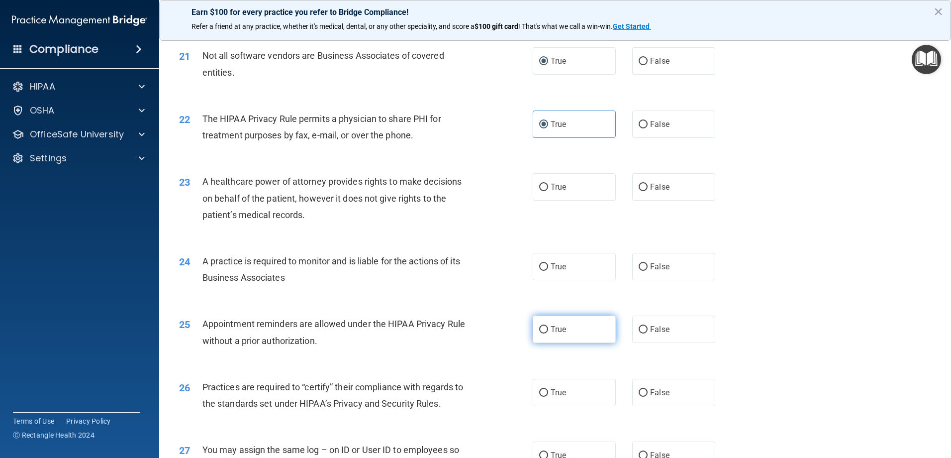
scroll to position [1542, 0]
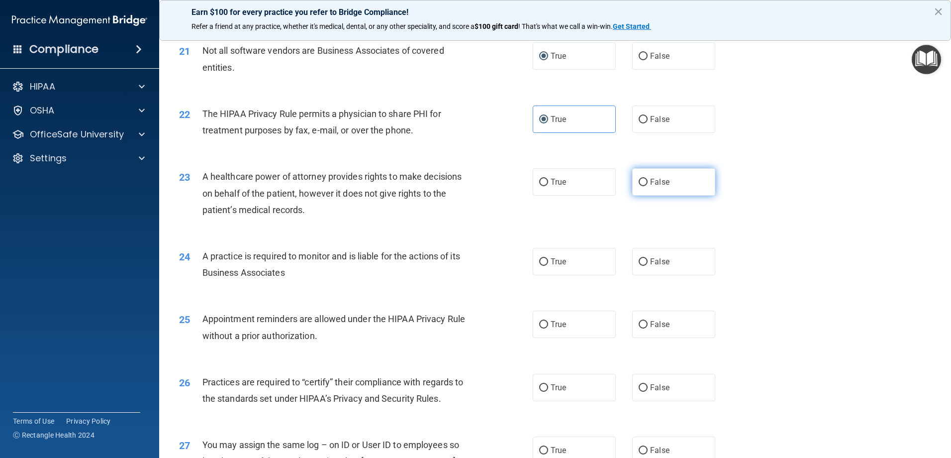
click at [644, 181] on label "False" at bounding box center [673, 181] width 83 height 27
click at [644, 181] on input "False" at bounding box center [643, 182] width 9 height 7
radio input "true"
click at [555, 264] on span "True" at bounding box center [558, 261] width 15 height 9
click at [548, 264] on input "True" at bounding box center [543, 261] width 9 height 7
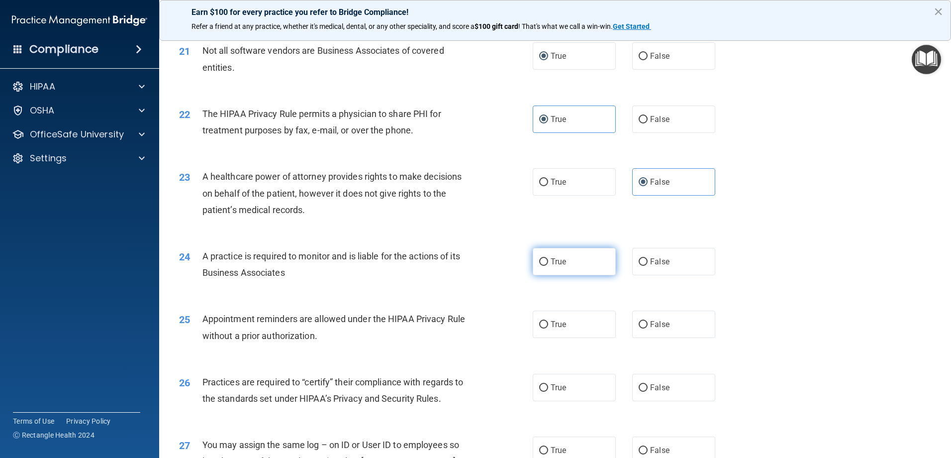
radio input "true"
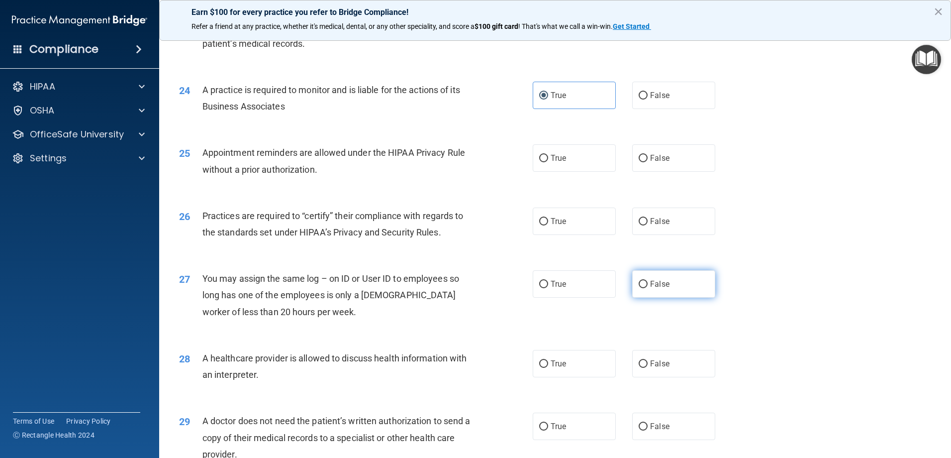
scroll to position [1741, 0]
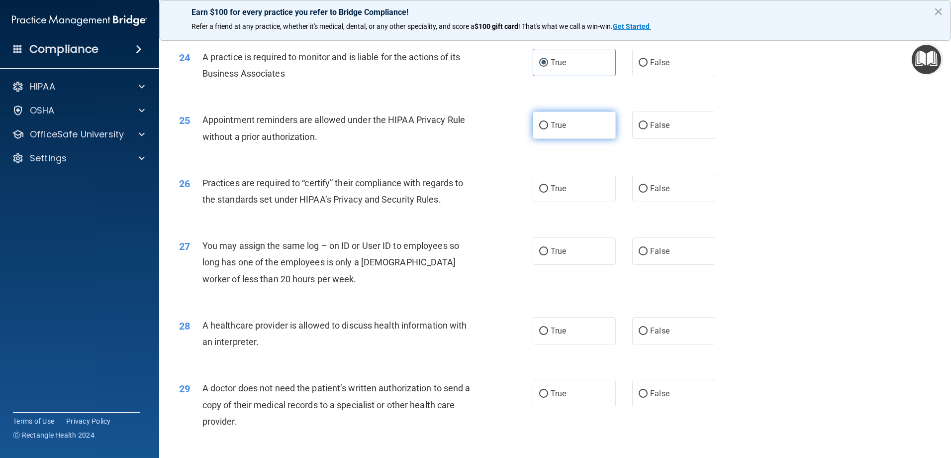
click at [539, 127] on input "True" at bounding box center [543, 125] width 9 height 7
radio input "true"
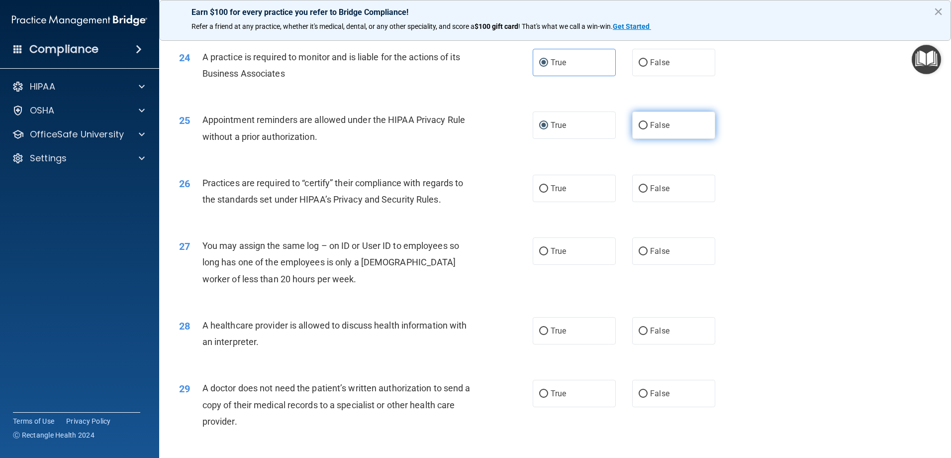
click at [639, 123] on input "False" at bounding box center [643, 125] width 9 height 7
radio input "true"
radio input "false"
click at [582, 188] on label "True" at bounding box center [574, 188] width 83 height 27
click at [548, 188] on input "True" at bounding box center [543, 188] width 9 height 7
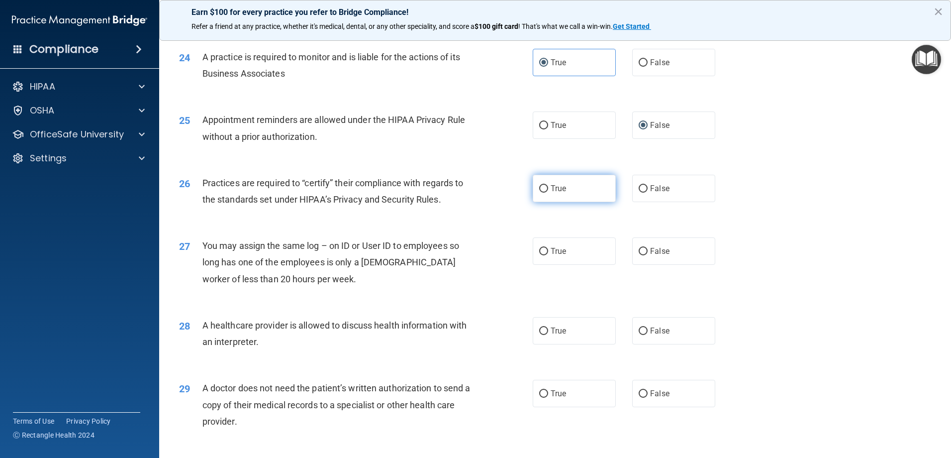
radio input "true"
click at [639, 254] on input "False" at bounding box center [643, 251] width 9 height 7
radio input "true"
click at [546, 333] on label "True" at bounding box center [574, 330] width 83 height 27
click at [546, 333] on input "True" at bounding box center [543, 330] width 9 height 7
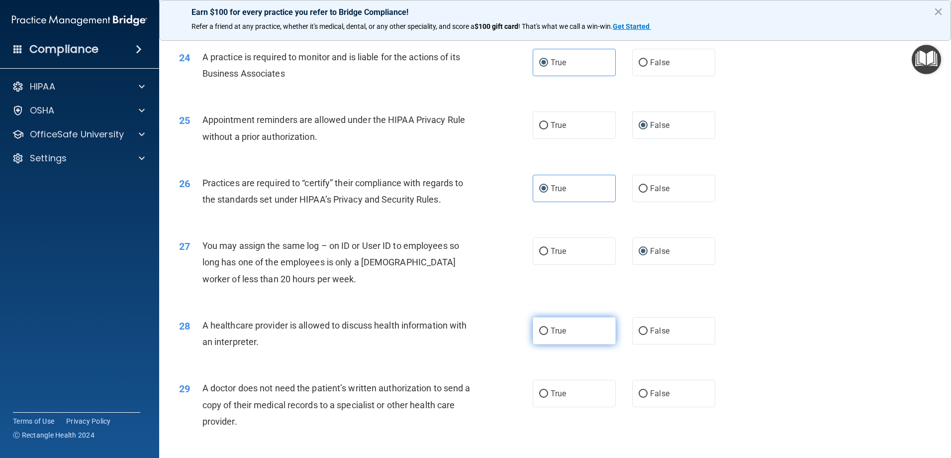
radio input "true"
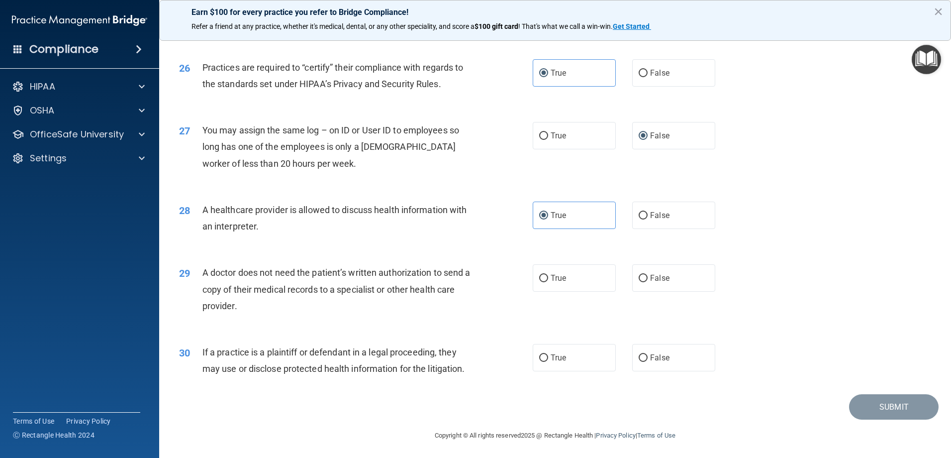
scroll to position [1858, 0]
click at [650, 278] on span "False" at bounding box center [659, 276] width 19 height 9
click at [646, 278] on input "False" at bounding box center [643, 276] width 9 height 7
radio input "true"
click at [548, 363] on label "True" at bounding box center [574, 355] width 83 height 27
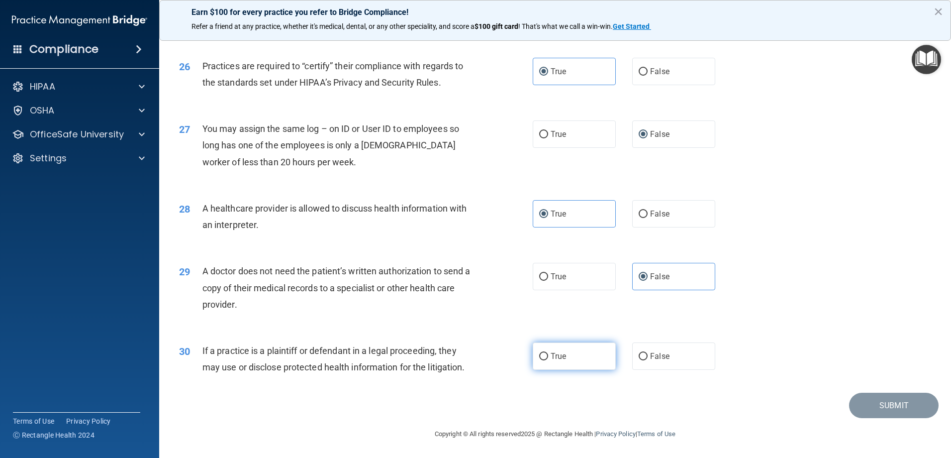
click at [548, 360] on input "True" at bounding box center [543, 356] width 9 height 7
radio input "true"
click at [894, 407] on button "Submit" at bounding box center [894, 404] width 90 height 25
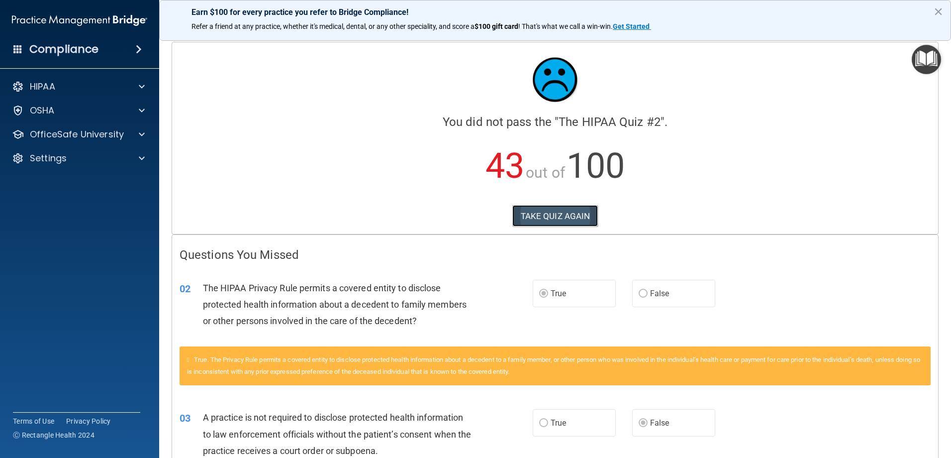
drag, startPoint x: 554, startPoint y: 214, endPoint x: 538, endPoint y: 220, distance: 17.6
click at [553, 214] on button "TAKE QUIZ AGAIN" at bounding box center [555, 216] width 86 height 22
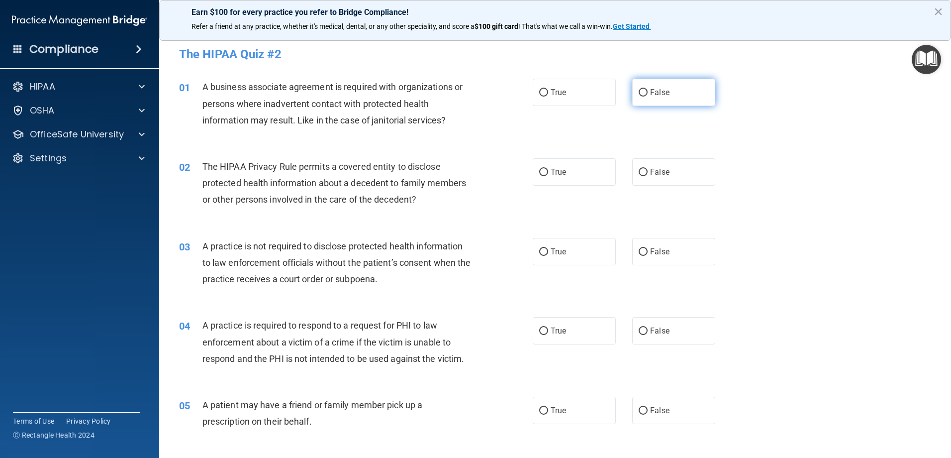
click at [672, 95] on label "False" at bounding box center [673, 92] width 83 height 27
click at [648, 95] on input "False" at bounding box center [643, 92] width 9 height 7
radio input "true"
click at [562, 172] on span "True" at bounding box center [558, 171] width 15 height 9
click at [548, 172] on input "True" at bounding box center [543, 172] width 9 height 7
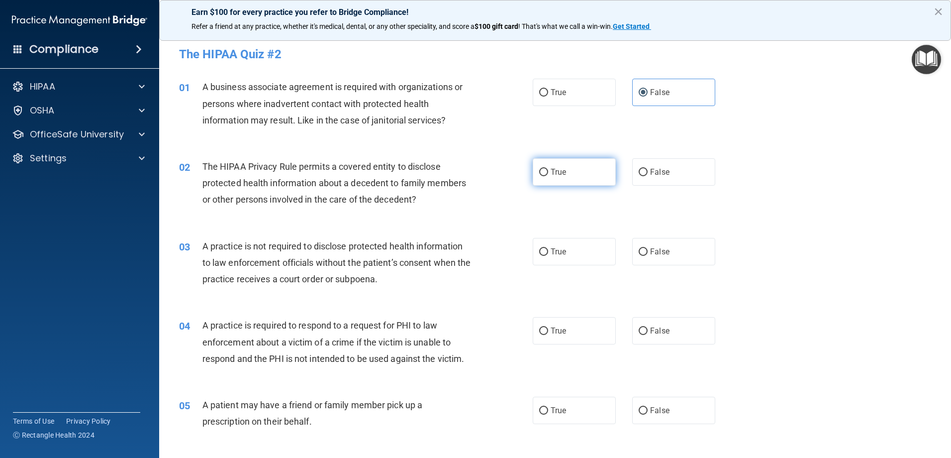
radio input "true"
click at [639, 250] on input "False" at bounding box center [643, 251] width 9 height 7
radio input "true"
click at [558, 336] on label "True" at bounding box center [574, 330] width 83 height 27
click at [548, 335] on input "True" at bounding box center [543, 330] width 9 height 7
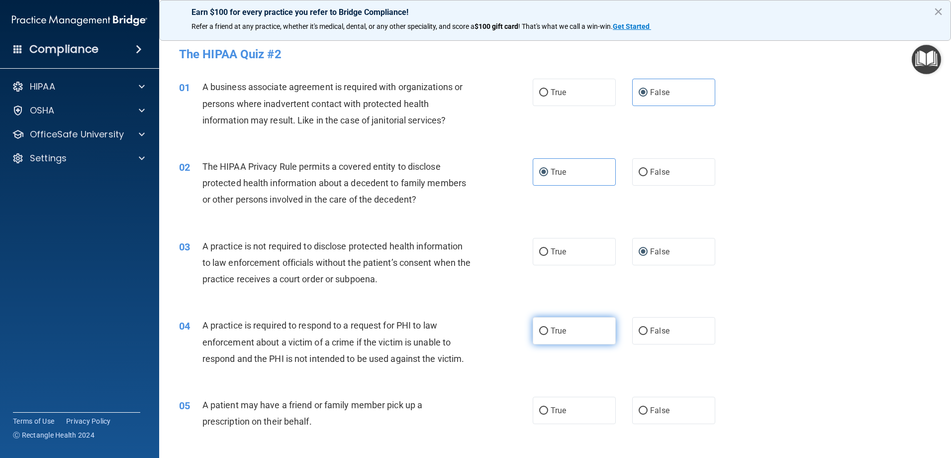
radio input "true"
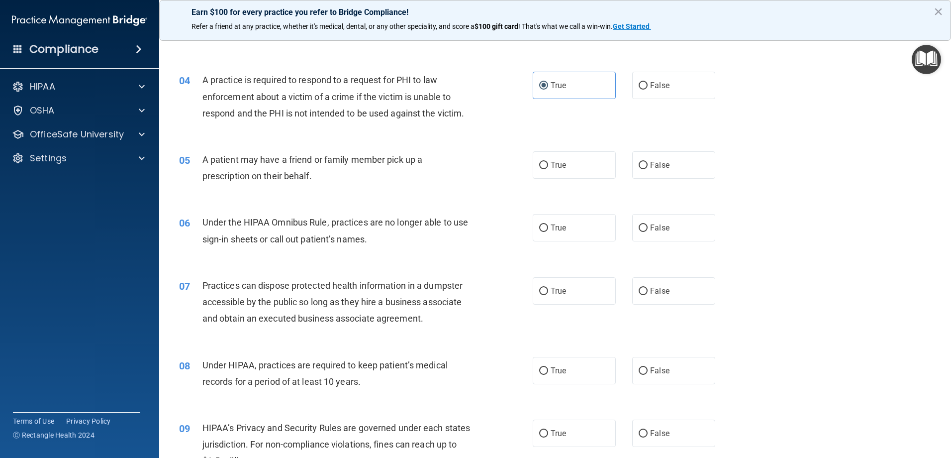
scroll to position [249, 0]
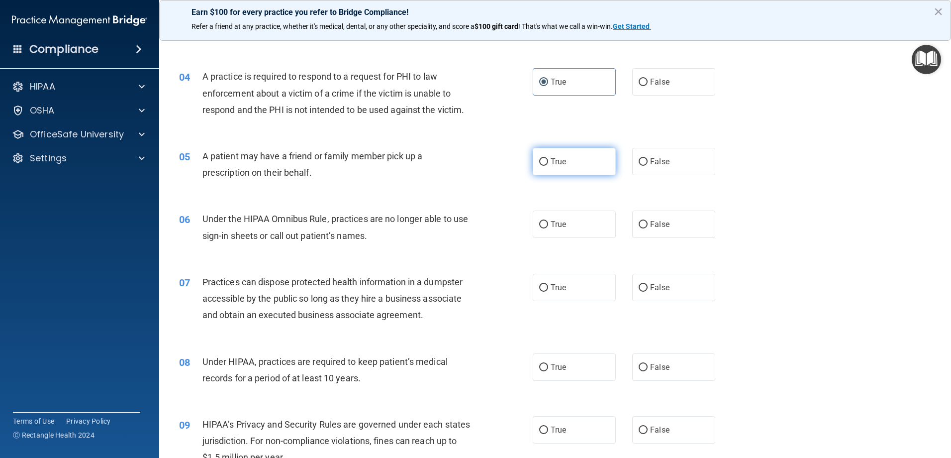
click at [565, 166] on label "True" at bounding box center [574, 161] width 83 height 27
click at [548, 166] on input "True" at bounding box center [543, 161] width 9 height 7
radio input "true"
click at [645, 223] on label "False" at bounding box center [673, 223] width 83 height 27
click at [645, 223] on input "False" at bounding box center [643, 224] width 9 height 7
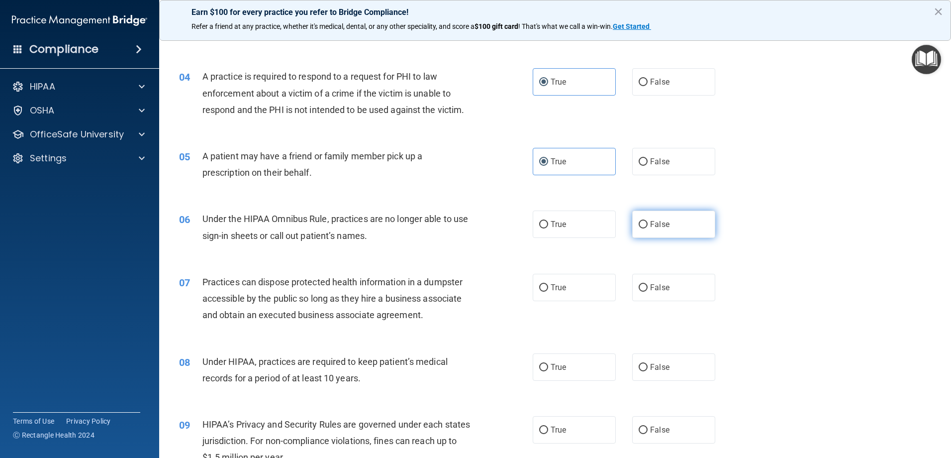
radio input "true"
click at [650, 292] on label "False" at bounding box center [673, 287] width 83 height 27
click at [648, 292] on input "False" at bounding box center [643, 287] width 9 height 7
radio input "true"
click at [653, 369] on span "False" at bounding box center [659, 366] width 19 height 9
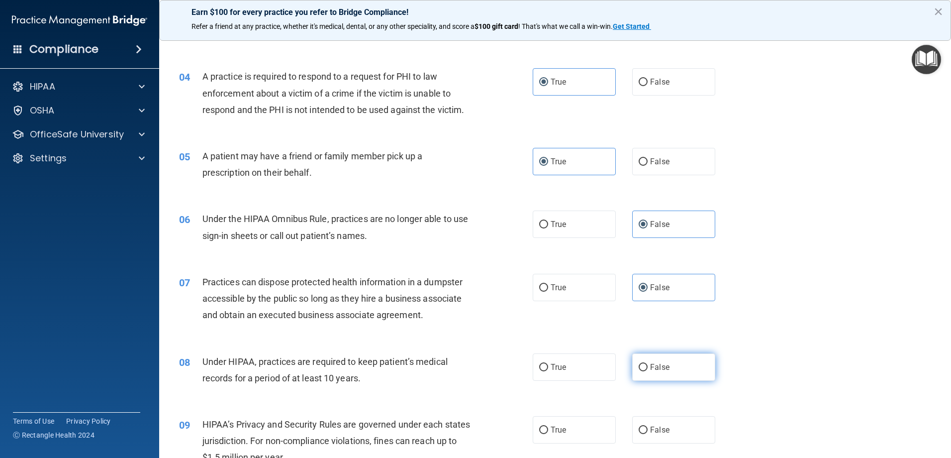
click at [648, 369] on input "False" at bounding box center [643, 367] width 9 height 7
radio input "true"
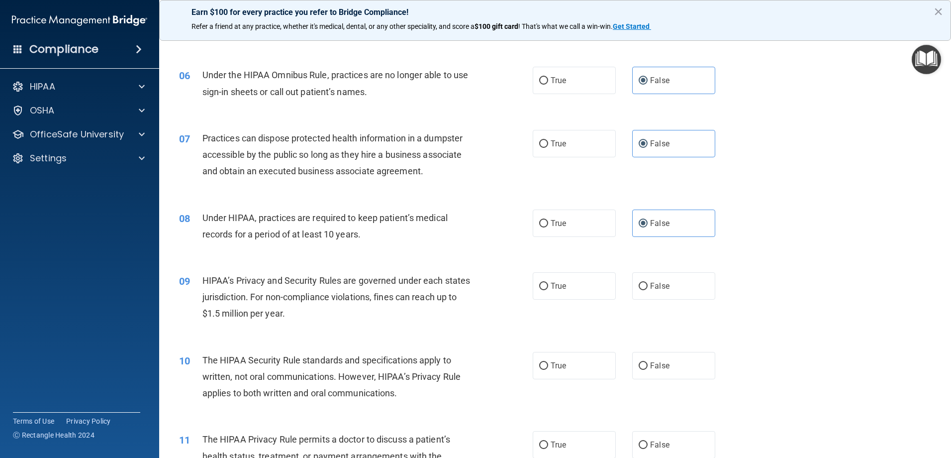
scroll to position [398, 0]
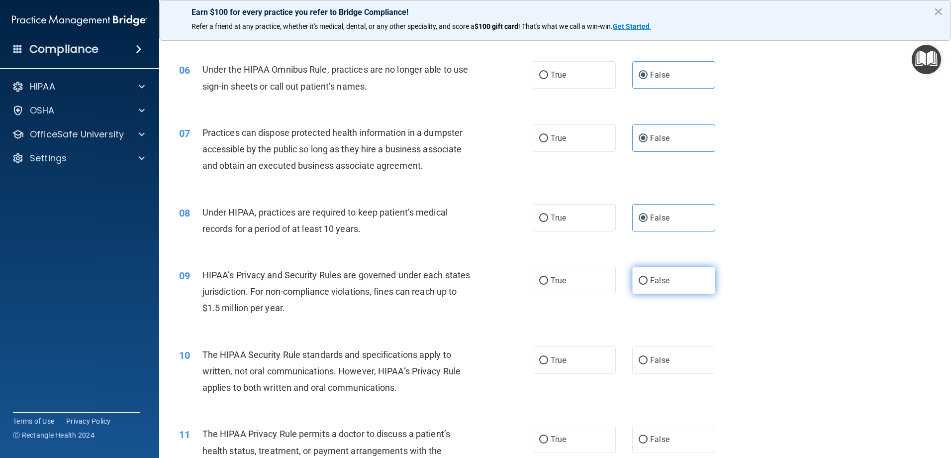
click at [660, 287] on label "False" at bounding box center [673, 280] width 83 height 27
click at [648, 285] on input "False" at bounding box center [643, 280] width 9 height 7
radio input "true"
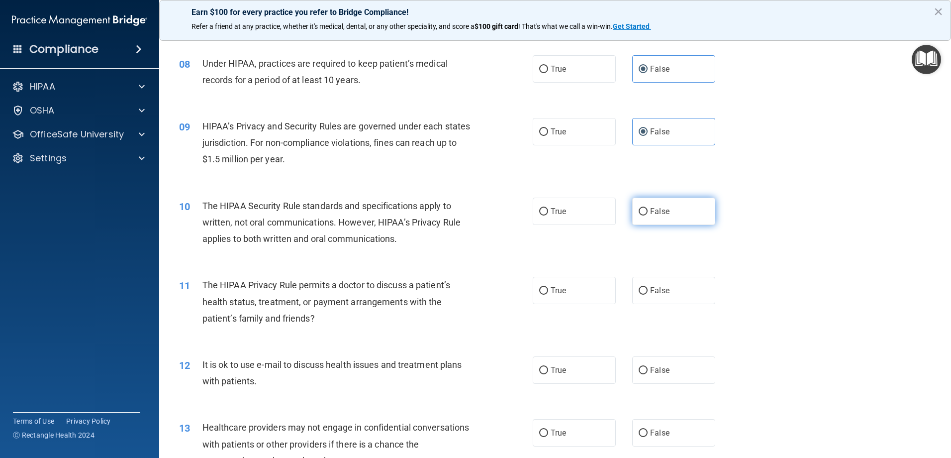
scroll to position [547, 0]
drag, startPoint x: 544, startPoint y: 219, endPoint x: 547, endPoint y: 229, distance: 10.3
click at [545, 220] on label "True" at bounding box center [574, 210] width 83 height 27
click at [545, 215] on input "True" at bounding box center [543, 210] width 9 height 7
radio input "true"
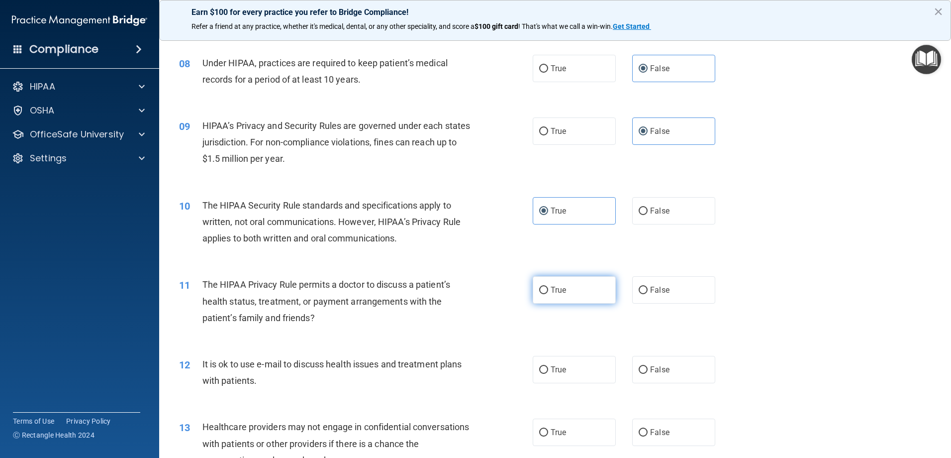
click at [542, 290] on input "True" at bounding box center [543, 290] width 9 height 7
radio input "true"
click at [550, 375] on label "True" at bounding box center [574, 369] width 83 height 27
click at [662, 432] on span "False" at bounding box center [659, 431] width 19 height 9
click at [648, 432] on input "False" at bounding box center [643, 432] width 9 height 7
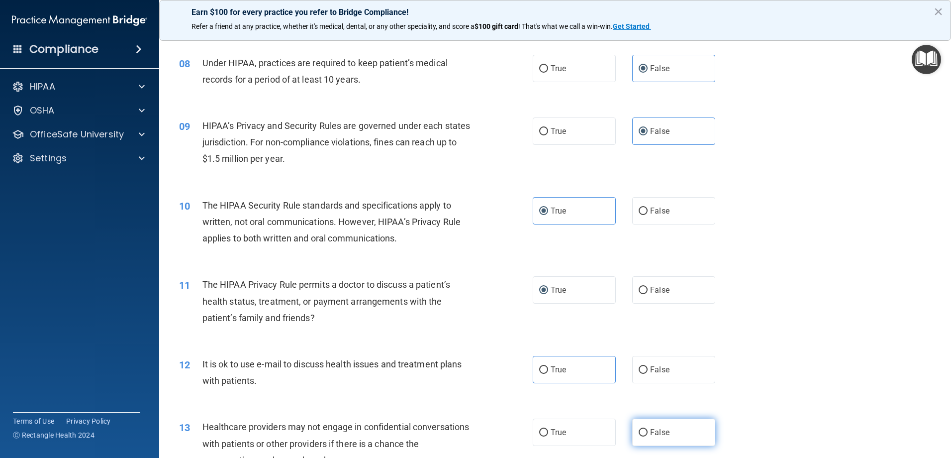
radio input "true"
drag, startPoint x: 561, startPoint y: 370, endPoint x: 569, endPoint y: 367, distance: 9.0
click at [561, 370] on span "True" at bounding box center [558, 369] width 15 height 9
click at [548, 370] on input "True" at bounding box center [543, 369] width 9 height 7
radio input "true"
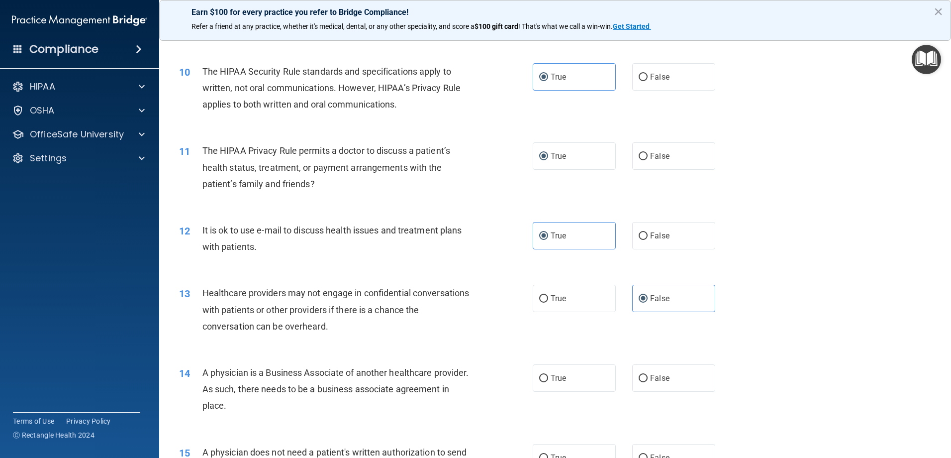
scroll to position [696, 0]
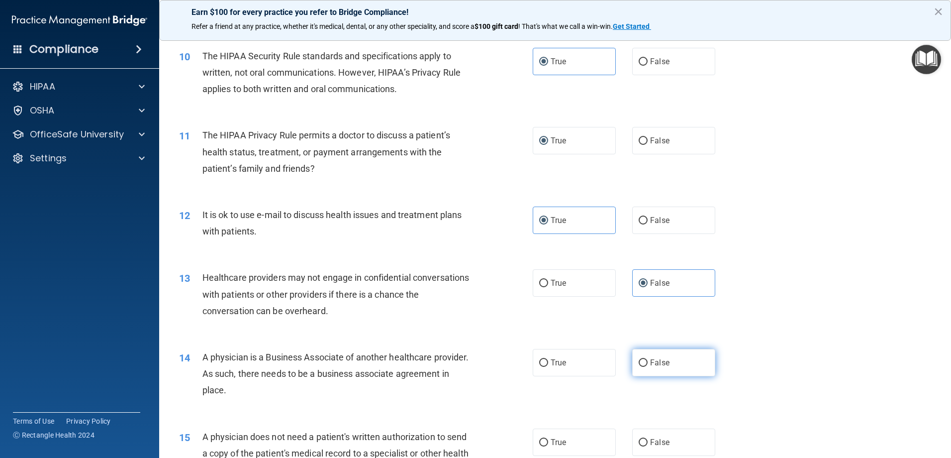
click at [656, 367] on span "False" at bounding box center [659, 362] width 19 height 9
click at [648, 367] on input "False" at bounding box center [643, 362] width 9 height 7
radio input "true"
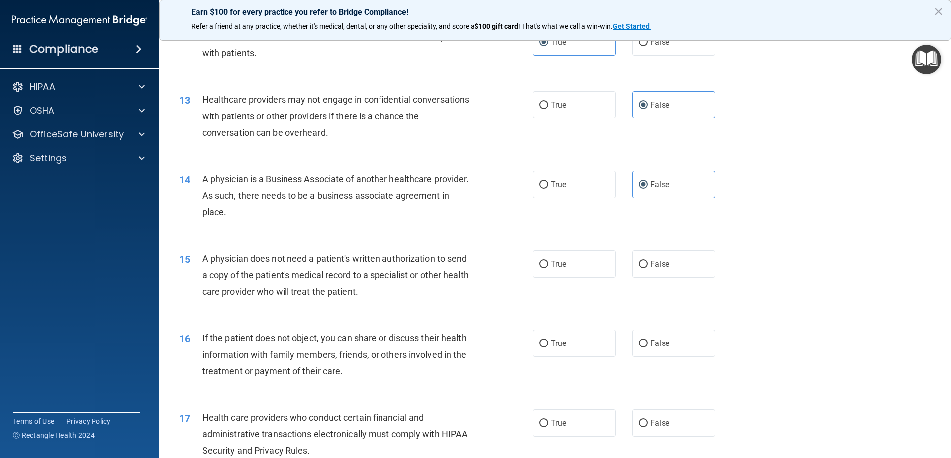
scroll to position [895, 0]
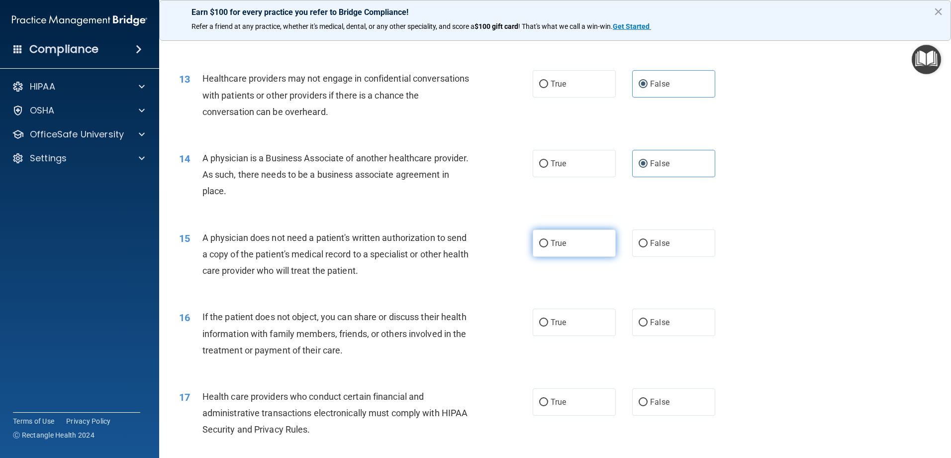
click at [574, 247] on label "True" at bounding box center [574, 242] width 83 height 27
click at [548, 247] on input "True" at bounding box center [543, 243] width 9 height 7
radio input "true"
click at [562, 326] on label "True" at bounding box center [574, 321] width 83 height 27
drag, startPoint x: 562, startPoint y: 326, endPoint x: 563, endPoint y: 396, distance: 70.2
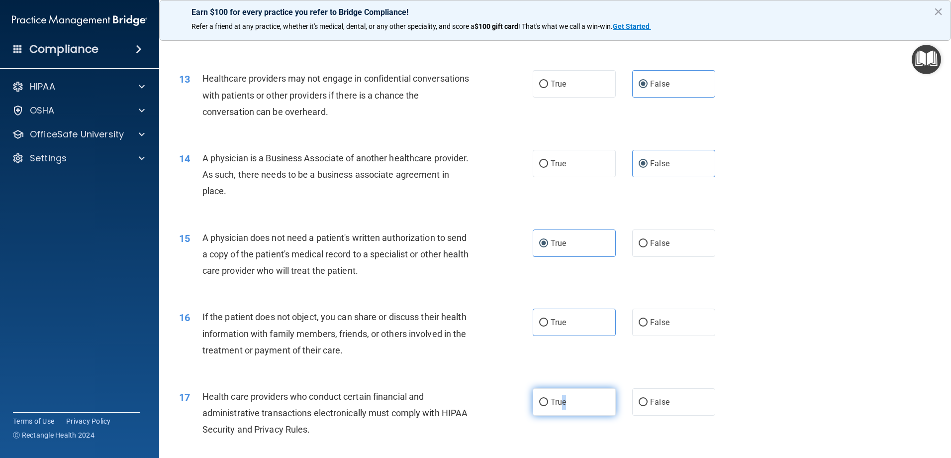
click at [563, 396] on label "True" at bounding box center [574, 401] width 83 height 27
drag, startPoint x: 563, startPoint y: 396, endPoint x: 536, endPoint y: 322, distance: 79.0
click at [536, 322] on label "True" at bounding box center [574, 321] width 83 height 27
drag, startPoint x: 536, startPoint y: 322, endPoint x: 580, endPoint y: 315, distance: 44.3
click at [580, 315] on label "True" at bounding box center [574, 321] width 83 height 27
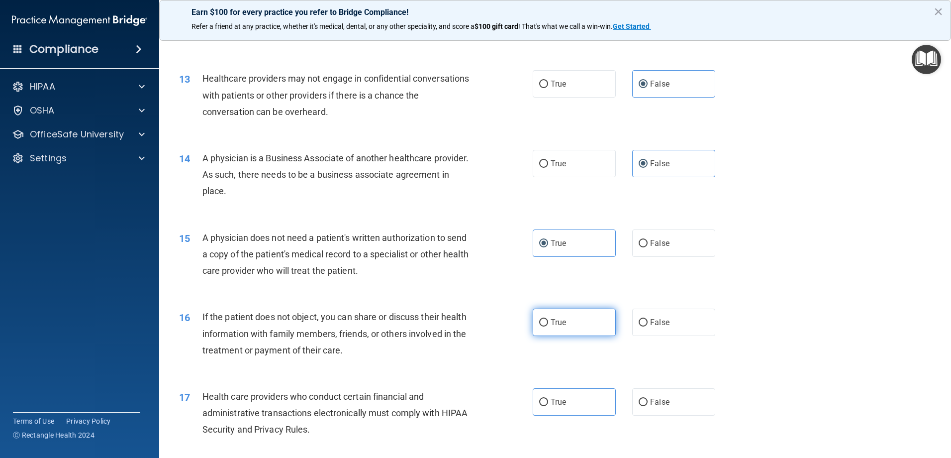
click at [548, 319] on input "True" at bounding box center [543, 322] width 9 height 7
radio input "true"
click at [548, 393] on label "True" at bounding box center [574, 401] width 83 height 27
click at [548, 398] on input "True" at bounding box center [543, 401] width 9 height 7
radio input "true"
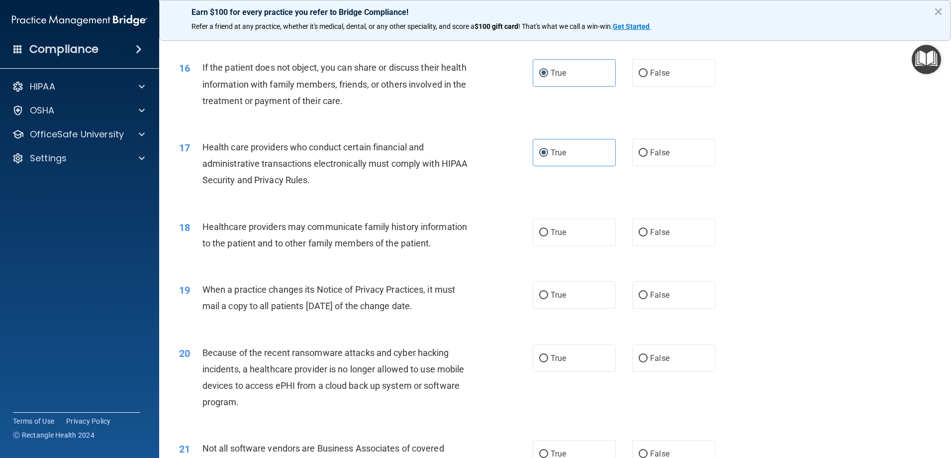
scroll to position [1144, 0]
click at [650, 235] on span "False" at bounding box center [659, 232] width 19 height 9
click at [648, 235] on input "False" at bounding box center [643, 232] width 9 height 7
radio input "true"
click at [633, 302] on label "False" at bounding box center [673, 295] width 83 height 27
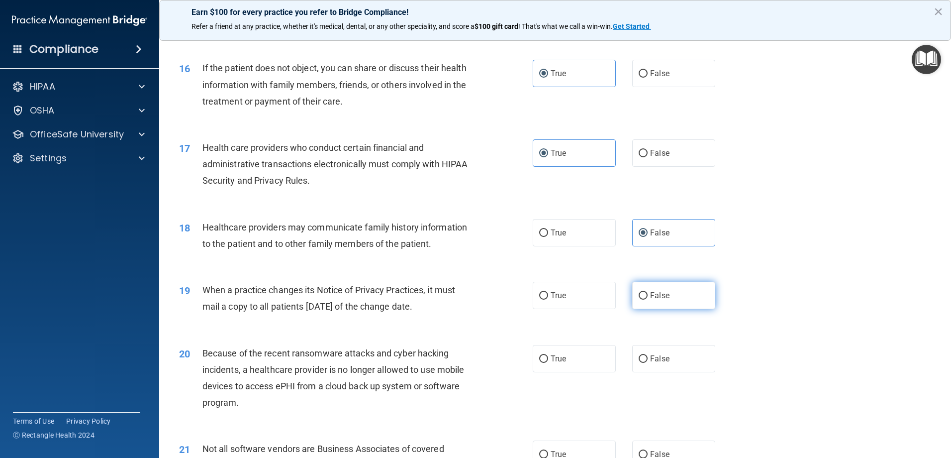
click at [639, 299] on input "False" at bounding box center [643, 295] width 9 height 7
radio input "true"
click at [653, 361] on label "False" at bounding box center [673, 358] width 83 height 27
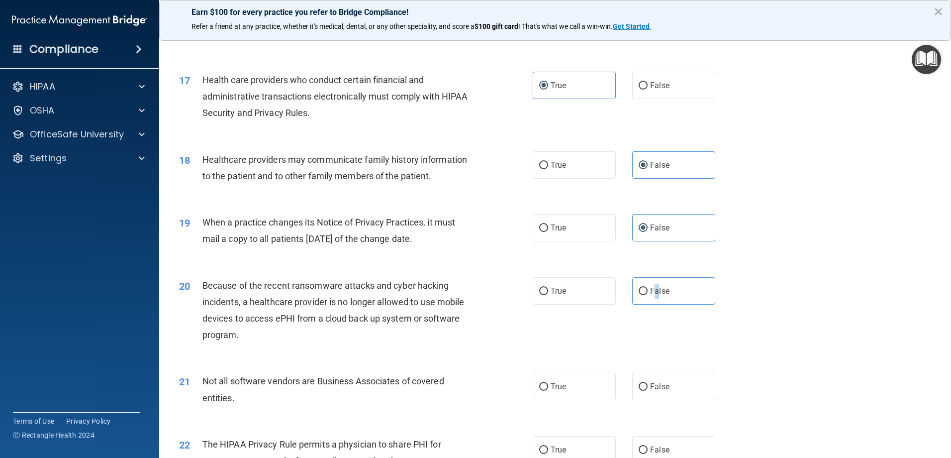
scroll to position [1194, 0]
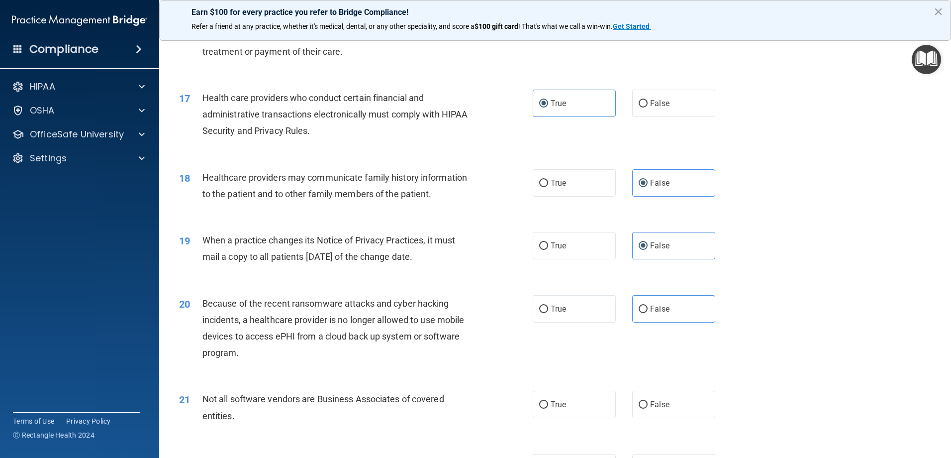
click at [845, 289] on div "20 Because of the recent ransomware attacks and cyber hacking incidents, a heal…" at bounding box center [555, 331] width 767 height 96
click at [650, 295] on label "False" at bounding box center [673, 308] width 83 height 27
click at [648, 305] on input "False" at bounding box center [643, 308] width 9 height 7
radio input "true"
click at [553, 405] on span "True" at bounding box center [558, 403] width 15 height 9
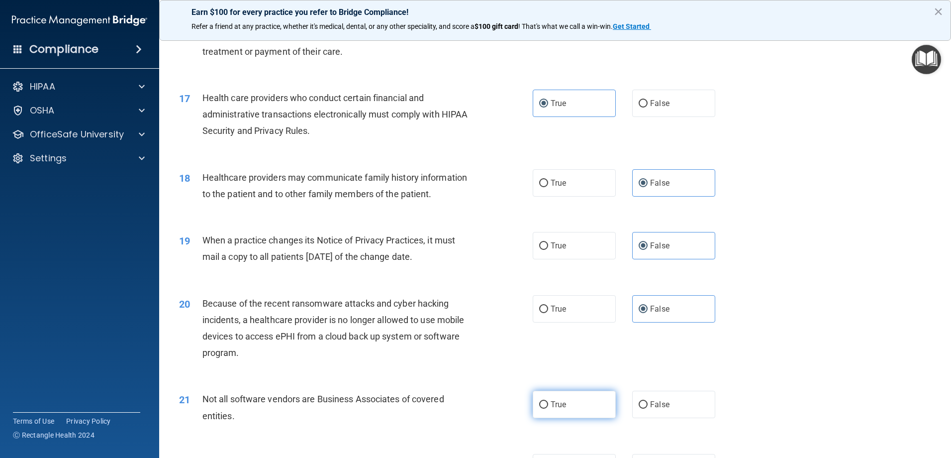
click at [548, 405] on input "True" at bounding box center [543, 404] width 9 height 7
radio input "true"
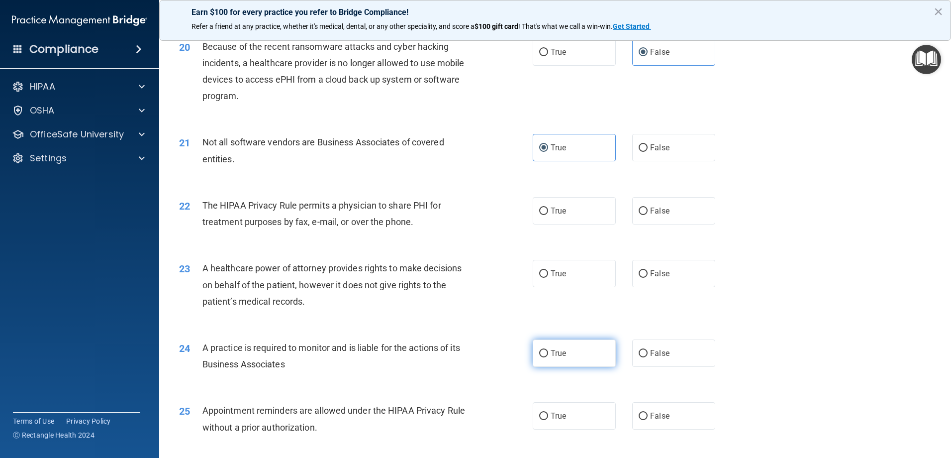
scroll to position [1492, 0]
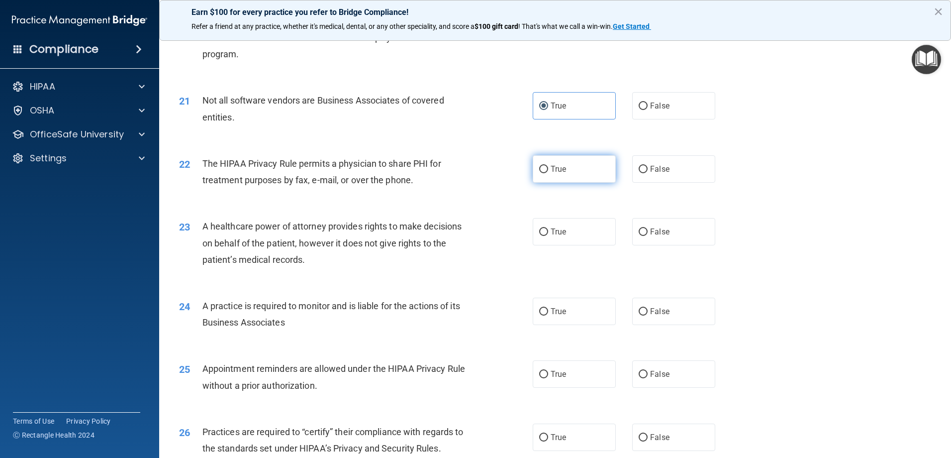
drag, startPoint x: 567, startPoint y: 146, endPoint x: 565, endPoint y: 156, distance: 10.1
click at [566, 153] on div "22 The HIPAA Privacy Rule permits a physician to share PHI for treatment purpos…" at bounding box center [555, 174] width 767 height 63
click at [566, 163] on label "True" at bounding box center [574, 168] width 83 height 27
click at [548, 166] on input "True" at bounding box center [543, 169] width 9 height 7
radio input "true"
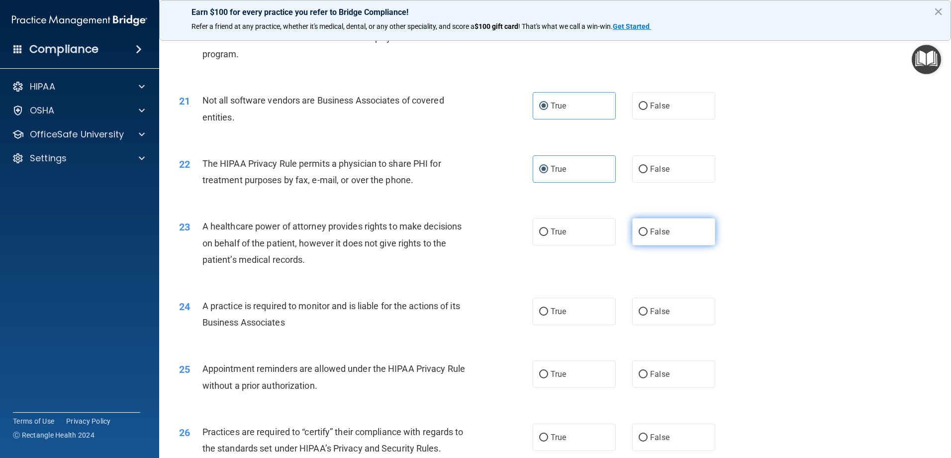
click at [637, 236] on label "False" at bounding box center [673, 231] width 83 height 27
click at [637, 314] on label "False" at bounding box center [673, 310] width 83 height 27
click at [636, 236] on label "False" at bounding box center [673, 231] width 83 height 27
click at [639, 236] on input "False" at bounding box center [643, 231] width 9 height 7
radio input "true"
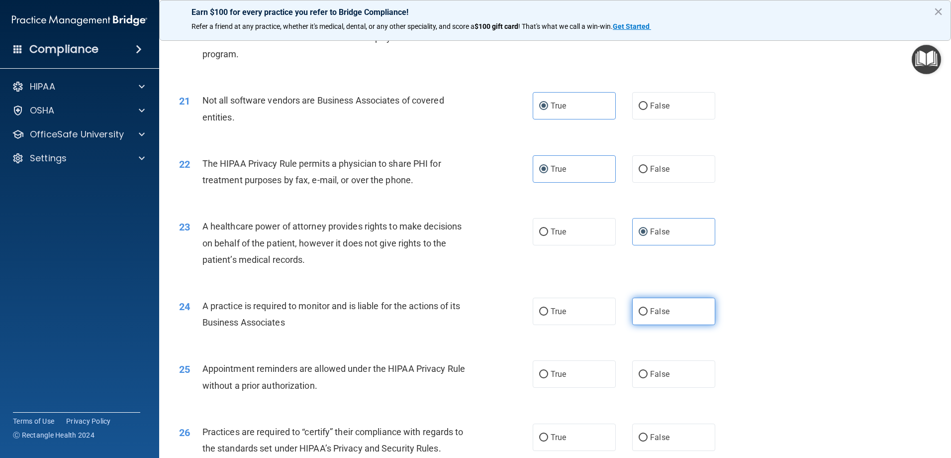
click at [639, 308] on input "False" at bounding box center [643, 311] width 9 height 7
radio input "true"
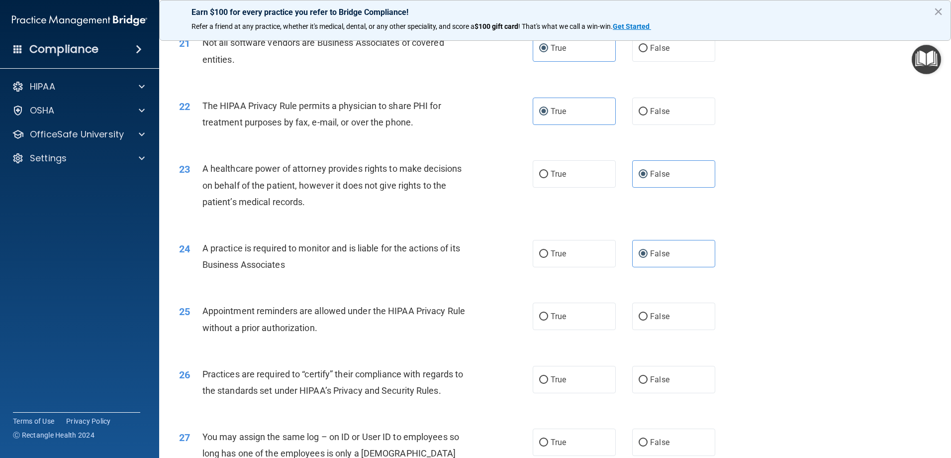
scroll to position [1642, 0]
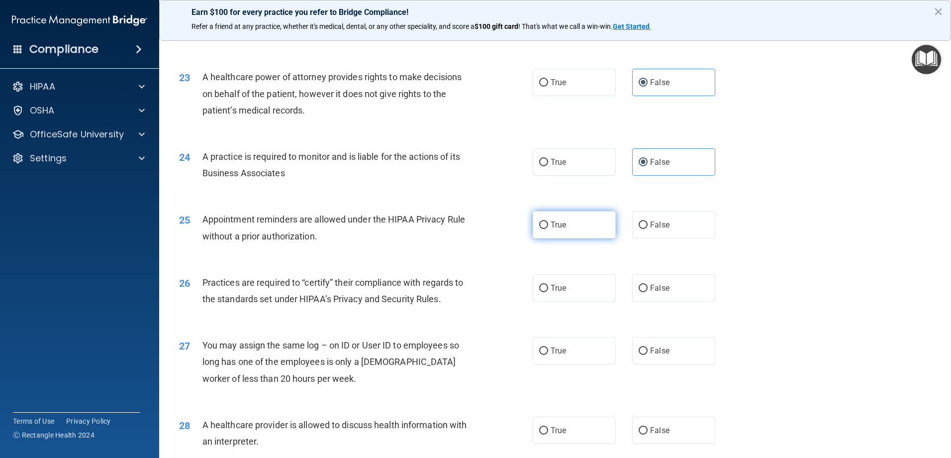
click at [590, 226] on label "True" at bounding box center [574, 224] width 83 height 27
click at [548, 226] on input "True" at bounding box center [543, 224] width 9 height 7
radio input "true"
click at [658, 289] on label "False" at bounding box center [673, 287] width 83 height 27
drag, startPoint x: 658, startPoint y: 289, endPoint x: 641, endPoint y: 292, distance: 17.2
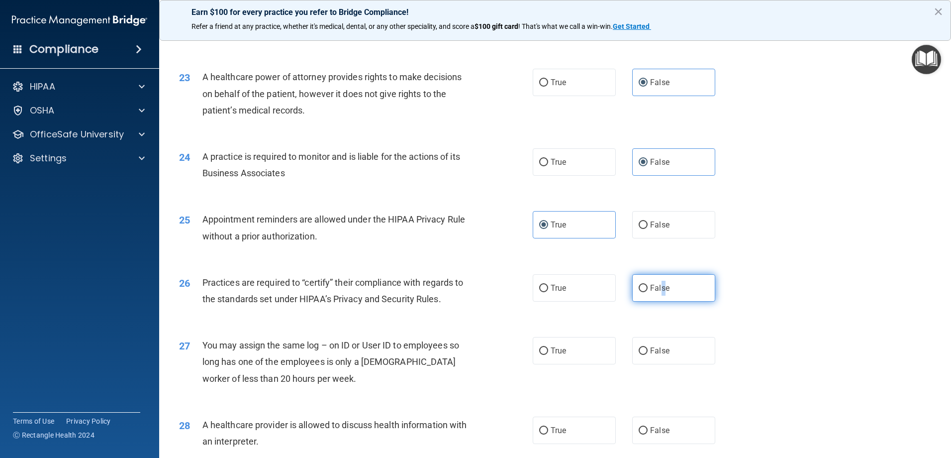
click at [641, 292] on input "False" at bounding box center [643, 288] width 9 height 7
radio input "true"
drag, startPoint x: 644, startPoint y: 352, endPoint x: 678, endPoint y: 342, distance: 35.4
click at [644, 352] on label "False" at bounding box center [673, 350] width 83 height 27
click at [644, 352] on input "False" at bounding box center [643, 350] width 9 height 7
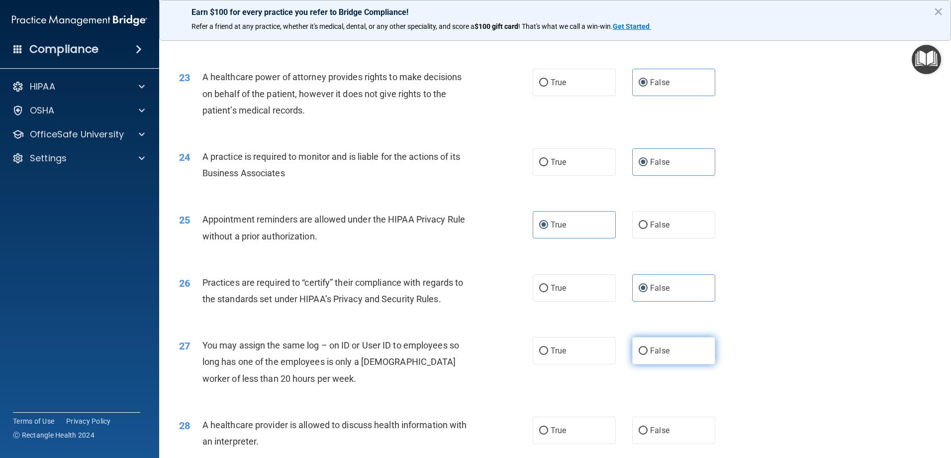
radio input "true"
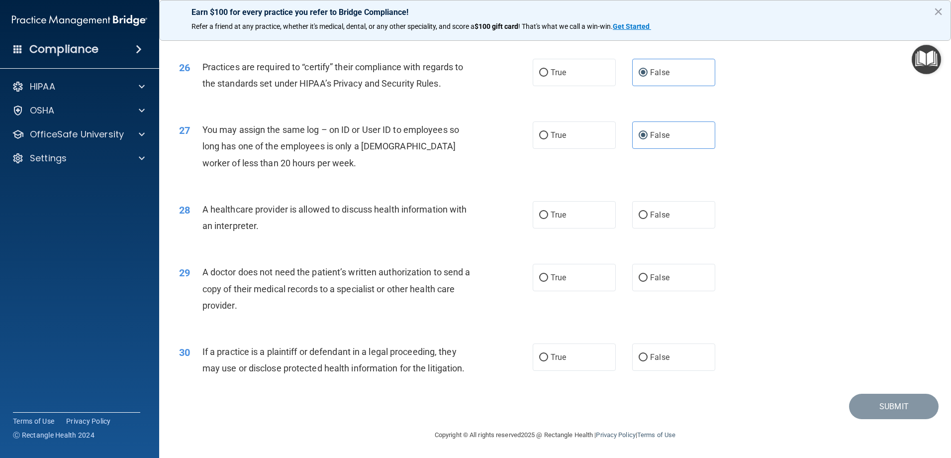
scroll to position [1858, 0]
click at [680, 212] on label "False" at bounding box center [673, 213] width 83 height 27
click at [648, 212] on input "False" at bounding box center [643, 213] width 9 height 7
radio input "true"
click at [560, 281] on label "True" at bounding box center [574, 276] width 83 height 27
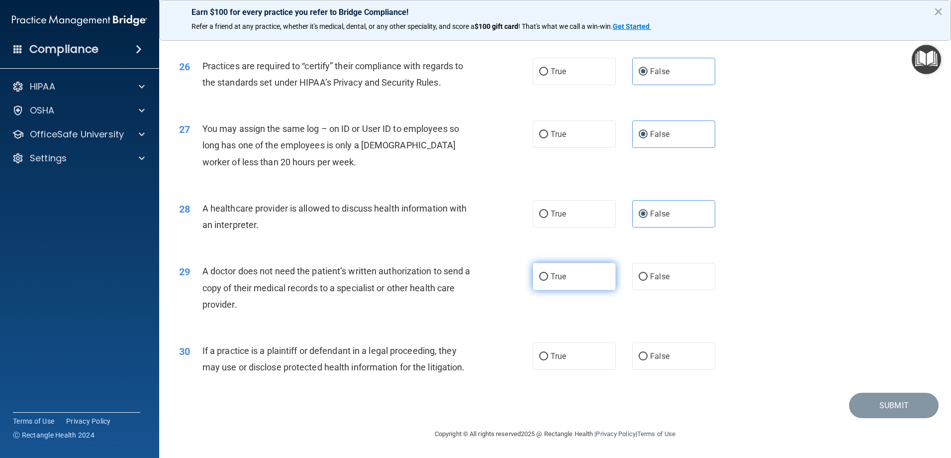
click at [548, 281] on input "True" at bounding box center [543, 276] width 9 height 7
radio input "true"
click at [558, 362] on label "True" at bounding box center [574, 355] width 83 height 27
click at [548, 360] on input "True" at bounding box center [543, 356] width 9 height 7
radio input "true"
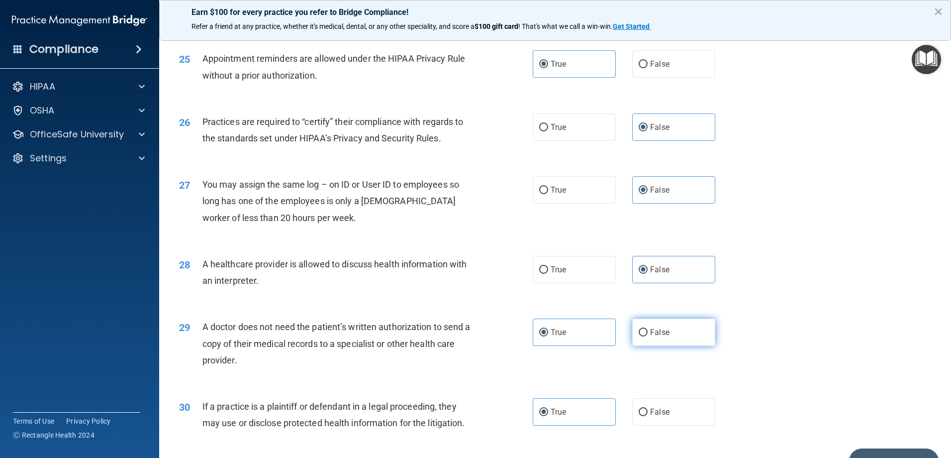
scroll to position [1808, 0]
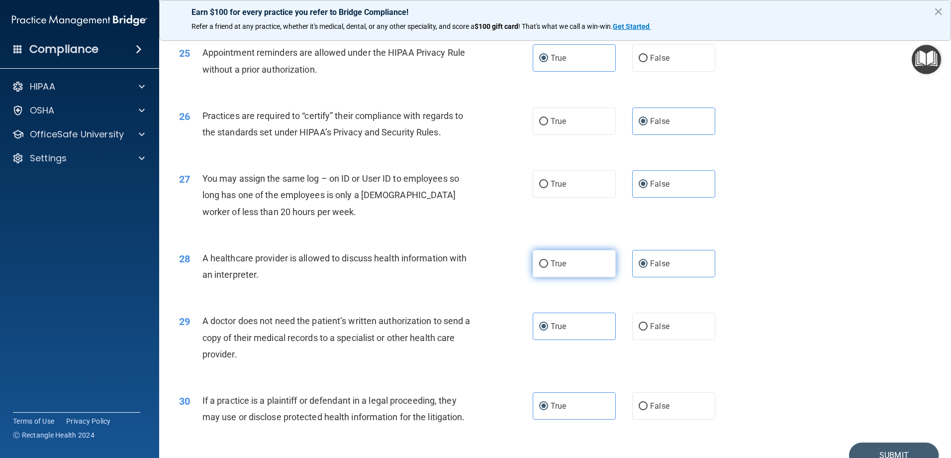
click at [553, 272] on label "True" at bounding box center [574, 263] width 83 height 27
click at [548, 268] on input "True" at bounding box center [543, 263] width 9 height 7
radio input "true"
radio input "false"
click at [907, 452] on button "Submit" at bounding box center [894, 454] width 90 height 25
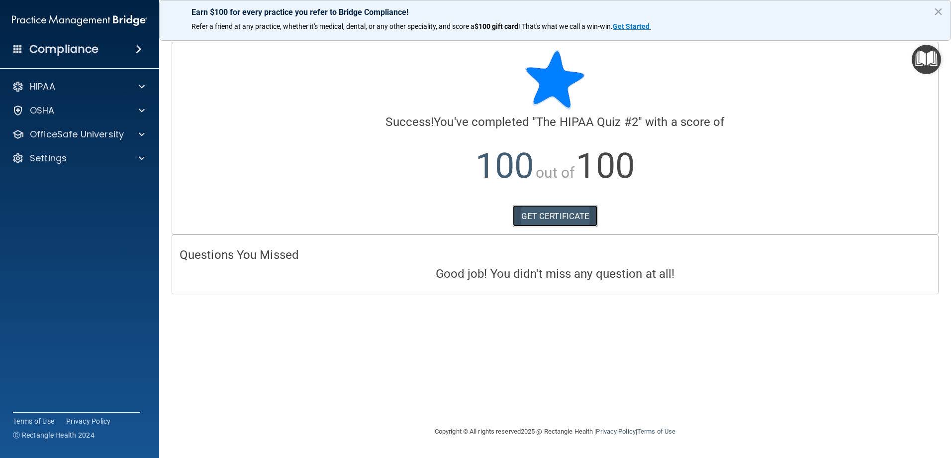
click at [553, 214] on link "GET CERTIFICATE" at bounding box center [555, 216] width 85 height 22
click at [59, 131] on p "OfficeSafe University" at bounding box center [77, 134] width 94 height 12
click at [564, 212] on link "GET CERTIFICATE" at bounding box center [555, 216] width 85 height 22
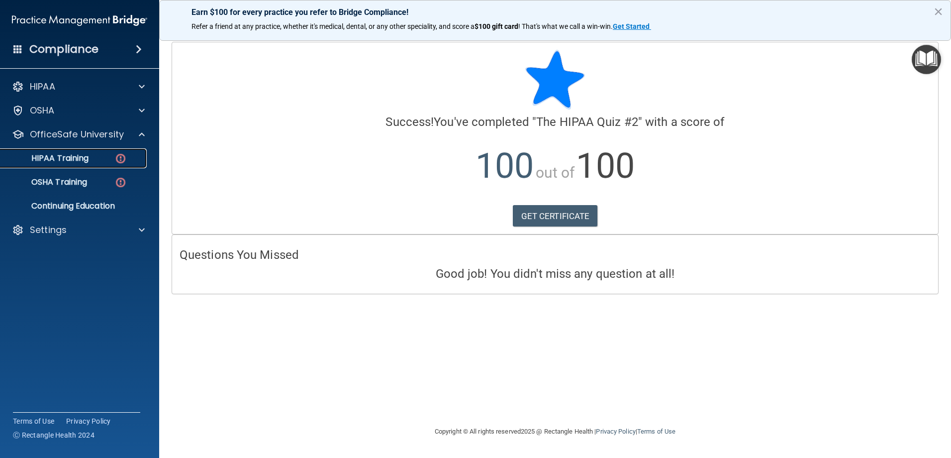
click at [119, 156] on img at bounding box center [120, 158] width 12 height 12
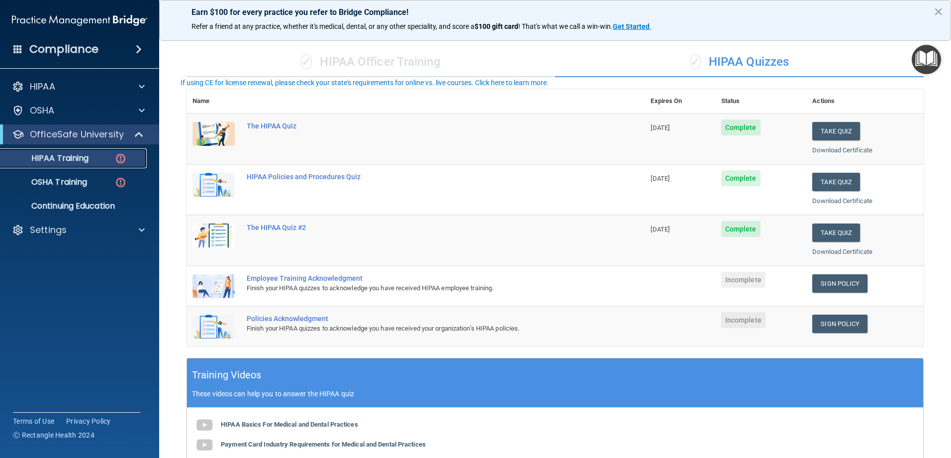
scroll to position [99, 0]
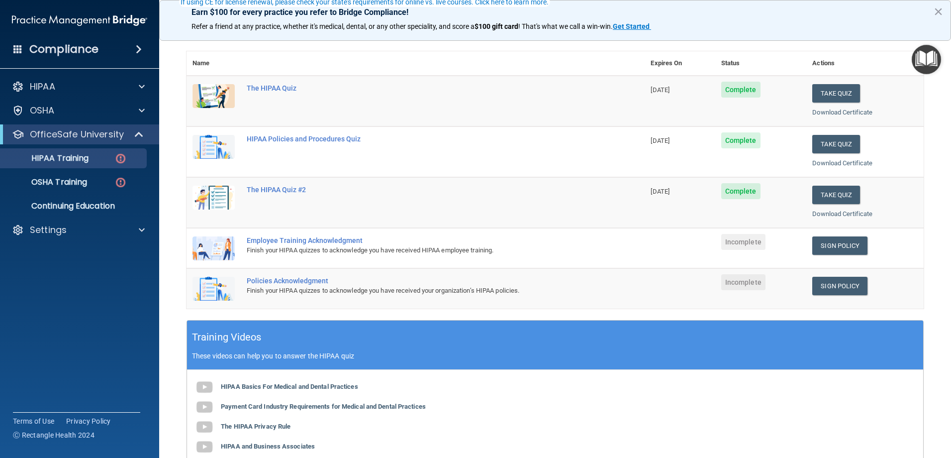
click at [762, 251] on td "Incomplete" at bounding box center [761, 248] width 92 height 40
click at [292, 245] on div "Finish your HIPAA quizzes to acknowledge you have received HIPAA employee train…" at bounding box center [421, 250] width 348 height 12
click at [841, 244] on link "Sign Policy" at bounding box center [839, 245] width 55 height 18
click at [33, 171] on ul "HIPAA Training OSHA Training Continuing Education" at bounding box center [80, 180] width 180 height 72
click at [45, 155] on p "HIPAA Training" at bounding box center [47, 158] width 82 height 10
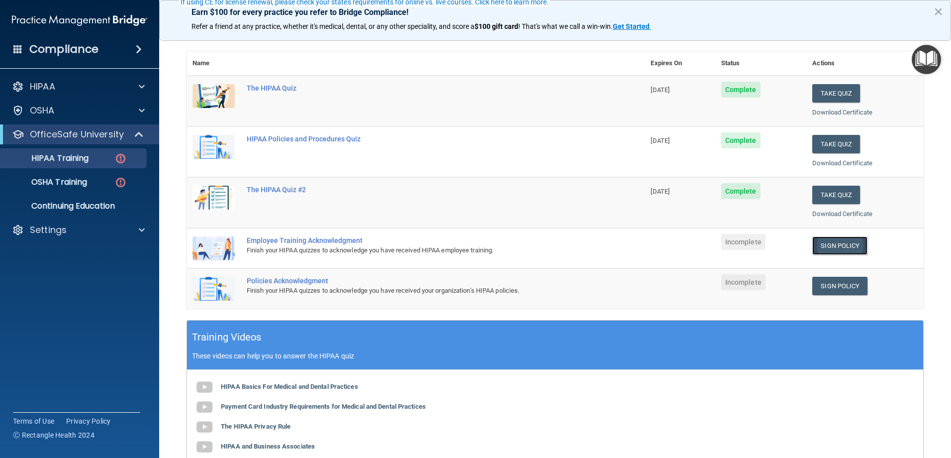
click at [837, 246] on link "Sign Policy" at bounding box center [839, 245] width 55 height 18
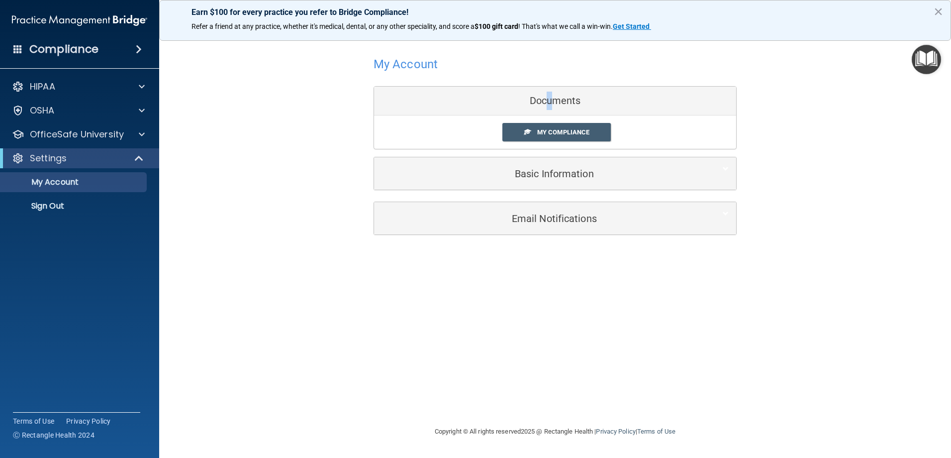
click at [546, 103] on div "Documents" at bounding box center [555, 101] width 362 height 29
drag, startPoint x: 248, startPoint y: 196, endPoint x: 315, endPoint y: 180, distance: 68.8
click at [256, 193] on div "My Account Documents My Compliance My Compliance My BAA Basic Information Full …" at bounding box center [555, 144] width 752 height 204
click at [537, 96] on div "Documents" at bounding box center [555, 101] width 362 height 29
click at [48, 140] on div "OfficeSafe University" at bounding box center [80, 134] width 160 height 20
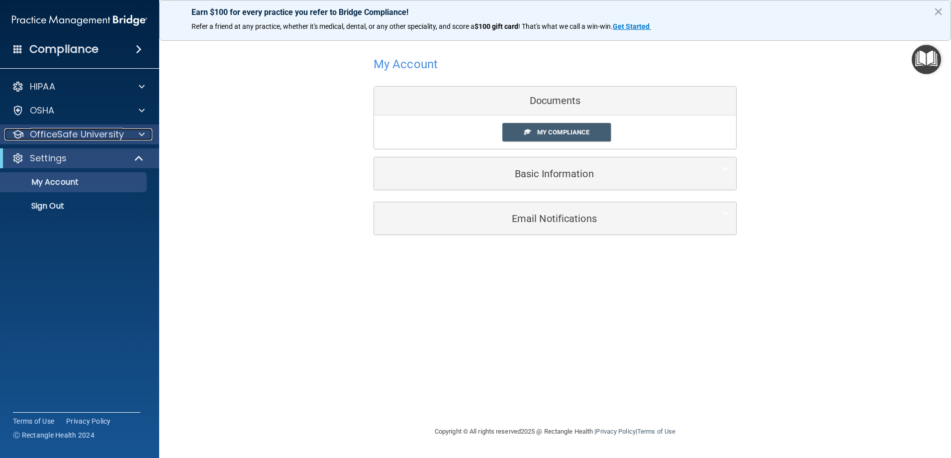
click at [145, 131] on div at bounding box center [140, 134] width 25 height 12
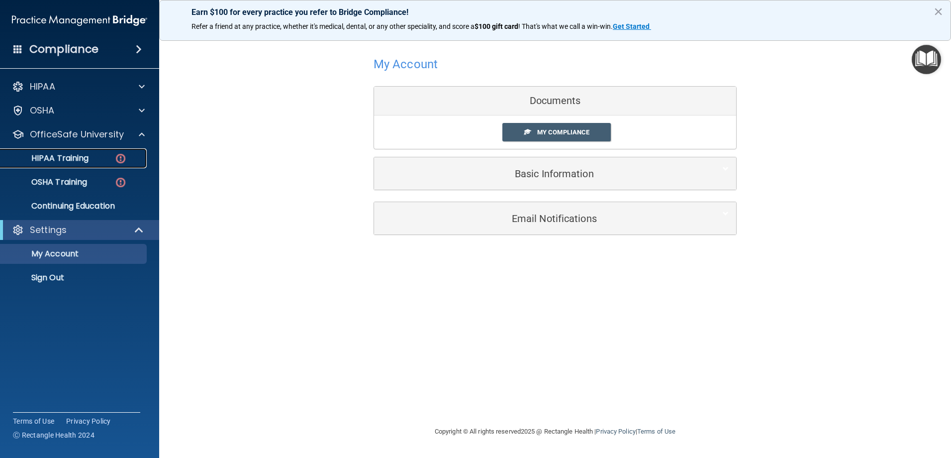
click at [89, 158] on p "HIPAA Training" at bounding box center [47, 158] width 82 height 10
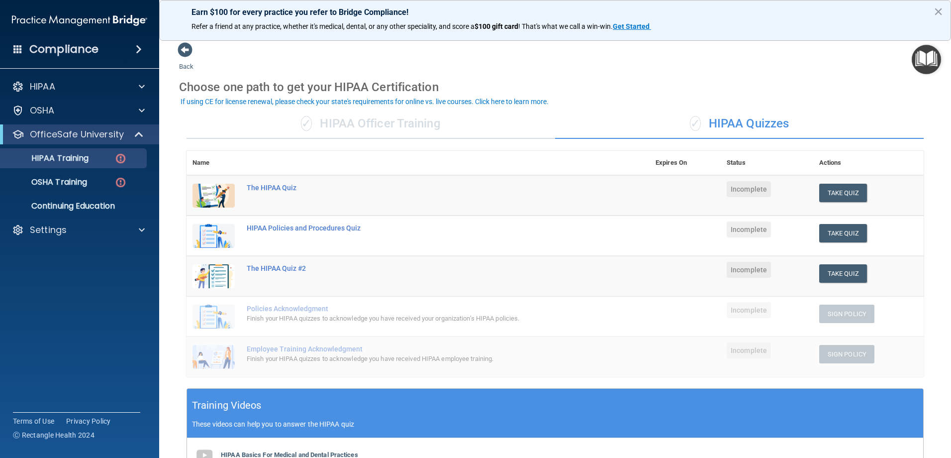
click at [727, 190] on span "Incomplete" at bounding box center [749, 189] width 44 height 16
click at [739, 191] on span "Incomplete" at bounding box center [749, 189] width 44 height 16
click at [272, 186] on div "The HIPAA Quiz" at bounding box center [423, 188] width 353 height 8
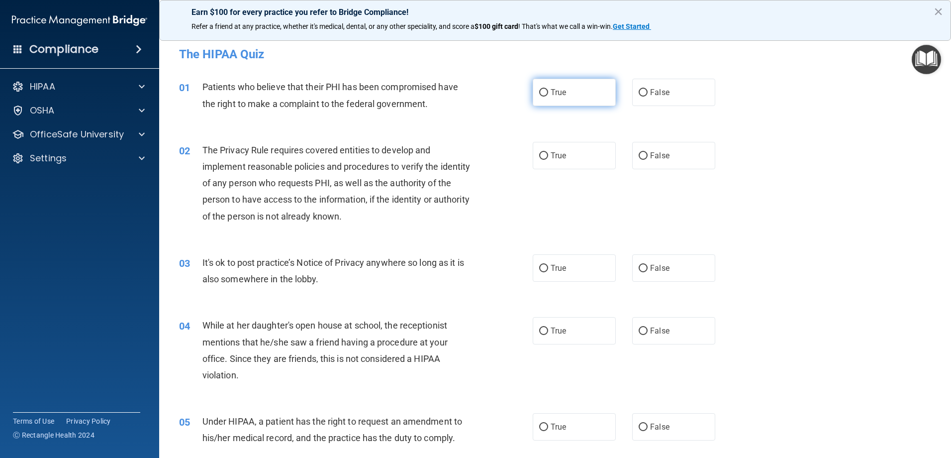
click at [551, 93] on span "True" at bounding box center [558, 92] width 15 height 9
click at [548, 93] on input "True" at bounding box center [543, 92] width 9 height 7
radio input "true"
click at [543, 154] on input "True" at bounding box center [543, 155] width 9 height 7
radio input "true"
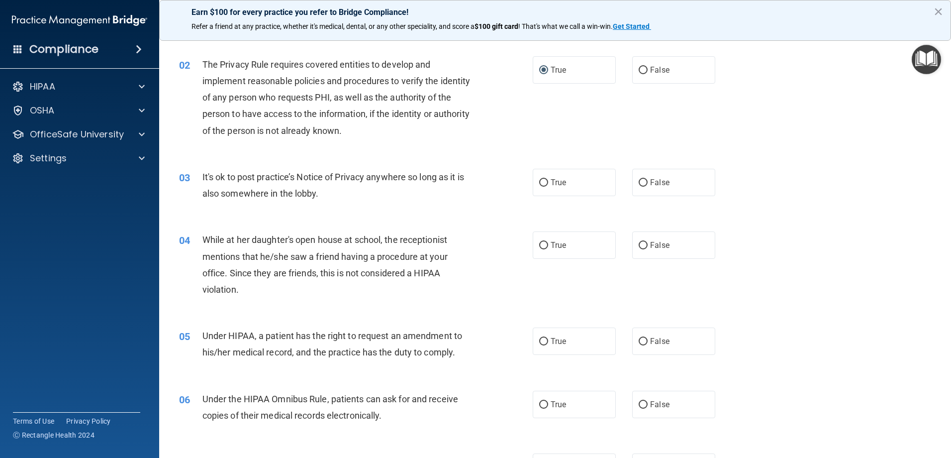
scroll to position [99, 0]
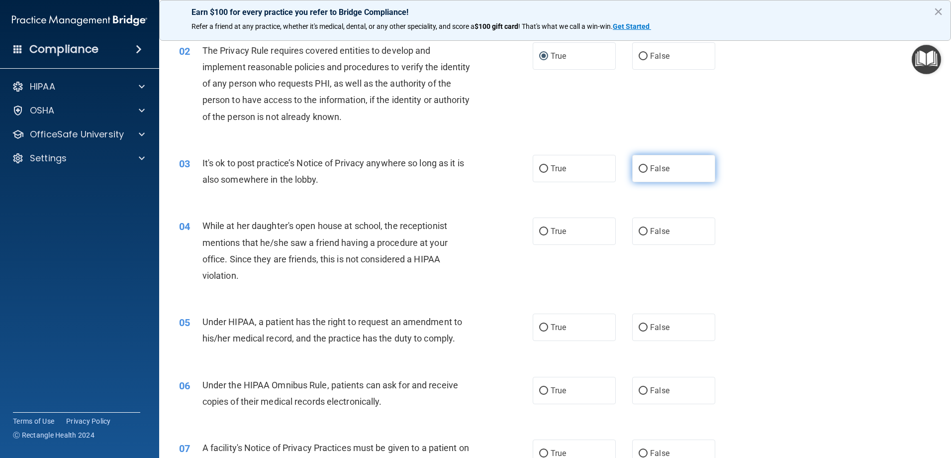
click at [641, 167] on input "False" at bounding box center [643, 168] width 9 height 7
radio input "true"
click at [540, 170] on input "True" at bounding box center [543, 168] width 9 height 7
radio input "true"
radio input "false"
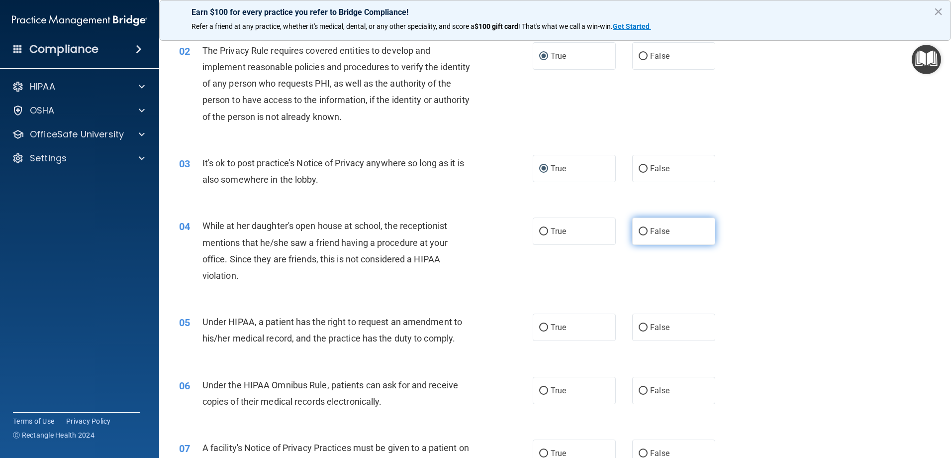
click at [639, 230] on input "False" at bounding box center [643, 231] width 9 height 7
radio input "true"
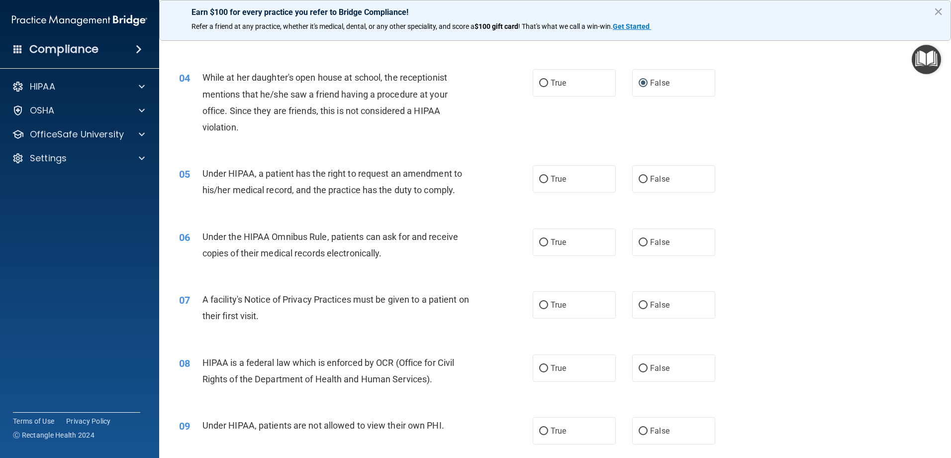
scroll to position [249, 0]
click at [539, 177] on input "True" at bounding box center [543, 178] width 9 height 7
radio input "true"
click at [644, 239] on label "False" at bounding box center [673, 240] width 83 height 27
click at [644, 239] on input "False" at bounding box center [643, 241] width 9 height 7
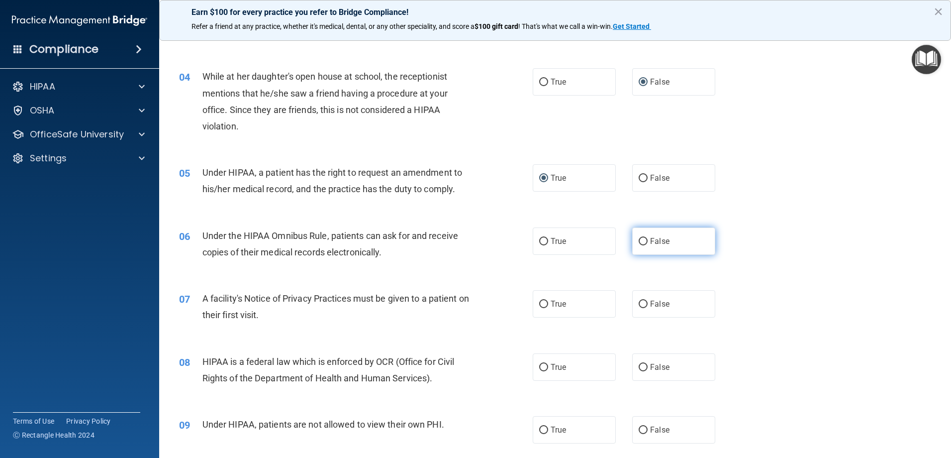
radio input "true"
click at [539, 305] on input "True" at bounding box center [543, 303] width 9 height 7
radio input "true"
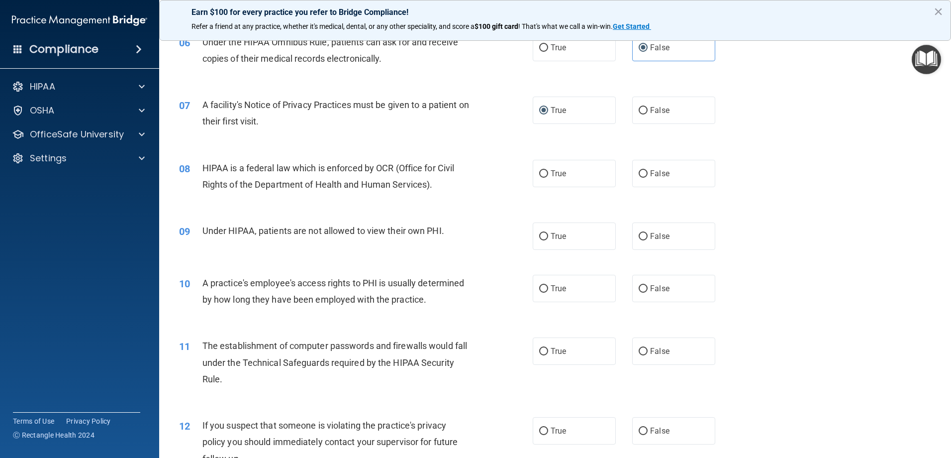
scroll to position [448, 0]
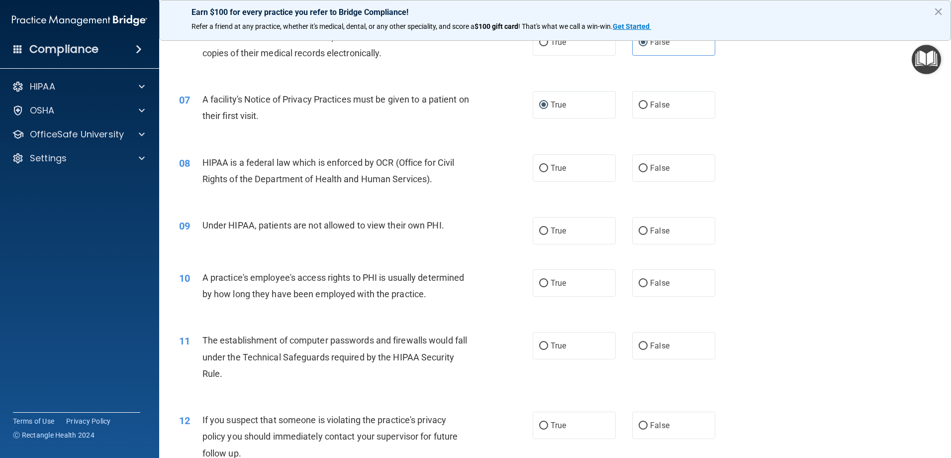
drag, startPoint x: 538, startPoint y: 167, endPoint x: 520, endPoint y: 166, distance: 17.5
click at [534, 165] on label "True" at bounding box center [574, 167] width 83 height 27
click at [539, 165] on input "True" at bounding box center [543, 168] width 9 height 7
radio input "true"
click at [639, 229] on input "False" at bounding box center [643, 230] width 9 height 7
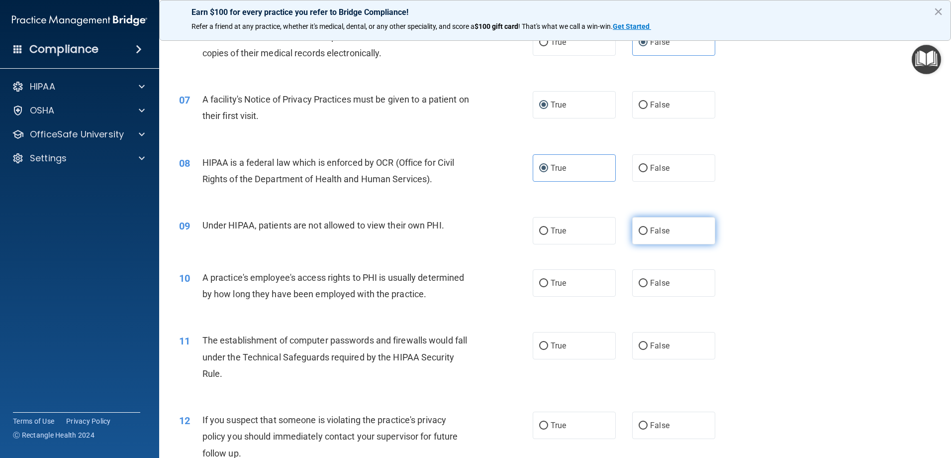
radio input "true"
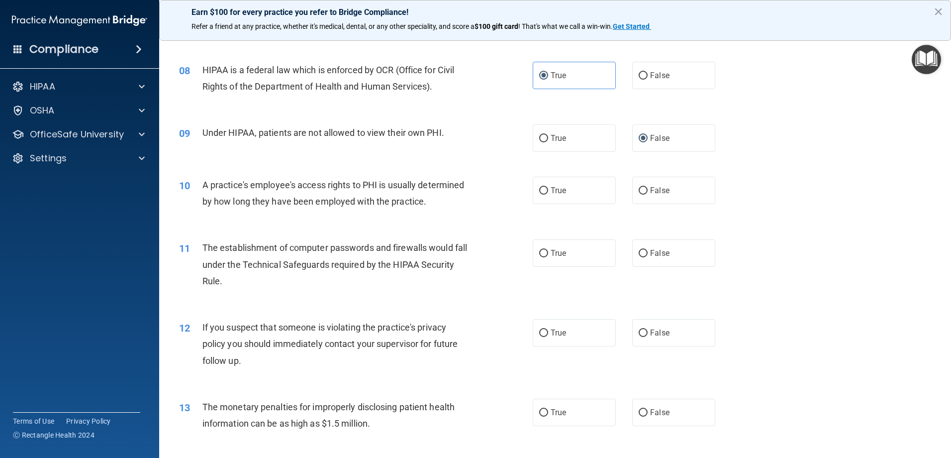
scroll to position [547, 0]
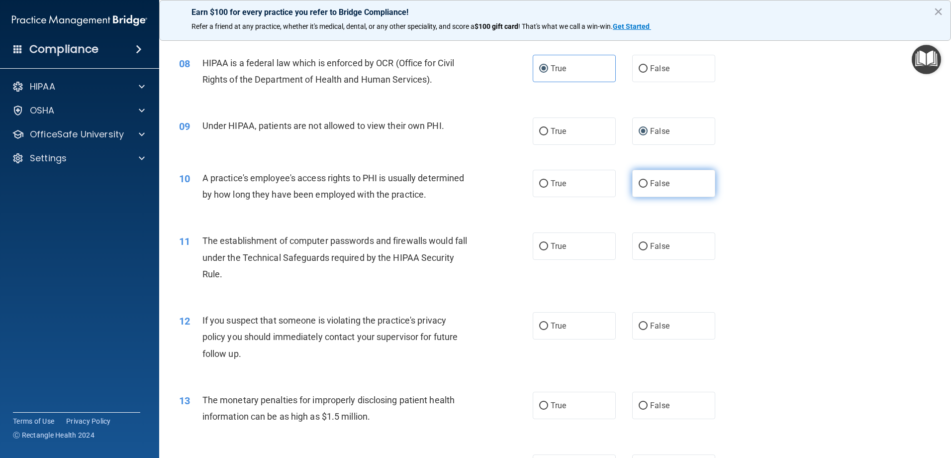
drag, startPoint x: 542, startPoint y: 185, endPoint x: 635, endPoint y: 184, distance: 93.0
click at [635, 185] on div "True False" at bounding box center [632, 183] width 199 height 27
click at [639, 183] on input "False" at bounding box center [643, 183] width 9 height 7
radio input "true"
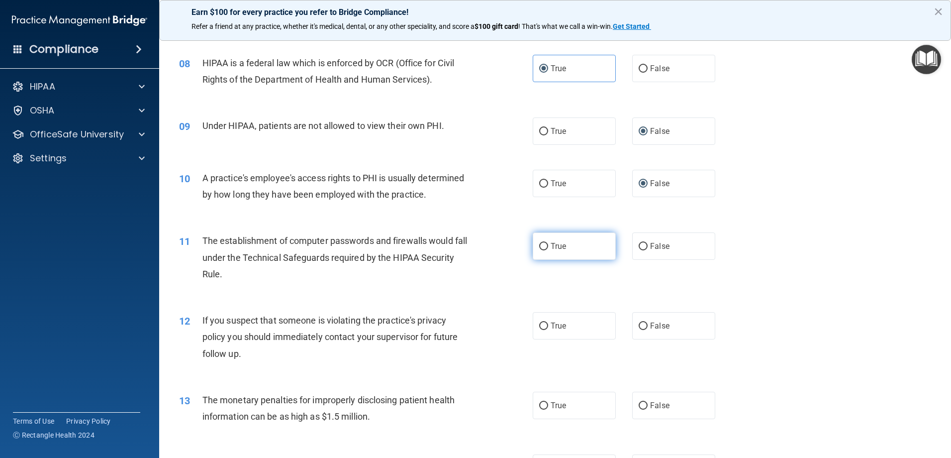
click at [539, 246] on input "True" at bounding box center [543, 246] width 9 height 7
radio input "true"
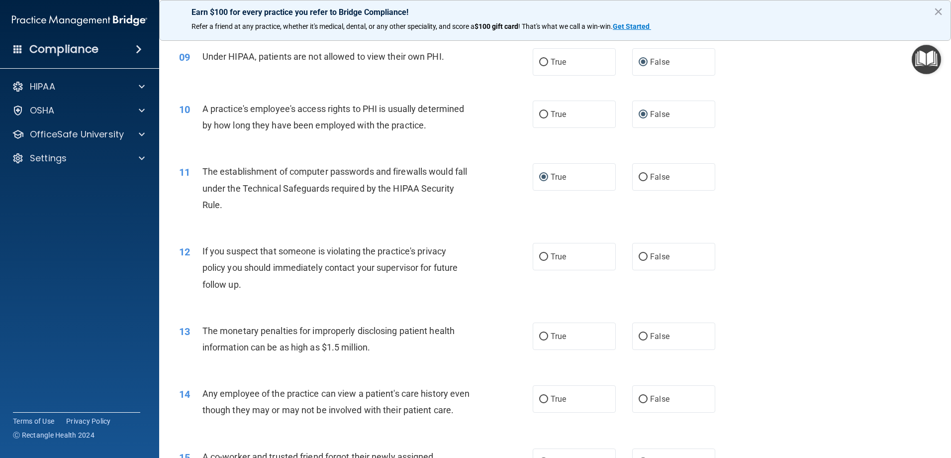
scroll to position [746, 0]
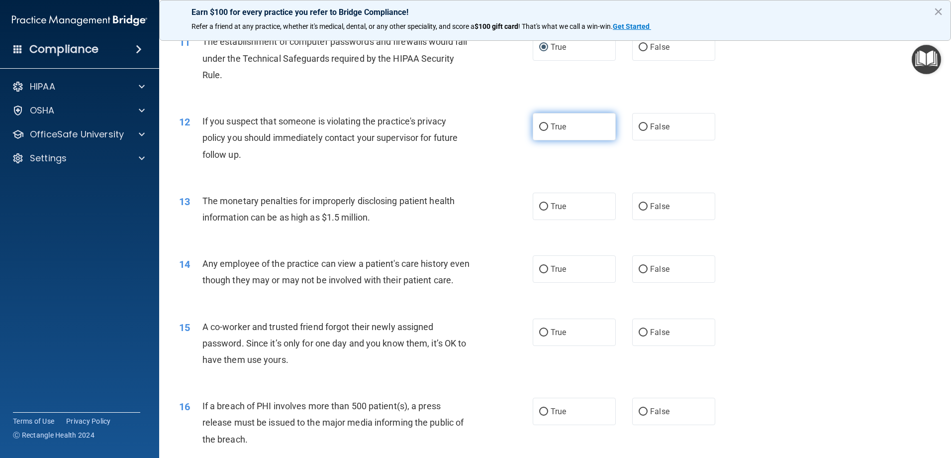
click at [541, 125] on input "True" at bounding box center [543, 126] width 9 height 7
radio input "true"
click at [544, 203] on input "True" at bounding box center [543, 206] width 9 height 7
radio input "true"
click at [543, 268] on input "True" at bounding box center [543, 269] width 9 height 7
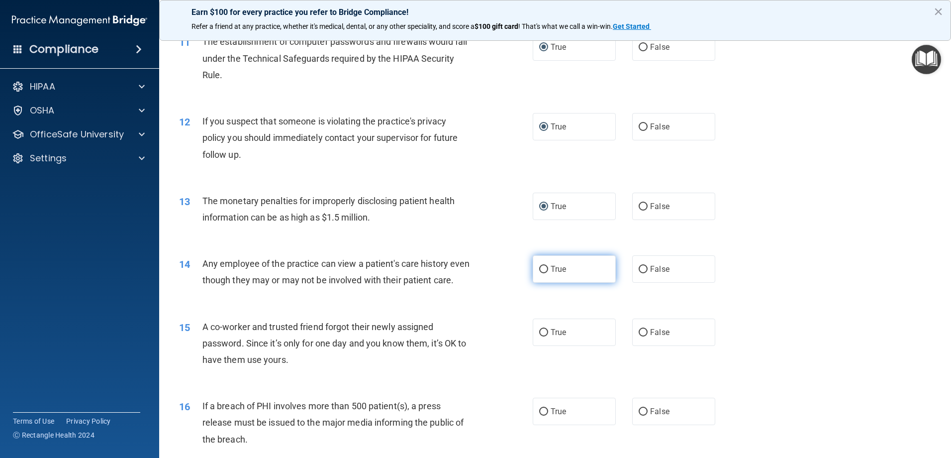
radio input "true"
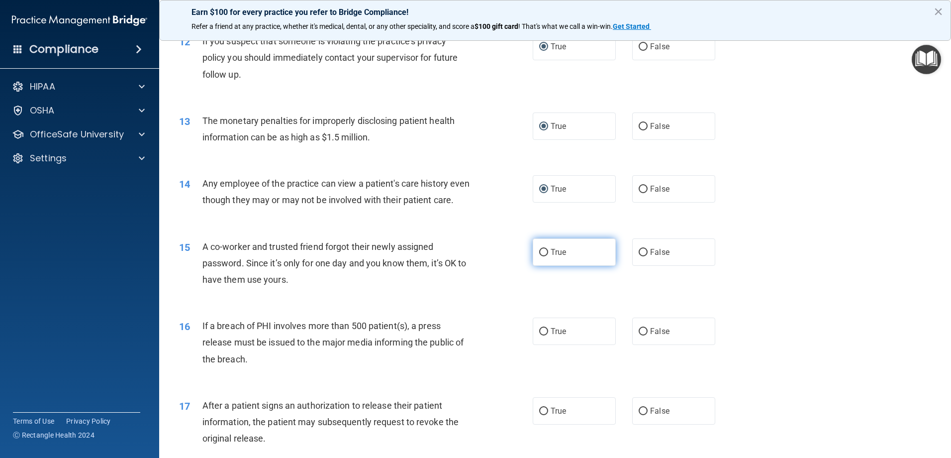
scroll to position [796, 0]
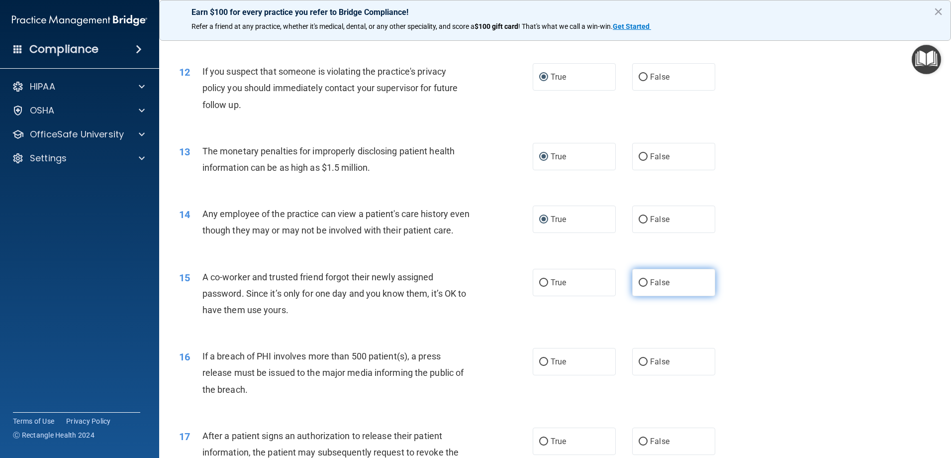
click at [644, 296] on label "False" at bounding box center [673, 282] width 83 height 27
click at [644, 287] on input "False" at bounding box center [643, 282] width 9 height 7
radio input "true"
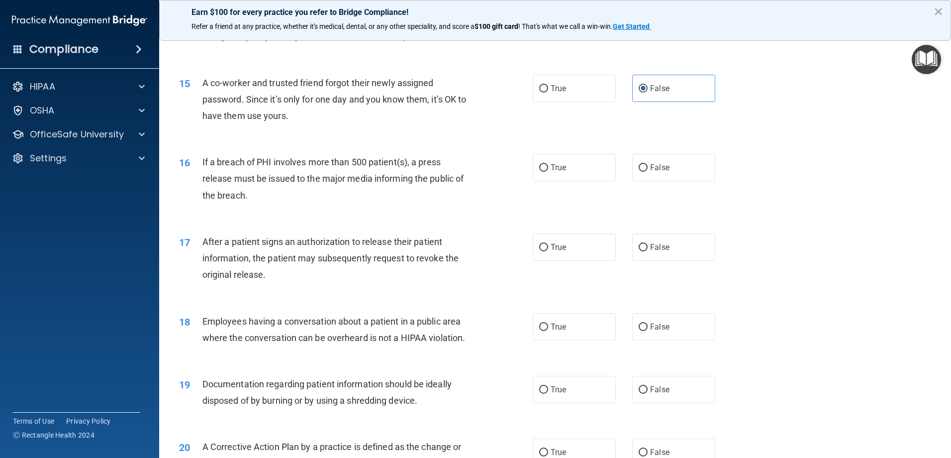
scroll to position [995, 0]
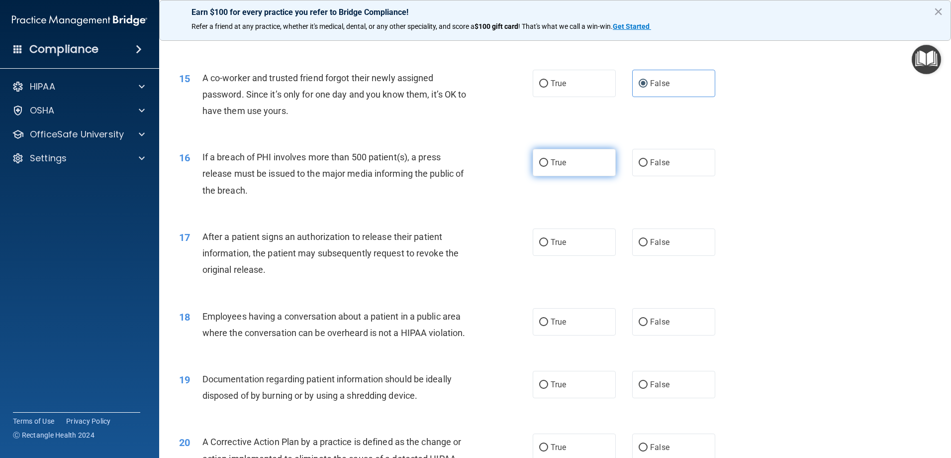
click at [554, 167] on span "True" at bounding box center [558, 162] width 15 height 9
click at [548, 167] on input "True" at bounding box center [543, 162] width 9 height 7
radio input "true"
click at [540, 246] on input "True" at bounding box center [543, 242] width 9 height 7
radio input "true"
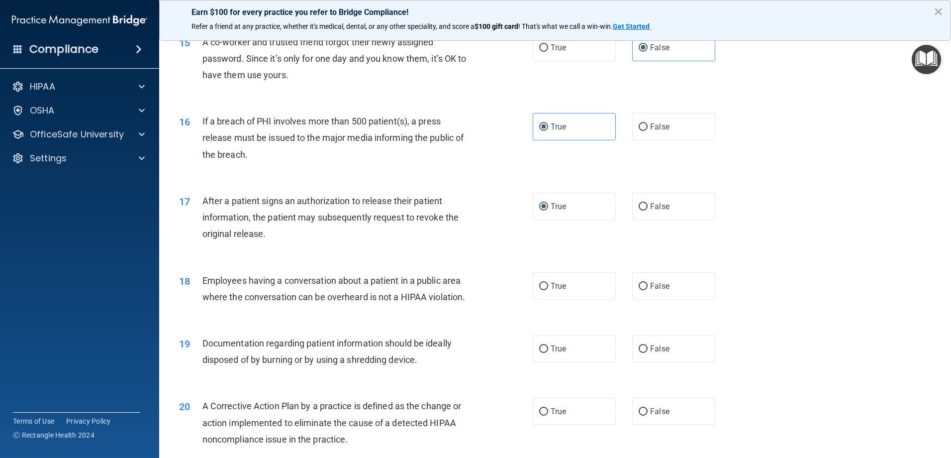
scroll to position [1144, 0]
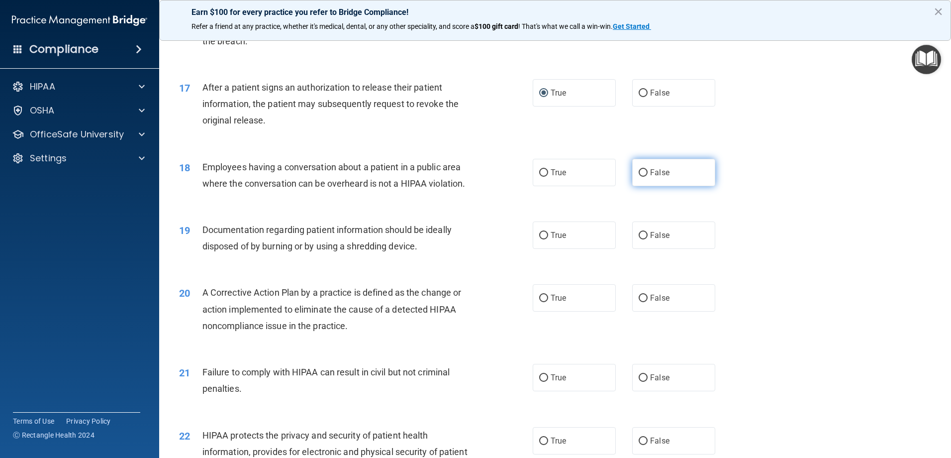
click at [635, 186] on label "False" at bounding box center [673, 172] width 83 height 27
click at [639, 177] on input "False" at bounding box center [643, 172] width 9 height 7
radio input "true"
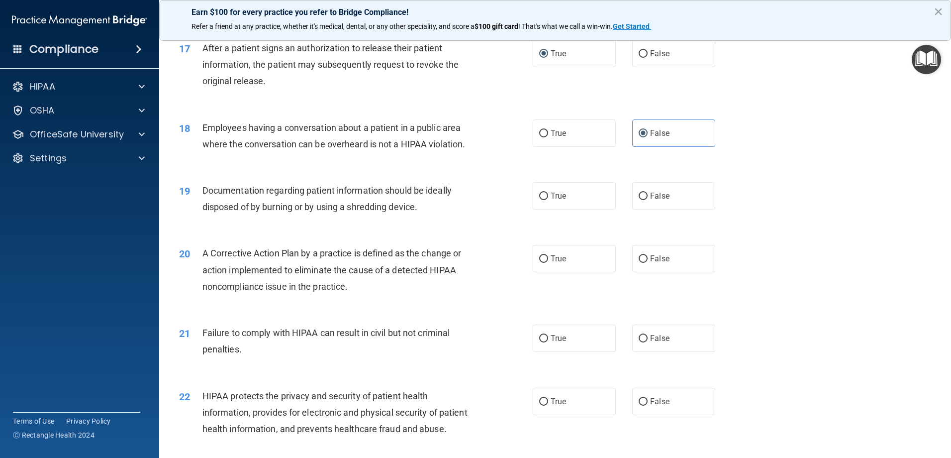
scroll to position [1167, 0]
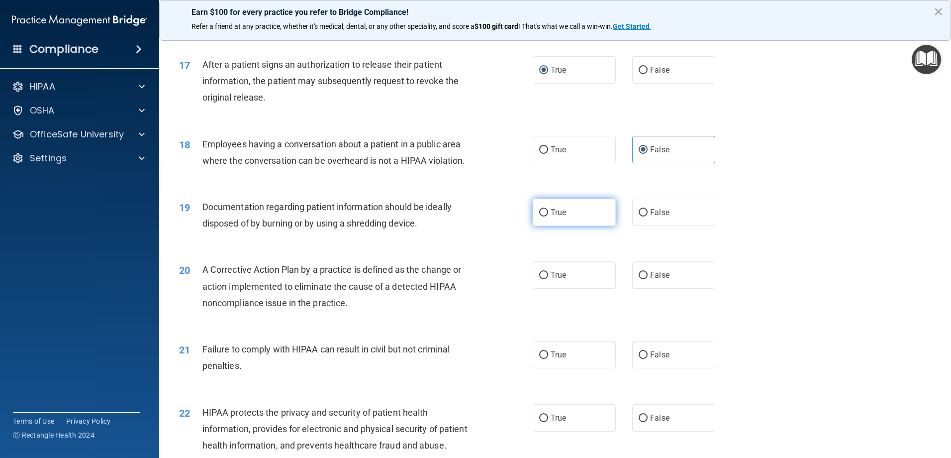
click at [542, 216] on input "True" at bounding box center [543, 212] width 9 height 7
radio input "true"
click at [547, 289] on label "True" at bounding box center [574, 274] width 83 height 27
click at [547, 279] on input "True" at bounding box center [543, 275] width 9 height 7
radio input "true"
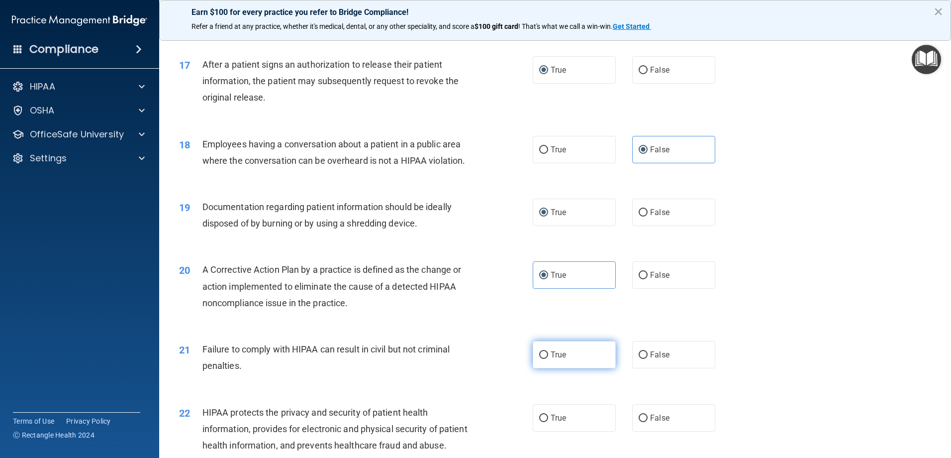
click at [533, 368] on label "True" at bounding box center [574, 354] width 83 height 27
click at [539, 359] on input "True" at bounding box center [543, 354] width 9 height 7
radio input "true"
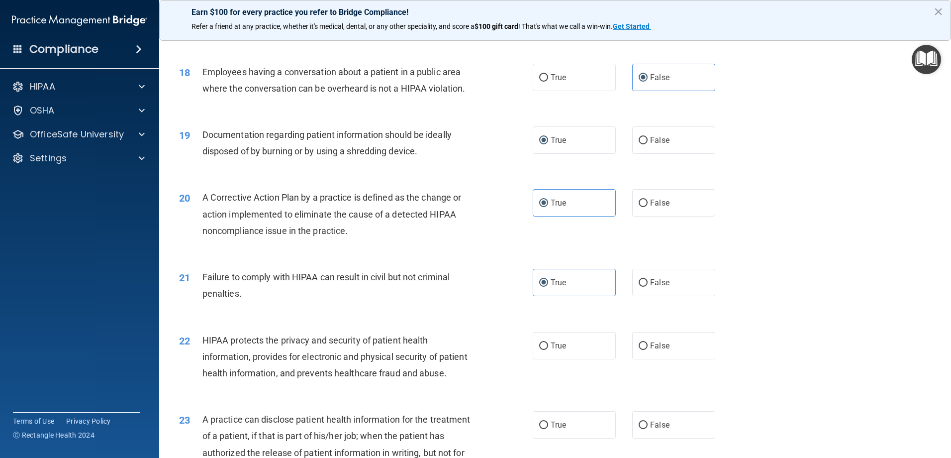
scroll to position [1366, 0]
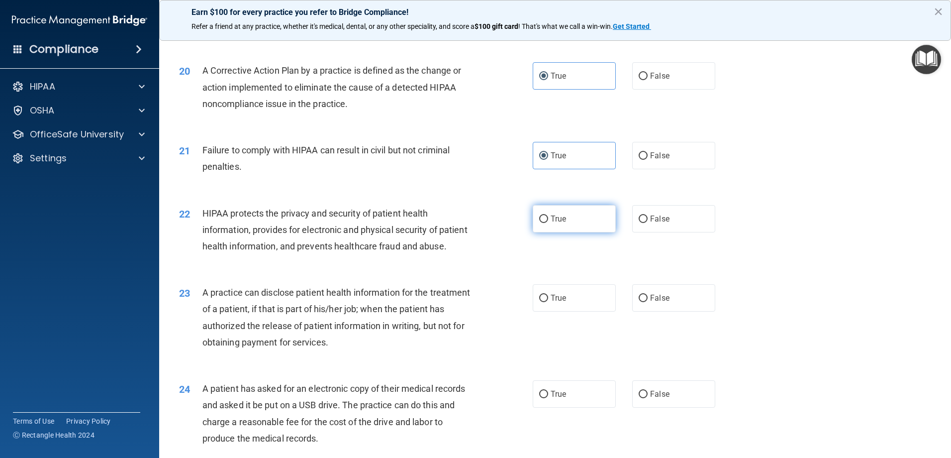
click at [539, 223] on input "True" at bounding box center [543, 218] width 9 height 7
radio input "true"
click at [547, 311] on label "True" at bounding box center [574, 297] width 83 height 27
click at [547, 302] on input "True" at bounding box center [543, 297] width 9 height 7
radio input "true"
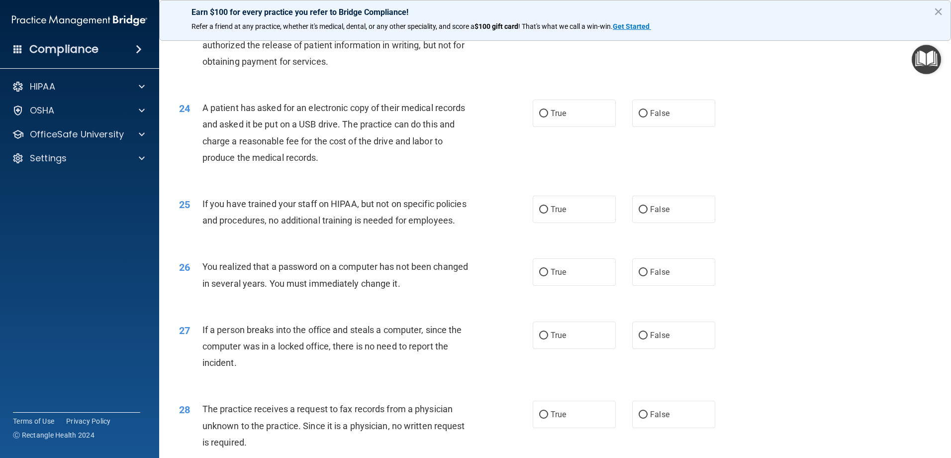
scroll to position [1665, 0]
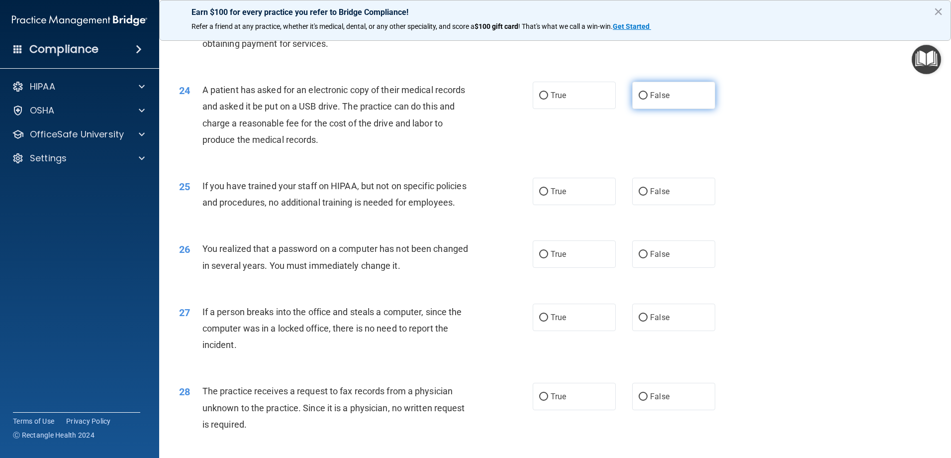
click at [640, 99] on input "False" at bounding box center [643, 95] width 9 height 7
radio input "true"
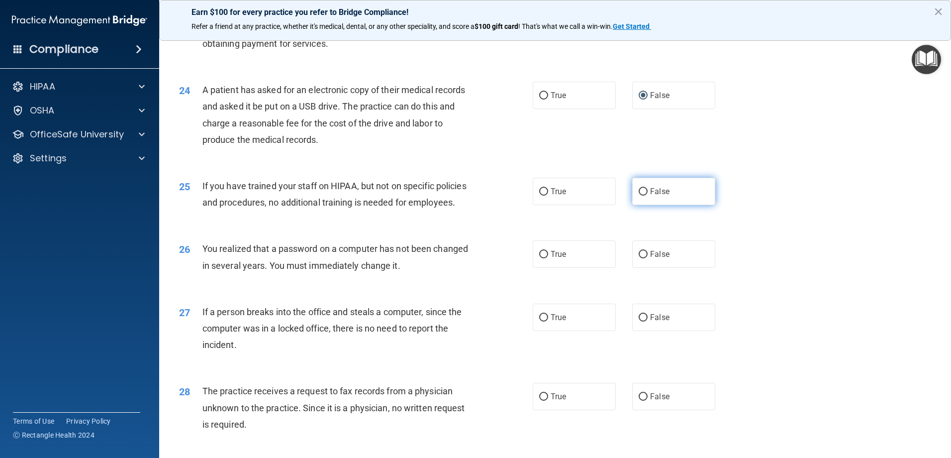
click at [641, 196] on input "False" at bounding box center [643, 191] width 9 height 7
radio input "true"
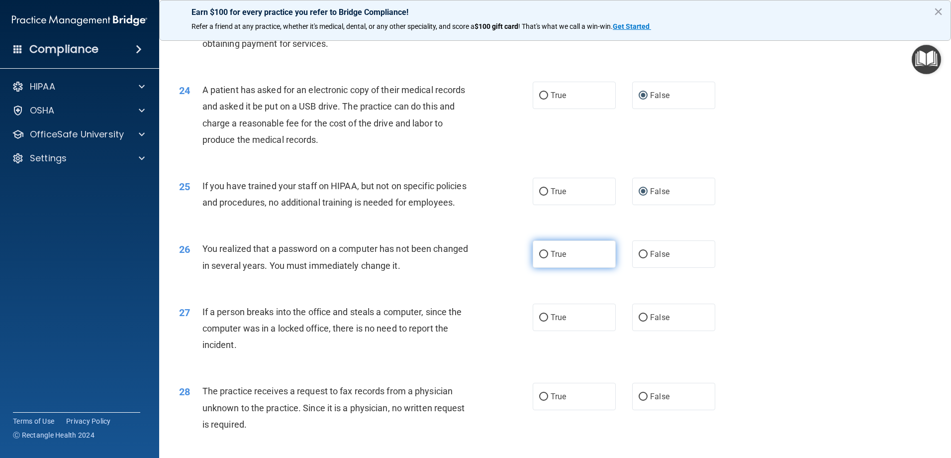
click at [539, 258] on input "True" at bounding box center [543, 254] width 9 height 7
radio input "true"
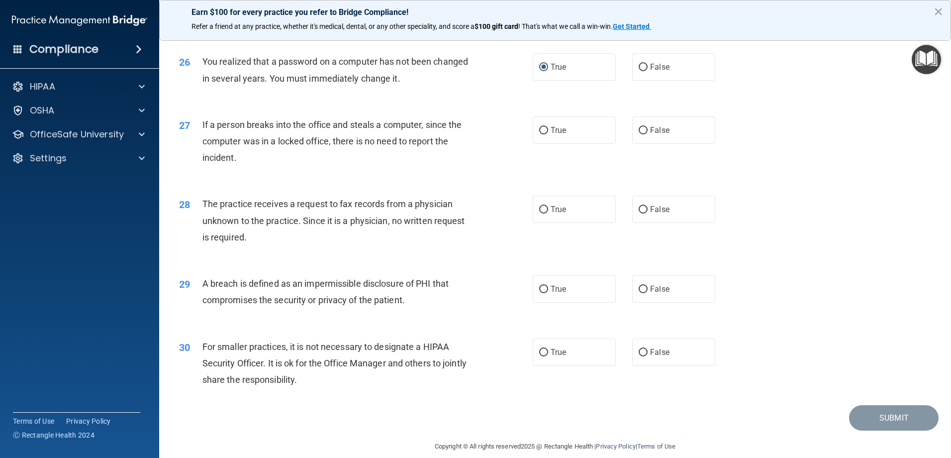
scroll to position [1913, 0]
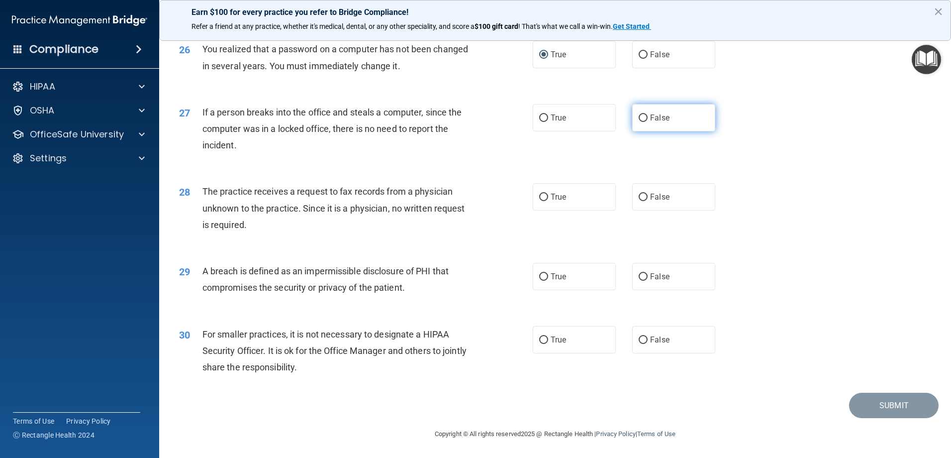
click at [641, 115] on input "False" at bounding box center [643, 117] width 9 height 7
radio input "true"
click at [642, 211] on label "False" at bounding box center [673, 197] width 83 height 27
drag, startPoint x: 642, startPoint y: 243, endPoint x: 640, endPoint y: 252, distance: 8.6
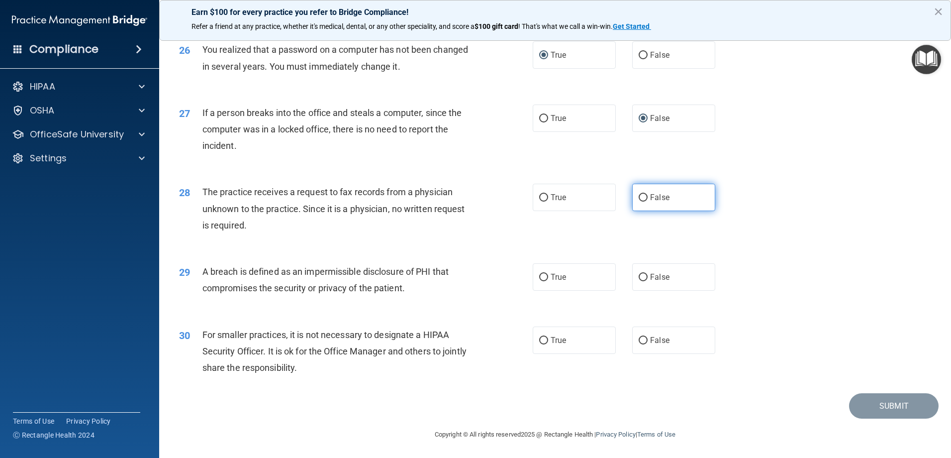
click at [640, 211] on label "False" at bounding box center [673, 197] width 83 height 27
click at [639, 201] on input "False" at bounding box center [643, 197] width 9 height 7
radio input "true"
click at [544, 277] on input "True" at bounding box center [543, 276] width 9 height 7
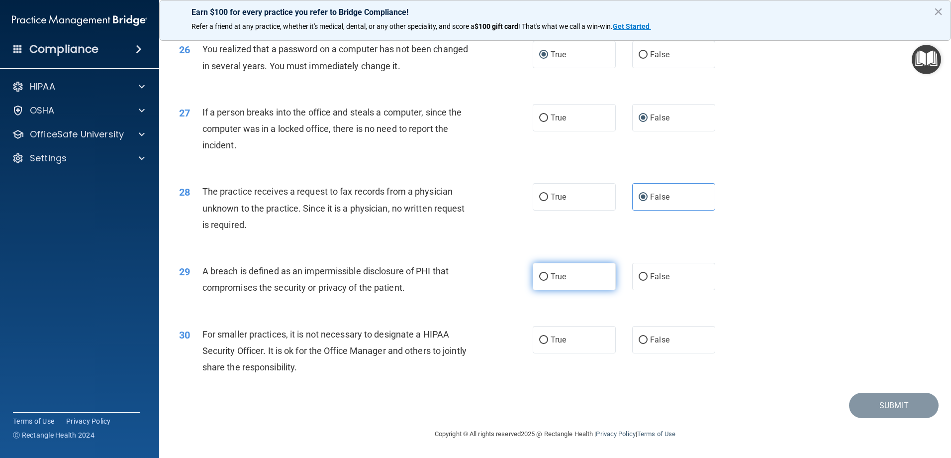
radio input "true"
click at [632, 338] on label "False" at bounding box center [673, 339] width 83 height 27
click at [639, 338] on input "False" at bounding box center [643, 339] width 9 height 7
radio input "true"
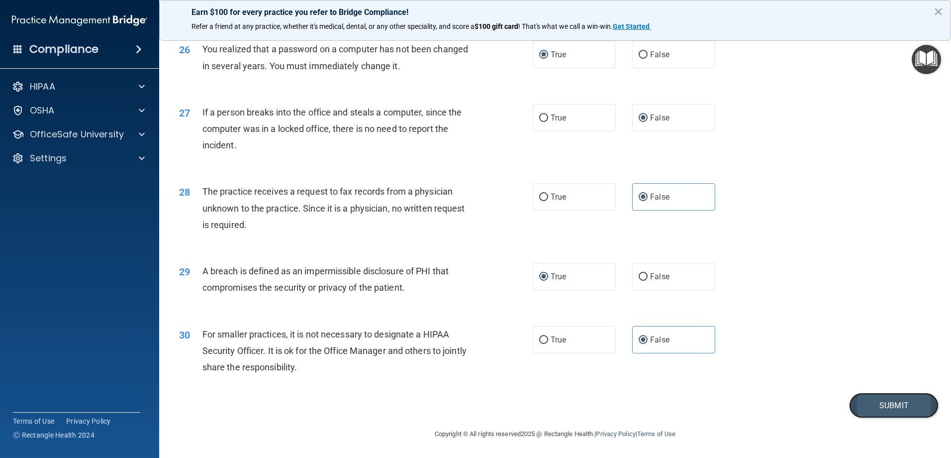
click at [894, 408] on button "Submit" at bounding box center [894, 404] width 90 height 25
click at [885, 407] on button "Submit" at bounding box center [894, 404] width 90 height 25
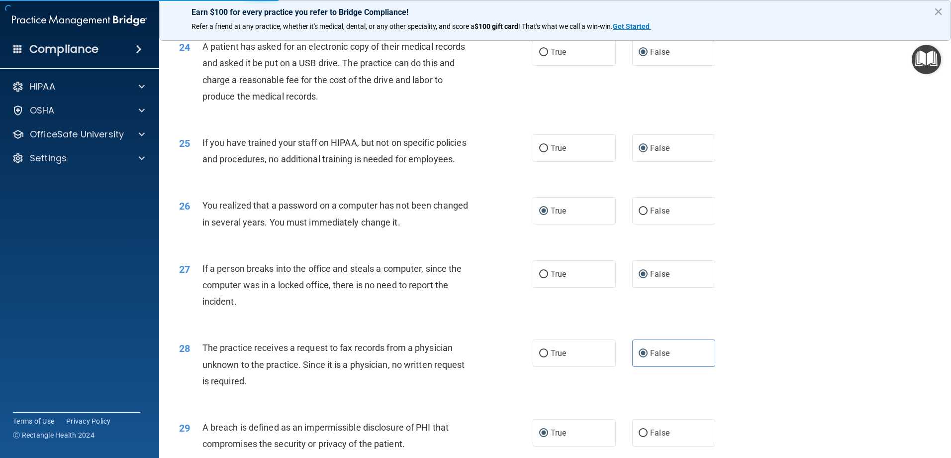
scroll to position [1665, 0]
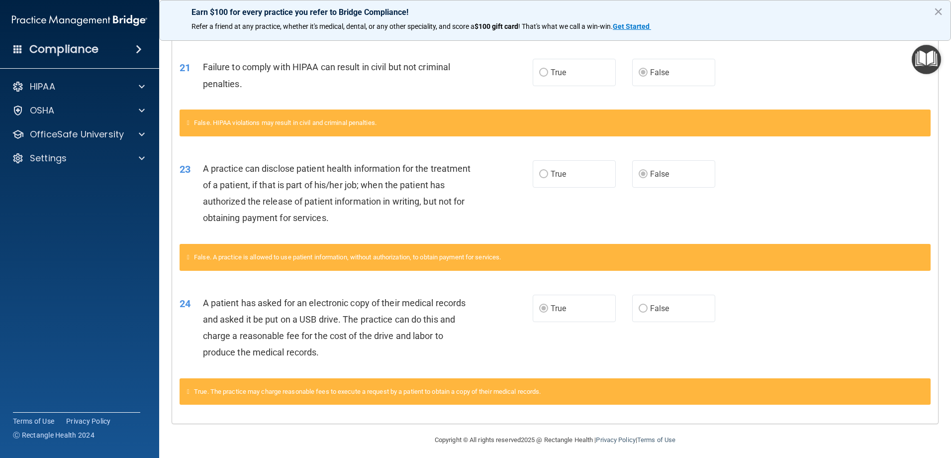
scroll to position [648, 0]
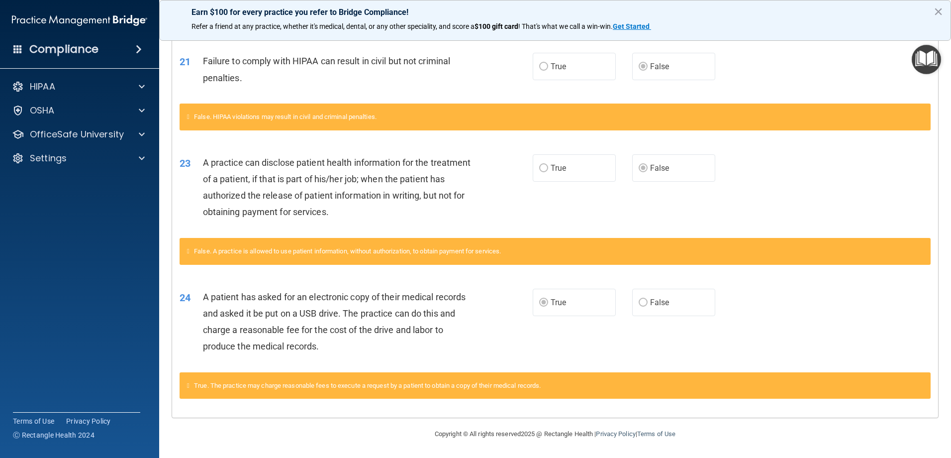
click at [739, 149] on div "23 A practice can disclose patient health information for the treatment of a pa…" at bounding box center [555, 190] width 766 height 96
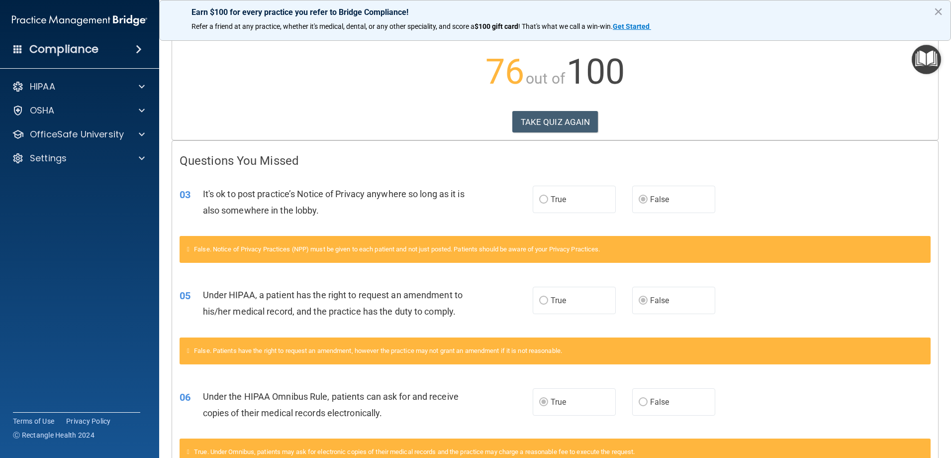
scroll to position [51, 0]
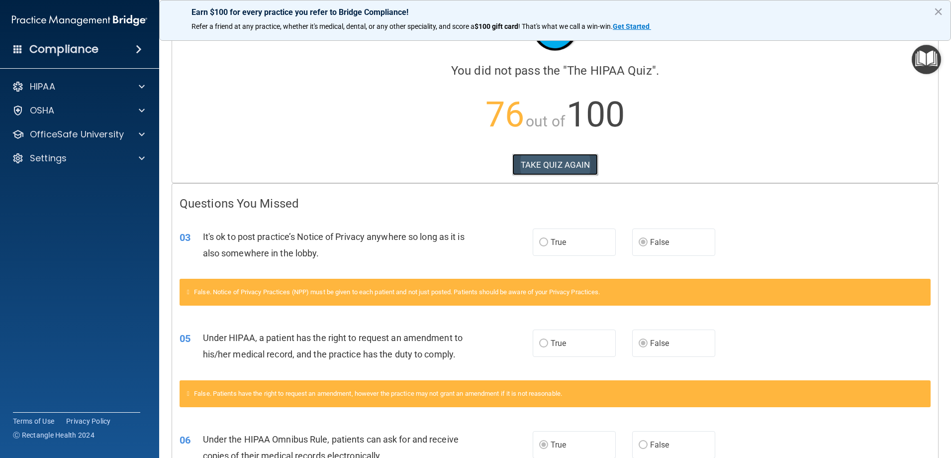
drag, startPoint x: 562, startPoint y: 162, endPoint x: 567, endPoint y: 157, distance: 6.7
click at [566, 158] on button "TAKE QUIZ AGAIN" at bounding box center [555, 165] width 86 height 22
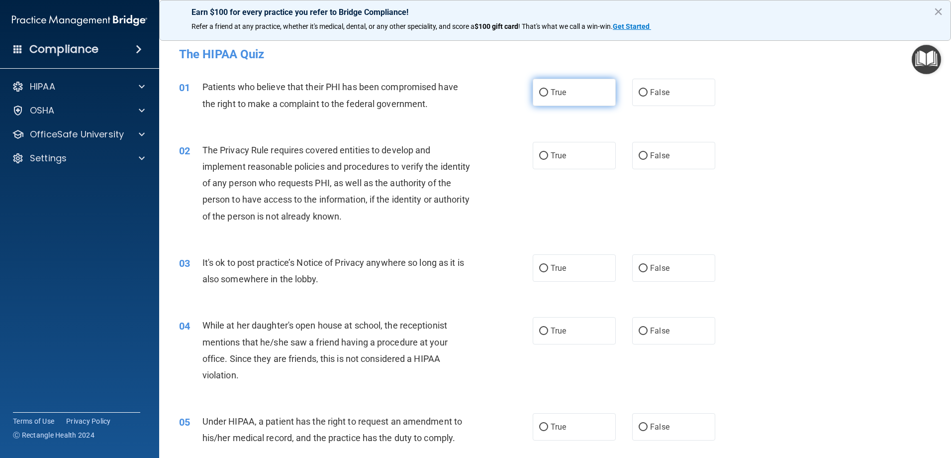
click at [544, 94] on input "True" at bounding box center [543, 92] width 9 height 7
radio input "true"
click at [541, 152] on label "True" at bounding box center [574, 155] width 83 height 27
click at [639, 267] on input "False" at bounding box center [643, 268] width 9 height 7
radio input "true"
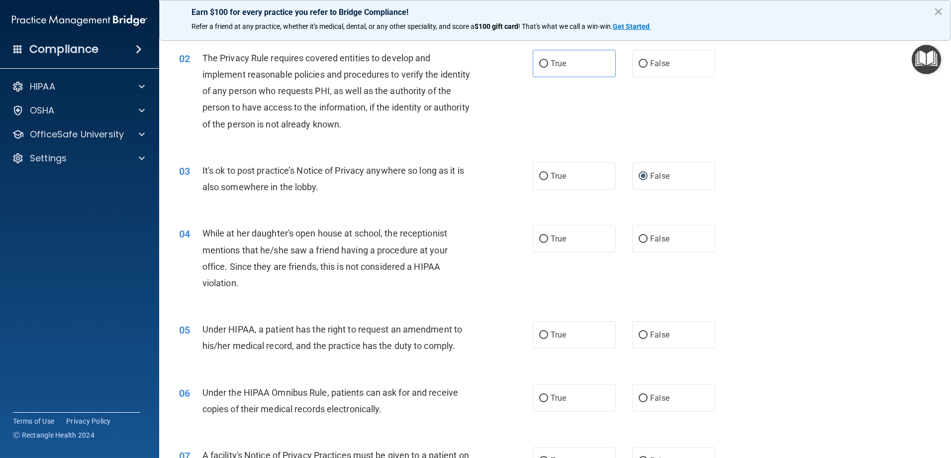
scroll to position [99, 0]
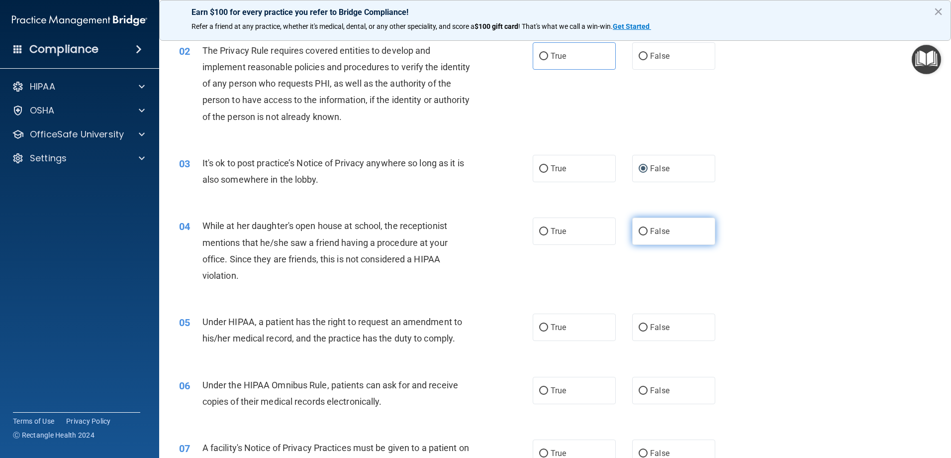
click at [639, 231] on input "False" at bounding box center [643, 231] width 9 height 7
radio input "true"
click at [639, 321] on label "False" at bounding box center [673, 326] width 83 height 27
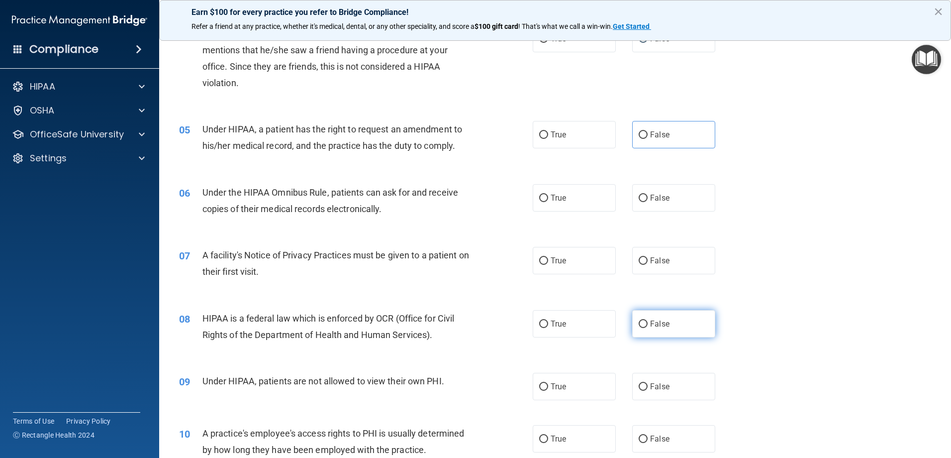
scroll to position [298, 0]
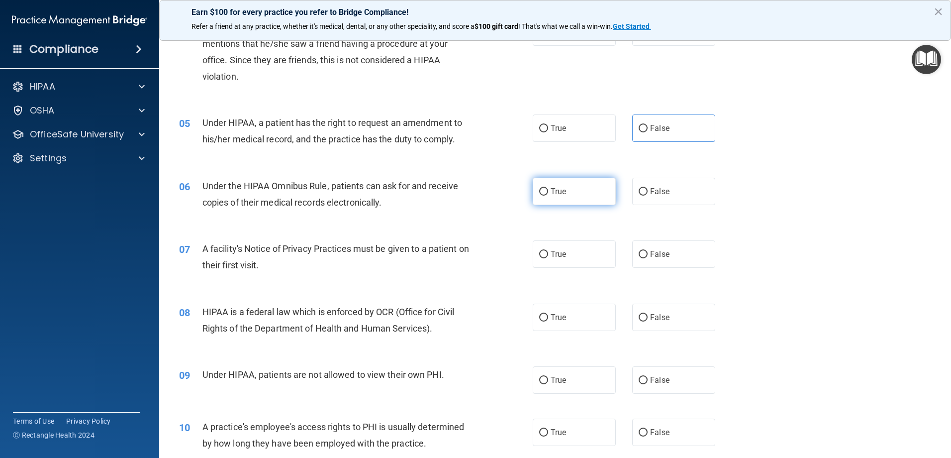
click at [551, 193] on span "True" at bounding box center [558, 191] width 15 height 9
click at [548, 193] on input "True" at bounding box center [543, 191] width 9 height 7
radio input "true"
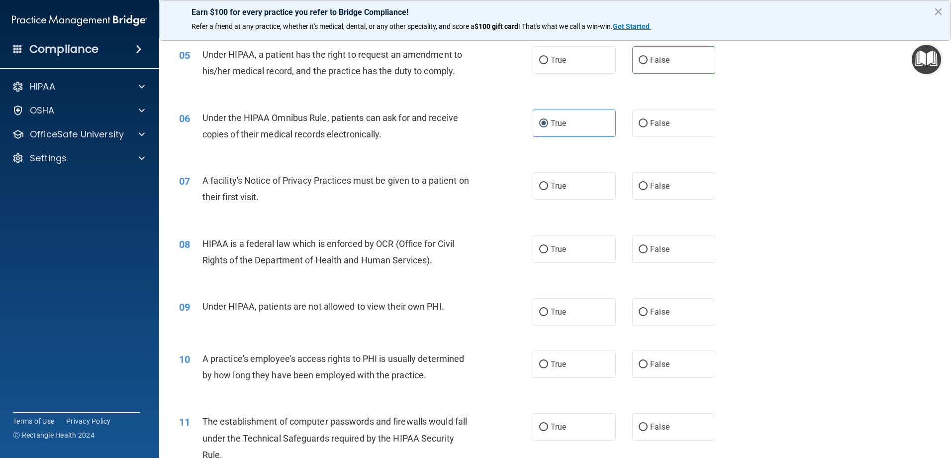
scroll to position [398, 0]
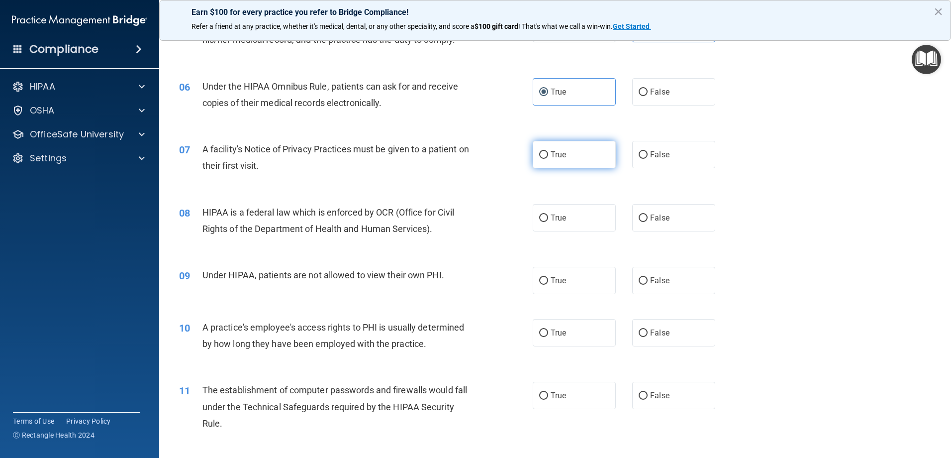
click at [539, 157] on input "True" at bounding box center [543, 154] width 9 height 7
radio input "true"
click at [545, 218] on label "True" at bounding box center [574, 217] width 83 height 27
click at [545, 218] on input "True" at bounding box center [543, 217] width 9 height 7
radio input "true"
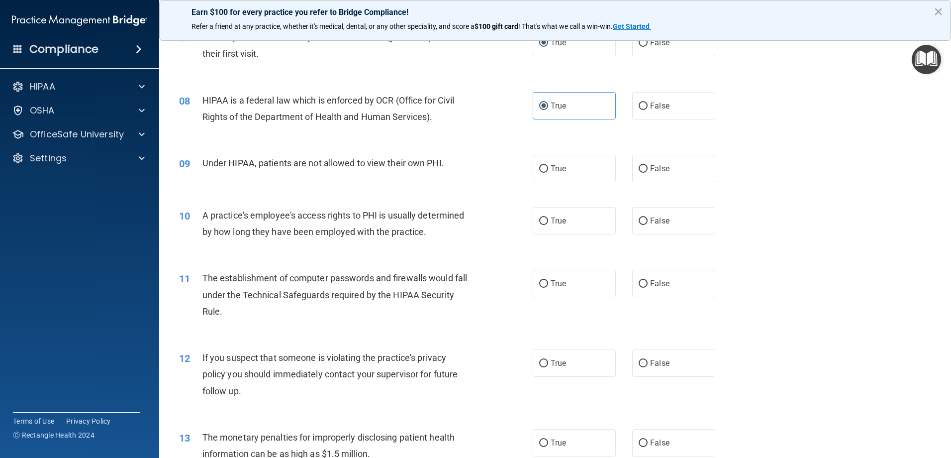
scroll to position [547, 0]
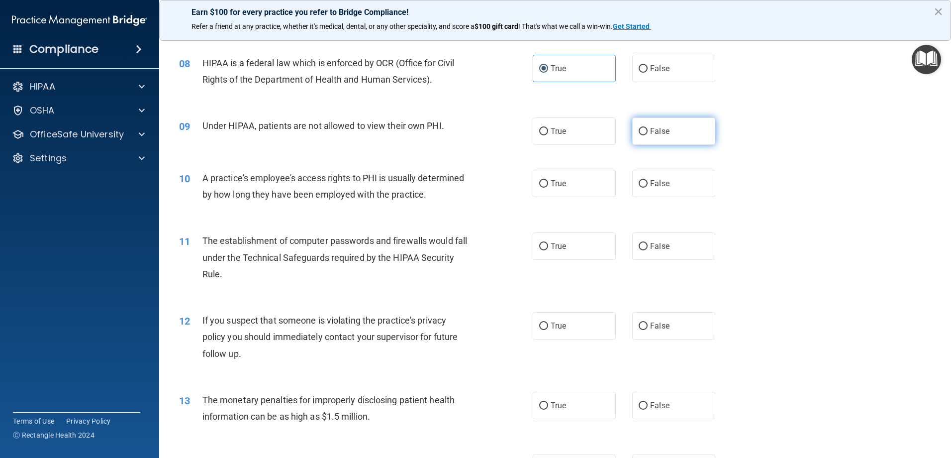
click at [639, 131] on input "False" at bounding box center [643, 131] width 9 height 7
radio input "true"
click at [639, 180] on input "False" at bounding box center [643, 183] width 9 height 7
radio input "true"
click at [543, 243] on label "True" at bounding box center [574, 245] width 83 height 27
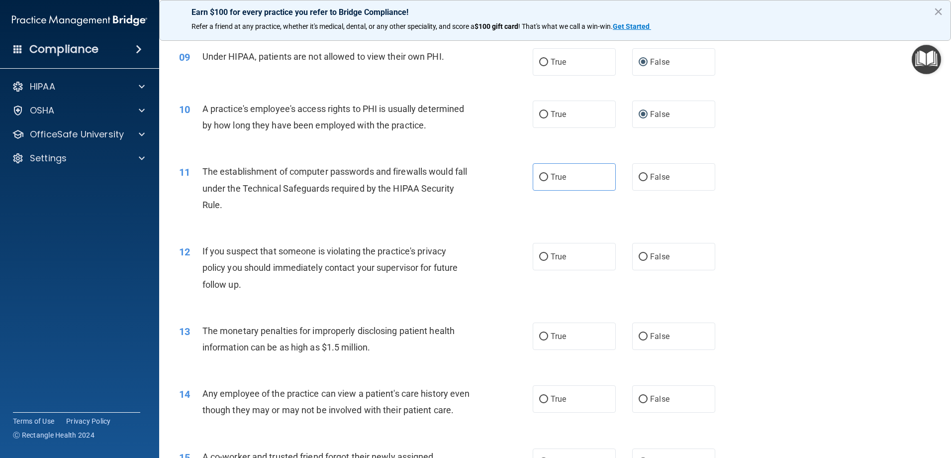
scroll to position [647, 0]
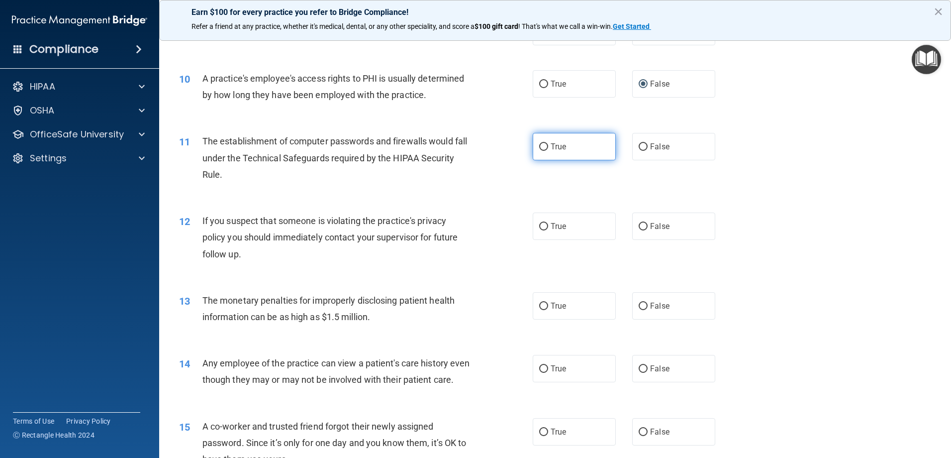
click at [542, 146] on input "True" at bounding box center [543, 146] width 9 height 7
radio input "true"
drag, startPoint x: 537, startPoint y: 226, endPoint x: 548, endPoint y: 219, distance: 12.3
click at [547, 219] on label "True" at bounding box center [574, 225] width 83 height 27
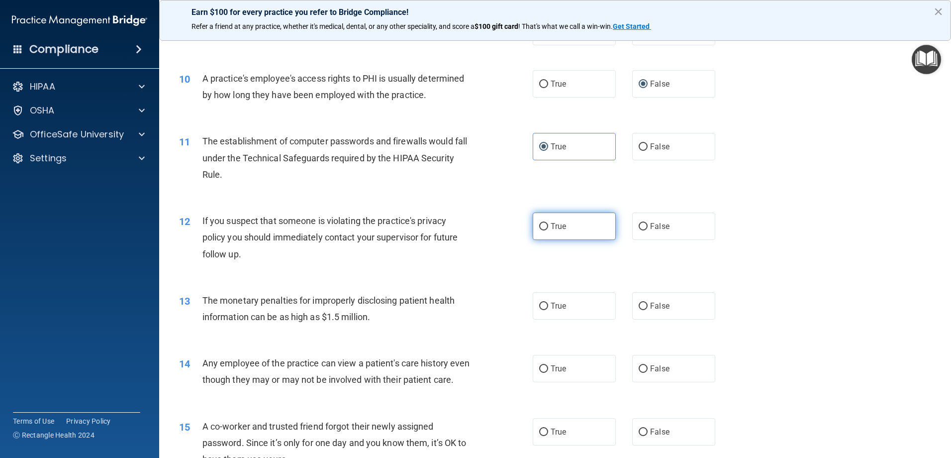
click at [539, 229] on input "True" at bounding box center [543, 226] width 9 height 7
radio input "true"
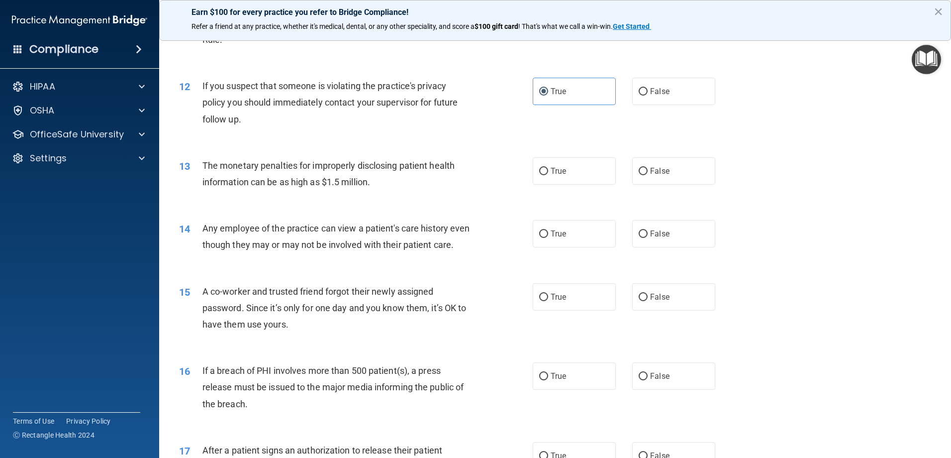
scroll to position [796, 0]
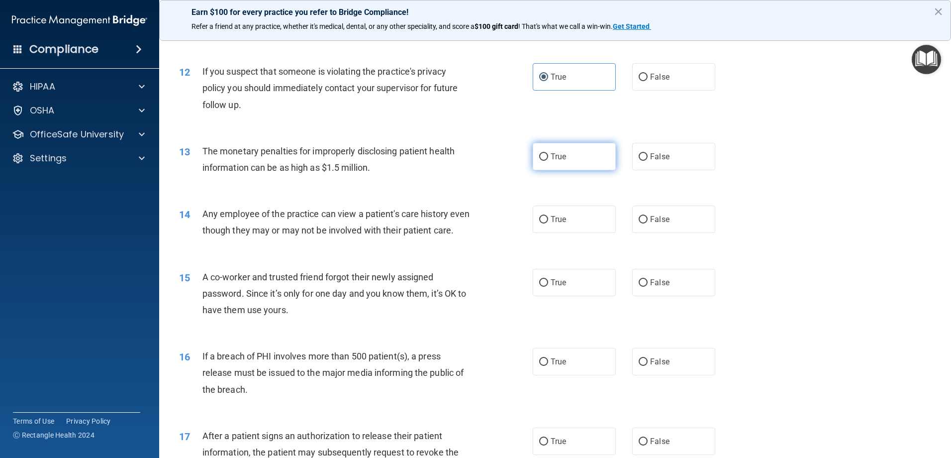
click at [544, 160] on input "True" at bounding box center [543, 156] width 9 height 7
radio input "true"
click at [642, 214] on label "False" at bounding box center [673, 218] width 83 height 27
click at [642, 216] on input "False" at bounding box center [643, 219] width 9 height 7
radio input "true"
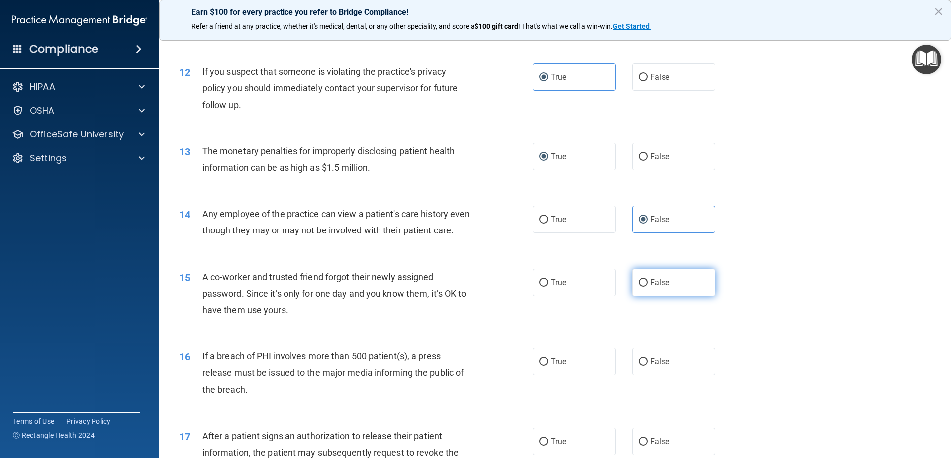
click at [639, 287] on input "False" at bounding box center [643, 282] width 9 height 7
radio input "true"
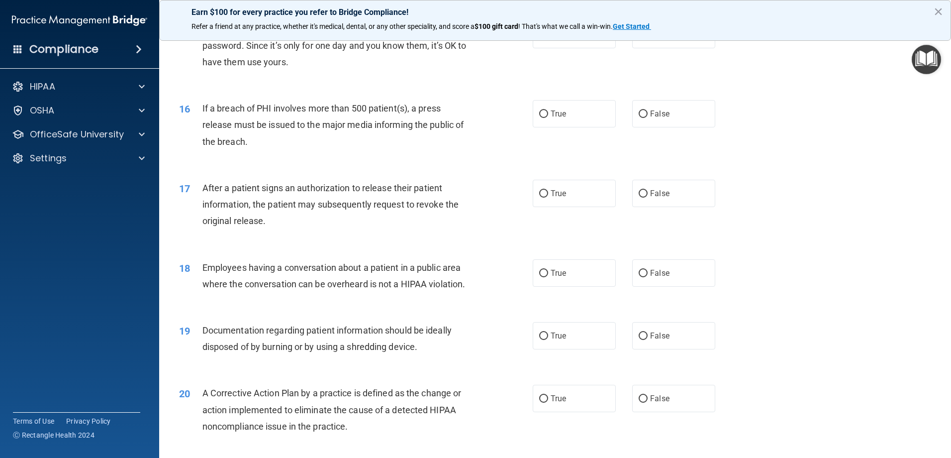
scroll to position [1045, 0]
click at [551, 117] on span "True" at bounding box center [558, 112] width 15 height 9
click at [548, 117] on input "True" at bounding box center [543, 112] width 9 height 7
radio input "true"
click at [551, 197] on span "True" at bounding box center [558, 192] width 15 height 9
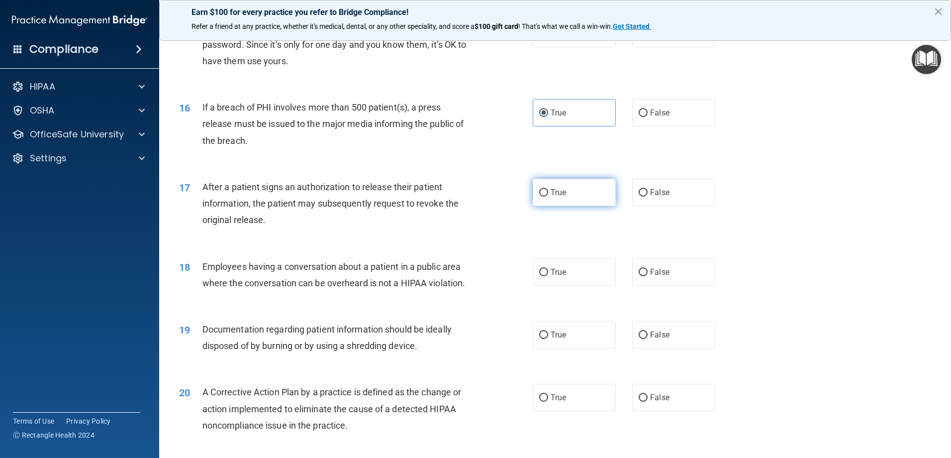
click at [547, 196] on input "True" at bounding box center [543, 192] width 9 height 7
radio input "true"
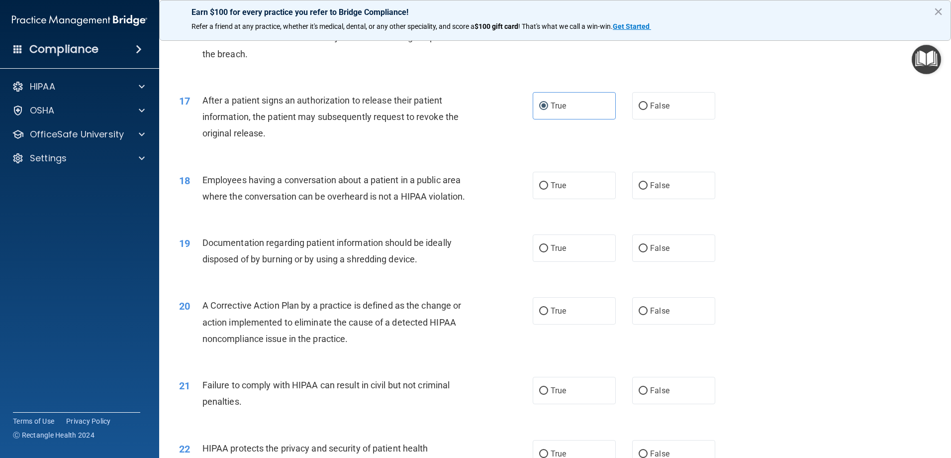
scroll to position [1194, 0]
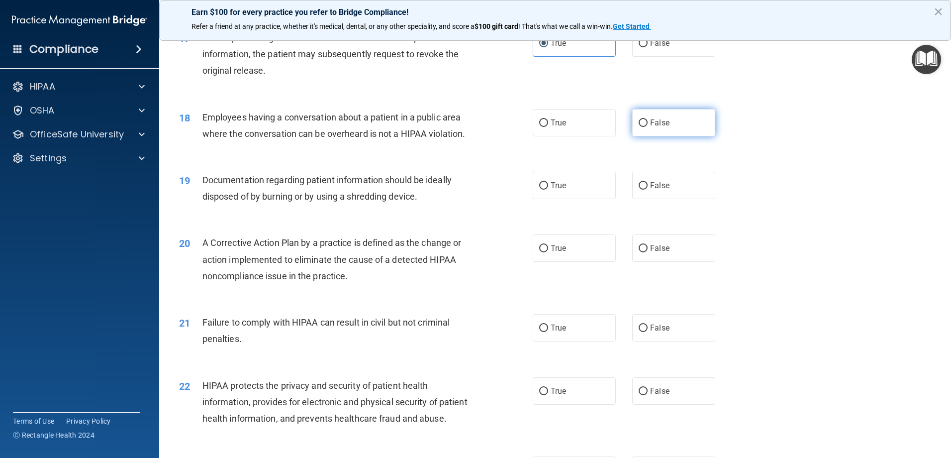
click at [641, 127] on input "False" at bounding box center [643, 122] width 9 height 7
radio input "true"
click at [542, 190] on input "True" at bounding box center [543, 185] width 9 height 7
radio input "true"
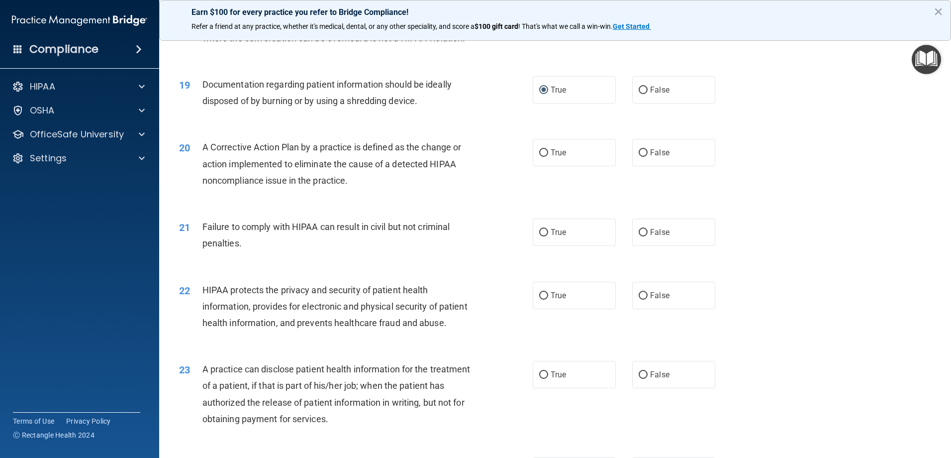
scroll to position [1293, 0]
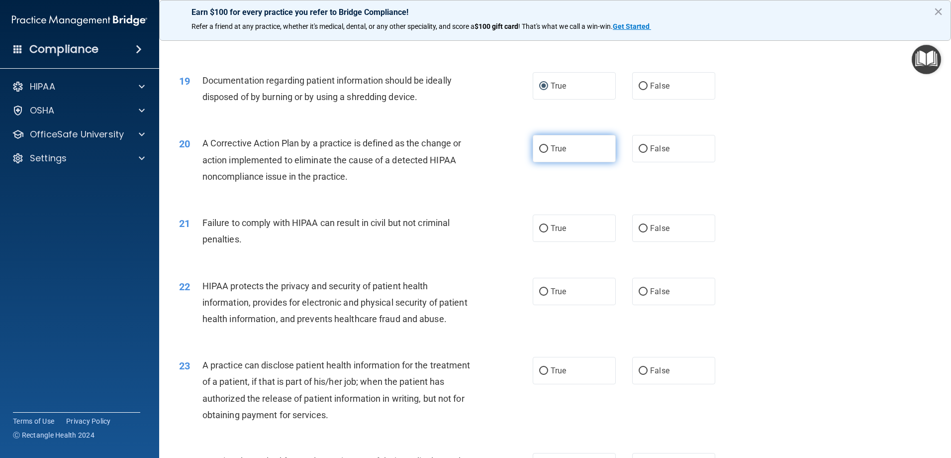
click at [551, 153] on span "True" at bounding box center [558, 148] width 15 height 9
click at [548, 153] on input "True" at bounding box center [543, 148] width 9 height 7
radio input "true"
click at [634, 240] on label "False" at bounding box center [673, 227] width 83 height 27
click at [639, 232] on input "False" at bounding box center [643, 228] width 9 height 7
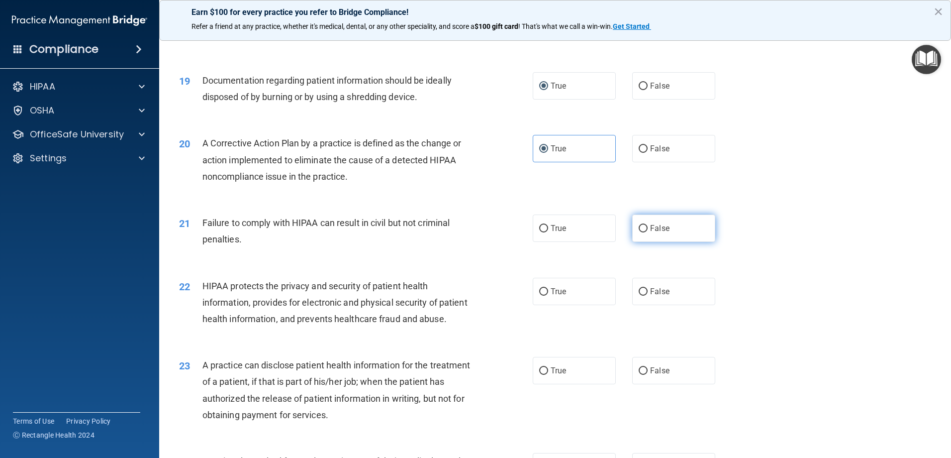
radio input "true"
click at [632, 384] on label "False" at bounding box center [673, 370] width 83 height 27
click at [639, 375] on input "False" at bounding box center [643, 370] width 9 height 7
radio input "true"
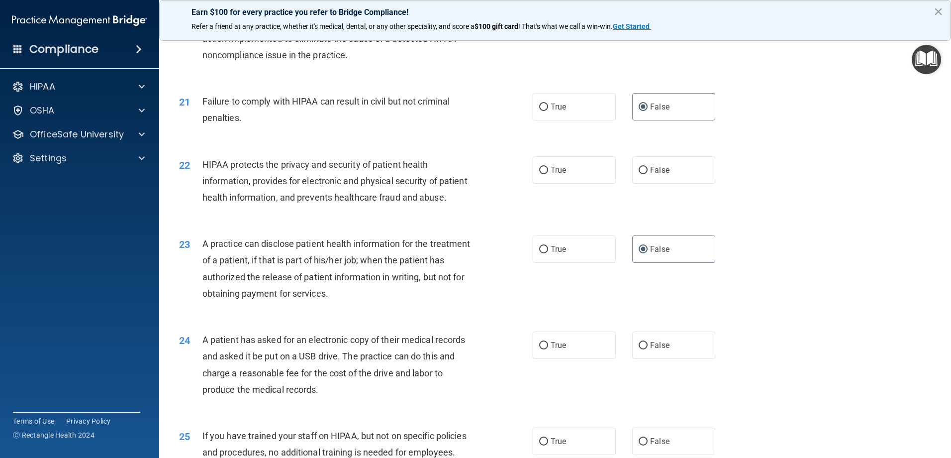
scroll to position [1443, 0]
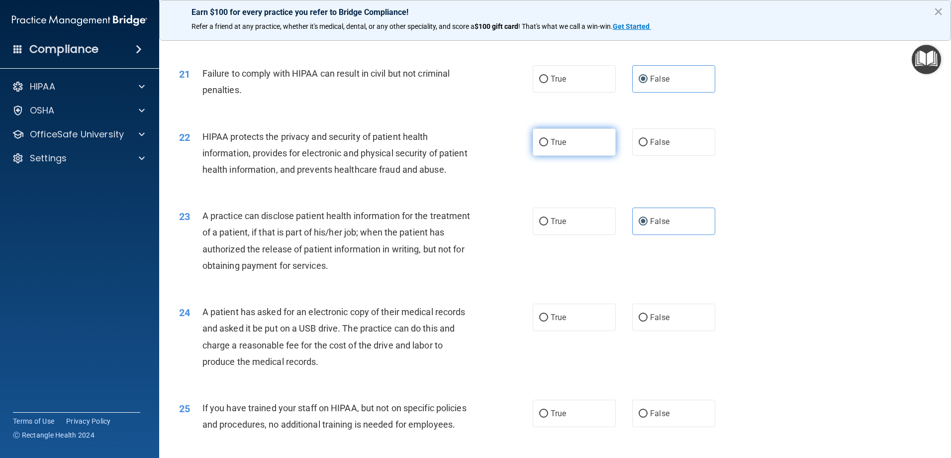
click at [542, 146] on input "True" at bounding box center [543, 142] width 9 height 7
radio input "true"
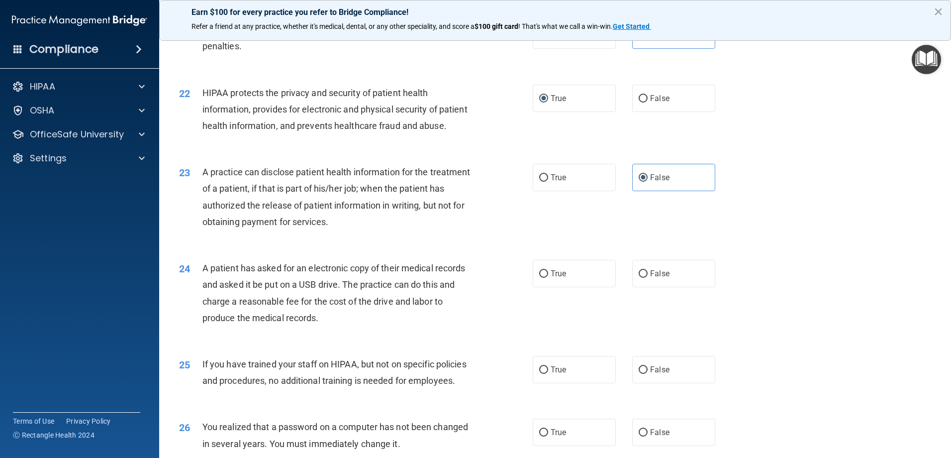
scroll to position [1592, 0]
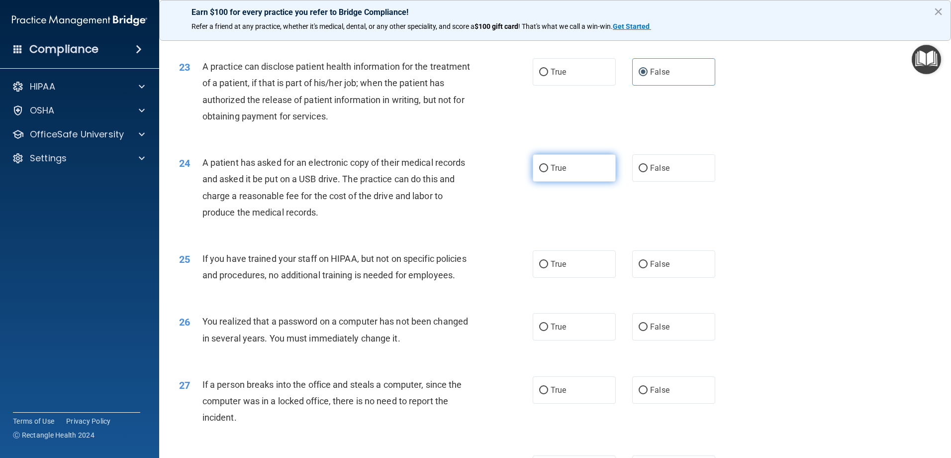
click at [543, 172] on input "True" at bounding box center [543, 168] width 9 height 7
radio input "true"
click at [641, 172] on input "False" at bounding box center [643, 168] width 9 height 7
radio input "true"
click at [539, 172] on input "True" at bounding box center [543, 168] width 9 height 7
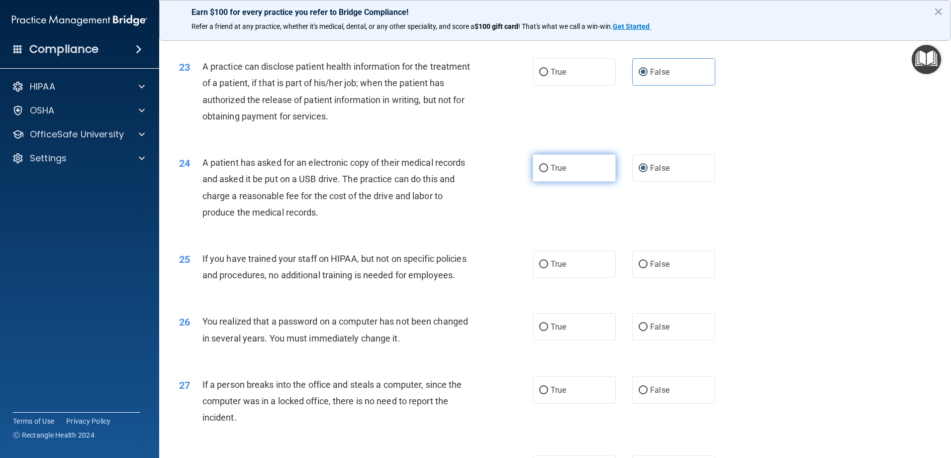
radio input "true"
radio input "false"
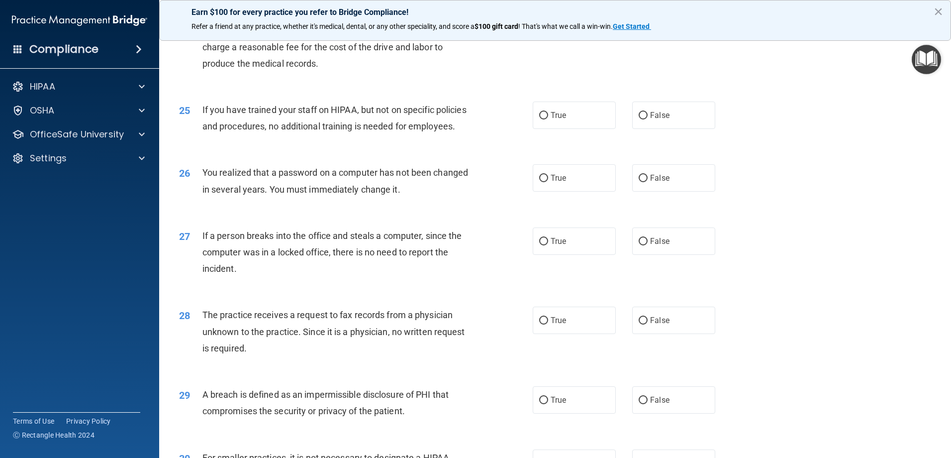
scroll to position [1741, 0]
click at [641, 119] on input "False" at bounding box center [643, 114] width 9 height 7
radio input "true"
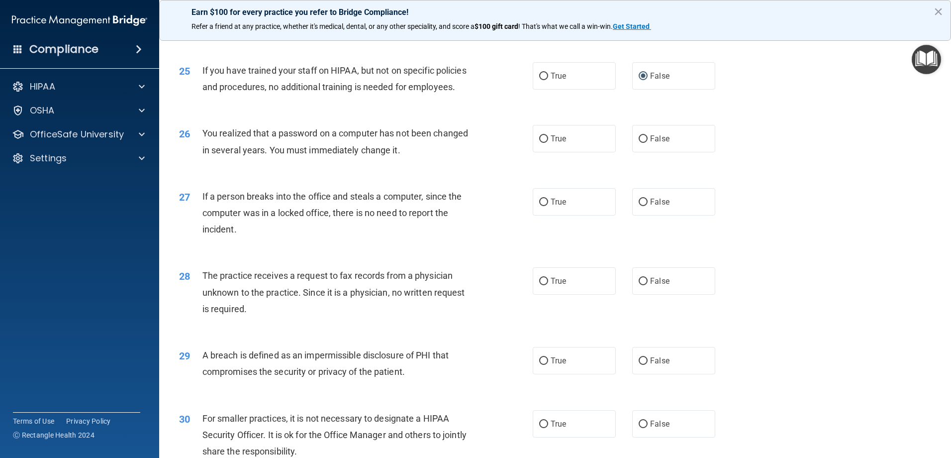
scroll to position [1890, 0]
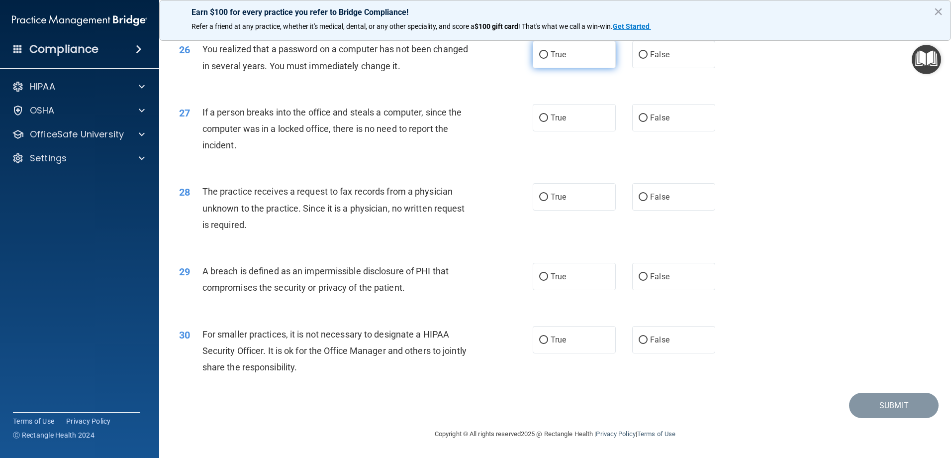
click at [541, 59] on input "True" at bounding box center [543, 54] width 9 height 7
radio input "true"
click at [639, 122] on input "False" at bounding box center [643, 117] width 9 height 7
radio input "true"
click at [639, 201] on input "False" at bounding box center [643, 197] width 9 height 7
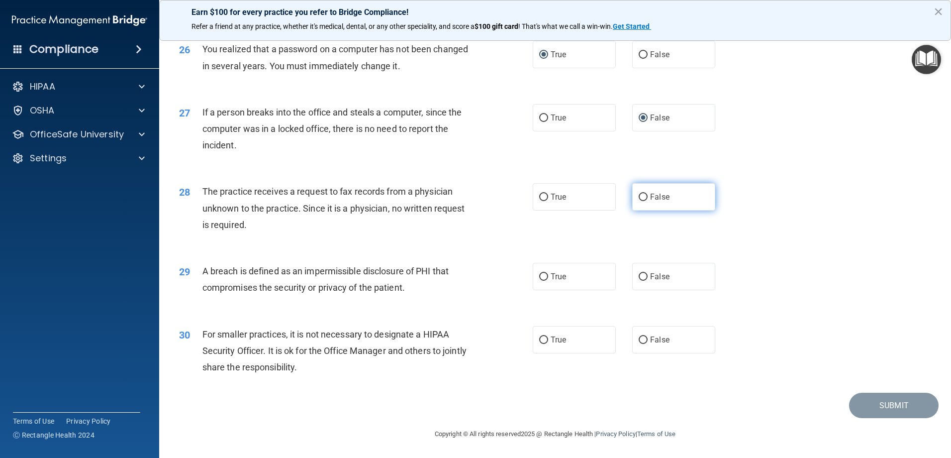
radio input "true"
click at [536, 282] on label "True" at bounding box center [574, 276] width 83 height 27
click at [539, 281] on input "True" at bounding box center [543, 276] width 9 height 7
radio input "true"
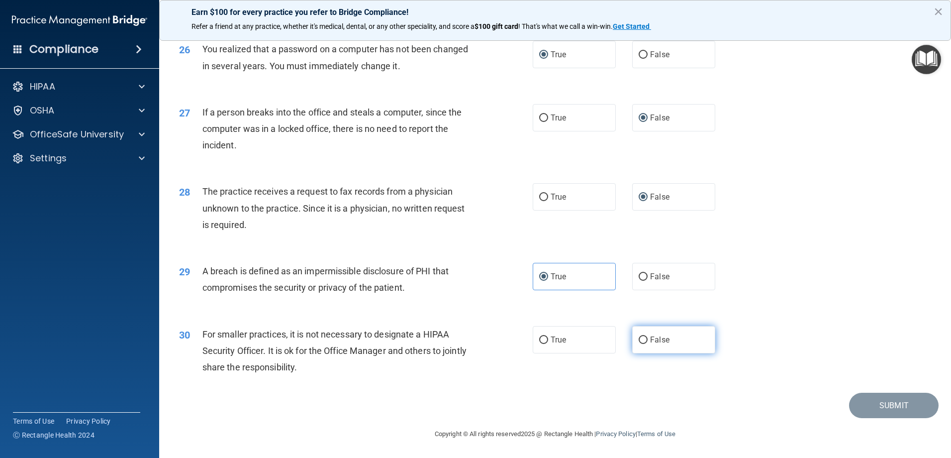
click at [644, 339] on label "False" at bounding box center [673, 339] width 83 height 27
click at [644, 339] on input "False" at bounding box center [643, 339] width 9 height 7
radio input "true"
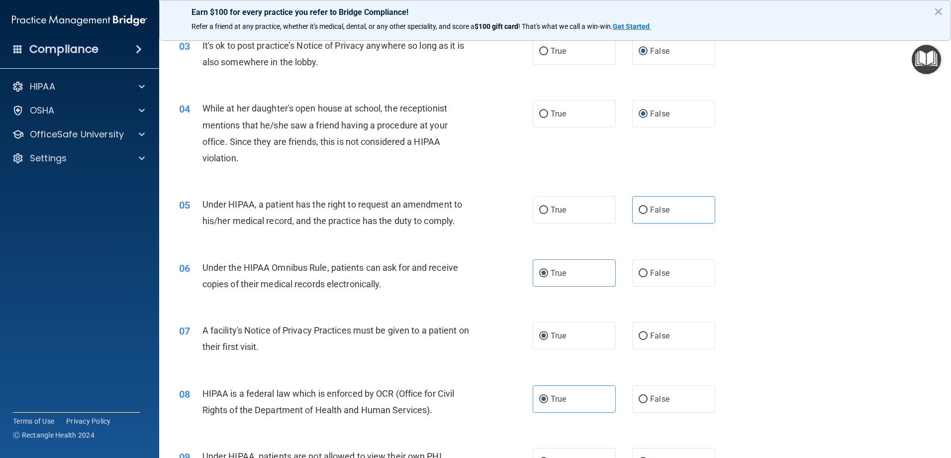
scroll to position [0, 0]
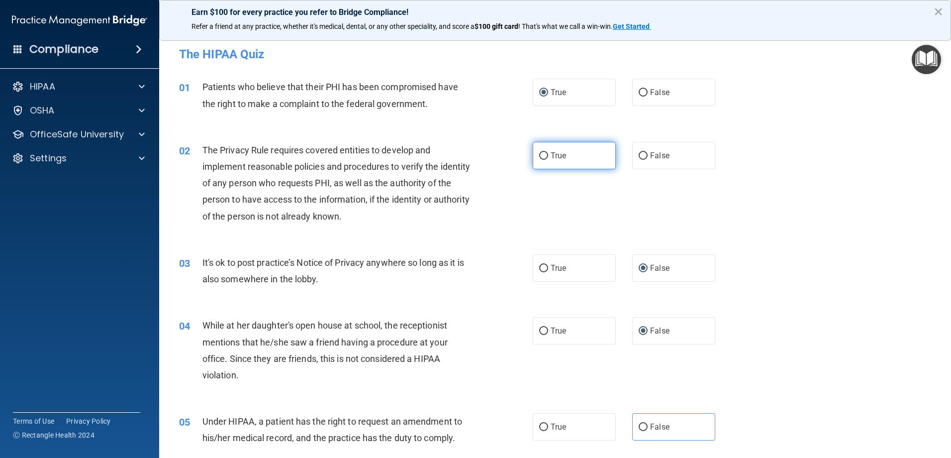
click at [544, 156] on input "True" at bounding box center [543, 155] width 9 height 7
radio input "true"
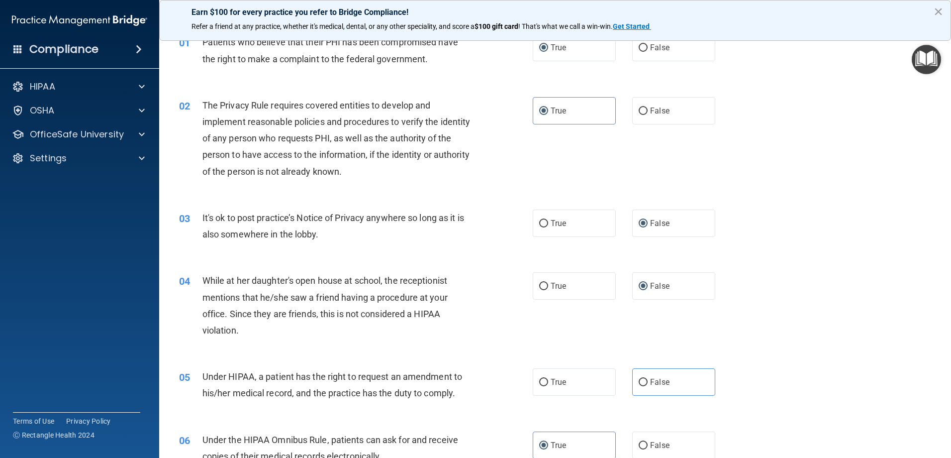
scroll to position [99, 0]
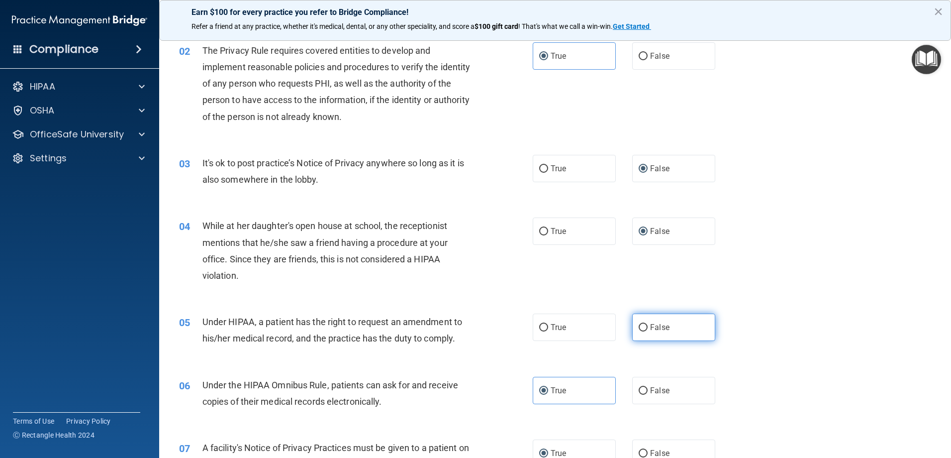
click at [650, 330] on span "False" at bounding box center [659, 326] width 19 height 9
click at [648, 330] on input "False" at bounding box center [643, 327] width 9 height 7
radio input "true"
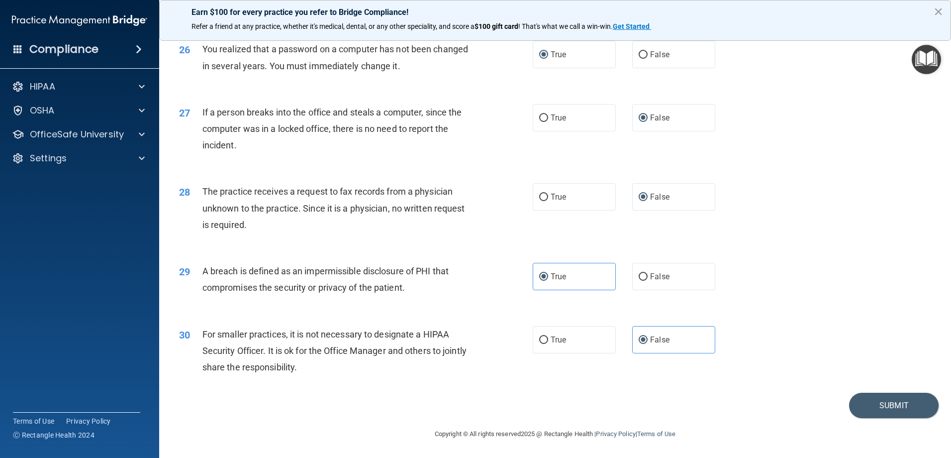
scroll to position [1913, 0]
click at [889, 409] on button "Submit" at bounding box center [894, 404] width 90 height 25
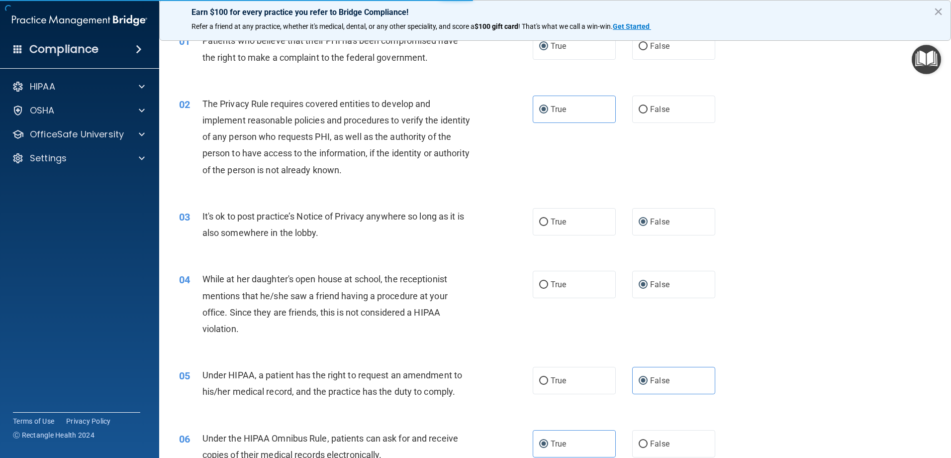
scroll to position [0, 0]
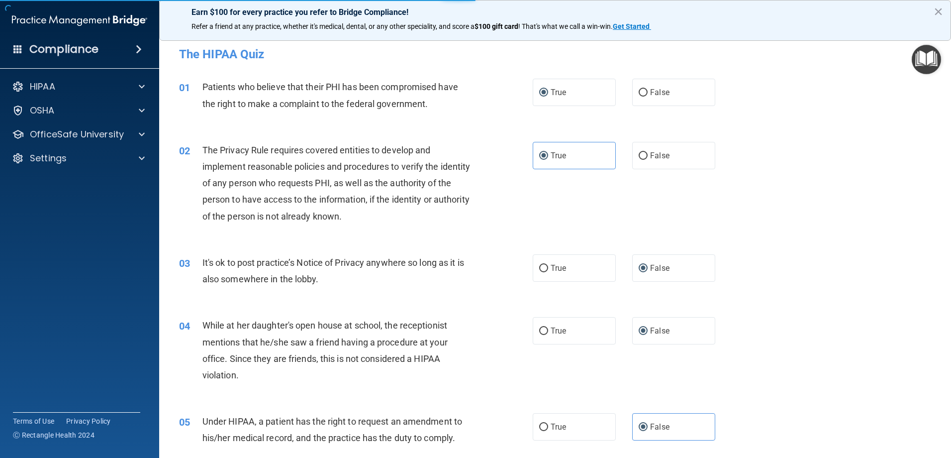
click at [831, 204] on div "02 The Privacy Rule requires covered entities to develop and implement reasonab…" at bounding box center [555, 185] width 767 height 112
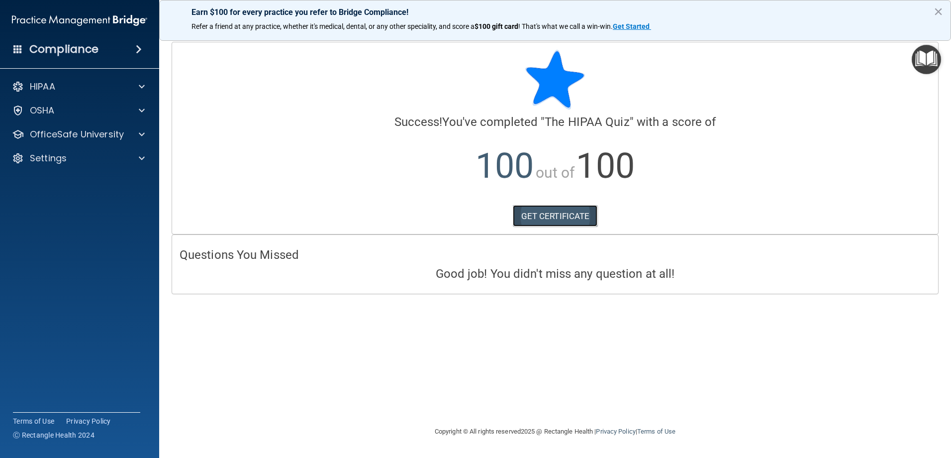
click at [564, 215] on link "GET CERTIFICATE" at bounding box center [555, 216] width 85 height 22
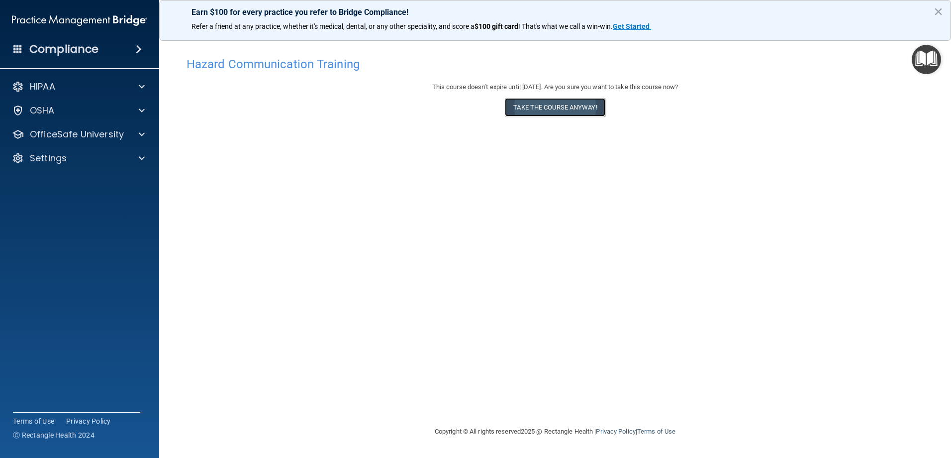
click at [548, 111] on button "Take the course anyway!" at bounding box center [555, 107] width 100 height 18
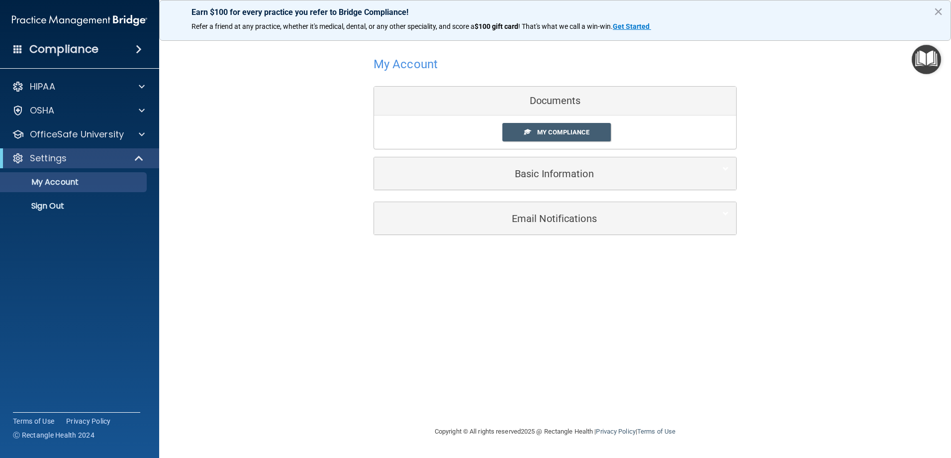
click at [545, 99] on div "Documents" at bounding box center [555, 101] width 362 height 29
click at [566, 127] on link "My Compliance" at bounding box center [556, 132] width 109 height 18
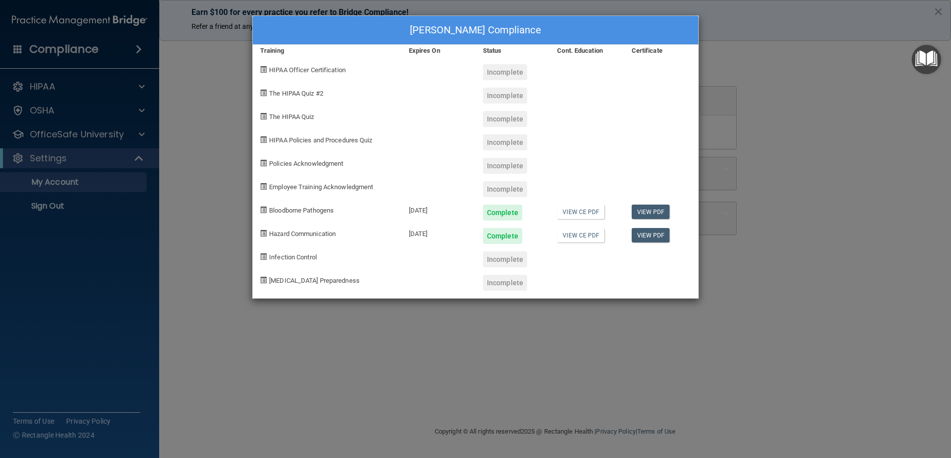
click at [794, 61] on div "[PERSON_NAME] Compliance Training Expires On Status Cont. Education Certificate…" at bounding box center [475, 229] width 951 height 458
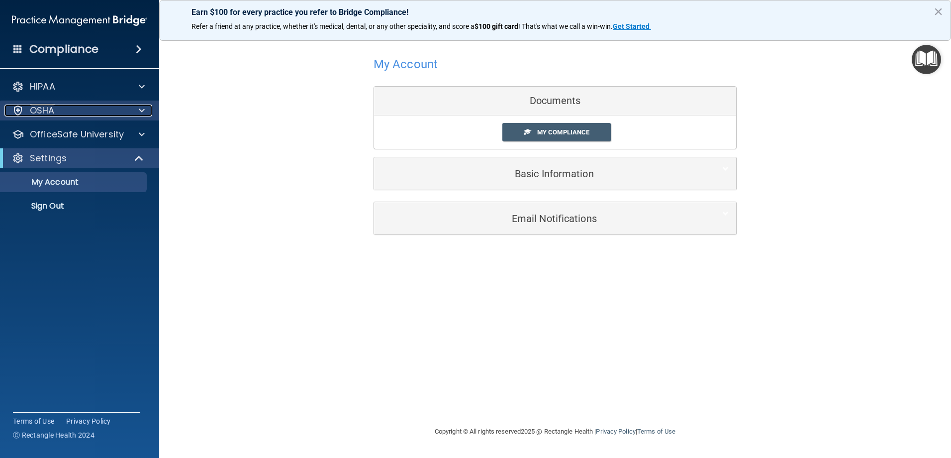
click at [60, 115] on div "OSHA" at bounding box center [65, 110] width 123 height 12
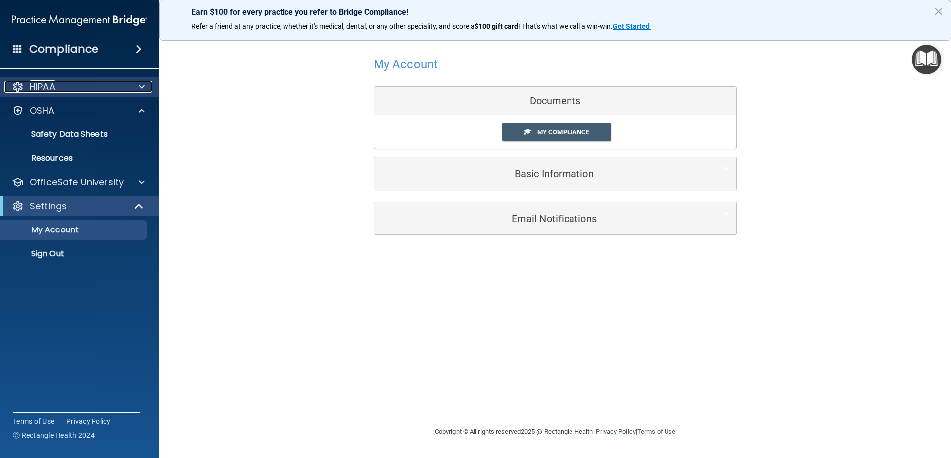
click at [65, 85] on div "HIPAA" at bounding box center [65, 87] width 123 height 12
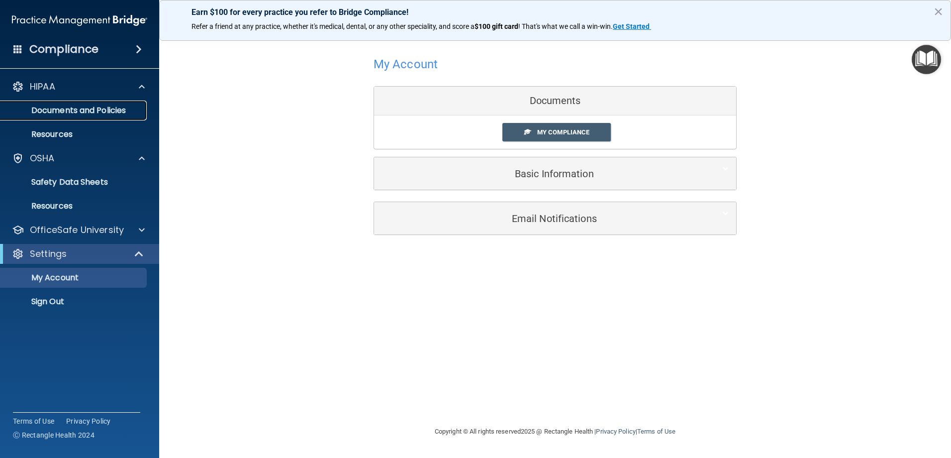
click at [131, 108] on p "Documents and Policies" at bounding box center [74, 110] width 136 height 10
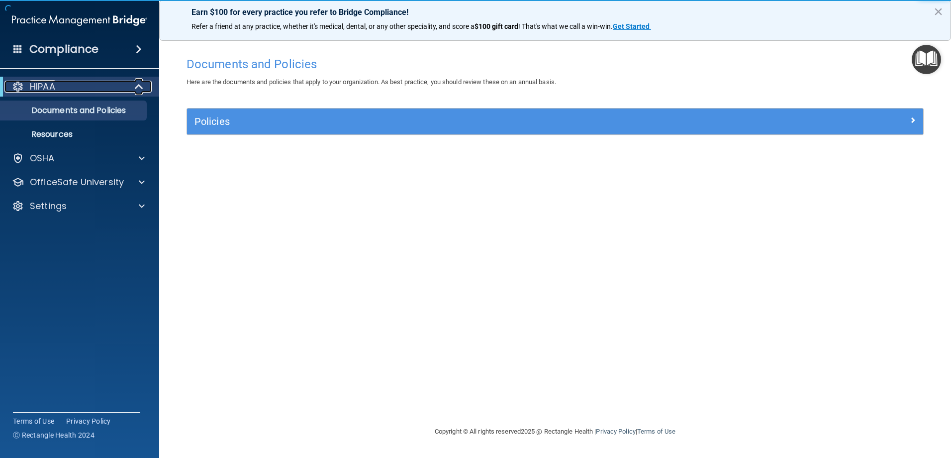
click at [107, 85] on div "HIPAA" at bounding box center [65, 87] width 123 height 12
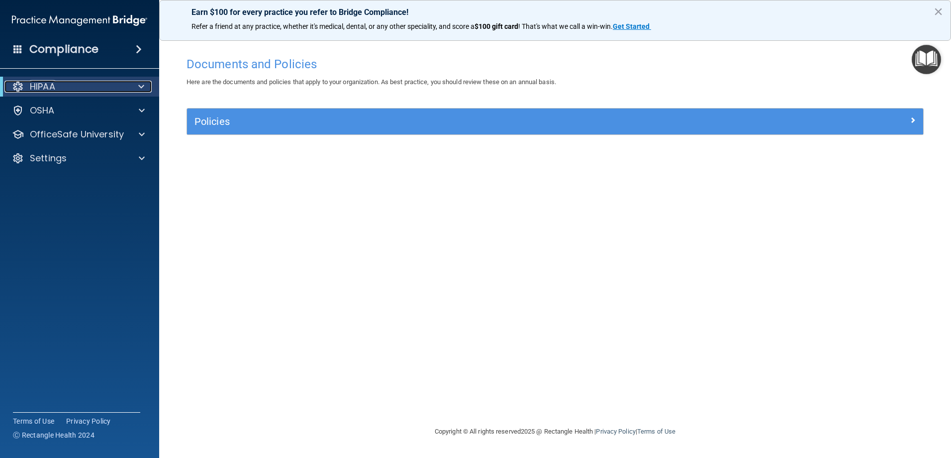
click at [130, 84] on div at bounding box center [139, 87] width 24 height 12
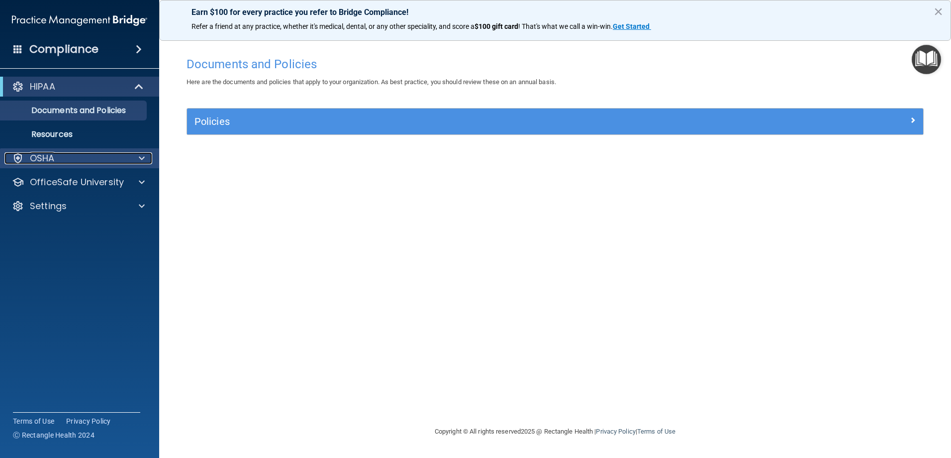
click at [91, 156] on div "OSHA" at bounding box center [65, 158] width 123 height 12
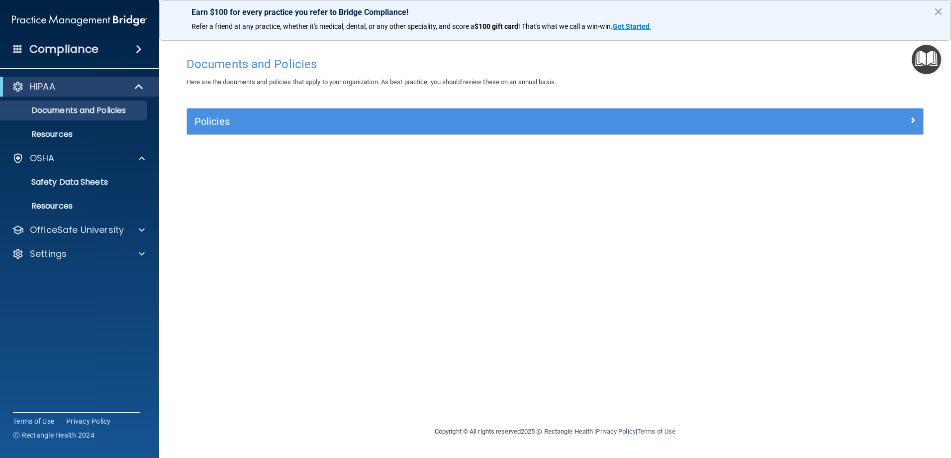
click at [392, 190] on div "Documents and Policies Here are the documents and policies that apply to your o…" at bounding box center [555, 239] width 752 height 374
click at [69, 108] on p "Documents and Policies" at bounding box center [74, 110] width 136 height 10
click at [76, 90] on div "HIPAA" at bounding box center [65, 87] width 123 height 12
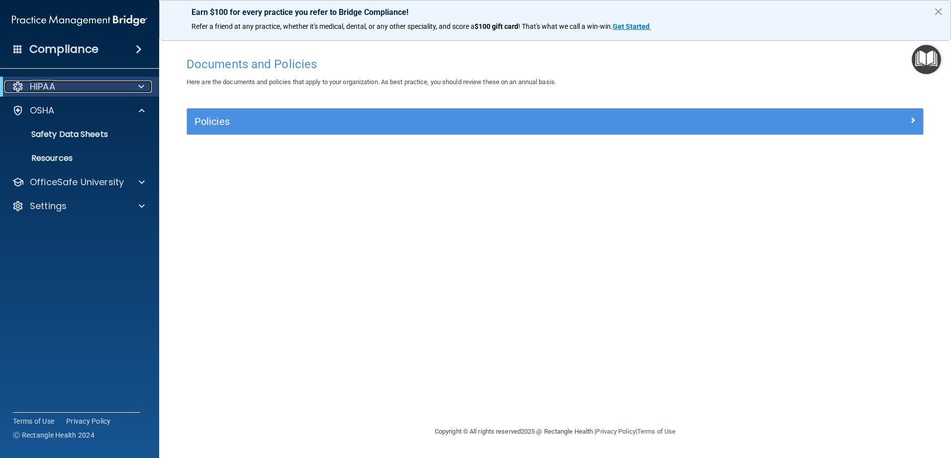
click at [84, 88] on div "HIPAA" at bounding box center [65, 87] width 123 height 12
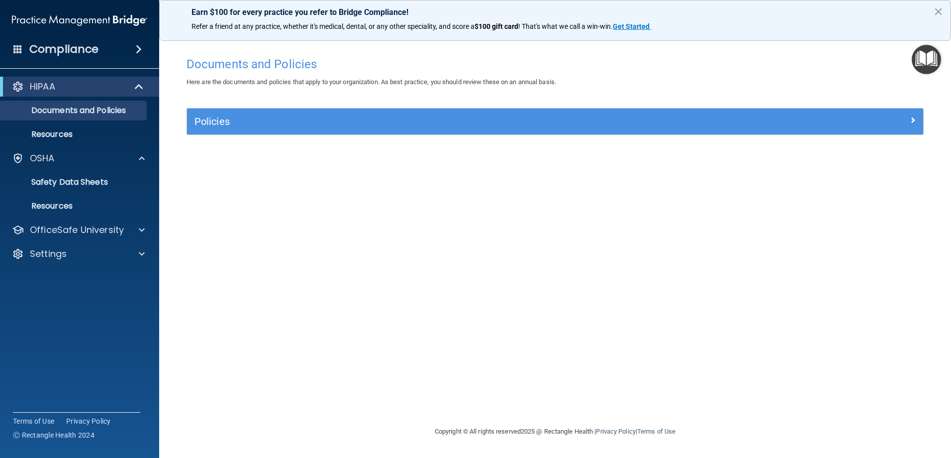
drag, startPoint x: 904, startPoint y: 60, endPoint x: 915, endPoint y: 60, distance: 11.4
click at [910, 60] on h4 "Documents and Policies" at bounding box center [555, 64] width 737 height 13
click at [915, 60] on img "Open Resource Center" at bounding box center [926, 59] width 29 height 29
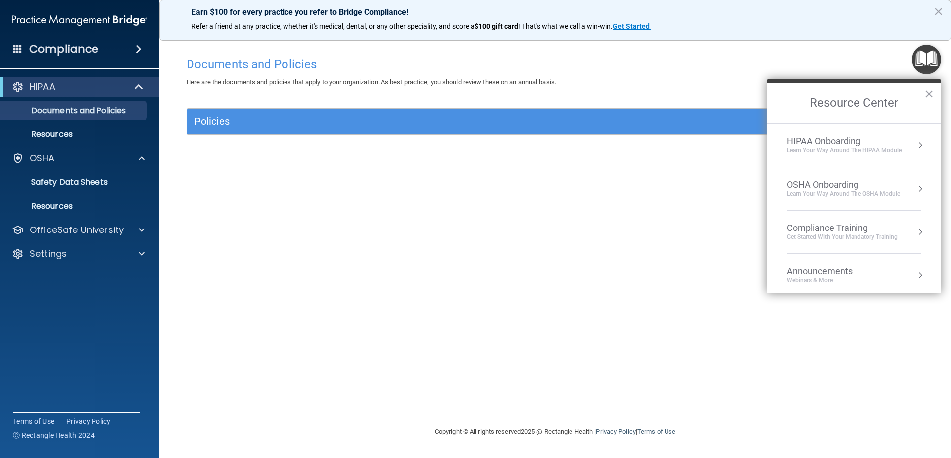
click at [844, 148] on div "Learn Your Way around the HIPAA module" at bounding box center [844, 150] width 115 height 8
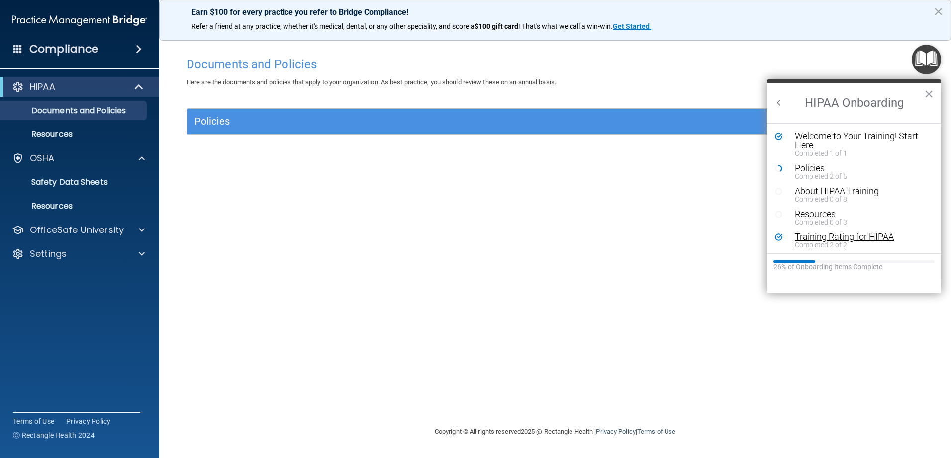
click at [840, 235] on div "Training Rating for HIPAA" at bounding box center [858, 236] width 126 height 9
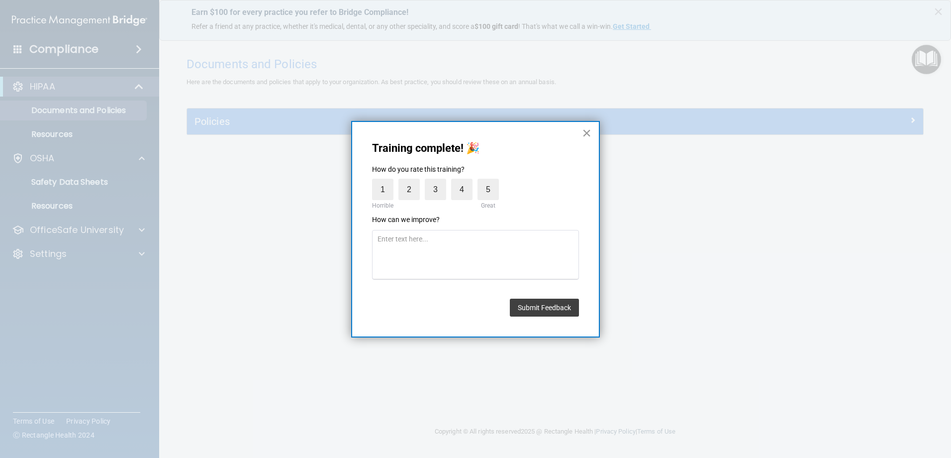
click at [583, 132] on button "×" at bounding box center [586, 133] width 9 height 16
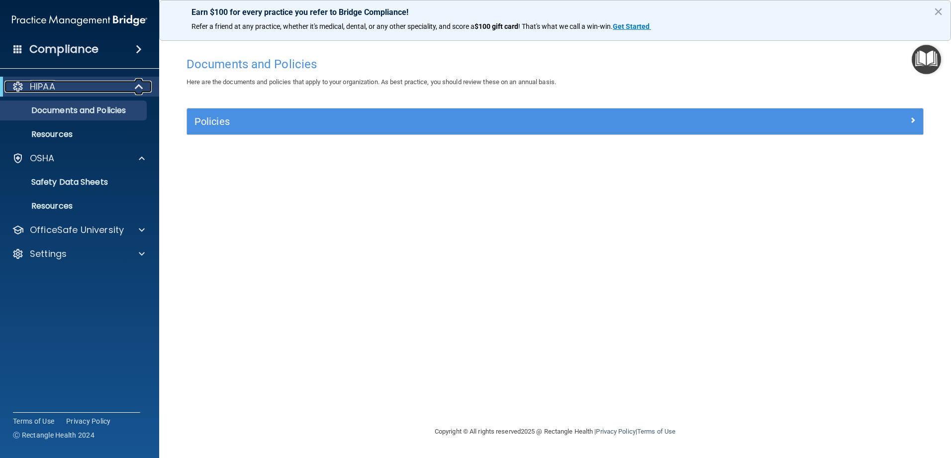
click at [67, 87] on div "HIPAA" at bounding box center [65, 87] width 123 height 12
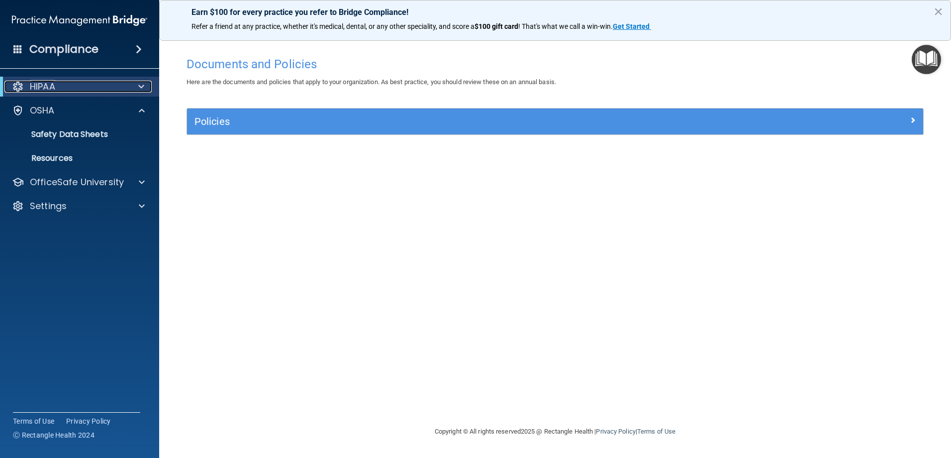
click at [68, 87] on div "HIPAA" at bounding box center [65, 87] width 123 height 12
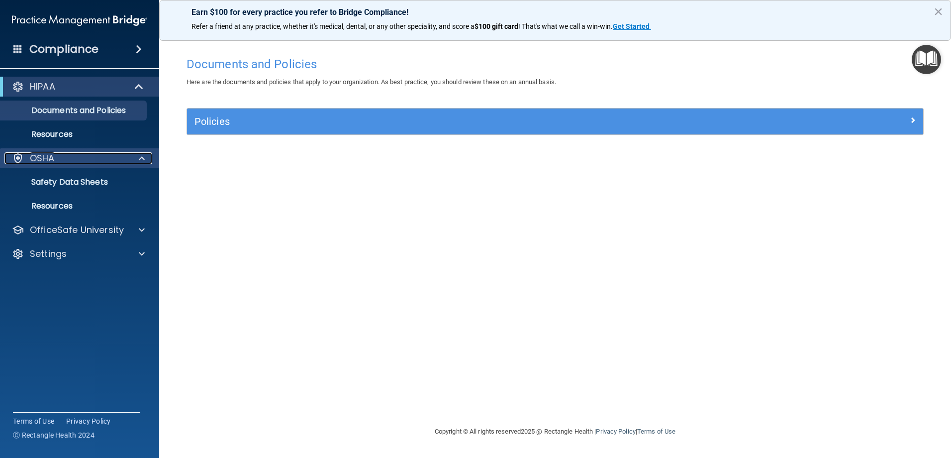
click at [52, 161] on p "OSHA" at bounding box center [42, 158] width 25 height 12
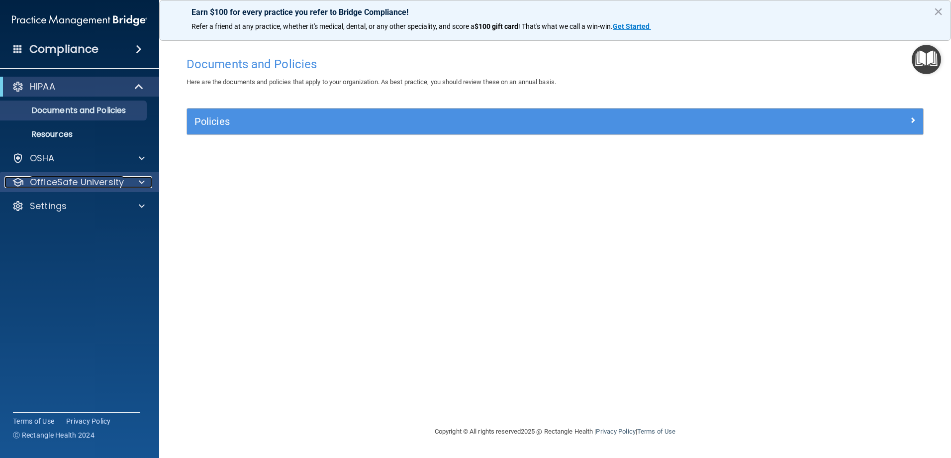
click at [56, 177] on p "OfficeSafe University" at bounding box center [77, 182] width 94 height 12
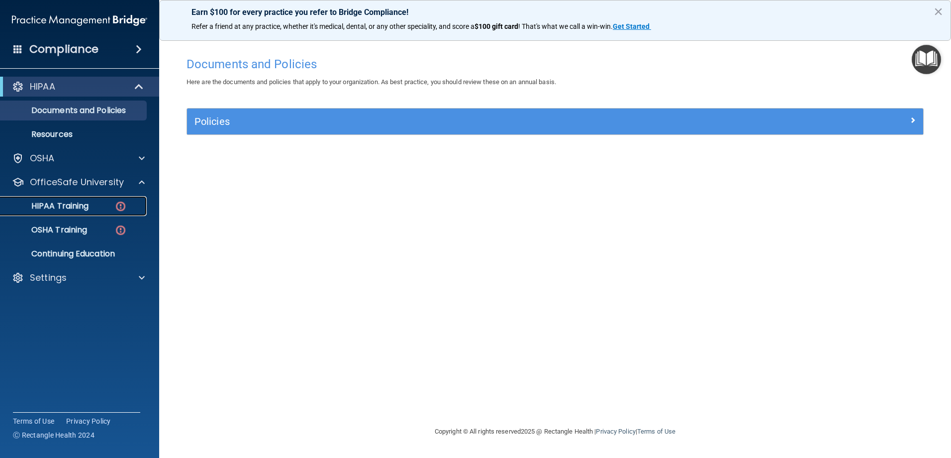
click at [59, 204] on p "HIPAA Training" at bounding box center [47, 206] width 82 height 10
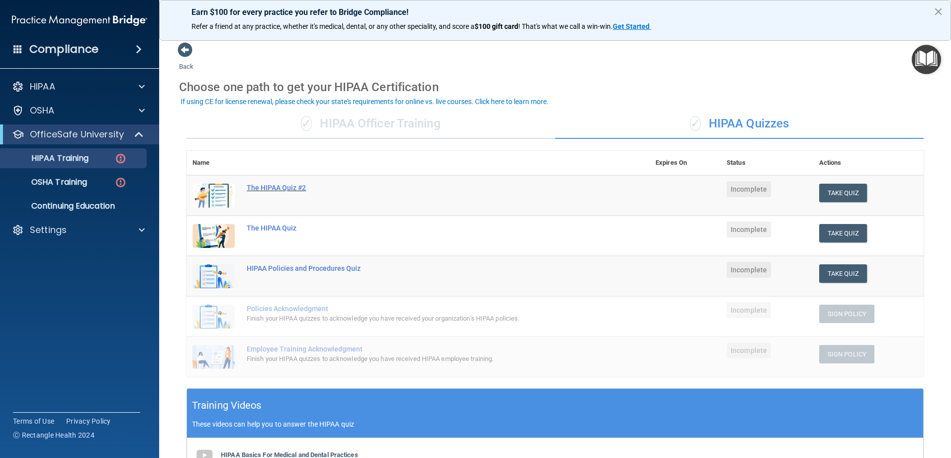
click at [273, 189] on div "The HIPAA Quiz #2" at bounding box center [423, 188] width 353 height 8
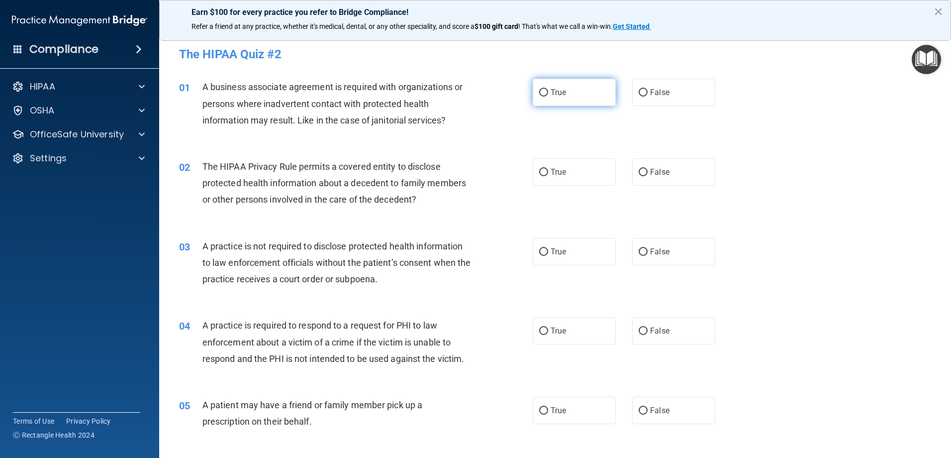
click at [542, 87] on label "True" at bounding box center [574, 92] width 83 height 27
click at [542, 89] on input "True" at bounding box center [543, 92] width 9 height 7
radio input "true"
click at [650, 172] on span "False" at bounding box center [659, 171] width 19 height 9
click at [647, 172] on input "False" at bounding box center [643, 172] width 9 height 7
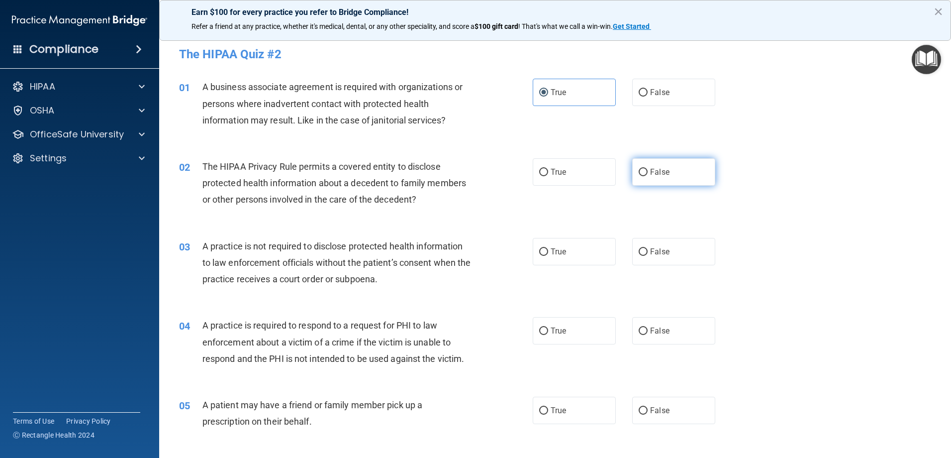
radio input "true"
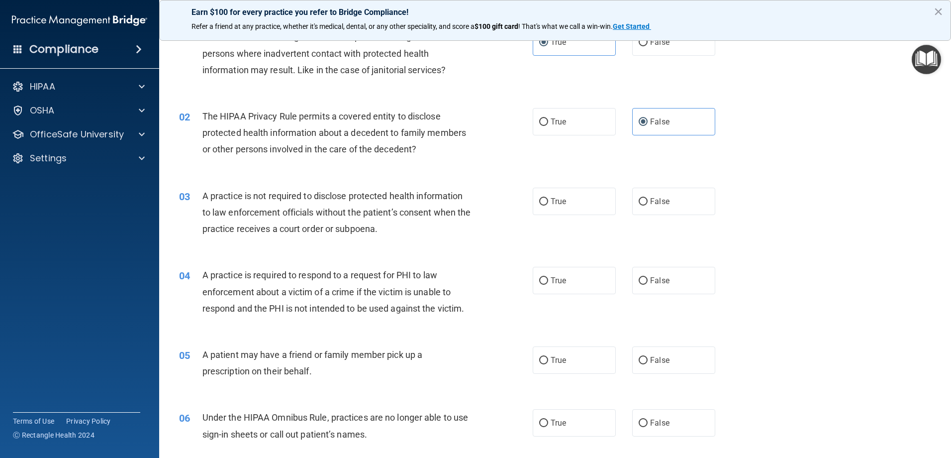
scroll to position [50, 0]
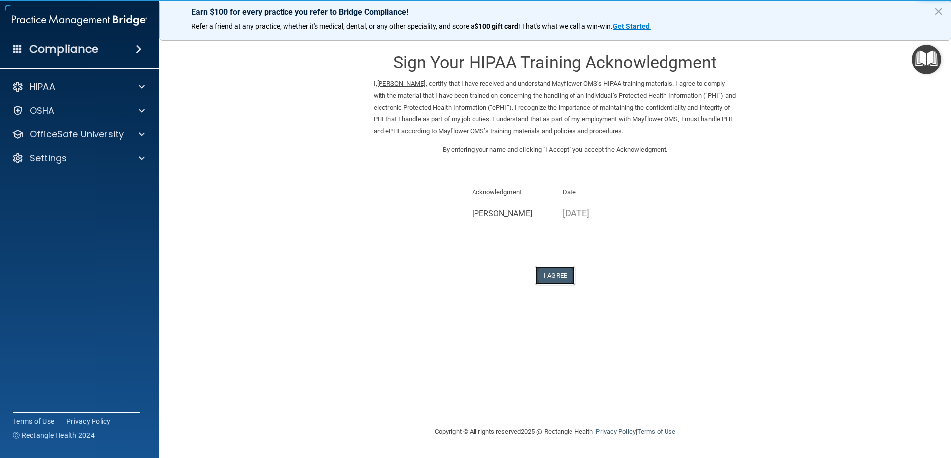
click at [560, 276] on button "I Agree" at bounding box center [555, 275] width 40 height 18
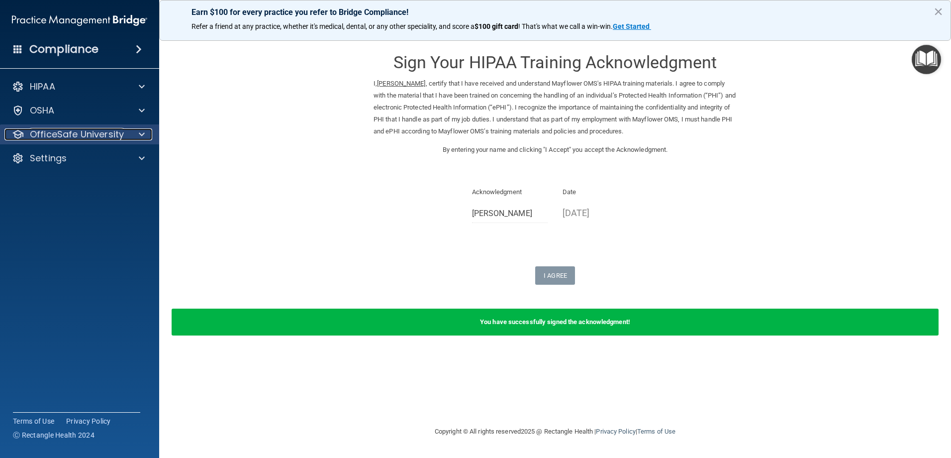
click at [81, 137] on p "OfficeSafe University" at bounding box center [77, 134] width 94 height 12
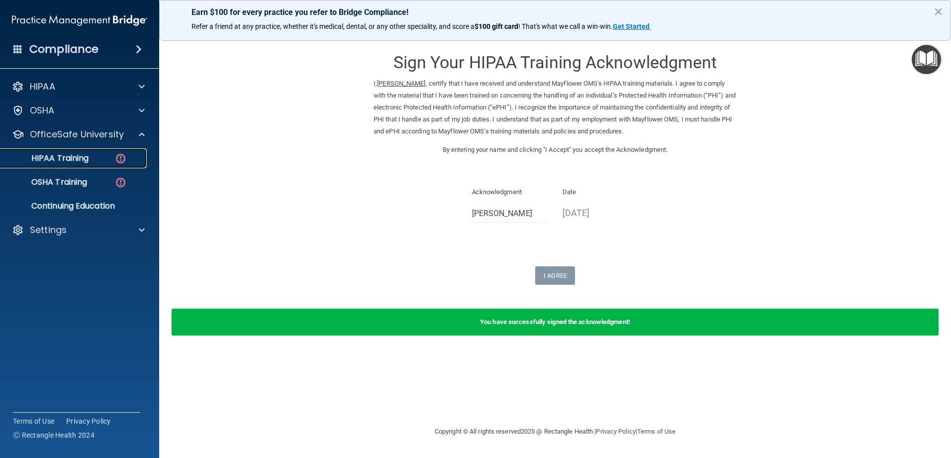
click at [109, 158] on div "HIPAA Training" at bounding box center [74, 158] width 136 height 10
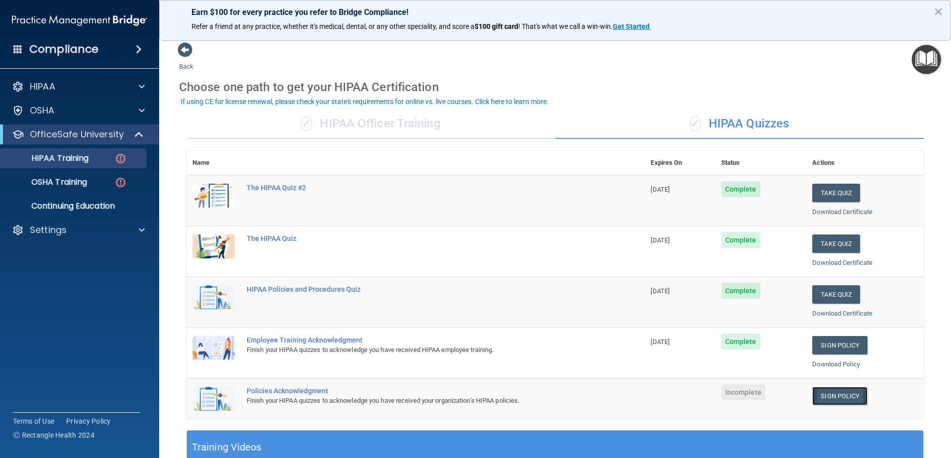
click at [849, 395] on link "Sign Policy" at bounding box center [839, 396] width 55 height 18
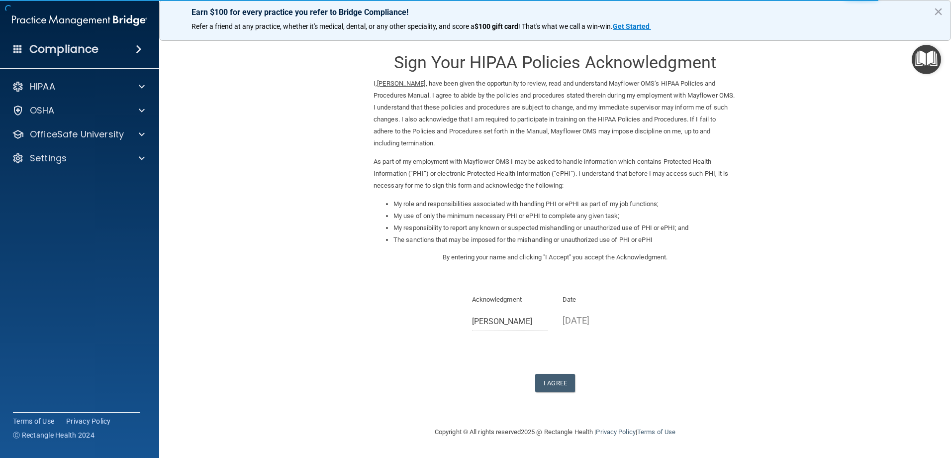
click at [533, 380] on div "I Agree" at bounding box center [555, 383] width 363 height 18
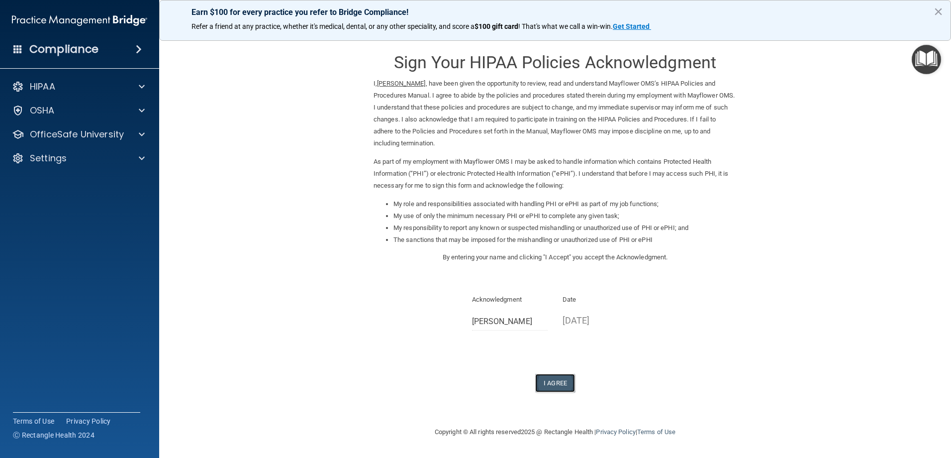
click at [546, 380] on button "I Agree" at bounding box center [555, 383] width 40 height 18
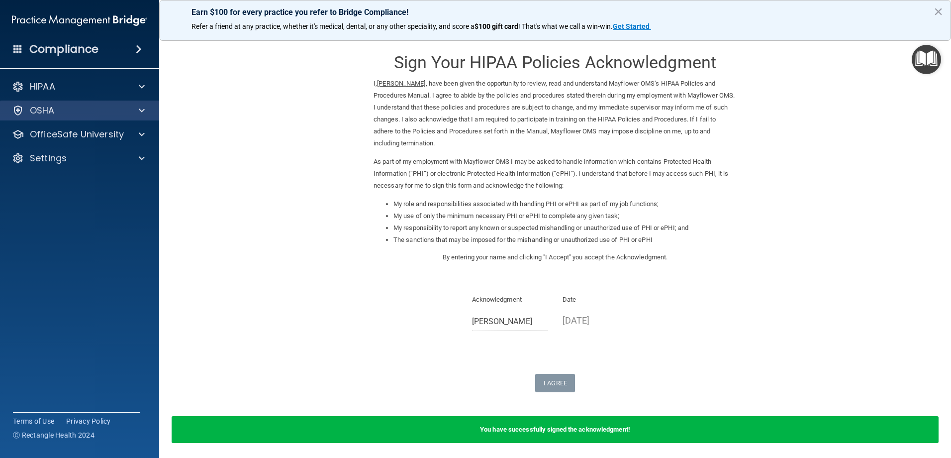
click at [35, 120] on div "OSHA" at bounding box center [80, 110] width 160 height 20
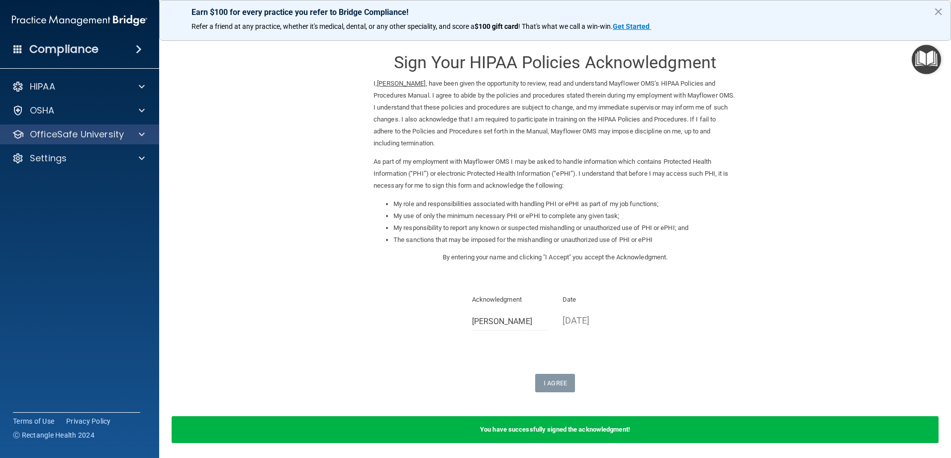
click at [81, 142] on div "OfficeSafe University" at bounding box center [80, 134] width 160 height 20
click at [88, 134] on p "OfficeSafe University" at bounding box center [77, 134] width 94 height 12
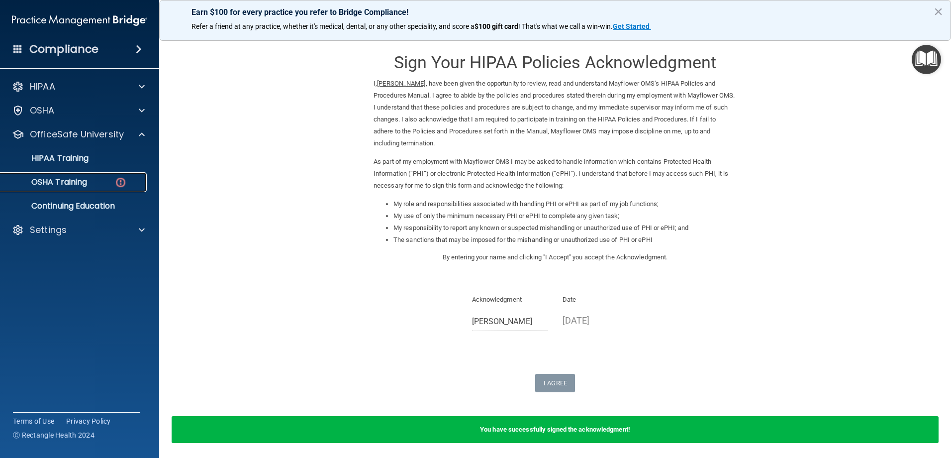
click at [74, 181] on p "OSHA Training" at bounding box center [46, 182] width 81 height 10
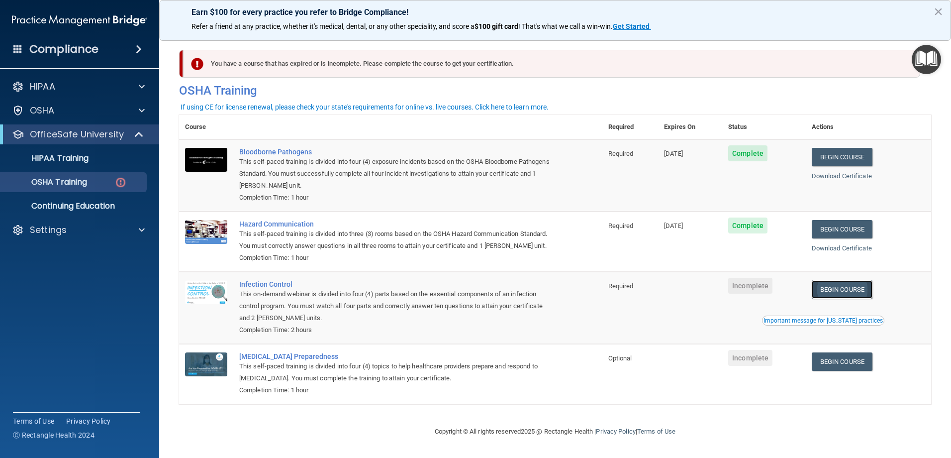
click at [831, 298] on link "Begin Course" at bounding box center [842, 289] width 61 height 18
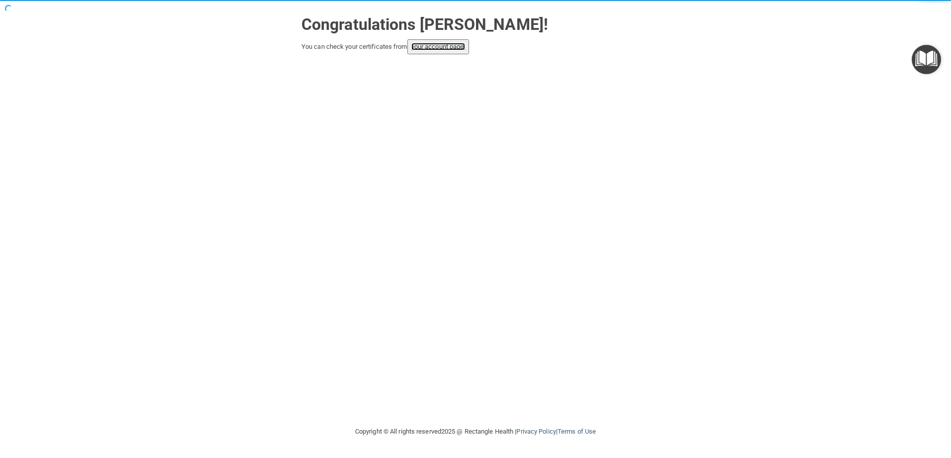
click at [429, 43] on link "your account page!" at bounding box center [438, 46] width 54 height 7
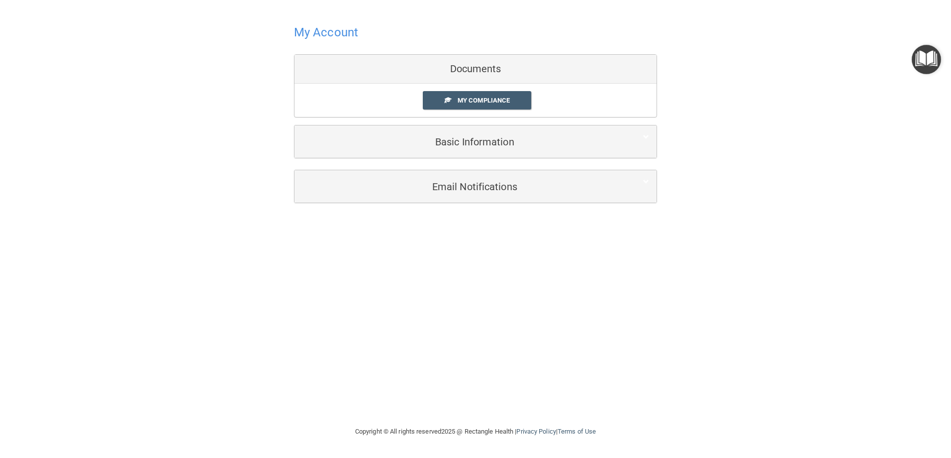
click at [473, 63] on div "Documents" at bounding box center [475, 69] width 362 height 29
click at [476, 101] on span "My Compliance" at bounding box center [484, 100] width 52 height 7
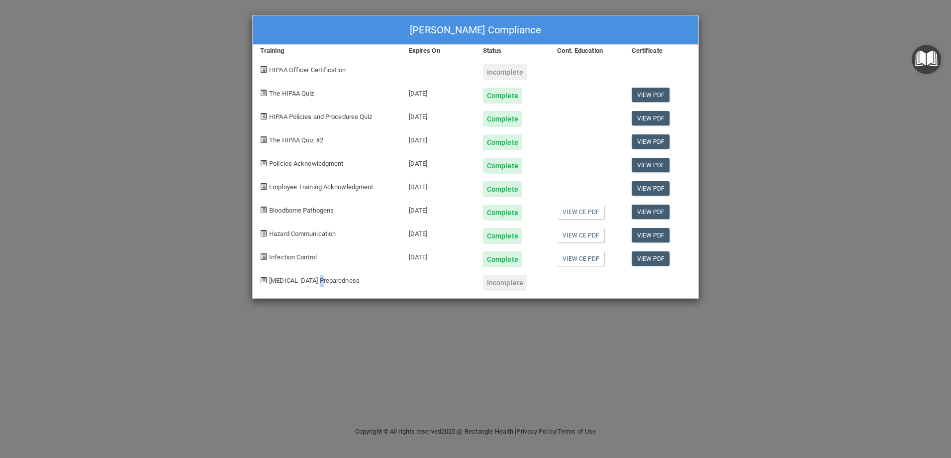
click at [319, 278] on span "[MEDICAL_DATA] Preparedness" at bounding box center [314, 280] width 91 height 7
click at [502, 67] on div "Incomplete" at bounding box center [505, 72] width 44 height 16
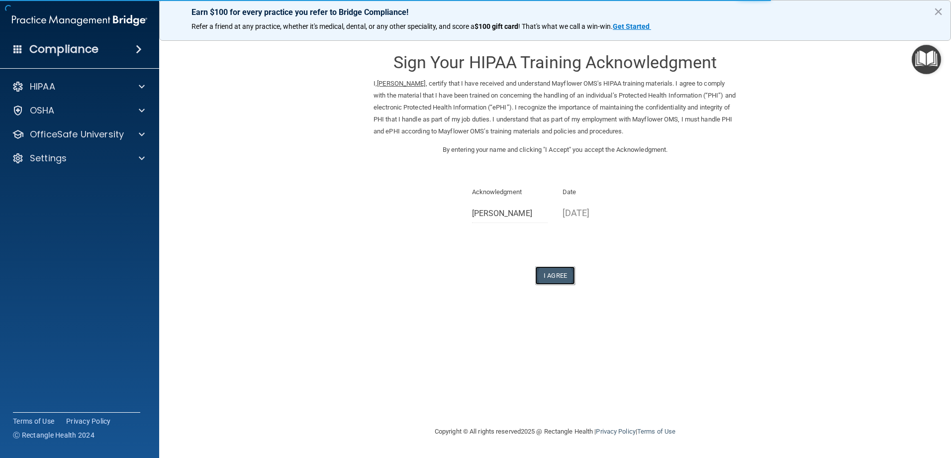
click at [563, 281] on button "I Agree" at bounding box center [555, 275] width 40 height 18
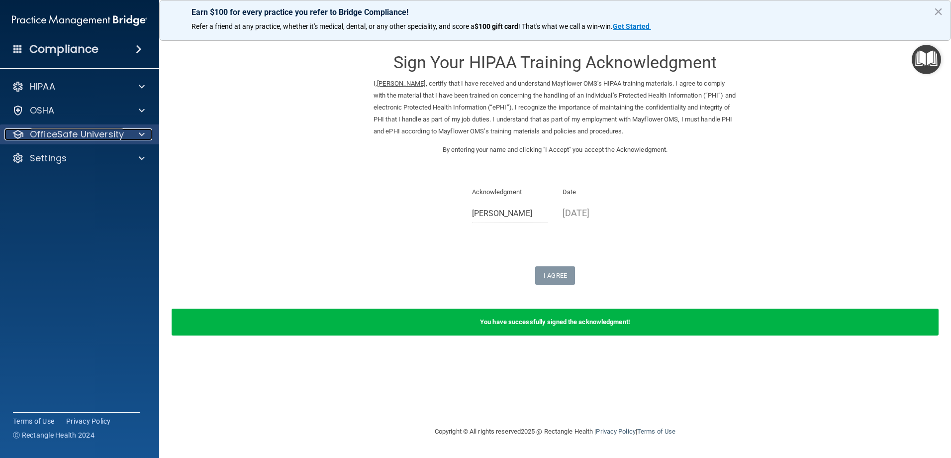
click at [76, 132] on p "OfficeSafe University" at bounding box center [77, 134] width 94 height 12
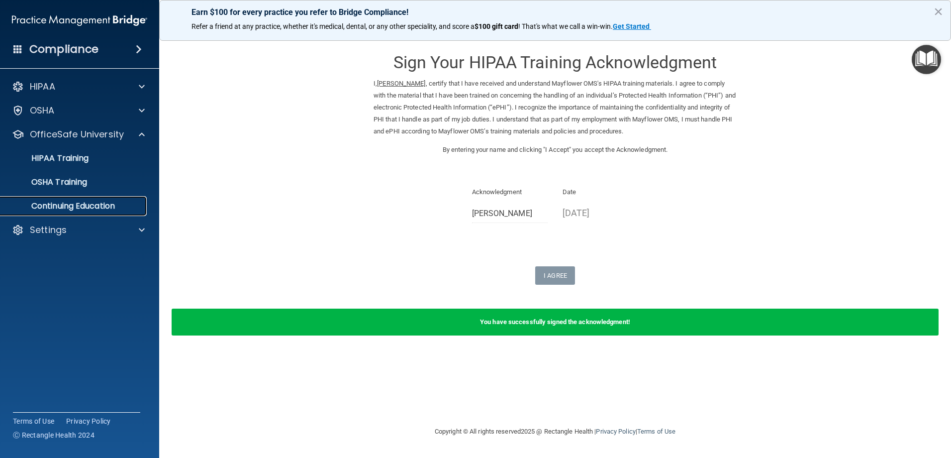
click at [95, 205] on p "Continuing Education" at bounding box center [74, 206] width 136 height 10
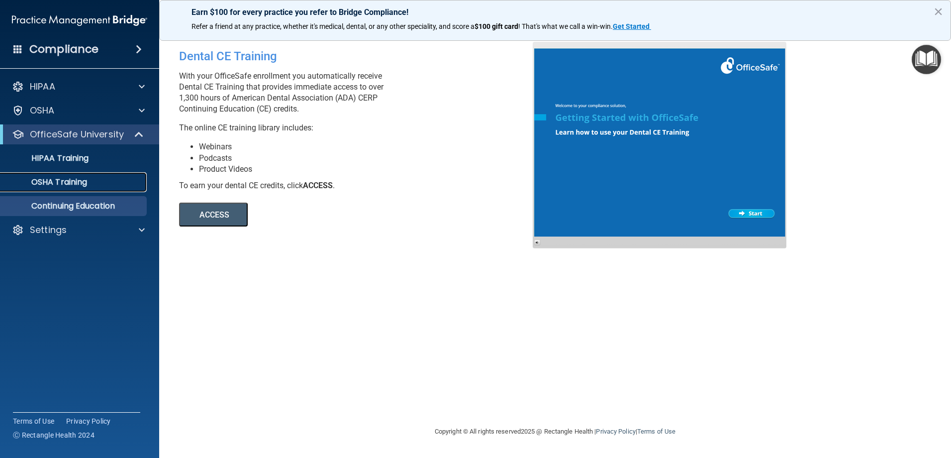
click at [50, 181] on p "OSHA Training" at bounding box center [46, 182] width 81 height 10
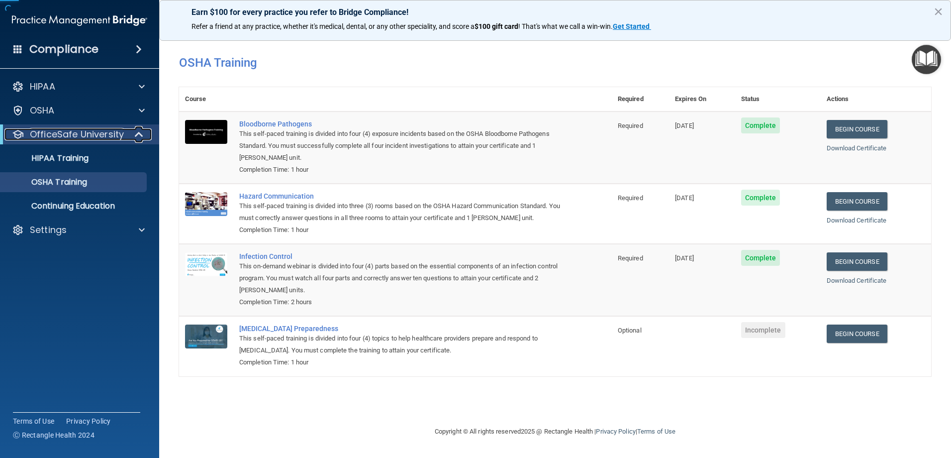
click at [96, 135] on p "OfficeSafe University" at bounding box center [77, 134] width 94 height 12
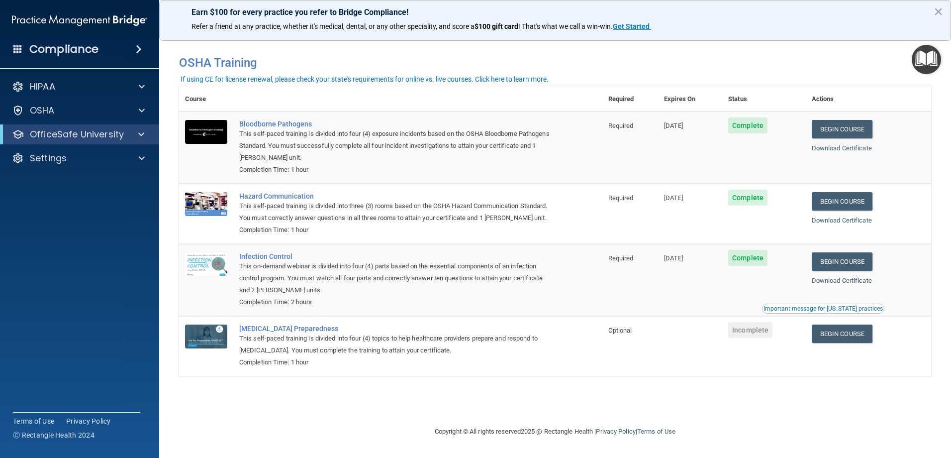
click at [751, 338] on span "Incomplete" at bounding box center [750, 330] width 44 height 16
click at [850, 343] on link "Begin Course" at bounding box center [842, 333] width 61 height 18
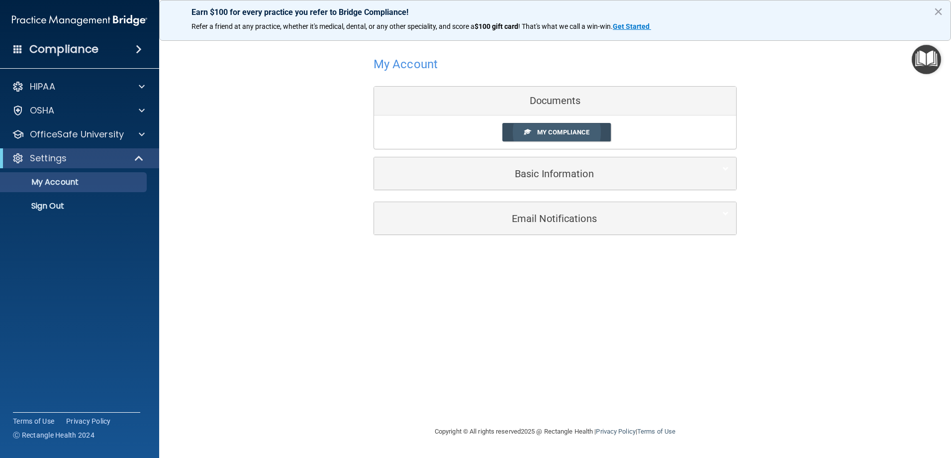
click at [544, 131] on span "My Compliance" at bounding box center [563, 131] width 52 height 7
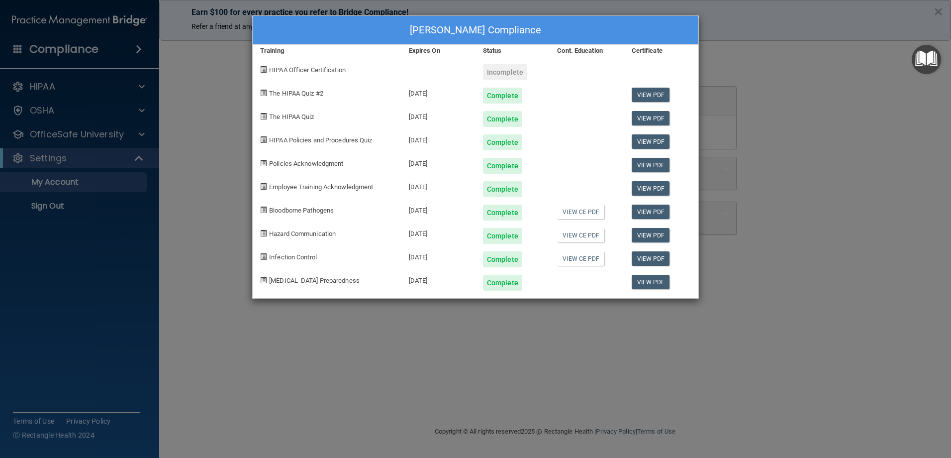
click at [300, 59] on div "HIPAA Officer Certification" at bounding box center [327, 68] width 149 height 23
click at [329, 66] on span "HIPAA Officer Certification" at bounding box center [307, 69] width 77 height 7
click at [508, 75] on div "Incomplete" at bounding box center [505, 72] width 44 height 16
click at [64, 71] on div "[PERSON_NAME] Compliance Training Expires On Status Cont. Education Certificate…" at bounding box center [475, 229] width 951 height 458
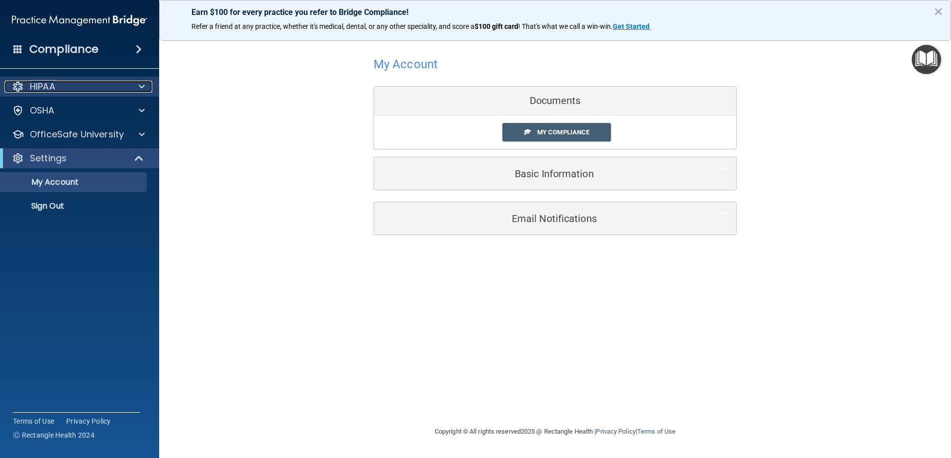
click at [141, 82] on span at bounding box center [142, 87] width 6 height 12
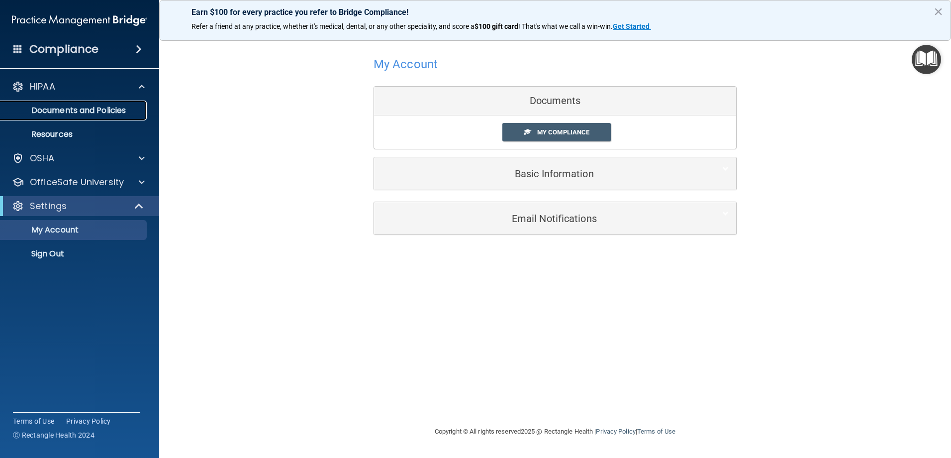
click at [123, 109] on p "Documents and Policies" at bounding box center [74, 110] width 136 height 10
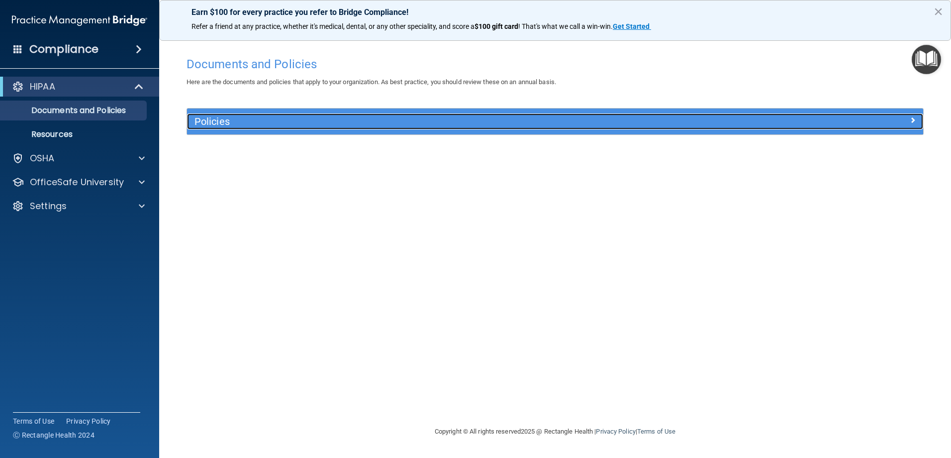
click at [919, 116] on div at bounding box center [831, 119] width 184 height 12
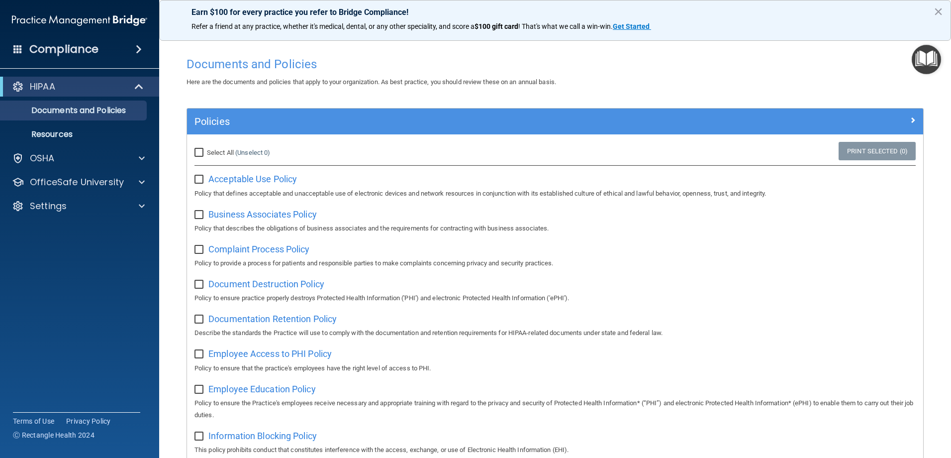
click at [205, 177] on input "checkbox" at bounding box center [200, 180] width 11 height 8
checkbox input "true"
click at [202, 211] on label at bounding box center [201, 211] width 12 height 11
click at [202, 211] on input "checkbox" at bounding box center [200, 215] width 11 height 8
checkbox input "true"
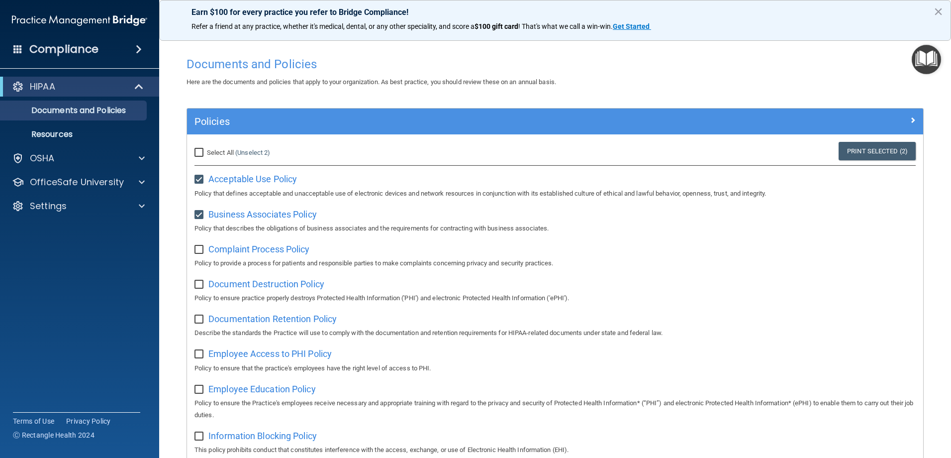
click at [202, 249] on input "checkbox" at bounding box center [200, 250] width 11 height 8
checkbox input "true"
drag, startPoint x: 197, startPoint y: 285, endPoint x: 197, endPoint y: 290, distance: 5.5
click at [197, 286] on input "checkbox" at bounding box center [200, 285] width 11 height 8
checkbox input "true"
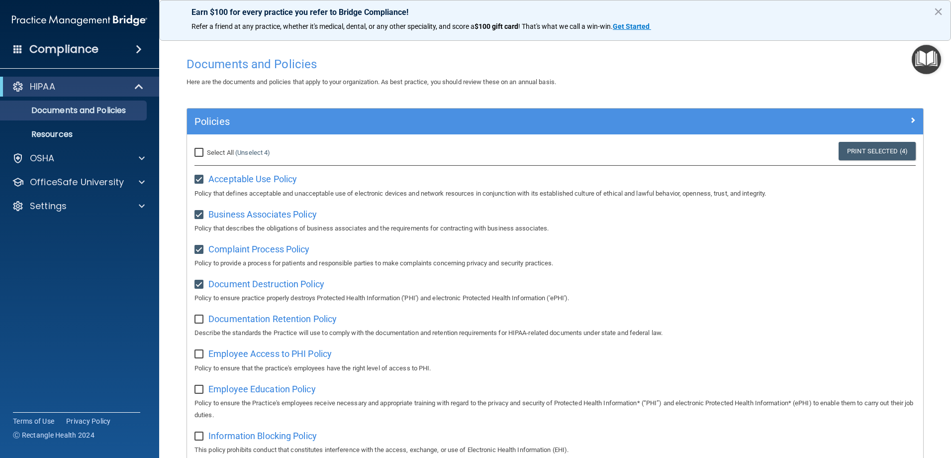
click at [205, 325] on div "Documentation Retention Policy Describe the standards the Practice will use to …" at bounding box center [555, 324] width 721 height 28
drag, startPoint x: 205, startPoint y: 325, endPoint x: 199, endPoint y: 324, distance: 5.6
click at [199, 323] on input "checkbox" at bounding box center [200, 319] width 11 height 8
checkbox input "true"
click at [198, 354] on input "checkbox" at bounding box center [200, 354] width 11 height 8
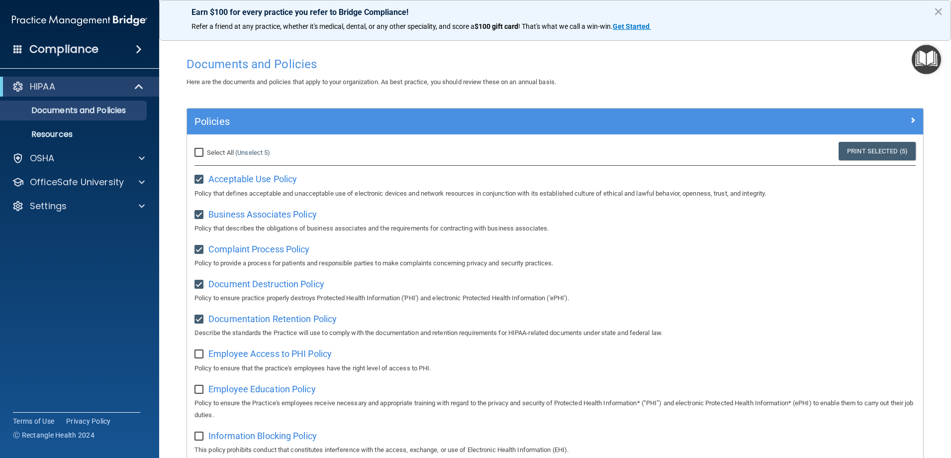
checkbox input "true"
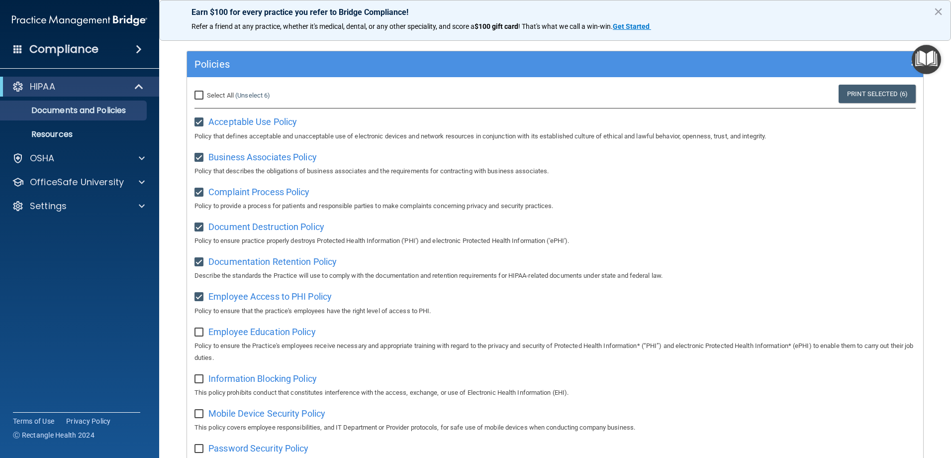
scroll to position [199, 0]
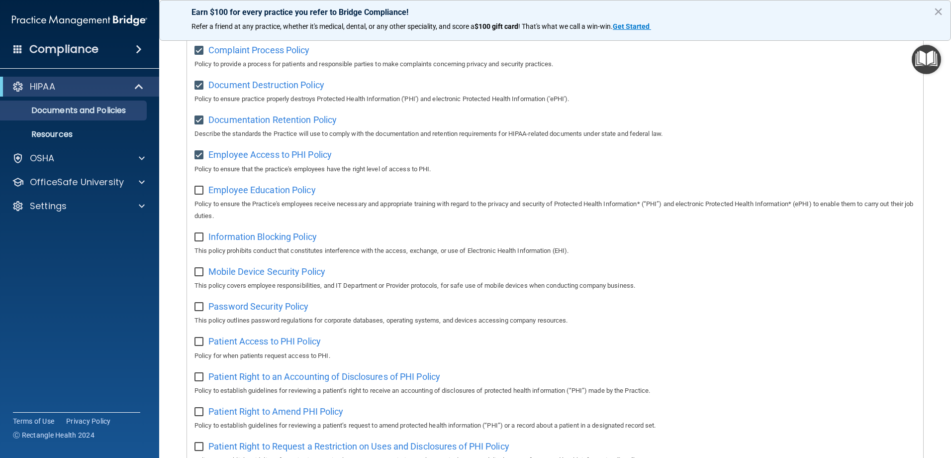
drag, startPoint x: 200, startPoint y: 236, endPoint x: 210, endPoint y: 198, distance: 39.1
click at [200, 233] on label at bounding box center [201, 233] width 12 height 11
drag, startPoint x: 201, startPoint y: 195, endPoint x: 204, endPoint y: 203, distance: 9.0
click at [201, 195] on input "checkbox" at bounding box center [200, 191] width 11 height 8
checkbox input "true"
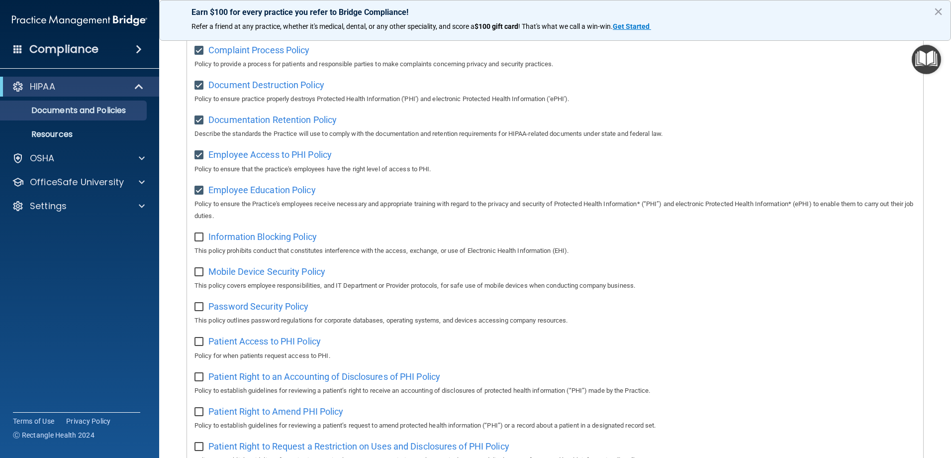
click at [198, 241] on input "checkbox" at bounding box center [200, 237] width 11 height 8
checkbox input "true"
click at [194, 279] on div "Select All (Unselect 8) Unselect All Print Selected (8) Acceptable Use Policy P…" at bounding box center [555, 335] width 736 height 801
click at [199, 276] on input "checkbox" at bounding box center [200, 272] width 11 height 8
checkbox input "true"
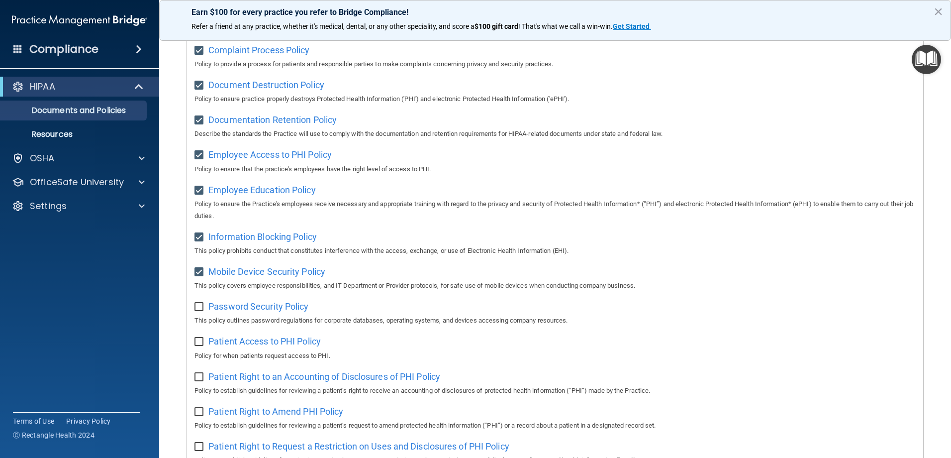
click at [196, 311] on input "checkbox" at bounding box center [200, 307] width 11 height 8
checkbox input "true"
click at [196, 343] on input "checkbox" at bounding box center [200, 342] width 11 height 8
checkbox input "true"
click at [203, 380] on input "checkbox" at bounding box center [200, 377] width 11 height 8
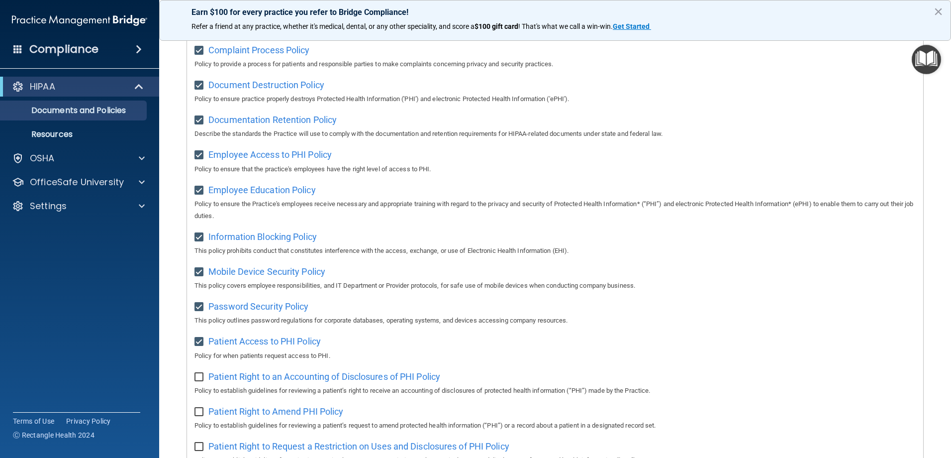
checkbox input "true"
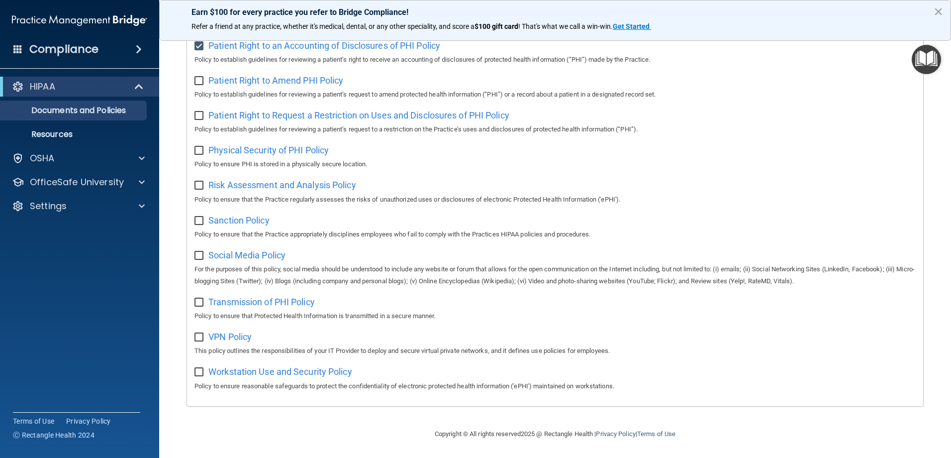
scroll to position [540, 0]
drag, startPoint x: 197, startPoint y: 372, endPoint x: 198, endPoint y: 365, distance: 6.6
click at [197, 370] on input "checkbox" at bounding box center [200, 372] width 11 height 8
checkbox input "true"
click at [198, 341] on div "VPN Policy This policy outlines the responsibilities of your IT Provider to dep…" at bounding box center [555, 342] width 721 height 28
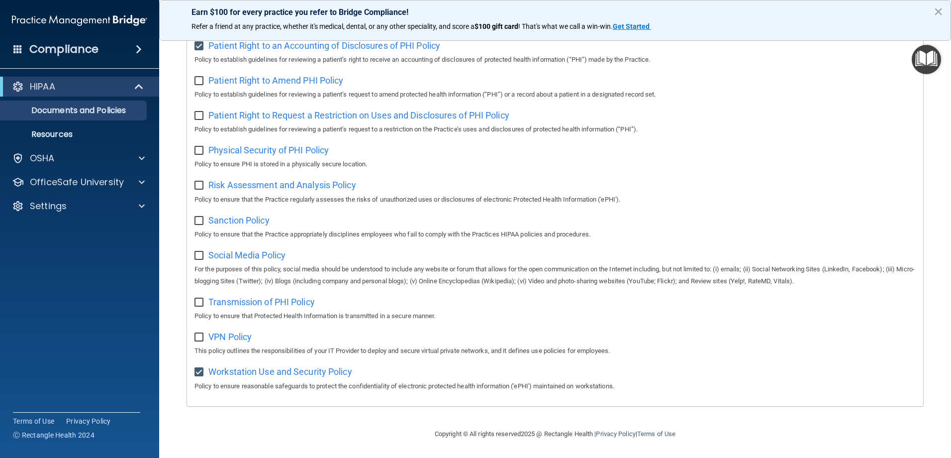
click at [206, 302] on label at bounding box center [201, 299] width 12 height 11
click at [206, 302] on input "checkbox" at bounding box center [200, 302] width 11 height 8
checkbox input "true"
click at [202, 336] on input "checkbox" at bounding box center [200, 337] width 11 height 8
checkbox input "true"
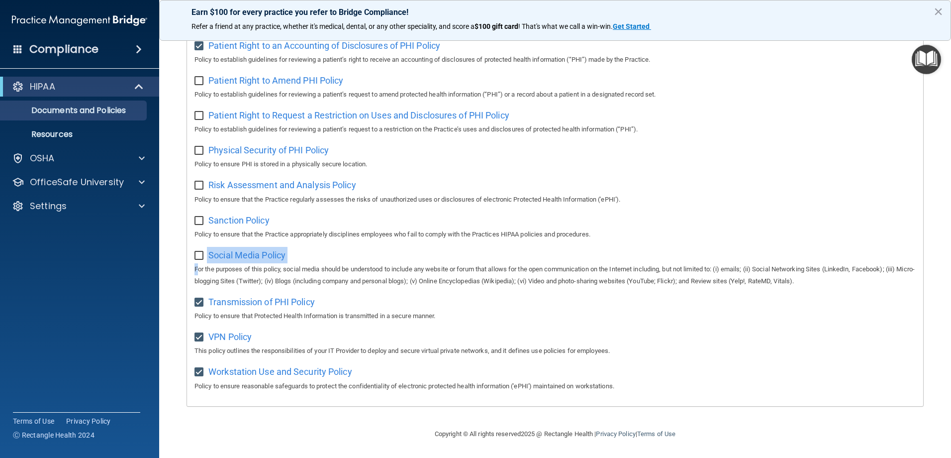
click at [203, 259] on div "Social Media Policy For the purposes of this policy, social media should be und…" at bounding box center [555, 267] width 721 height 40
drag, startPoint x: 203, startPoint y: 259, endPoint x: 201, endPoint y: 249, distance: 10.6
click at [201, 252] on input "checkbox" at bounding box center [200, 256] width 11 height 8
checkbox input "true"
click at [201, 217] on input "checkbox" at bounding box center [200, 221] width 11 height 8
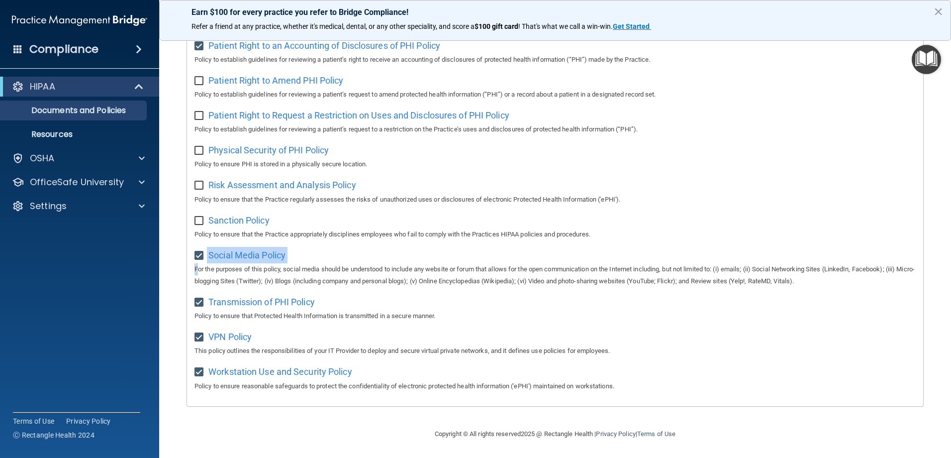
checkbox input "true"
click at [201, 182] on input "checkbox" at bounding box center [200, 186] width 11 height 8
checkbox input "true"
drag, startPoint x: 204, startPoint y: 147, endPoint x: 205, endPoint y: 156, distance: 9.5
click at [206, 155] on div "Physical Security of PHI Policy Policy to ensure PHI is stored in a physically …" at bounding box center [555, 156] width 721 height 28
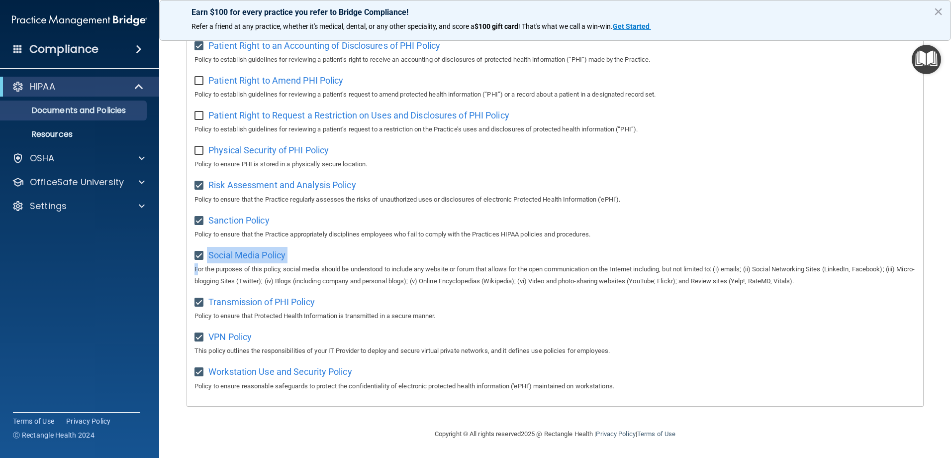
click at [201, 112] on input "checkbox" at bounding box center [200, 116] width 11 height 8
checkbox input "true"
click at [202, 147] on input "checkbox" at bounding box center [200, 151] width 11 height 8
checkbox input "true"
click at [201, 78] on input "checkbox" at bounding box center [200, 81] width 11 height 8
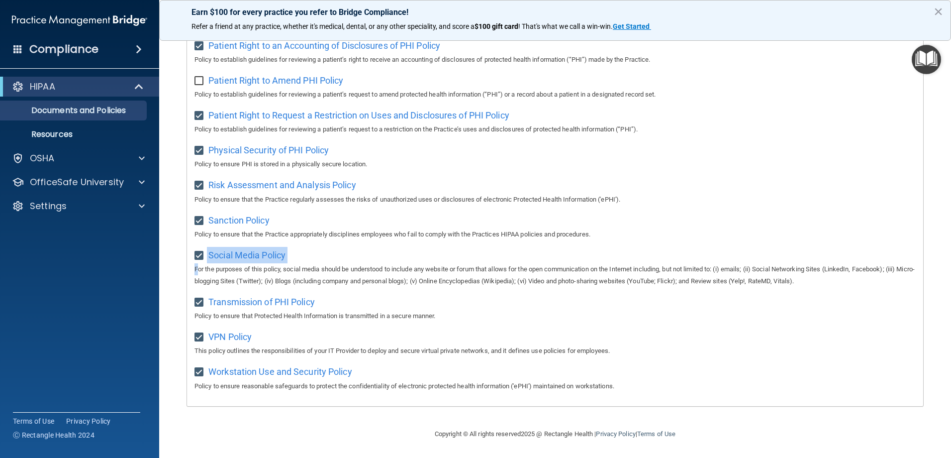
checkbox input "true"
click at [819, 173] on div "Select All (Unselect 21) Unselect All Print Selected (21) Acceptable Use Policy…" at bounding box center [555, 5] width 736 height 801
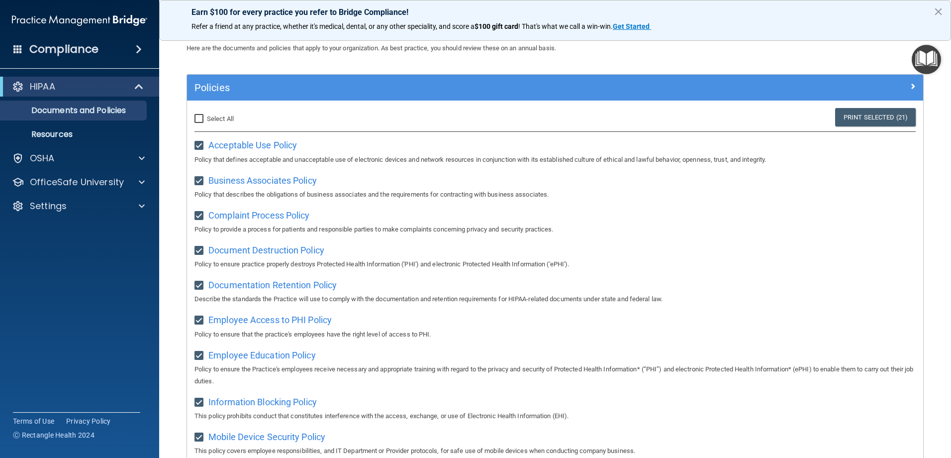
scroll to position [0, 0]
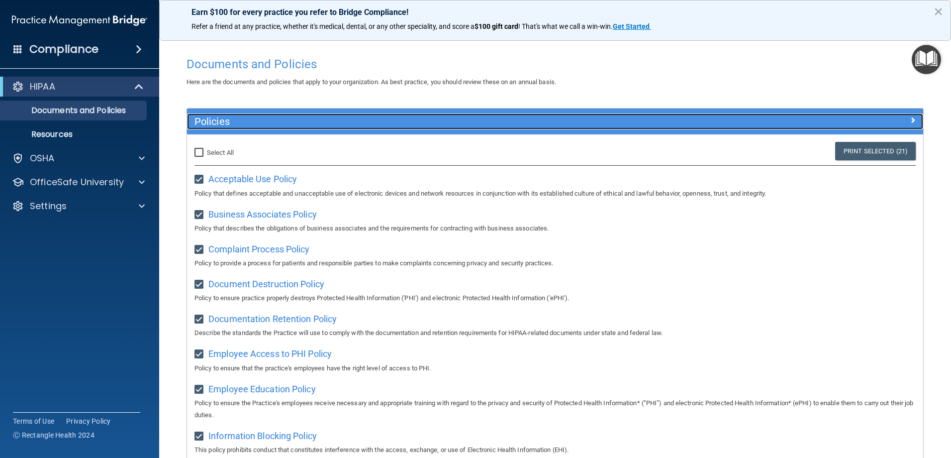
click at [909, 117] on div at bounding box center [831, 119] width 184 height 12
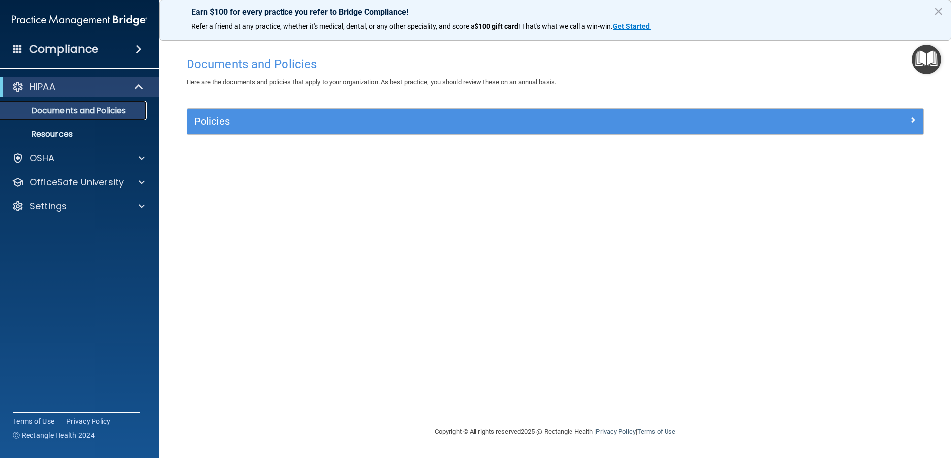
click at [70, 110] on p "Documents and Policies" at bounding box center [74, 110] width 136 height 10
click at [85, 184] on p "OfficeSafe University" at bounding box center [77, 182] width 94 height 12
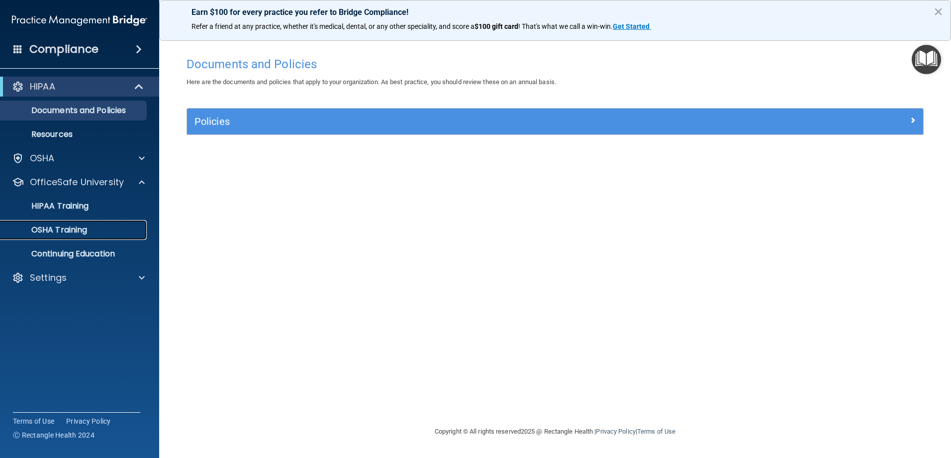
click at [85, 233] on p "OSHA Training" at bounding box center [46, 230] width 81 height 10
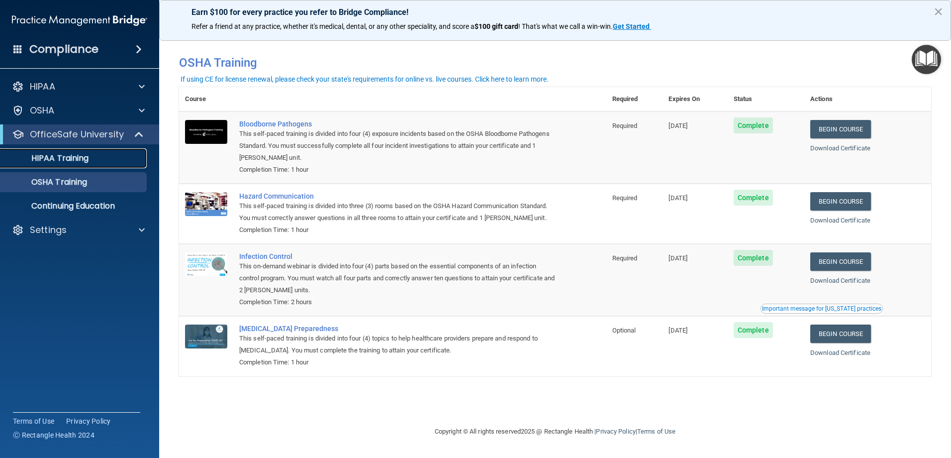
click at [57, 159] on p "HIPAA Training" at bounding box center [47, 158] width 82 height 10
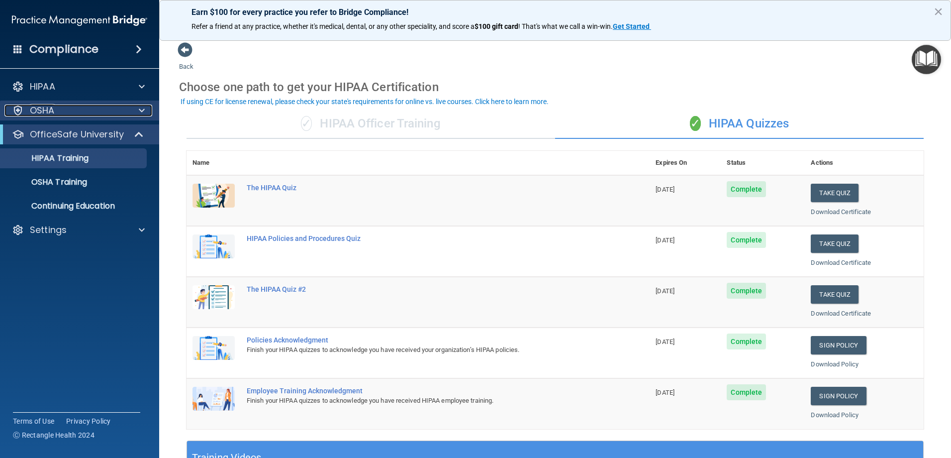
click at [139, 110] on span at bounding box center [142, 110] width 6 height 12
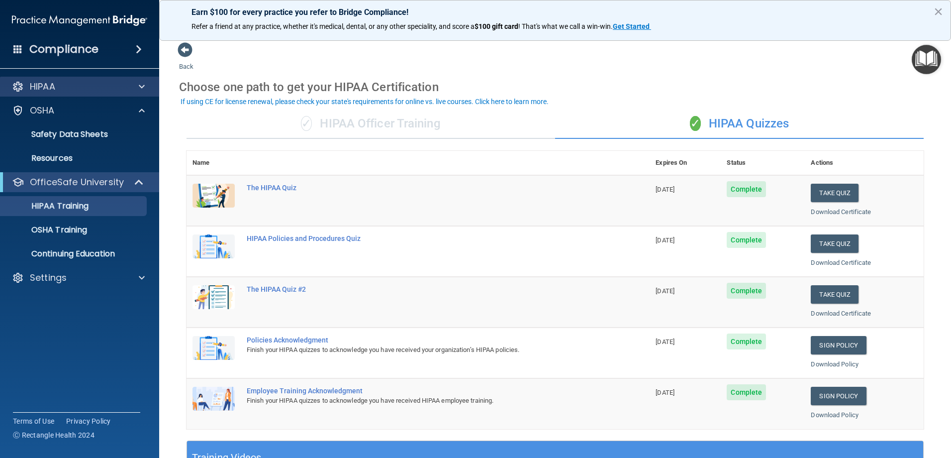
click at [61, 96] on div "HIPAA" at bounding box center [80, 87] width 160 height 20
click at [143, 86] on span at bounding box center [142, 87] width 6 height 12
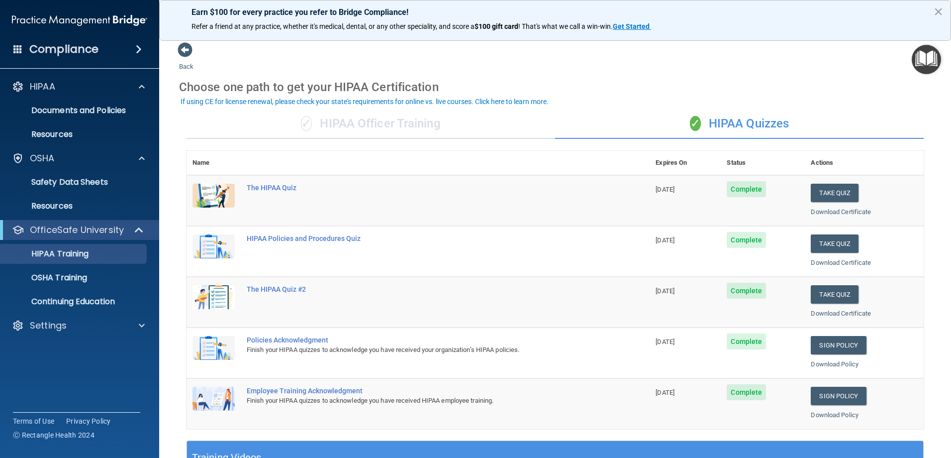
click at [835, 69] on div "Back Choose one path to get your HIPAA Certification ✓ HIPAA Officer Training ✓…" at bounding box center [555, 376] width 752 height 668
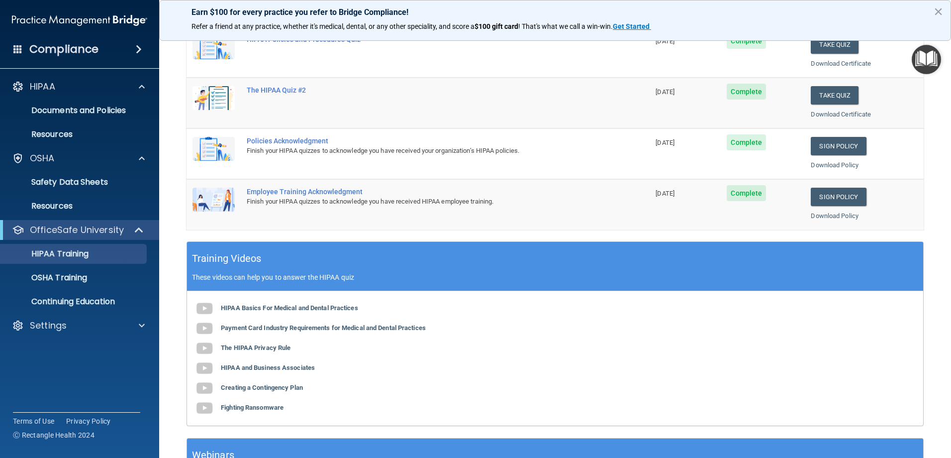
scroll to position [292, 0]
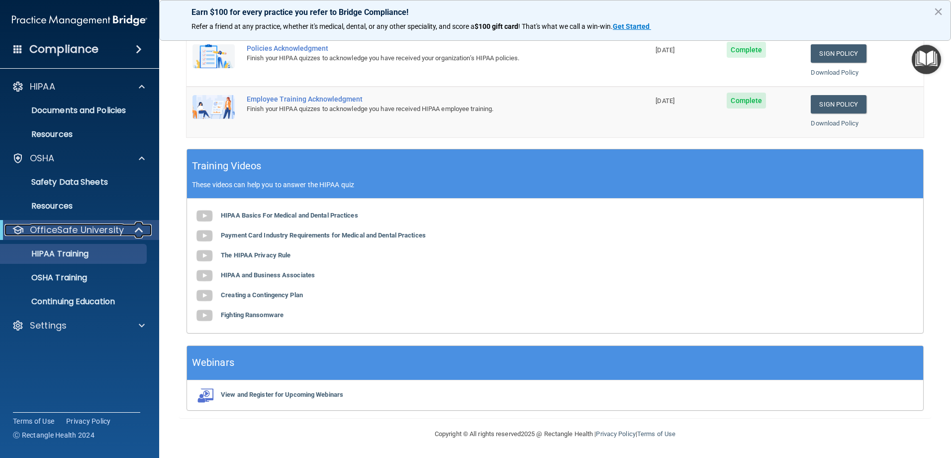
click at [125, 229] on div "OfficeSafe University" at bounding box center [65, 230] width 123 height 12
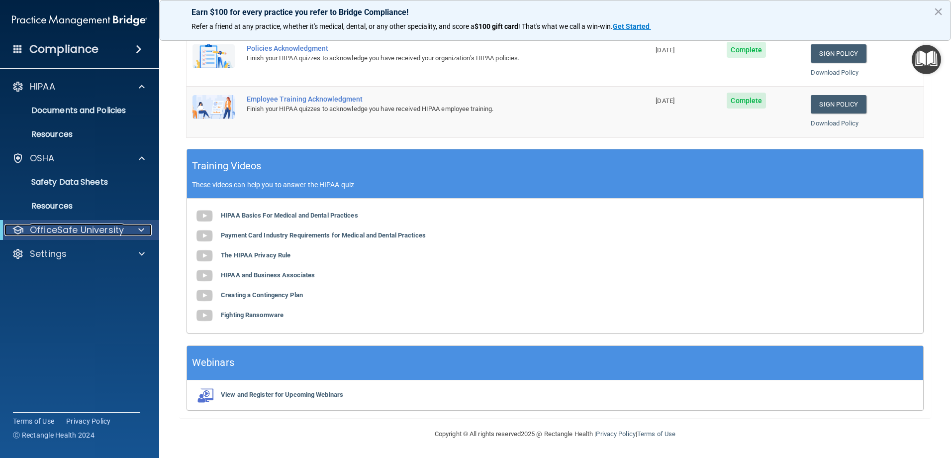
click at [129, 231] on div at bounding box center [139, 230] width 24 height 12
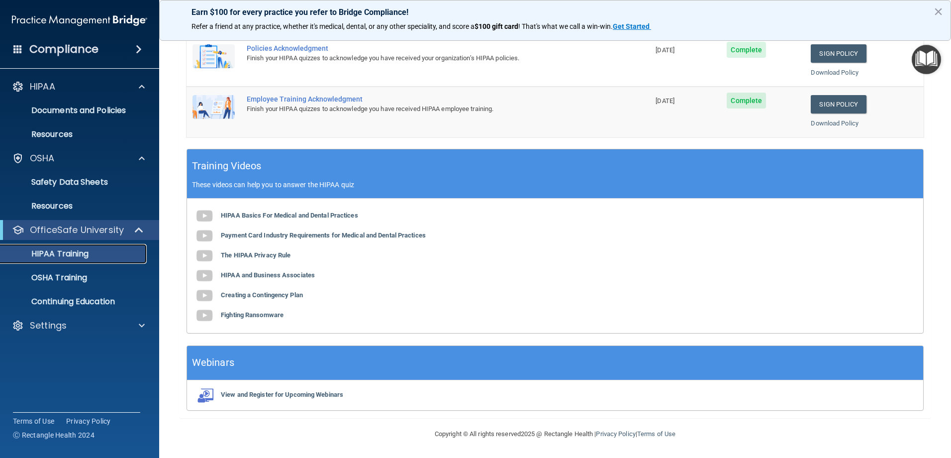
click at [53, 247] on link "HIPAA Training" at bounding box center [68, 254] width 157 height 20
click at [54, 247] on link "HIPAA Training" at bounding box center [68, 254] width 157 height 20
click at [112, 252] on div "HIPAA Training" at bounding box center [74, 254] width 136 height 10
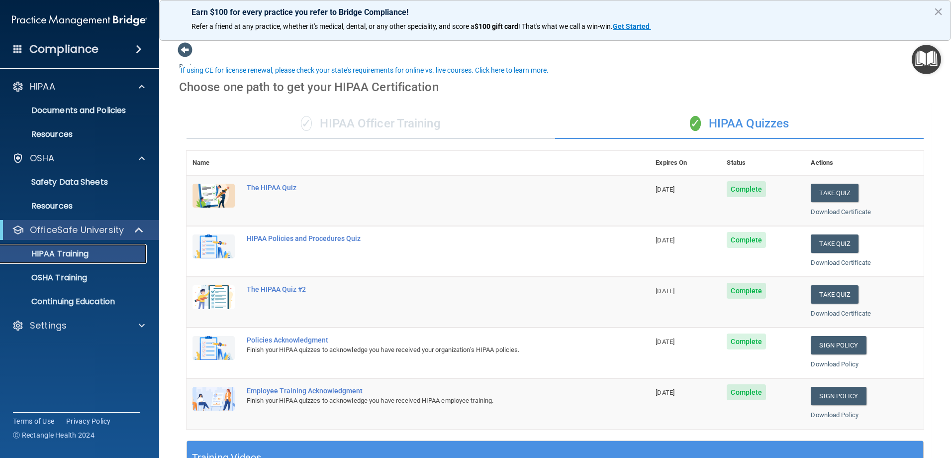
scroll to position [249, 0]
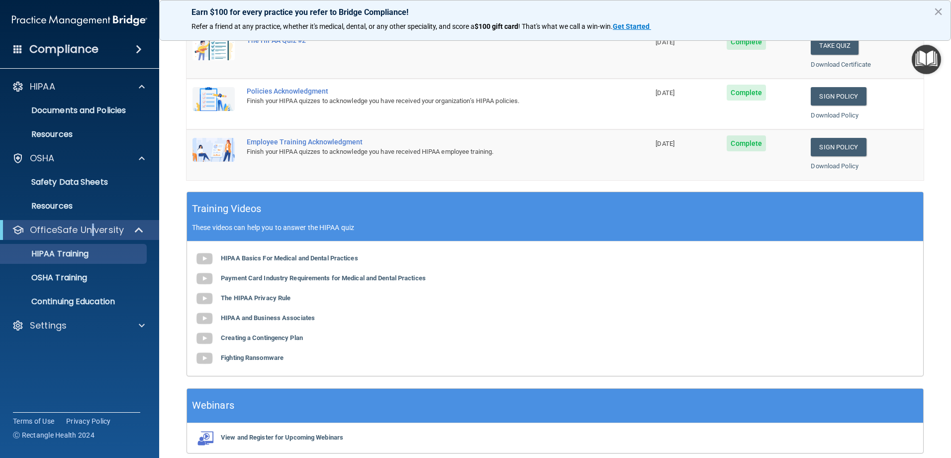
click at [96, 224] on div "OfficeSafe University" at bounding box center [79, 230] width 159 height 20
click at [141, 226] on span at bounding box center [140, 230] width 8 height 12
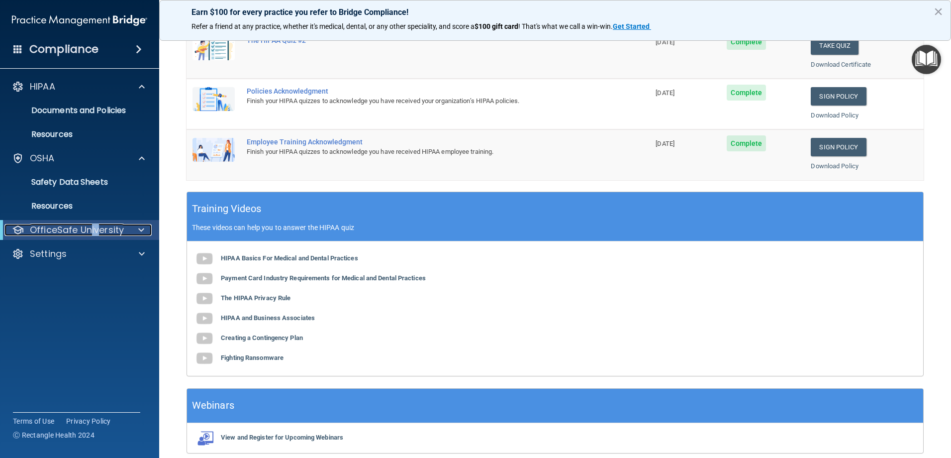
click at [70, 232] on p "OfficeSafe University" at bounding box center [77, 230] width 94 height 12
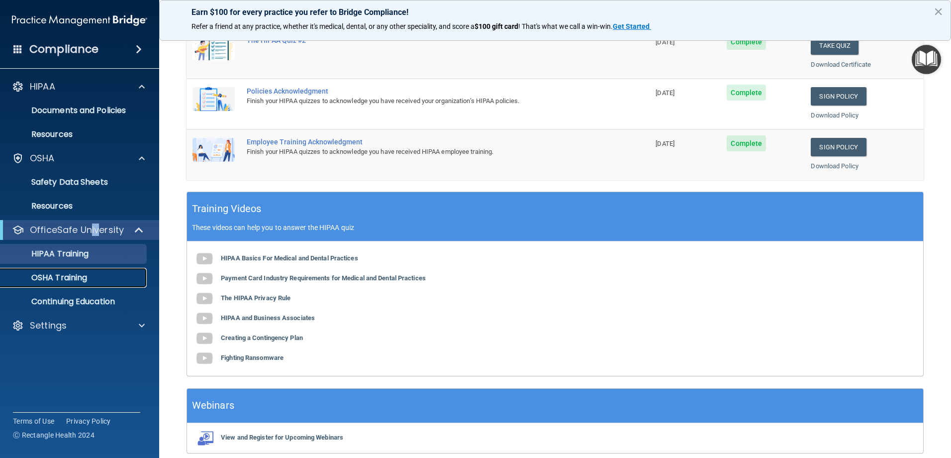
click at [37, 276] on p "OSHA Training" at bounding box center [46, 278] width 81 height 10
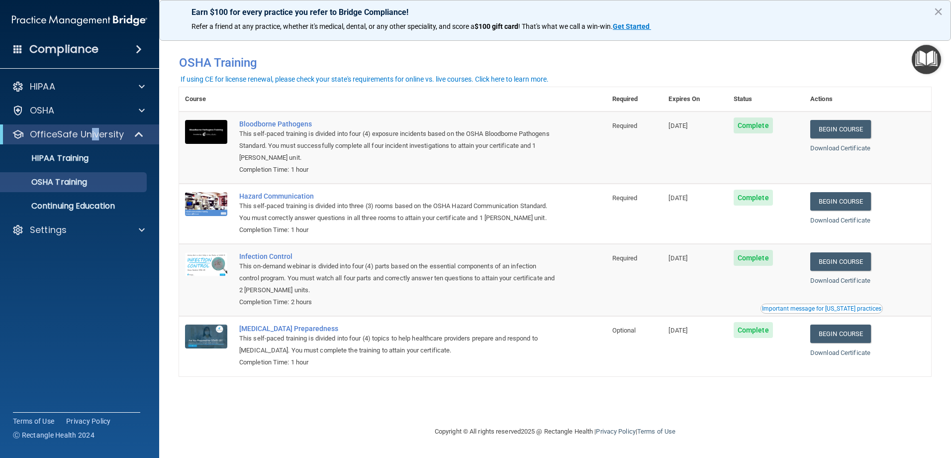
click at [817, 309] on div "Important message for [US_STATE] practices" at bounding box center [821, 308] width 119 height 6
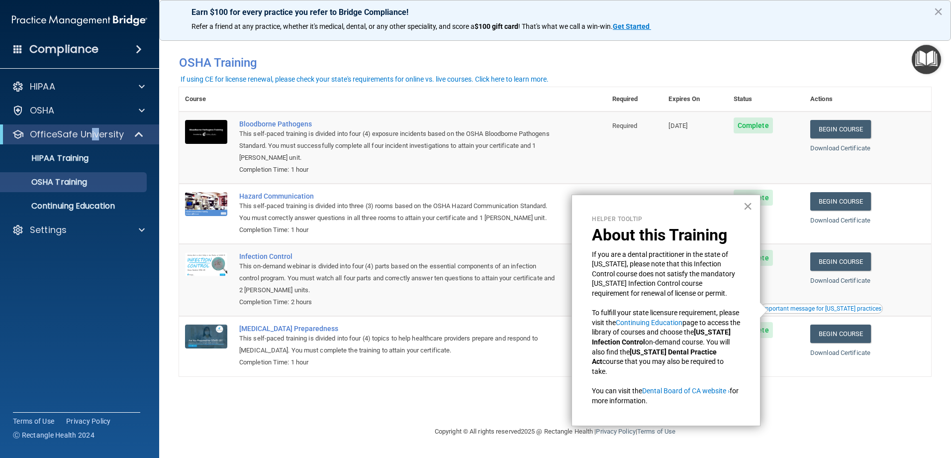
click at [746, 204] on button "×" at bounding box center [747, 206] width 9 height 16
